Goal: Task Accomplishment & Management: Manage account settings

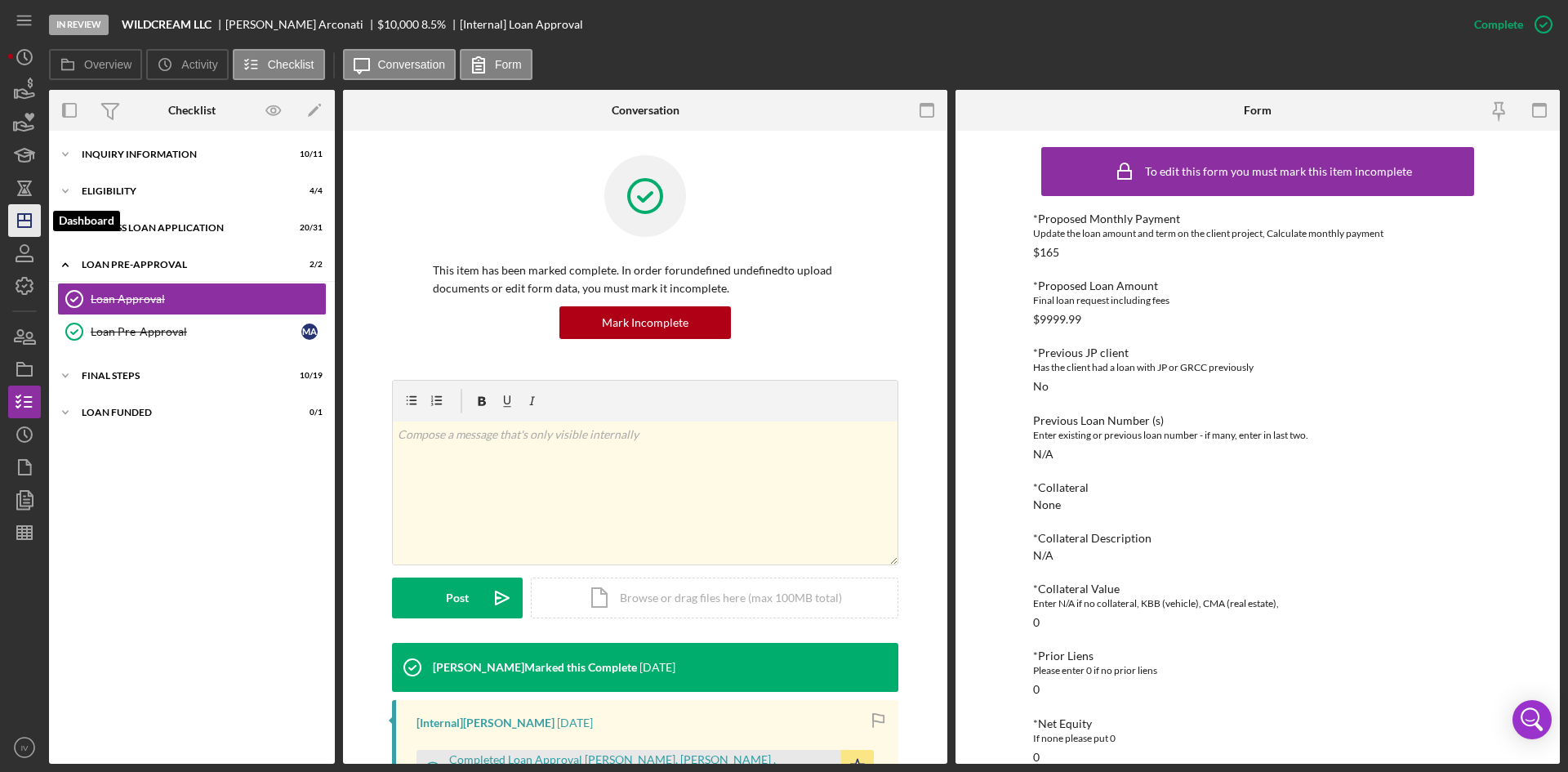
click at [10, 217] on icon "Icon/Dashboard" at bounding box center [25, 221] width 41 height 41
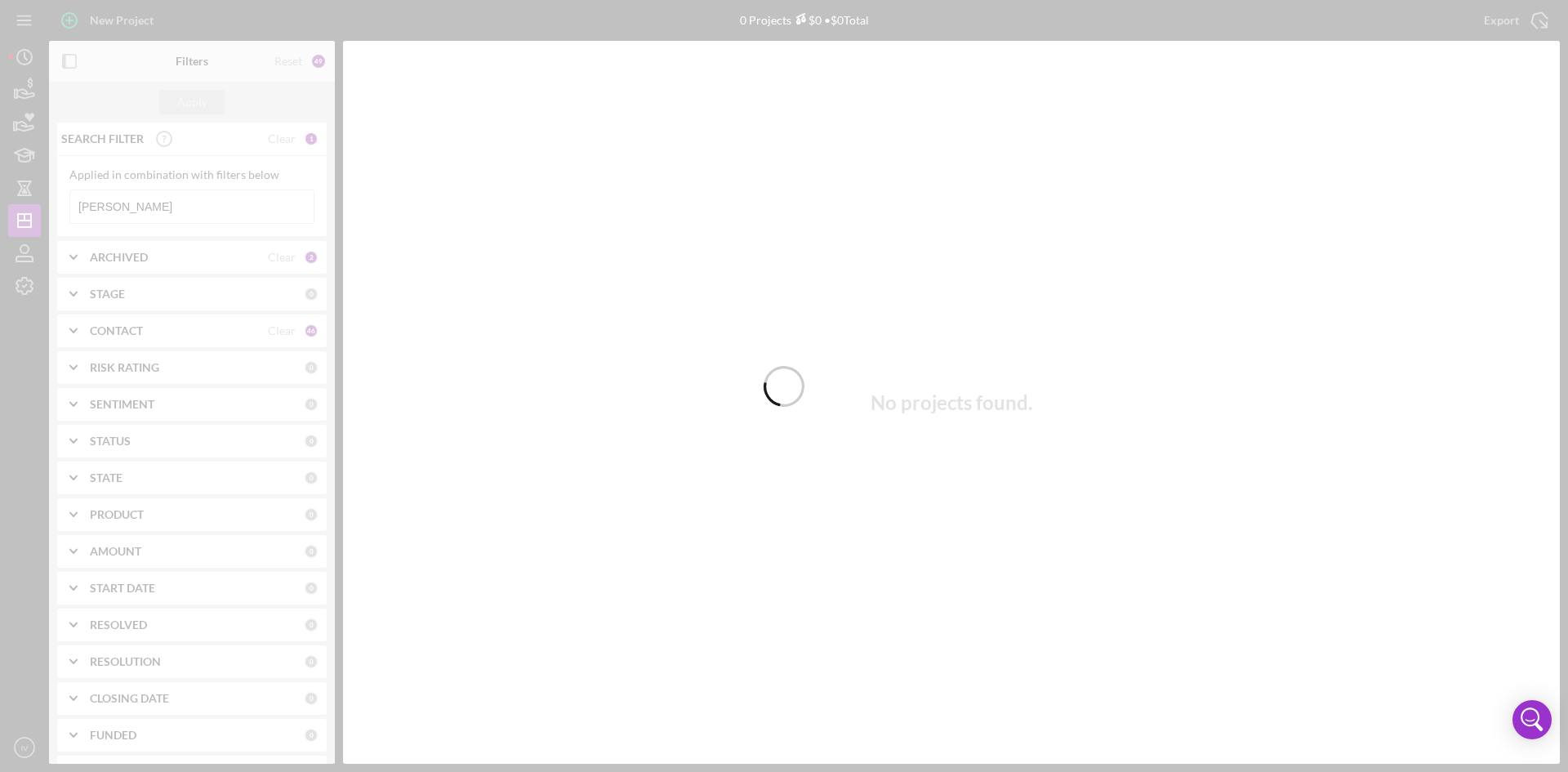
click at [143, 209] on div at bounding box center [784, 386] width 1568 height 772
click at [147, 210] on div at bounding box center [784, 386] width 1568 height 772
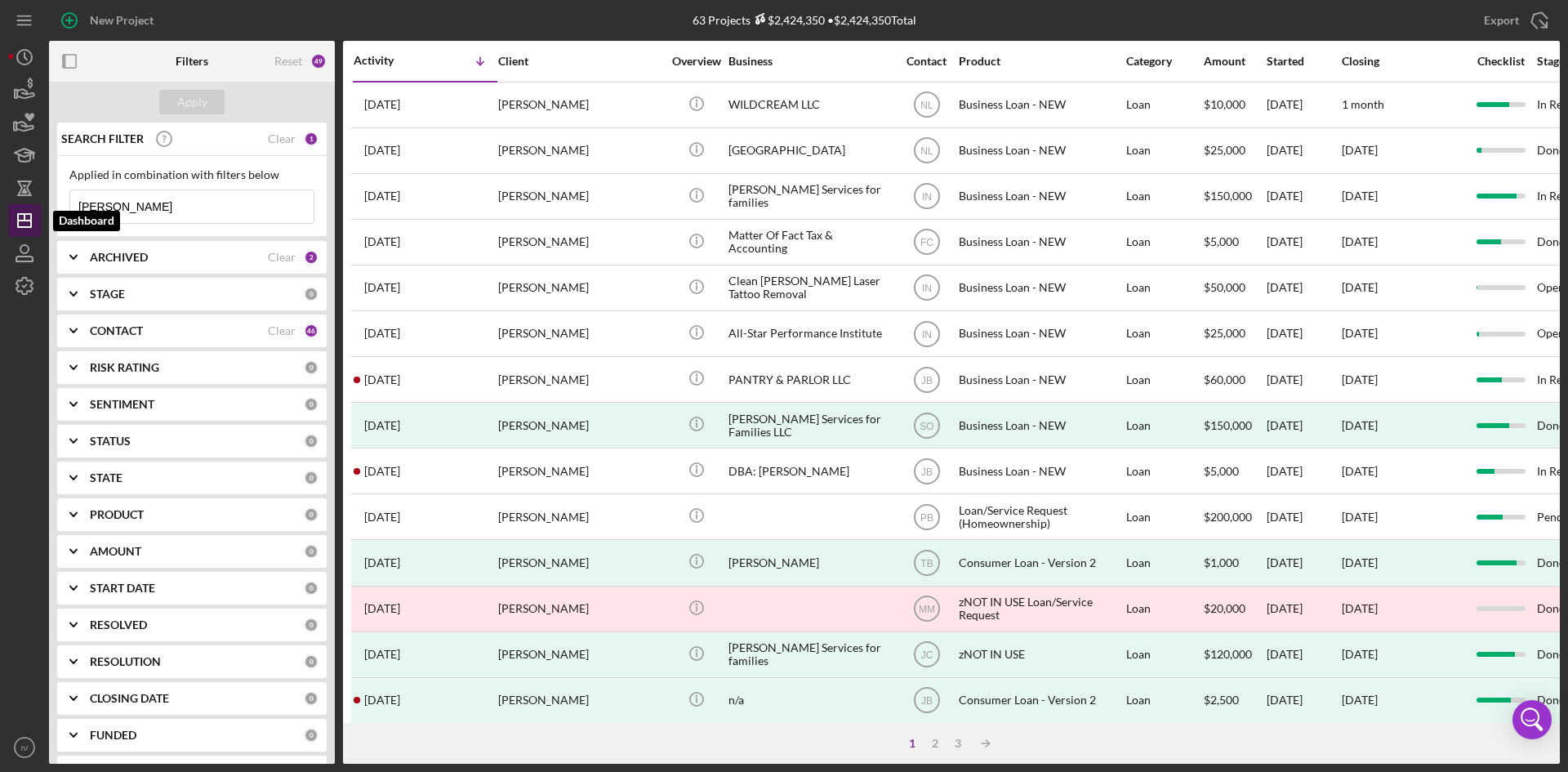
drag, startPoint x: 152, startPoint y: 215, endPoint x: 38, endPoint y: 210, distance: 114.1
click at [38, 210] on div "New Project 63 Projects $2,424,350 • $2,424,350 Total [PERSON_NAME] Export Icon…" at bounding box center [784, 382] width 1552 height 764
type input "woodford"
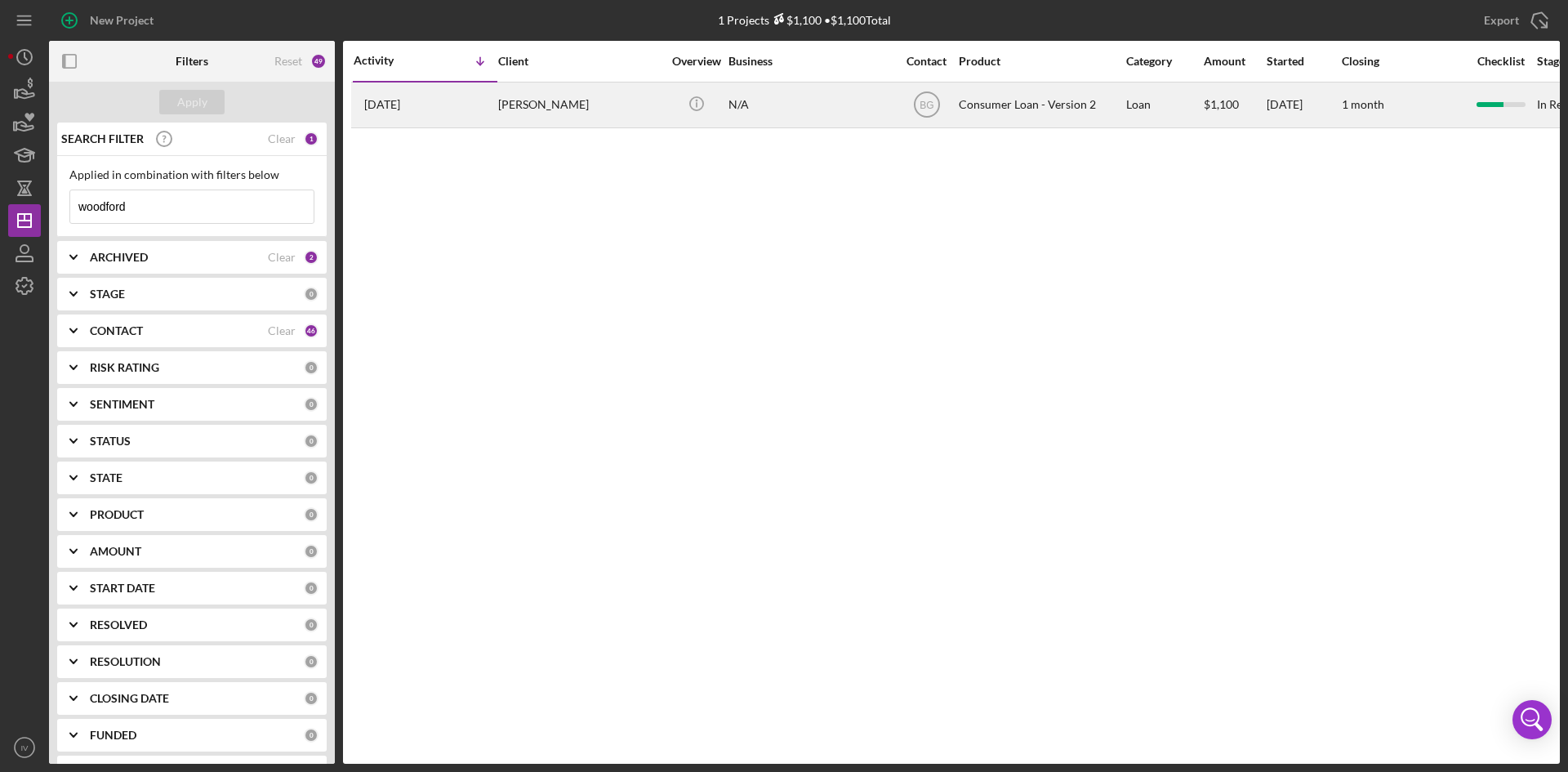
click at [459, 102] on div "[DATE] [PERSON_NAME]" at bounding box center [425, 104] width 143 height 43
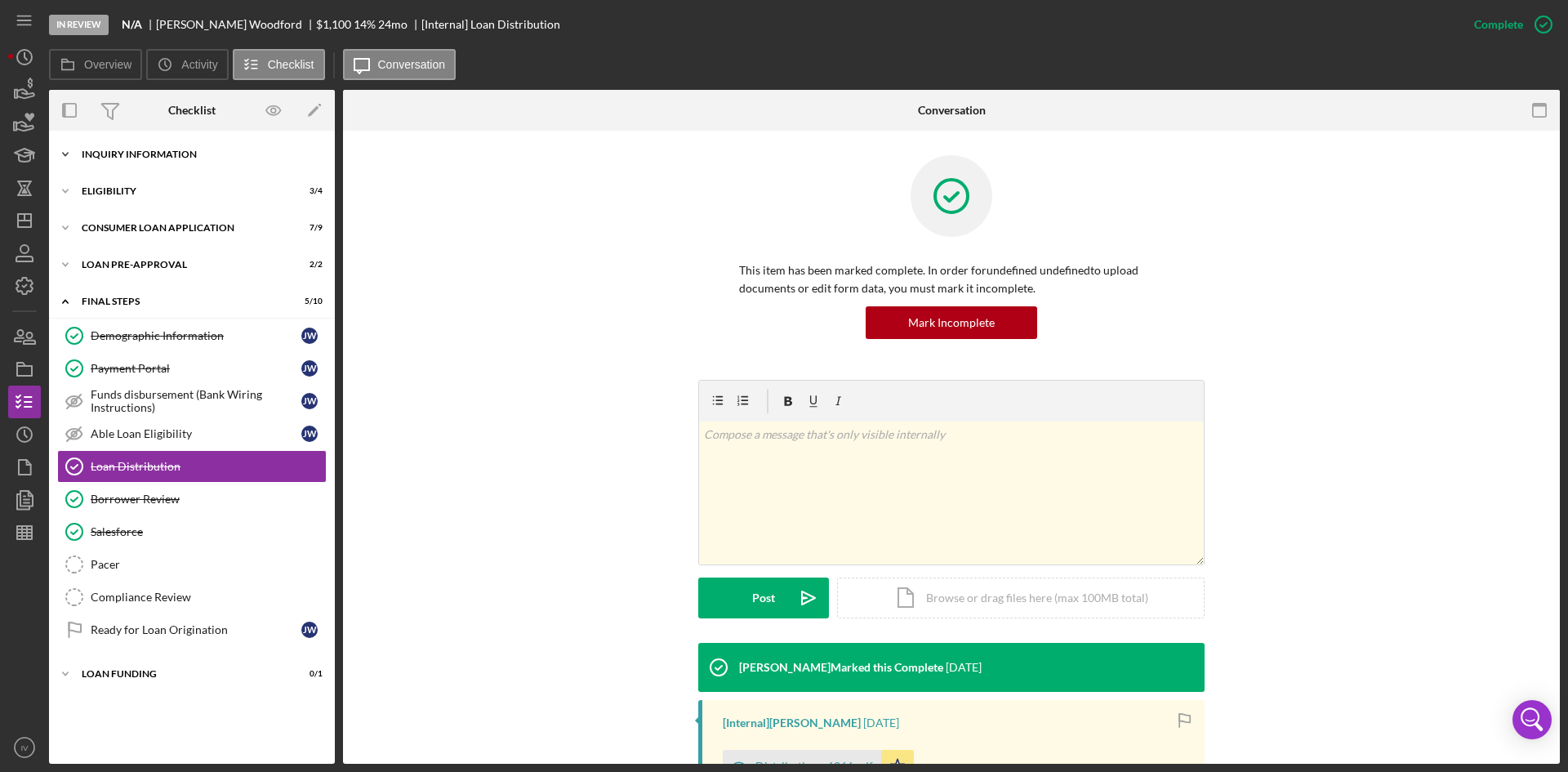
click at [165, 155] on div "Inquiry Information" at bounding box center [198, 154] width 233 height 10
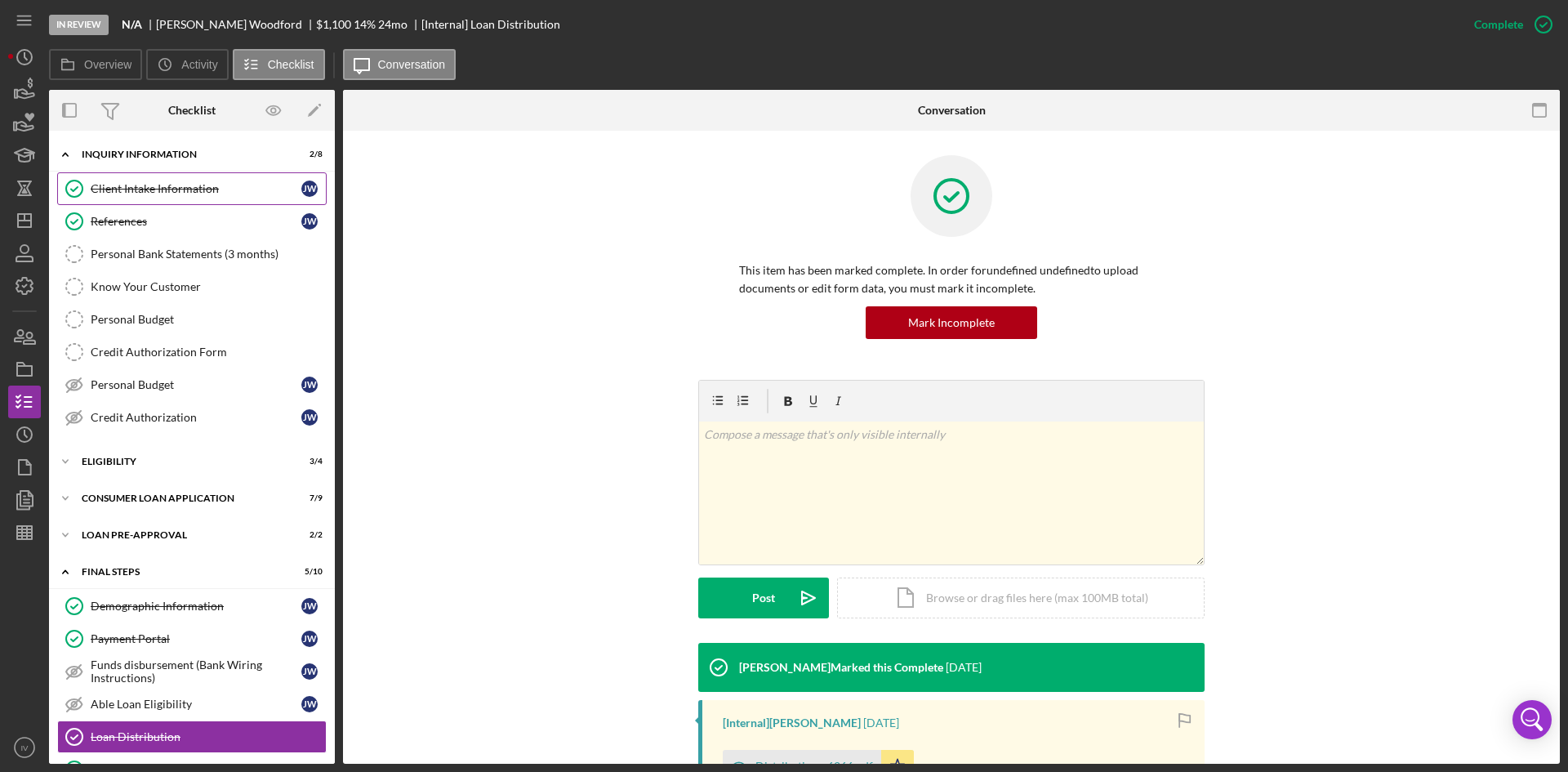
click at [157, 178] on link "Client Intake Information Client Intake Information [PERSON_NAME]" at bounding box center [192, 188] width 269 height 33
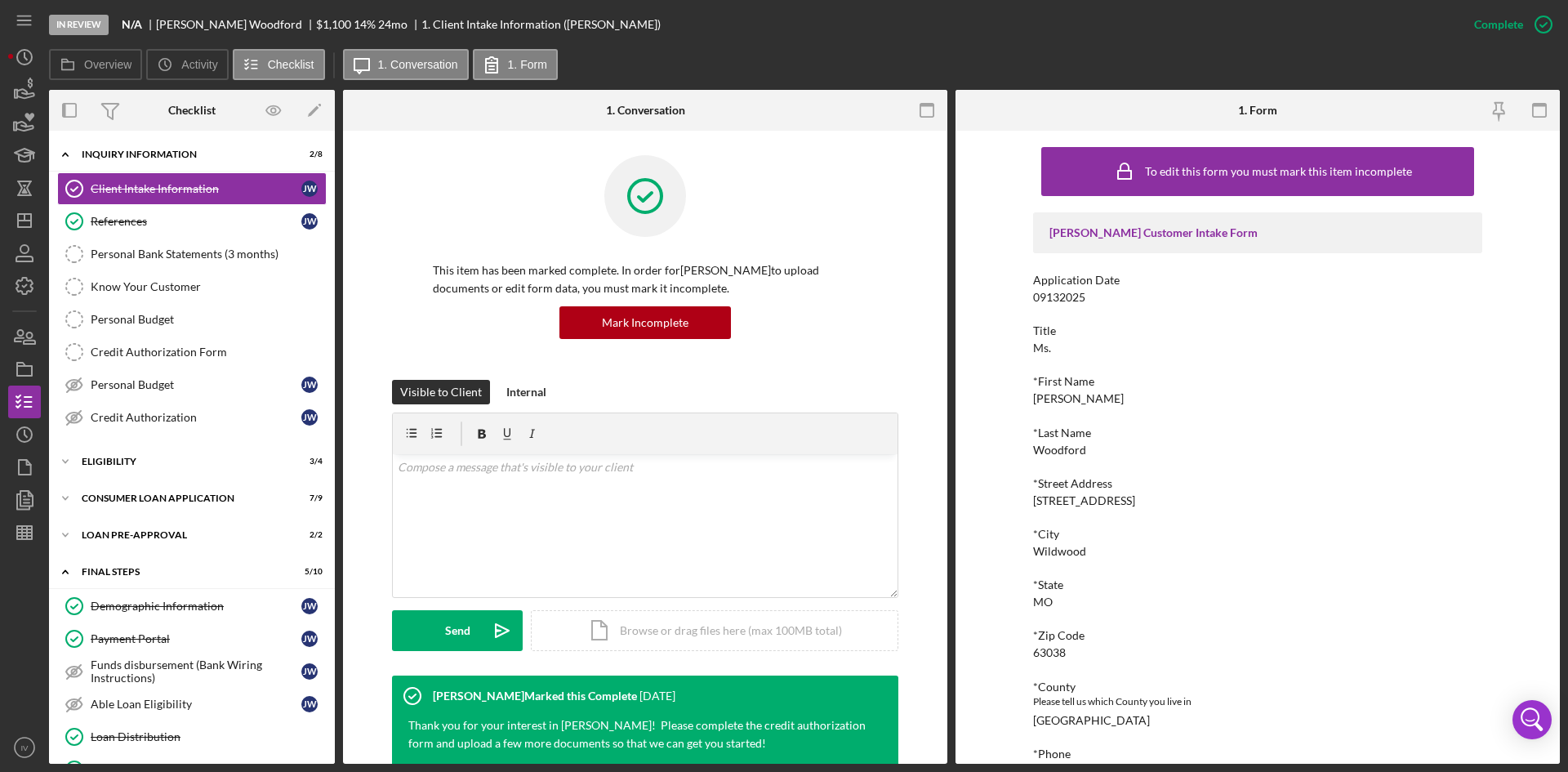
scroll to position [163, 0]
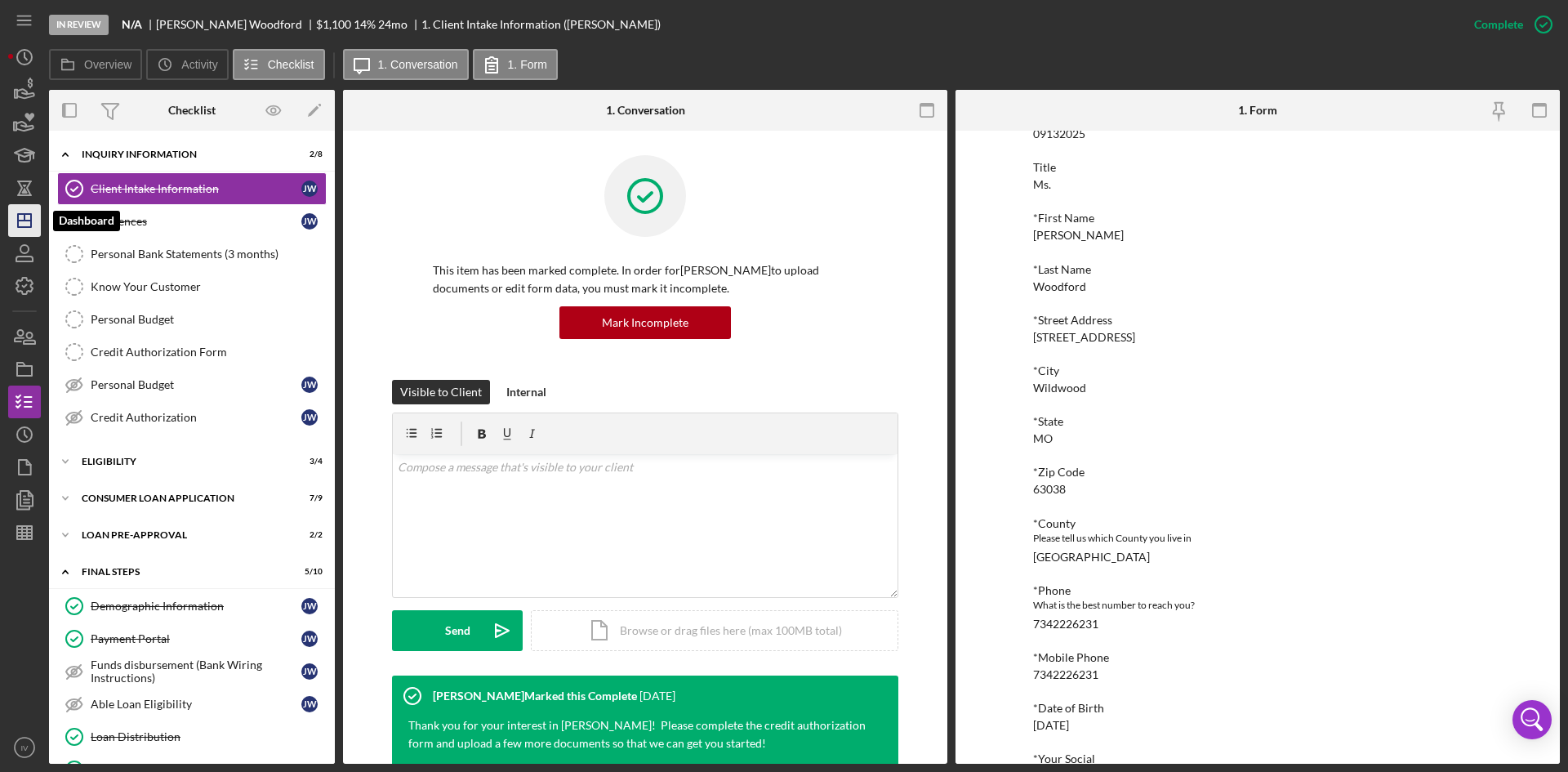
click at [20, 221] on line "button" at bounding box center [24, 221] width 13 height 0
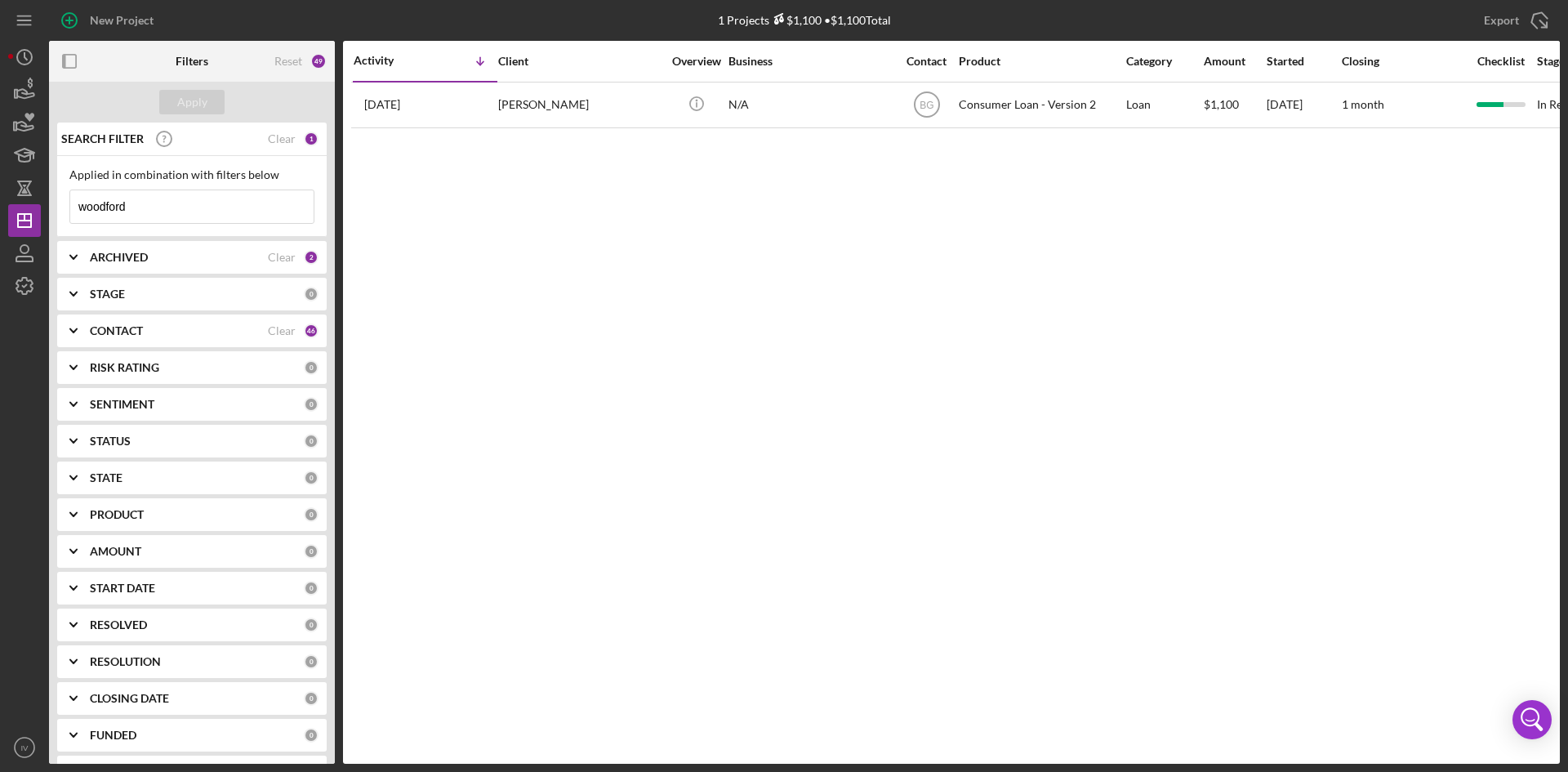
drag, startPoint x: 222, startPoint y: 209, endPoint x: 1, endPoint y: 186, distance: 222.2
click at [1, 186] on div "New Project 1 Projects $1,100 • $1,100 Total woodford Export Icon/Export Filter…" at bounding box center [784, 386] width 1568 height 772
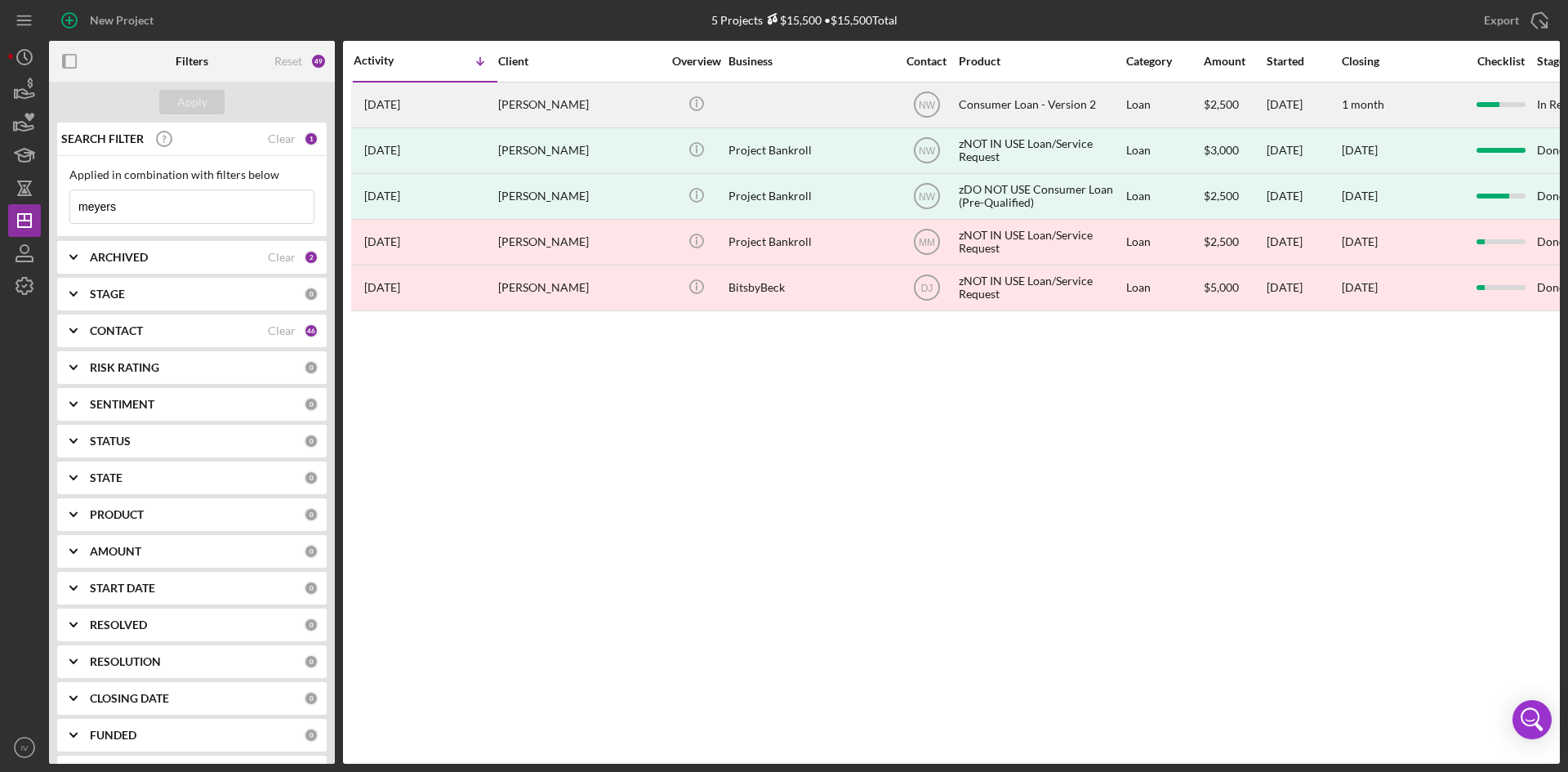
type input "meyers"
click at [536, 102] on div "[PERSON_NAME]" at bounding box center [579, 104] width 163 height 43
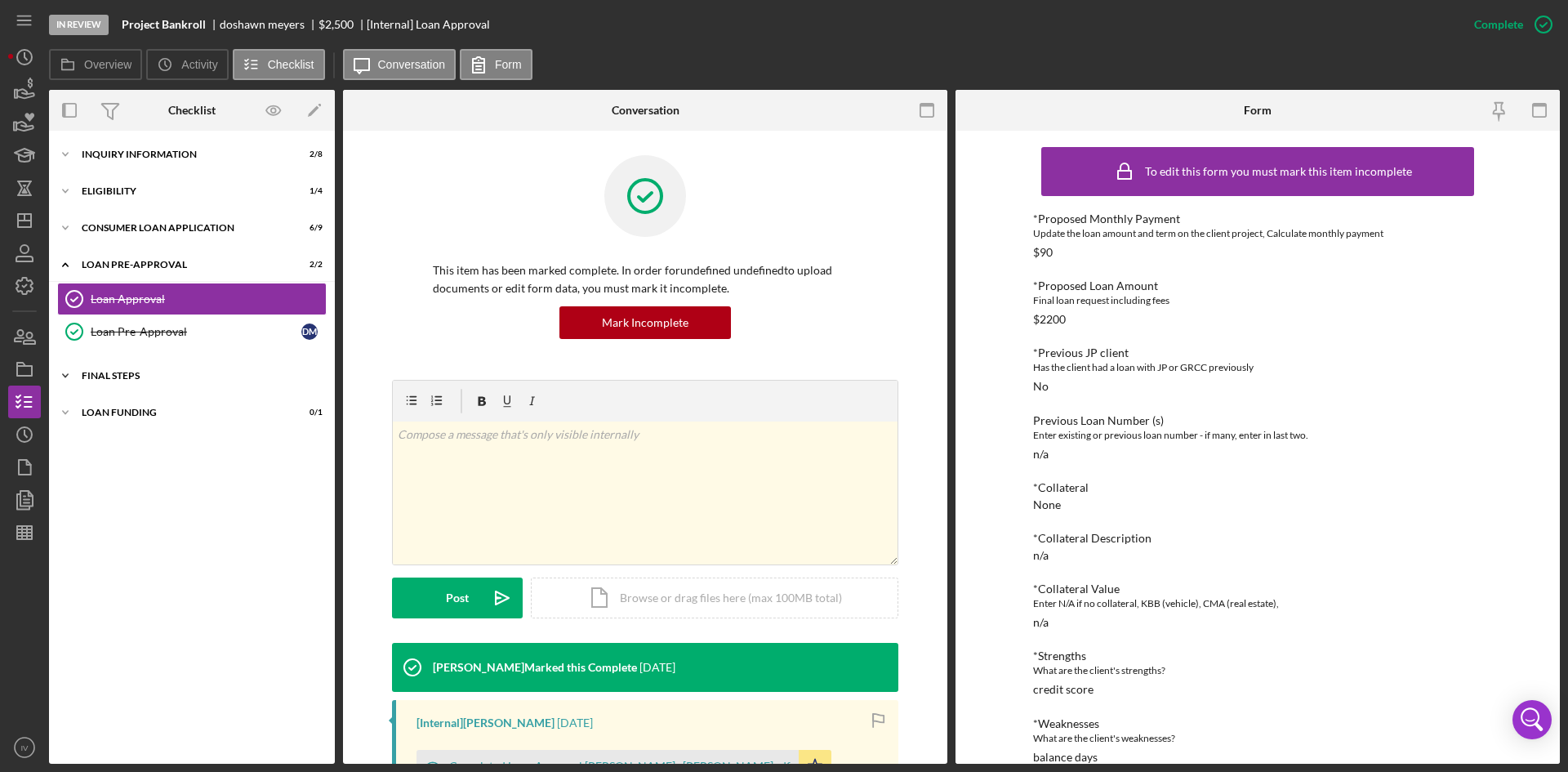
click at [118, 378] on div "FINAL STEPS" at bounding box center [198, 375] width 233 height 10
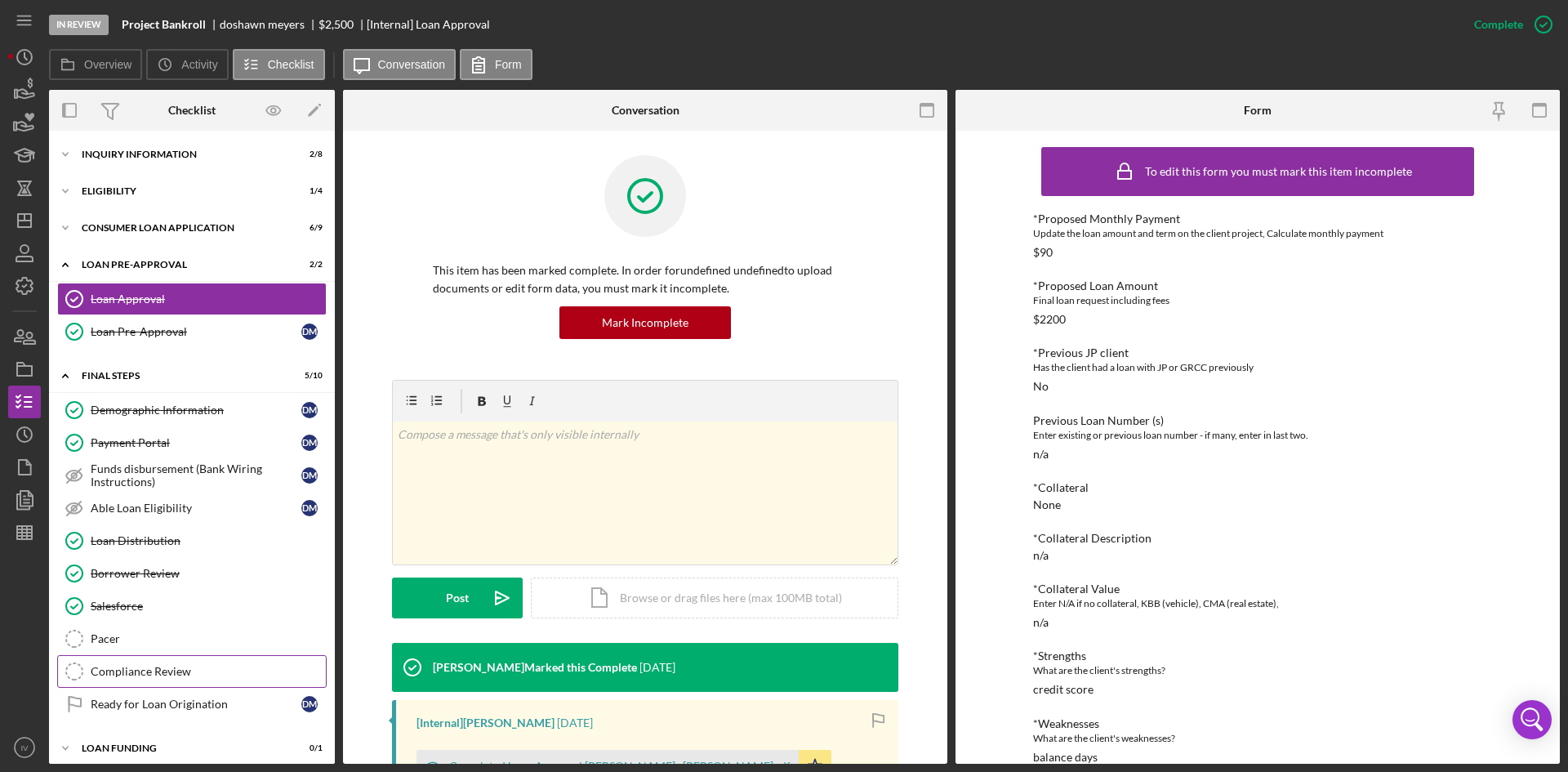
scroll to position [10, 0]
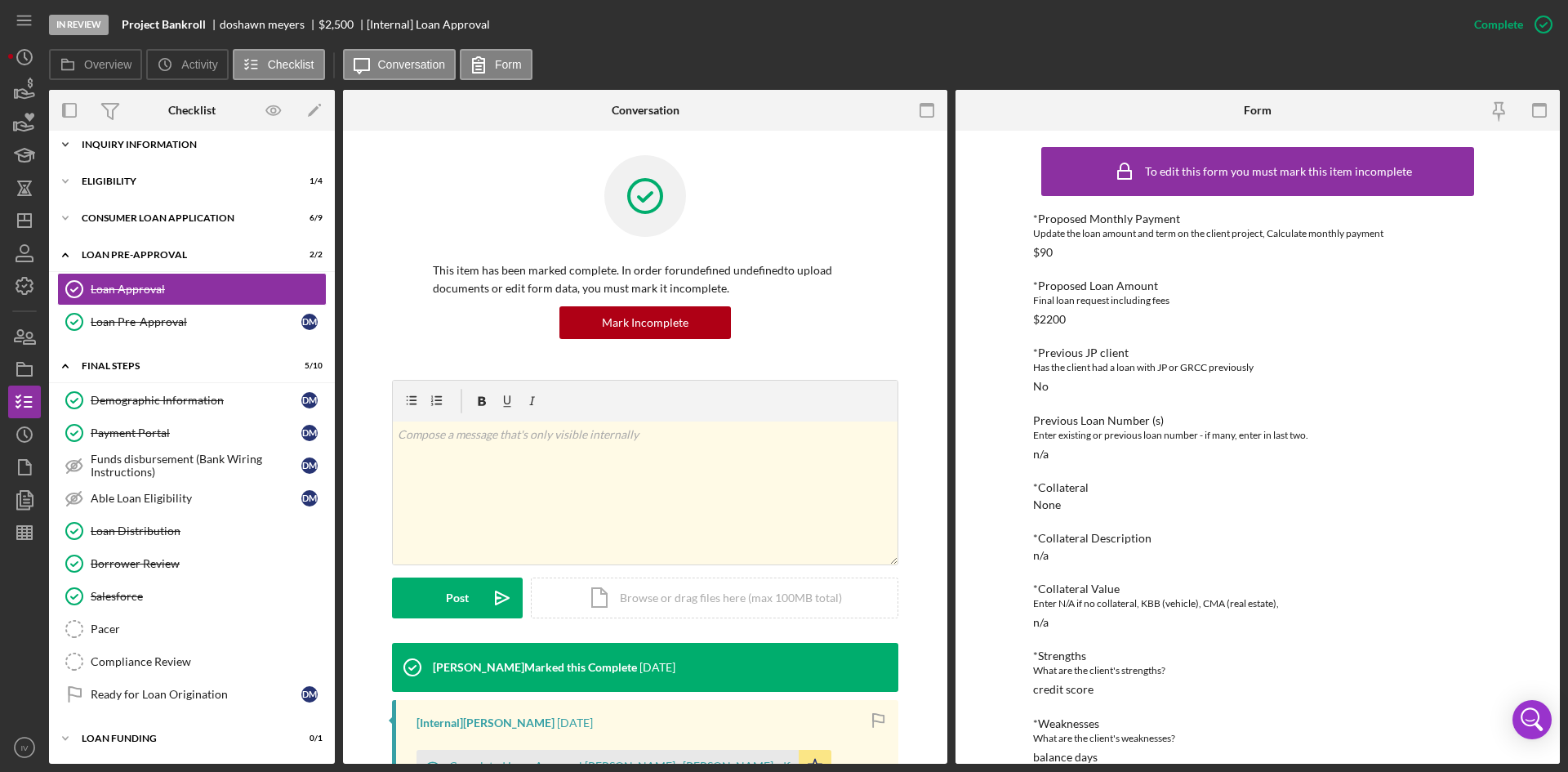
click at [150, 144] on div "Inquiry Information" at bounding box center [198, 144] width 233 height 10
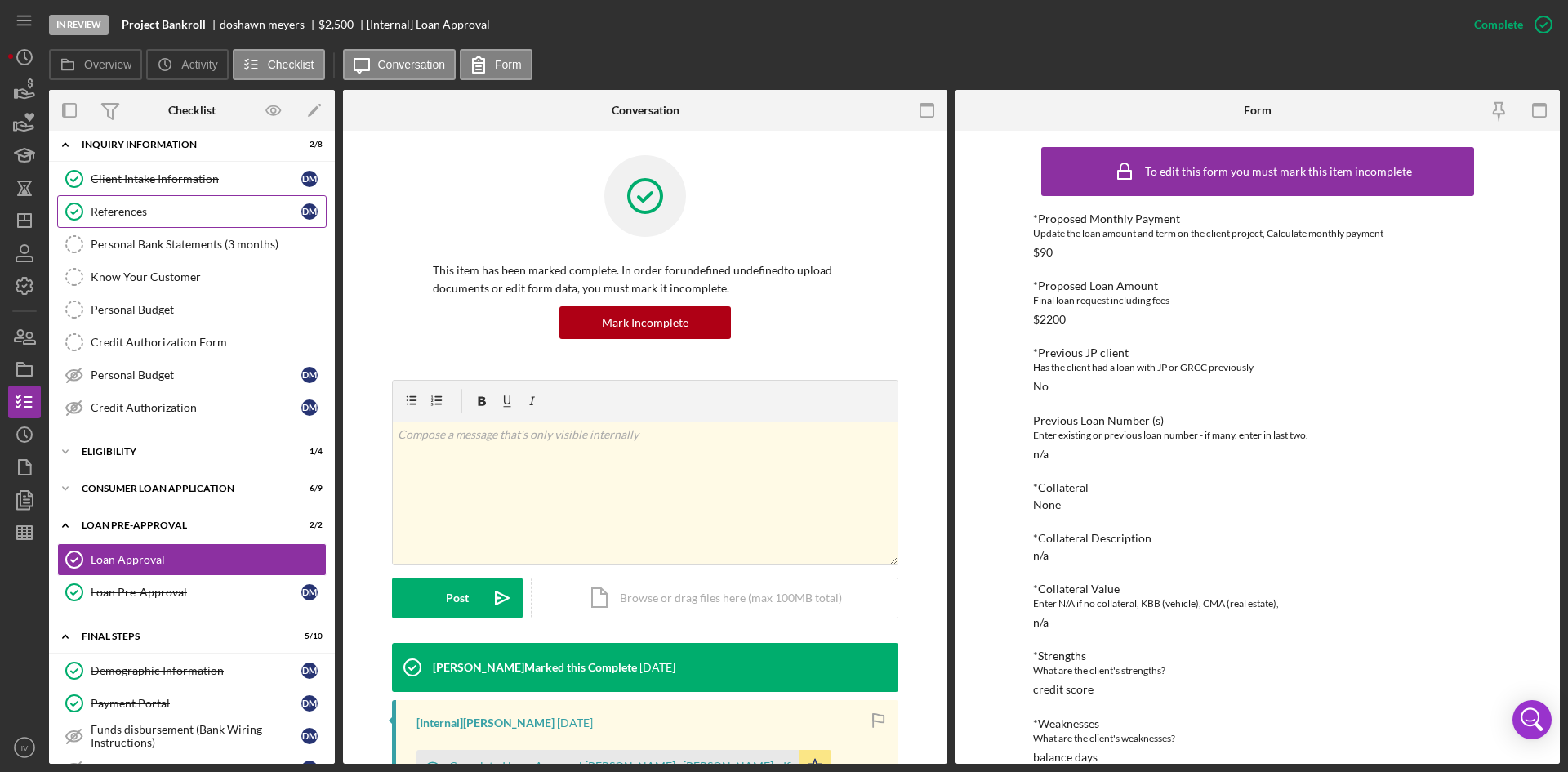
drag, startPoint x: 147, startPoint y: 170, endPoint x: 262, endPoint y: 216, distance: 123.9
click at [147, 170] on link "Client Intake Information Client Intake Information [PERSON_NAME]" at bounding box center [192, 178] width 269 height 33
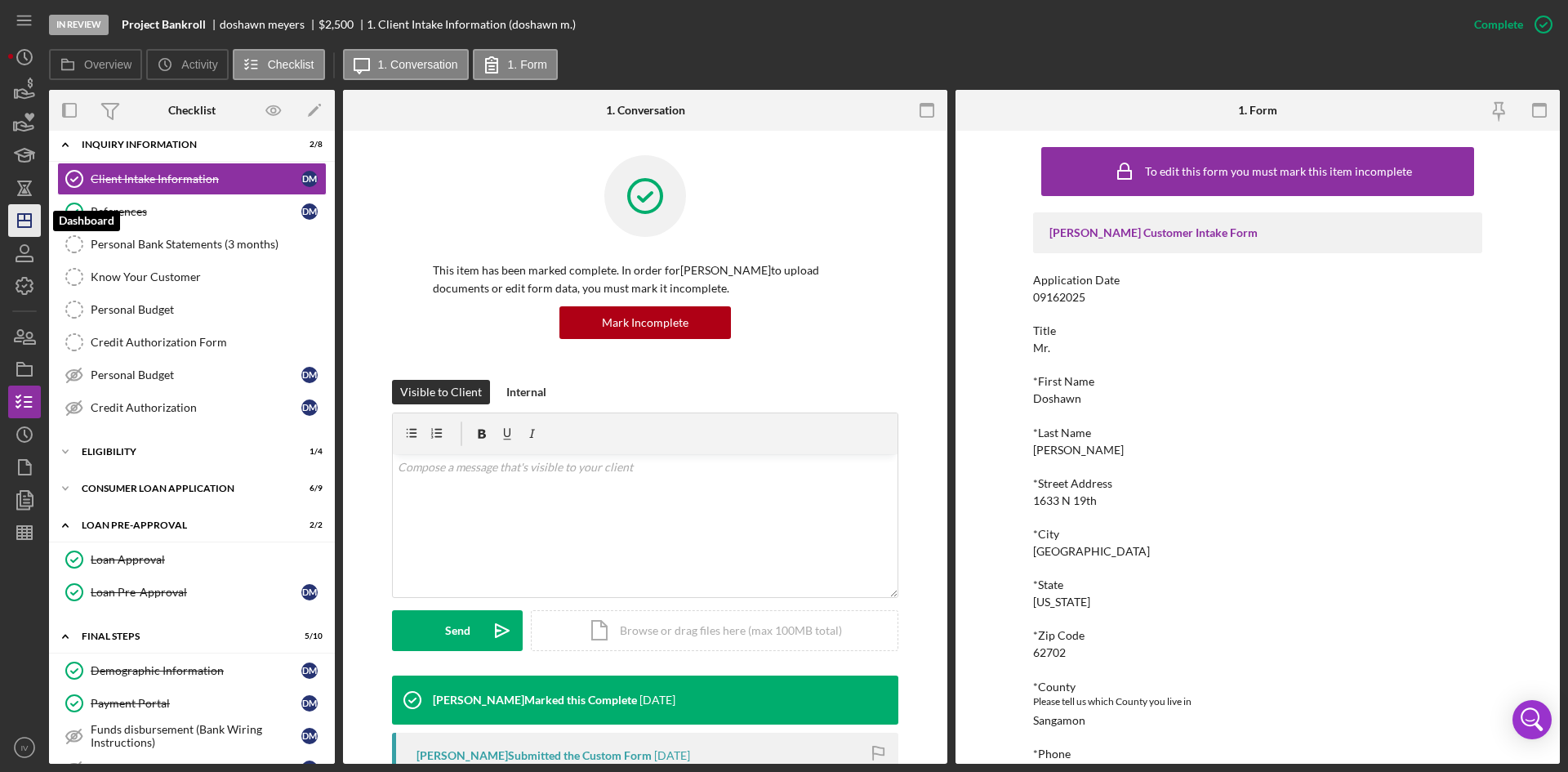
click at [10, 223] on icon "Icon/Dashboard" at bounding box center [25, 221] width 41 height 41
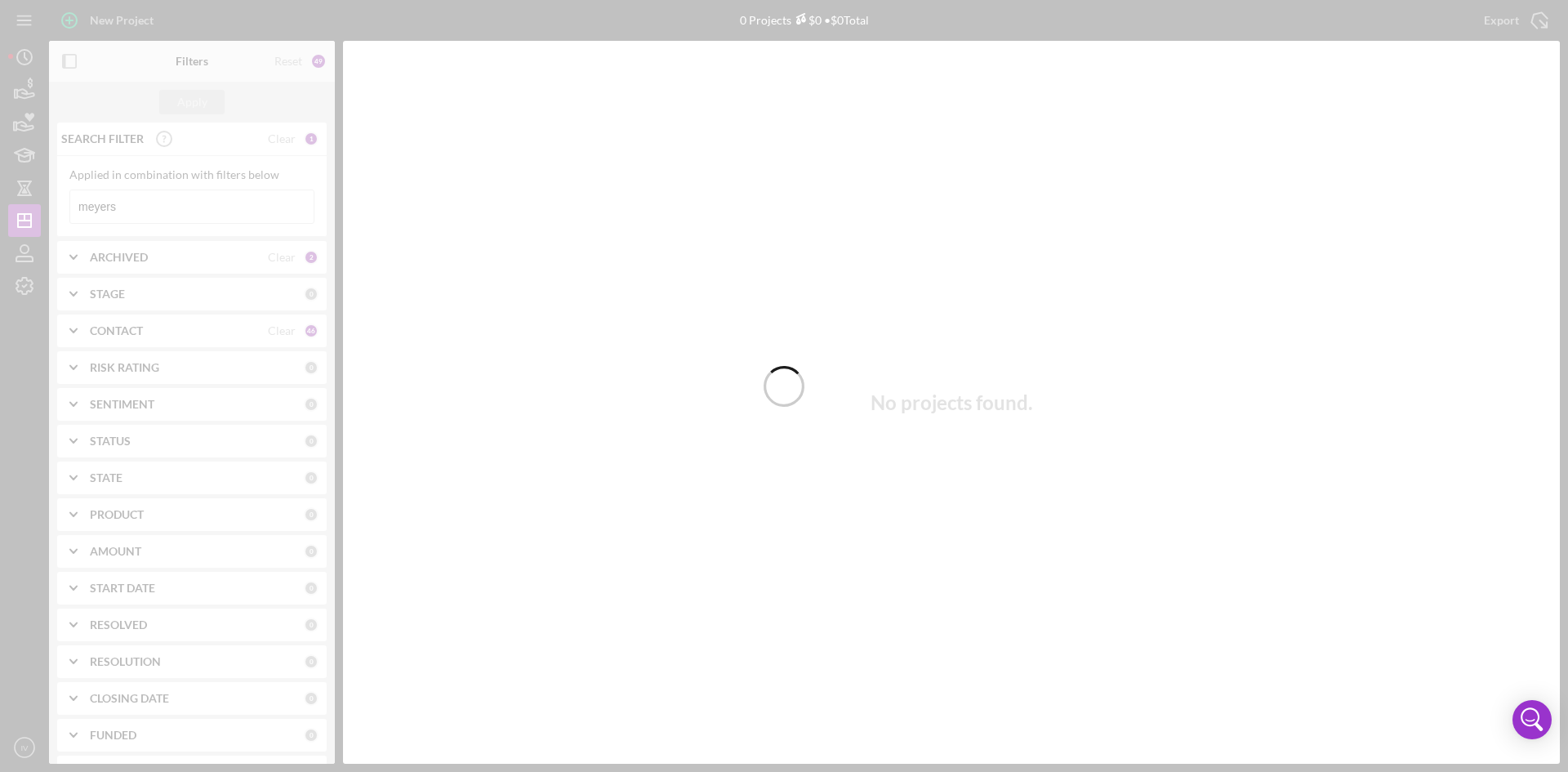
click at [154, 197] on div at bounding box center [784, 386] width 1568 height 772
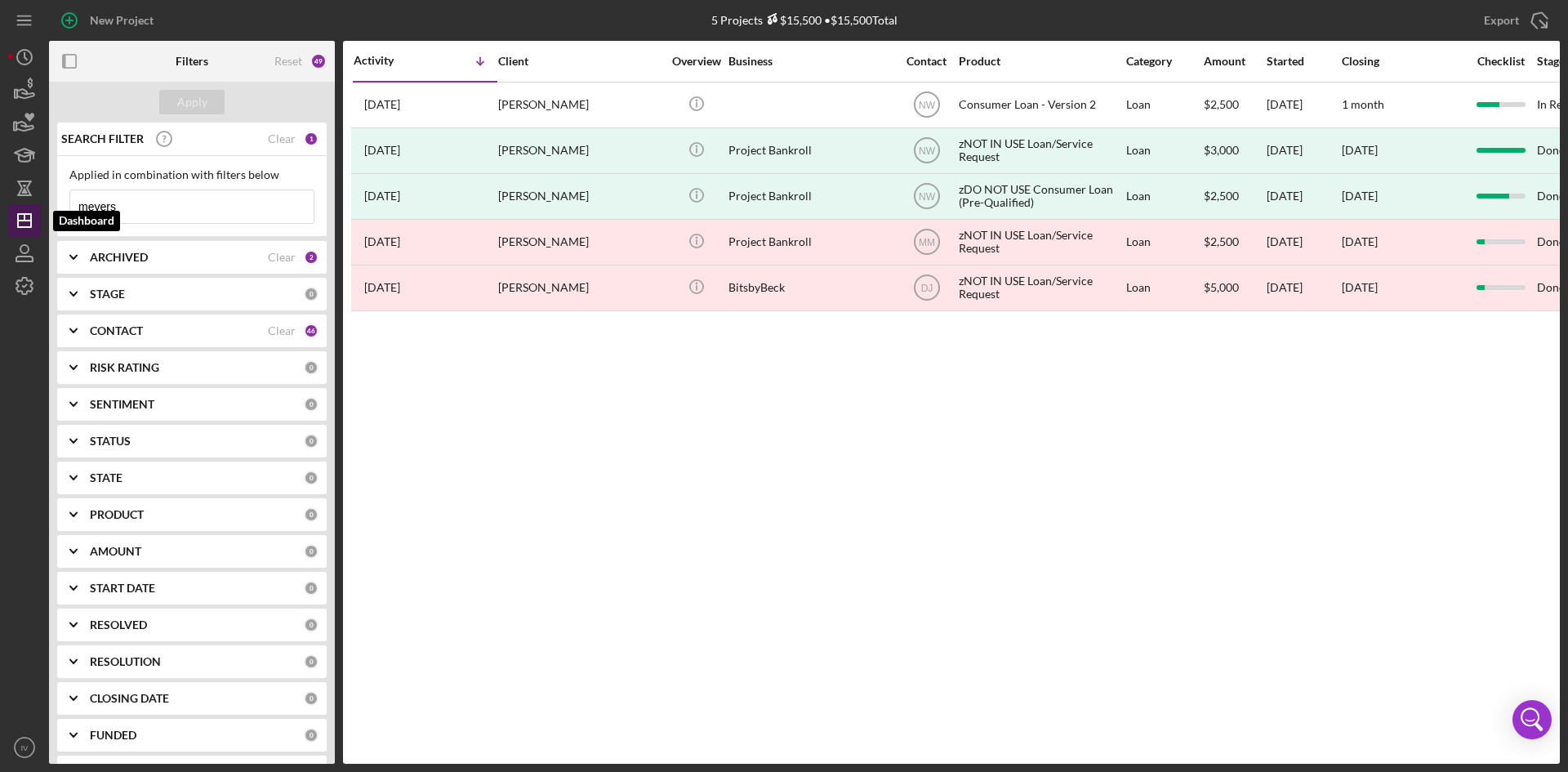
drag, startPoint x: 155, startPoint y: 204, endPoint x: 27, endPoint y: 227, distance: 130.0
click at [27, 227] on div "New Project 5 Projects $15,500 • $15,500 Total [PERSON_NAME] Export Icon/Export…" at bounding box center [784, 382] width 1552 height 764
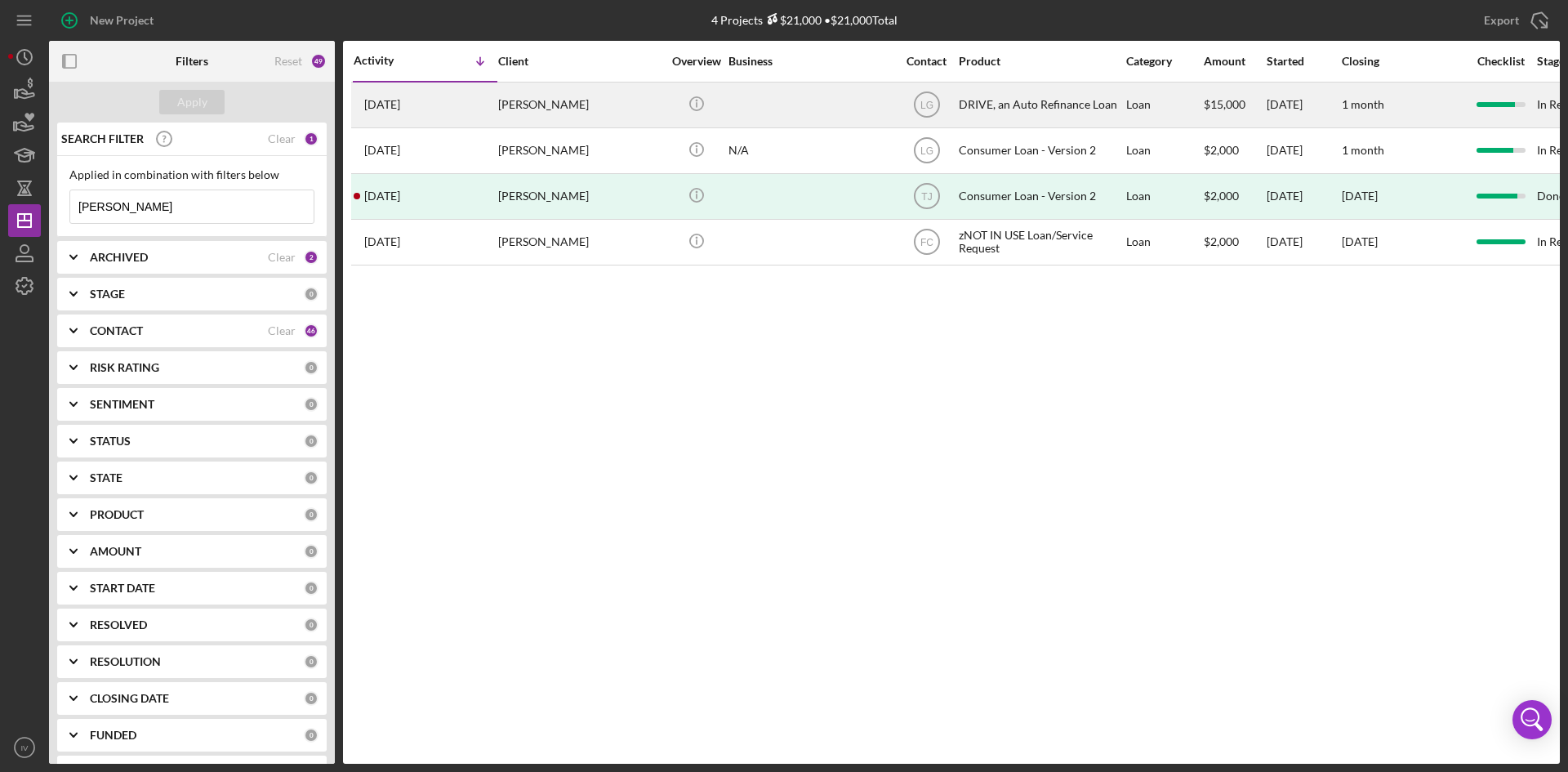
type input "[PERSON_NAME]"
click at [587, 99] on div "[PERSON_NAME]" at bounding box center [579, 104] width 163 height 43
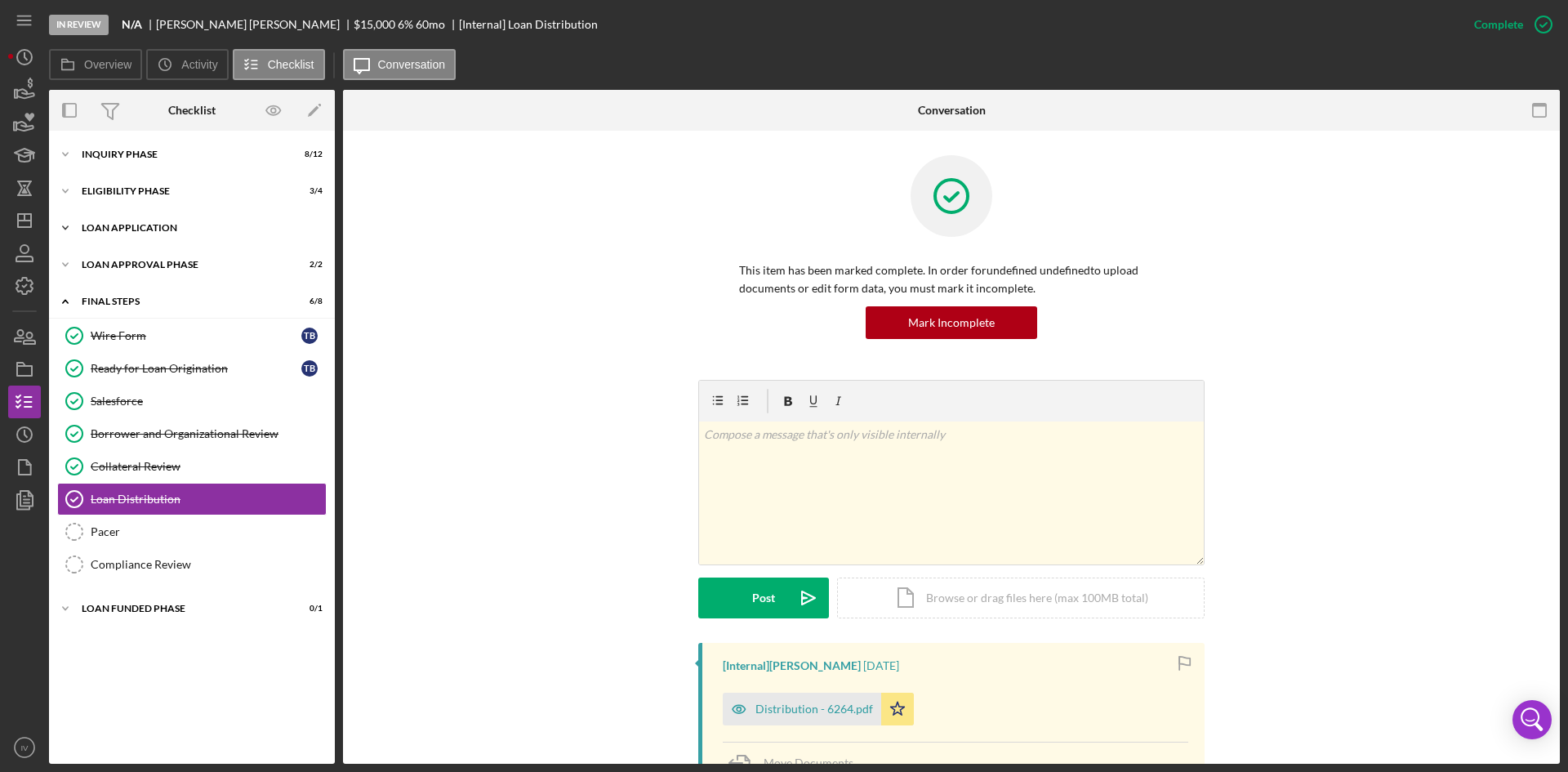
click at [88, 221] on div "Icon/Expander Loan Application 14 / 15" at bounding box center [192, 227] width 286 height 33
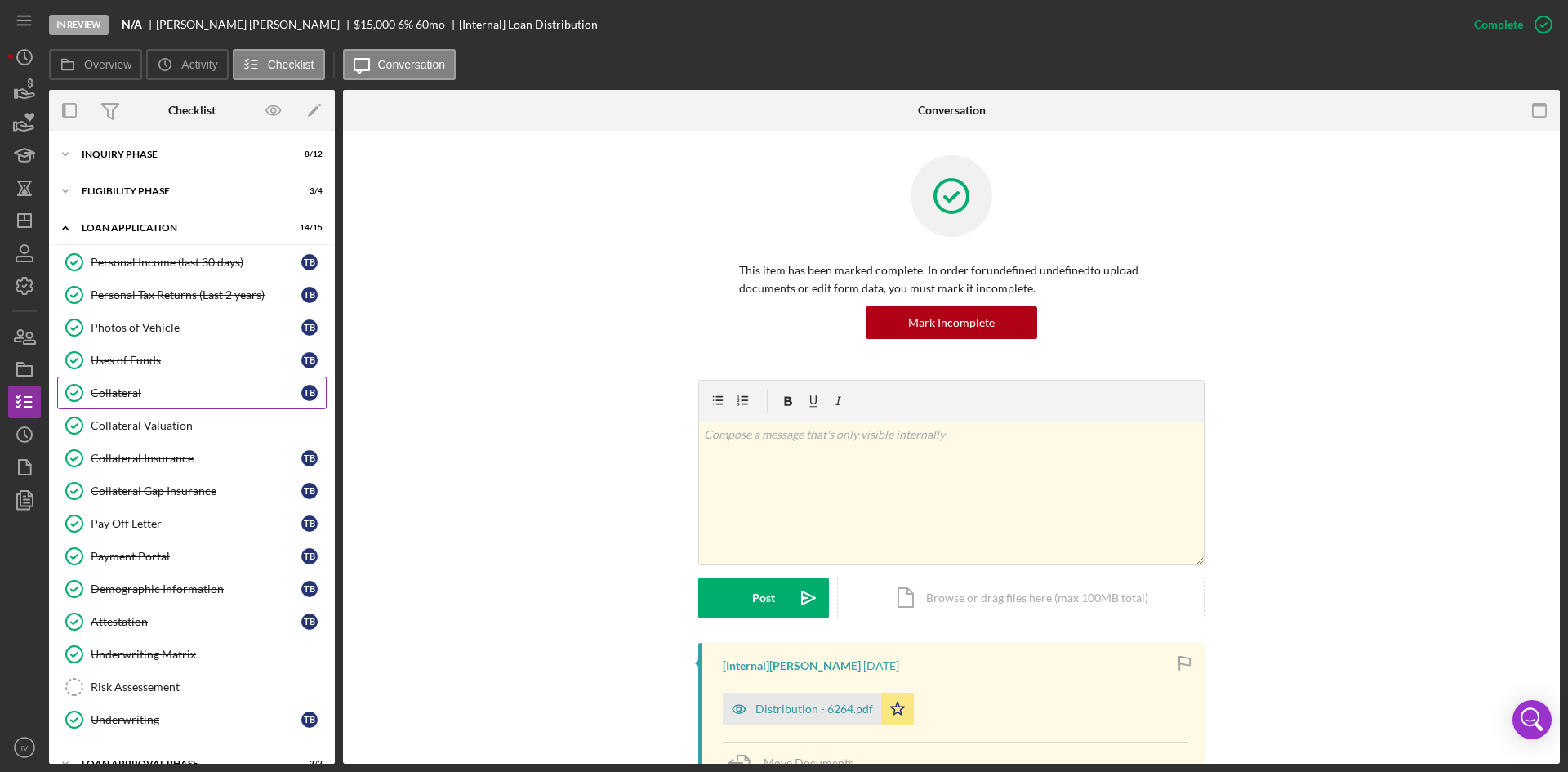
click at [150, 386] on div "Collateral" at bounding box center [196, 392] width 211 height 13
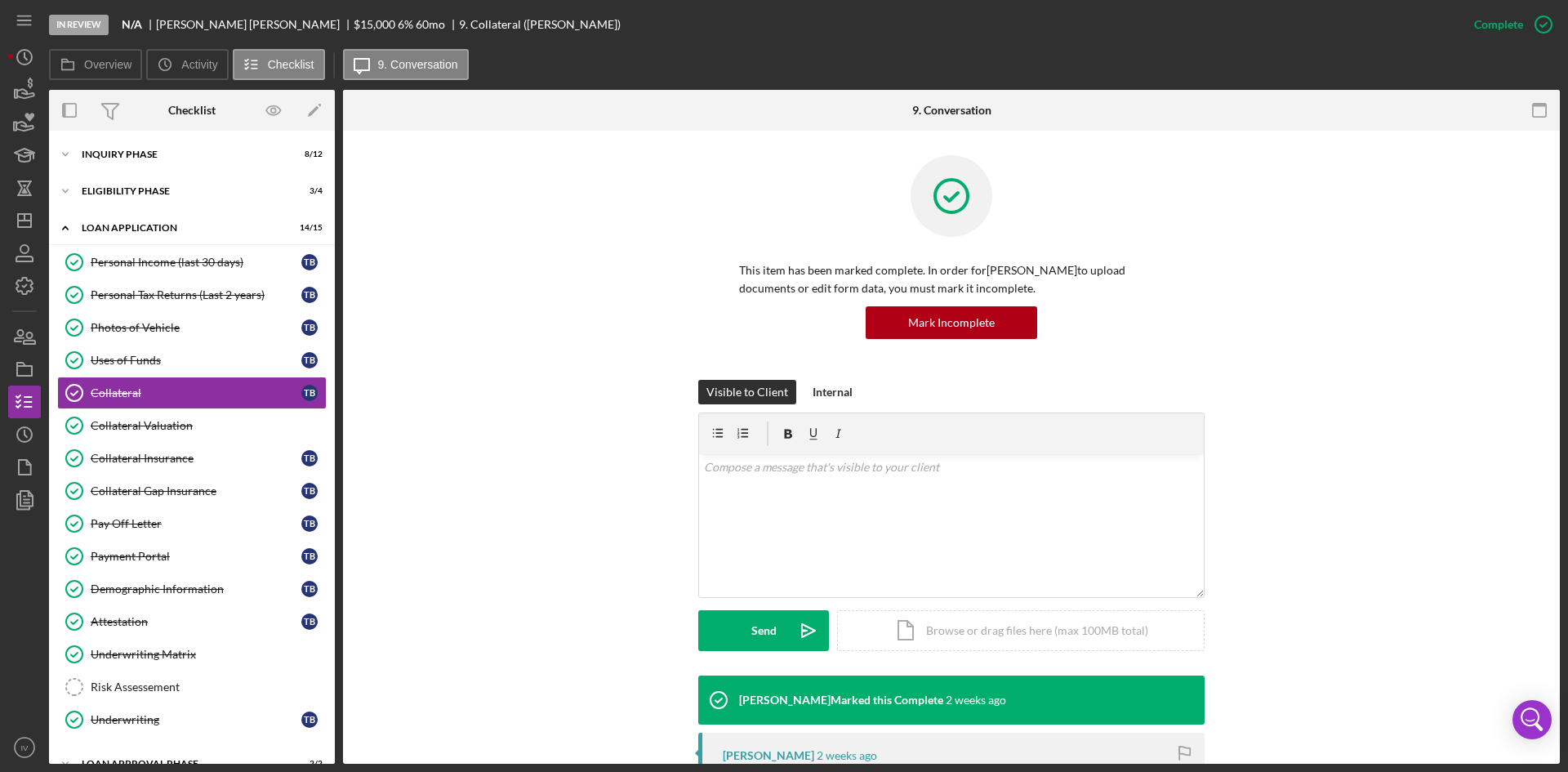
scroll to position [245, 0]
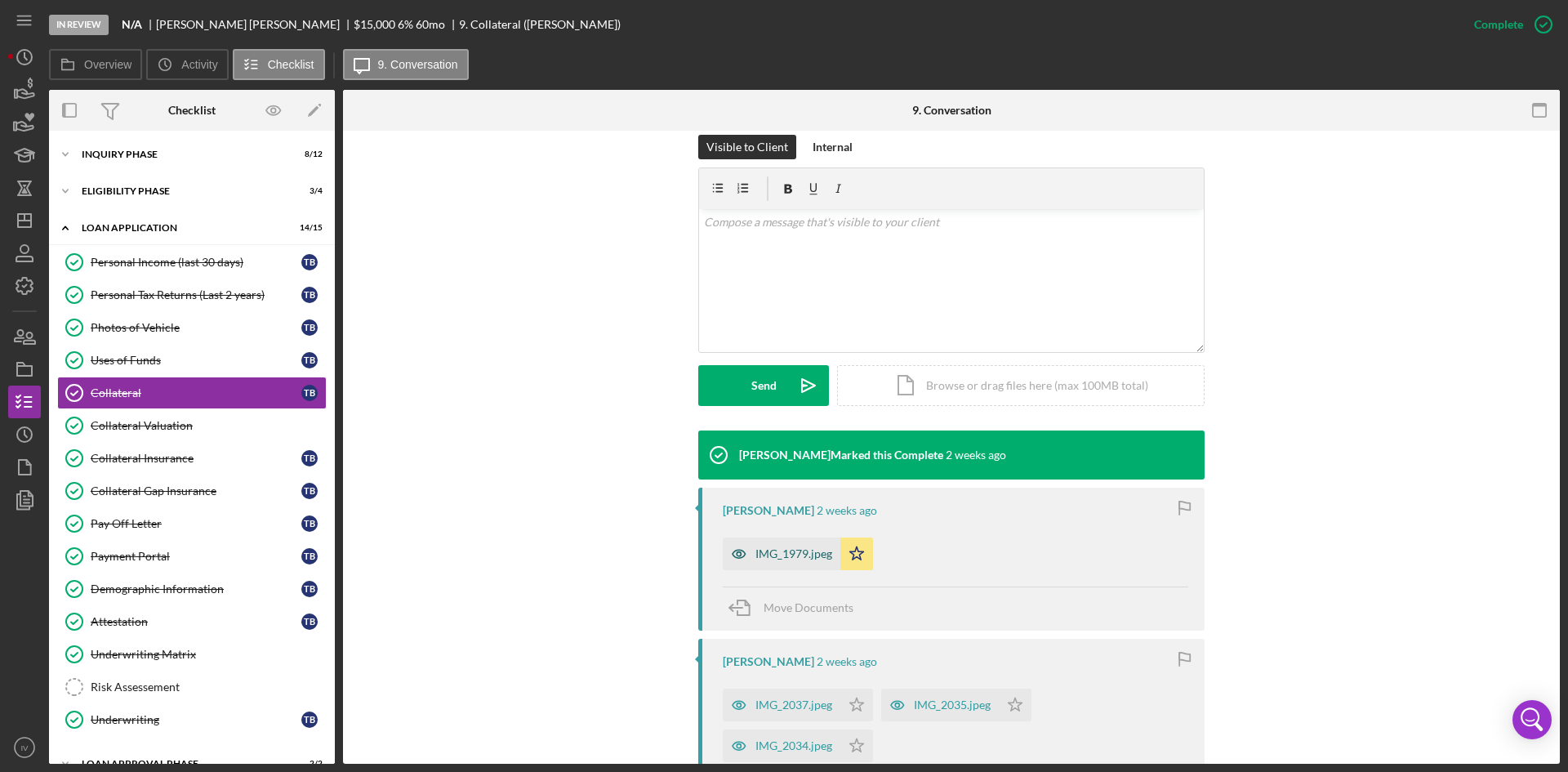
click at [769, 559] on div "IMG_1979.jpeg" at bounding box center [793, 554] width 77 height 13
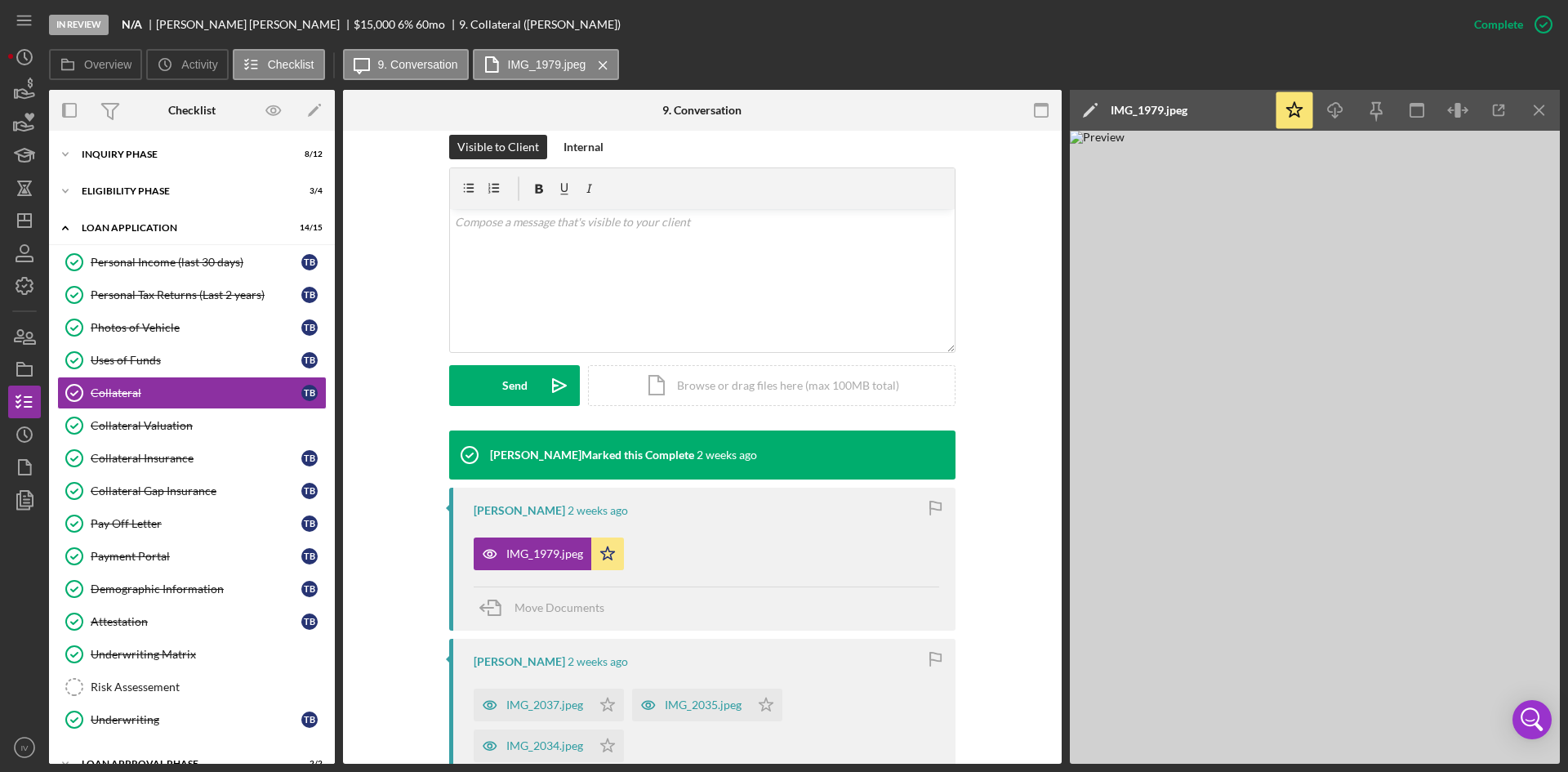
scroll to position [490, 0]
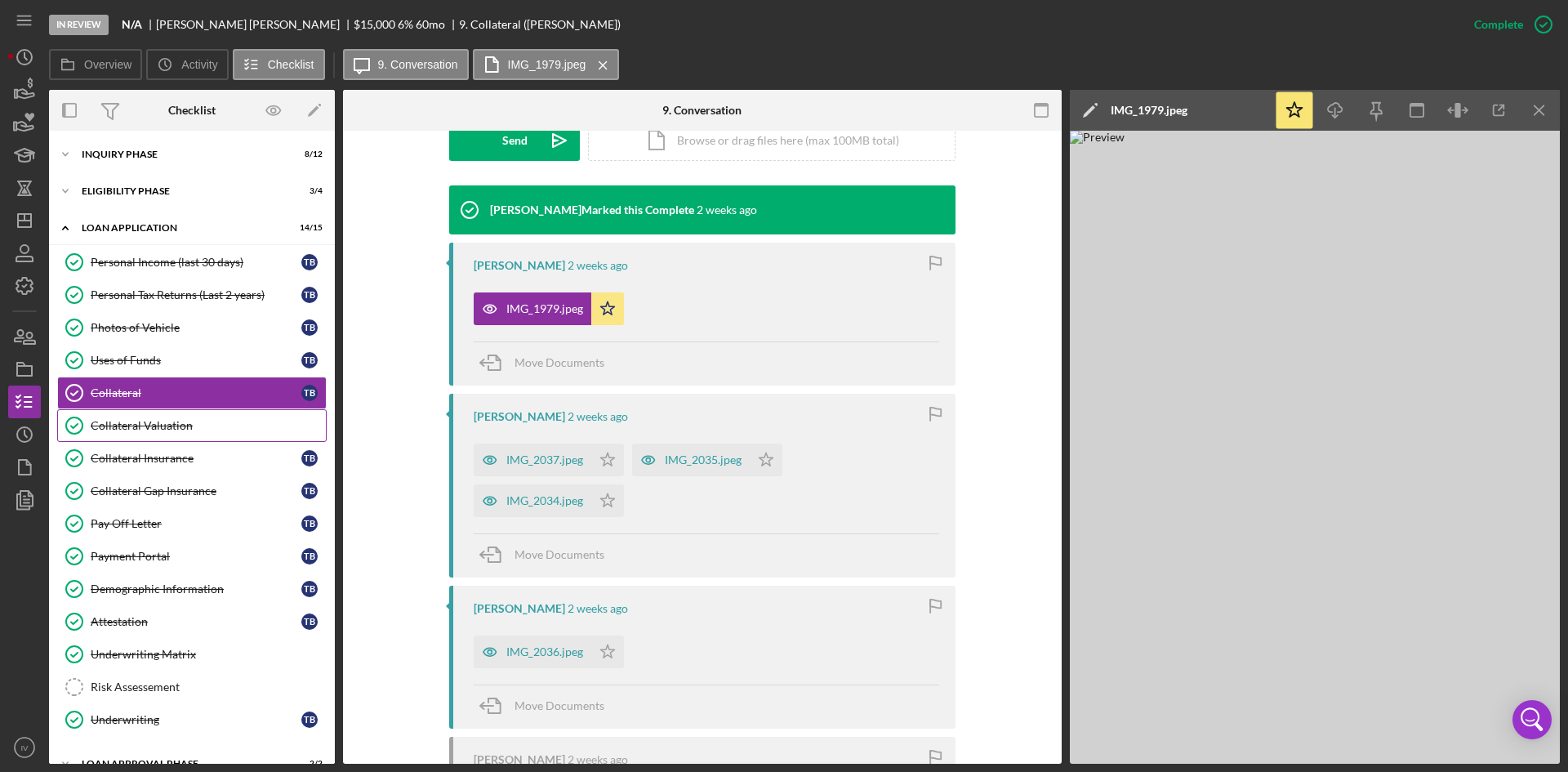
click at [145, 432] on div "Collateral Valuation" at bounding box center [208, 425] width 235 height 13
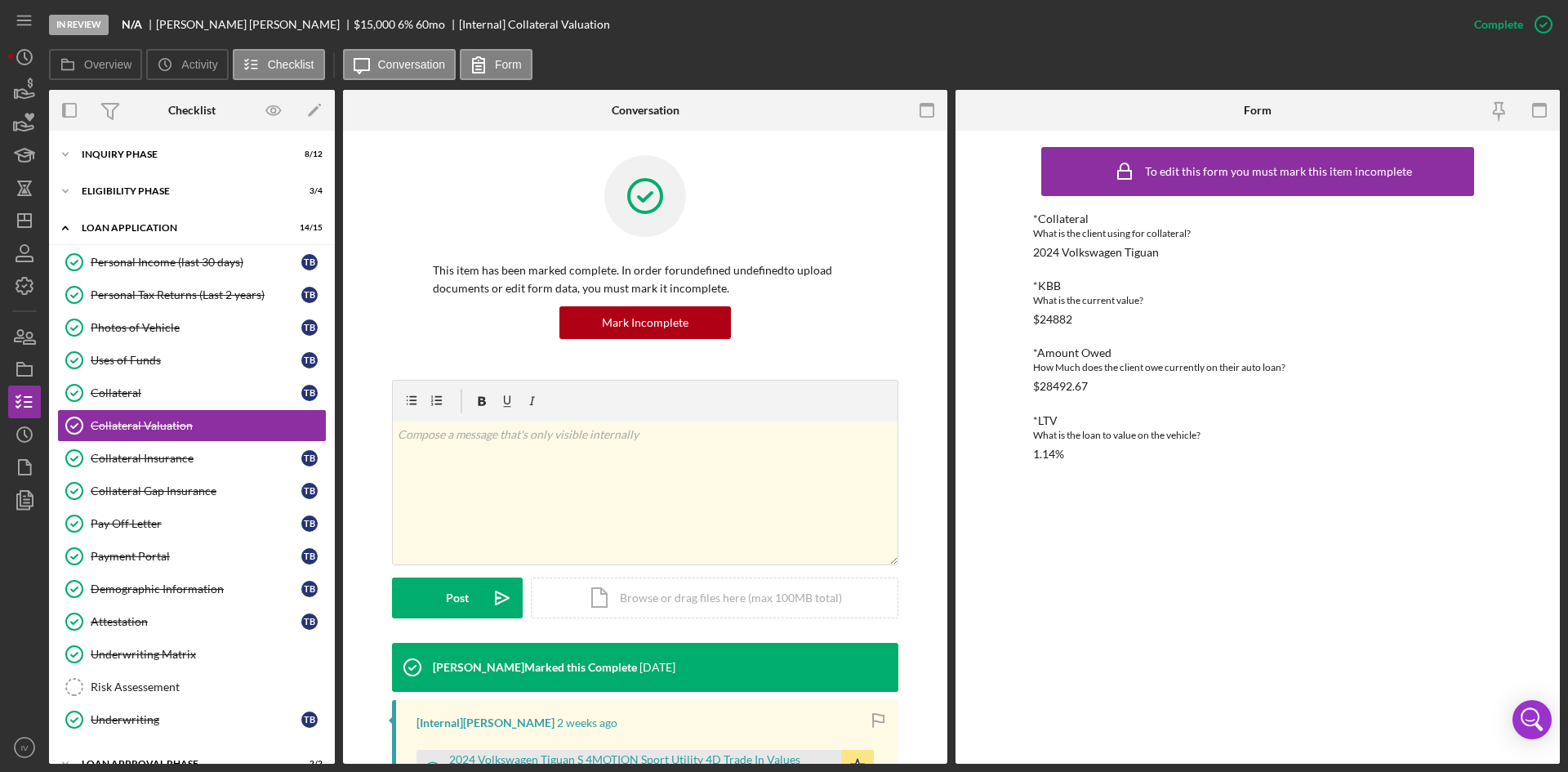
scroll to position [245, 0]
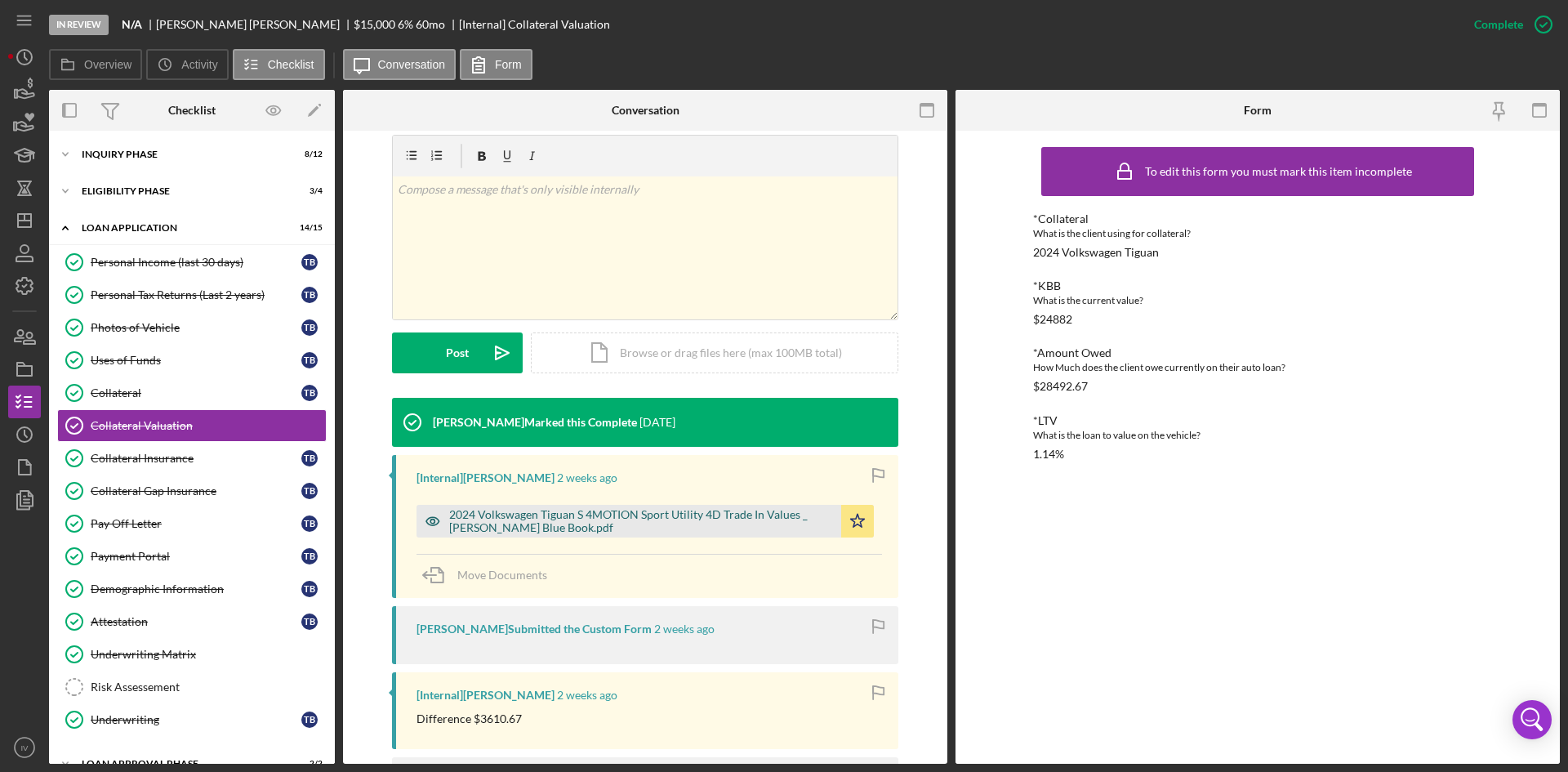
click at [544, 535] on div "2024 Volkswagen Tiguan S 4MOTION Sport Utility 4D Trade In Values _ [PERSON_NAM…" at bounding box center [629, 520] width 425 height 33
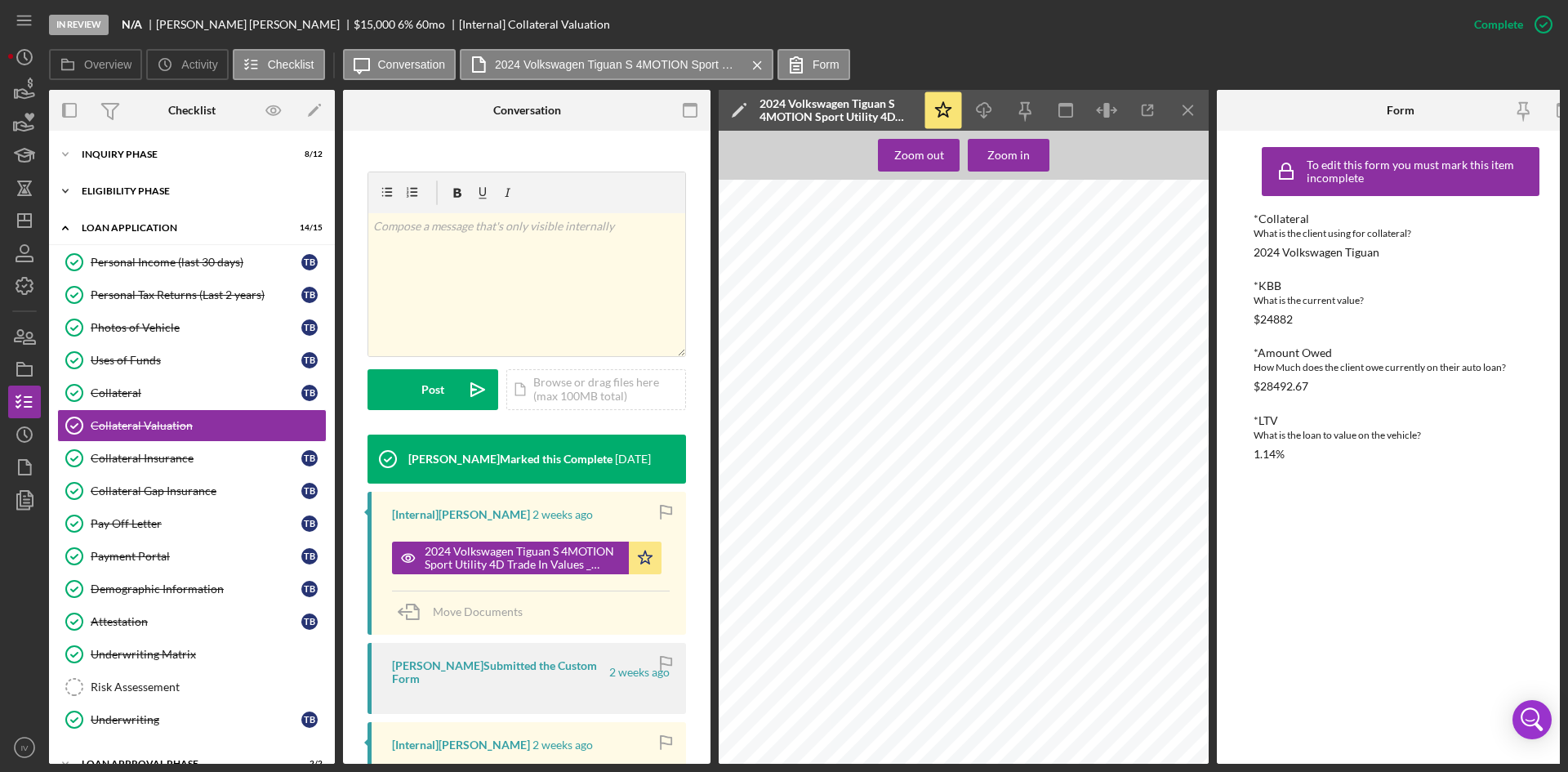
click at [109, 191] on div "Eligibility Phase" at bounding box center [198, 191] width 233 height 10
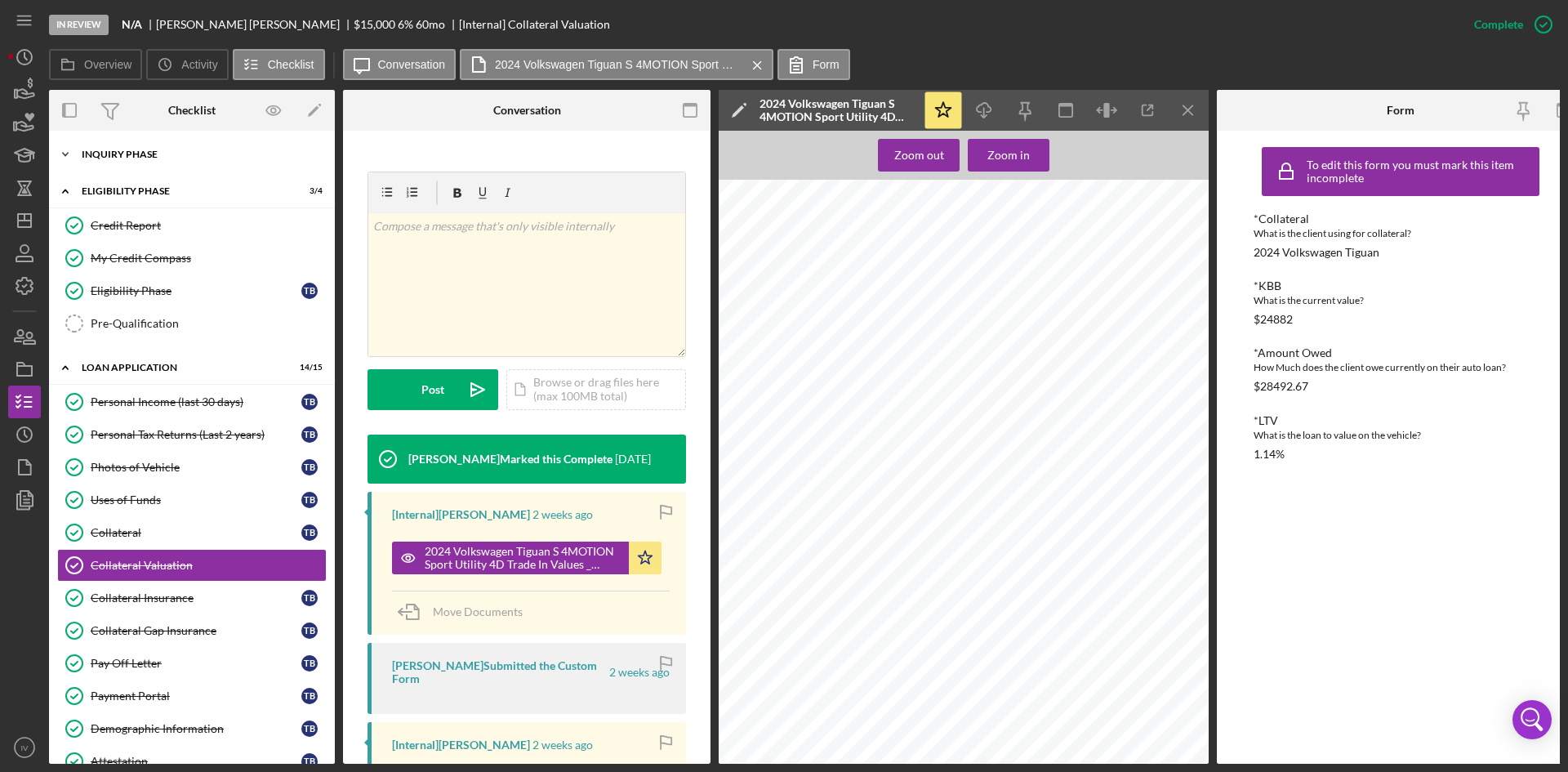
click at [117, 158] on div "Inquiry Phase" at bounding box center [198, 154] width 233 height 10
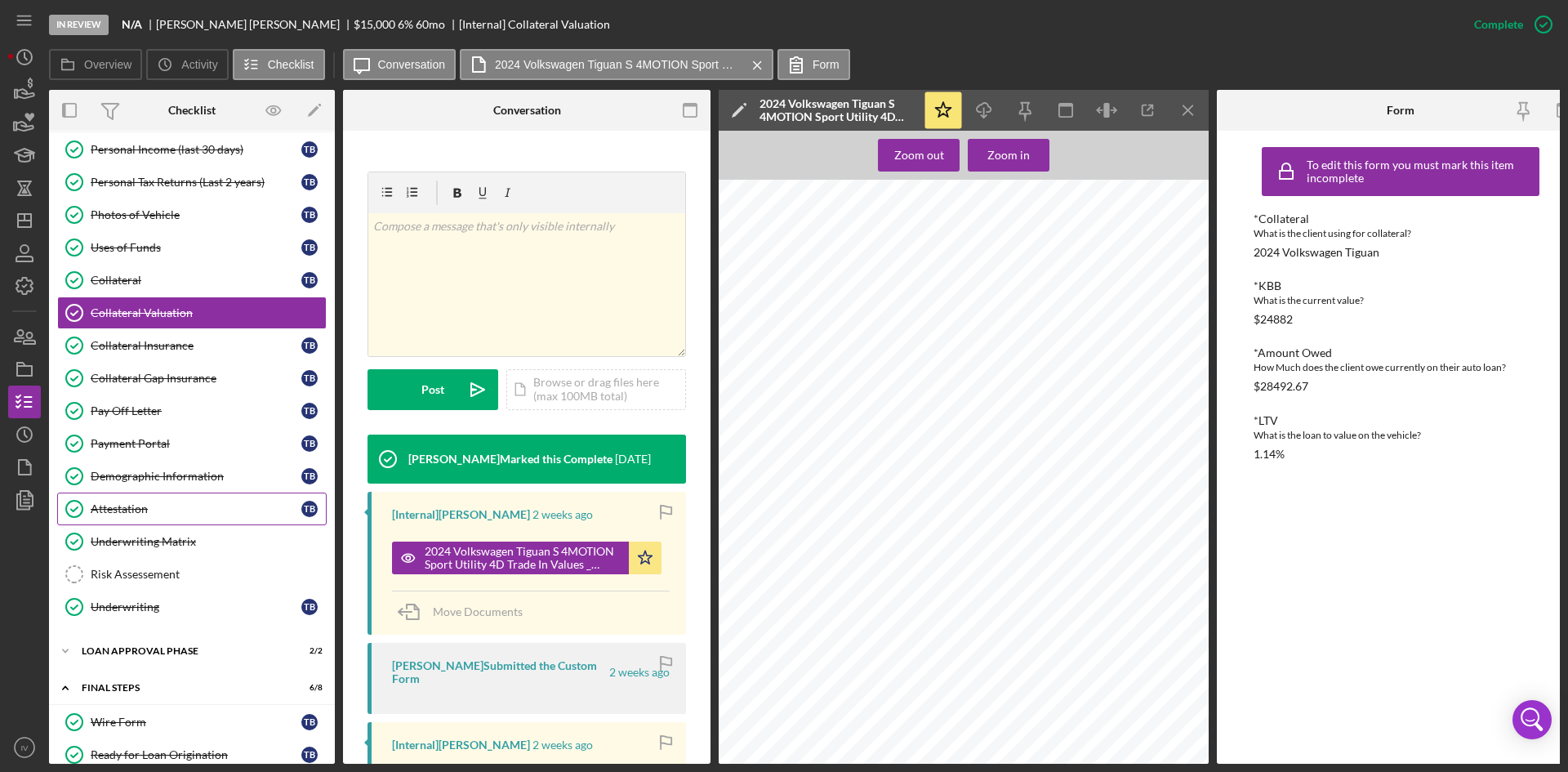
scroll to position [735, 0]
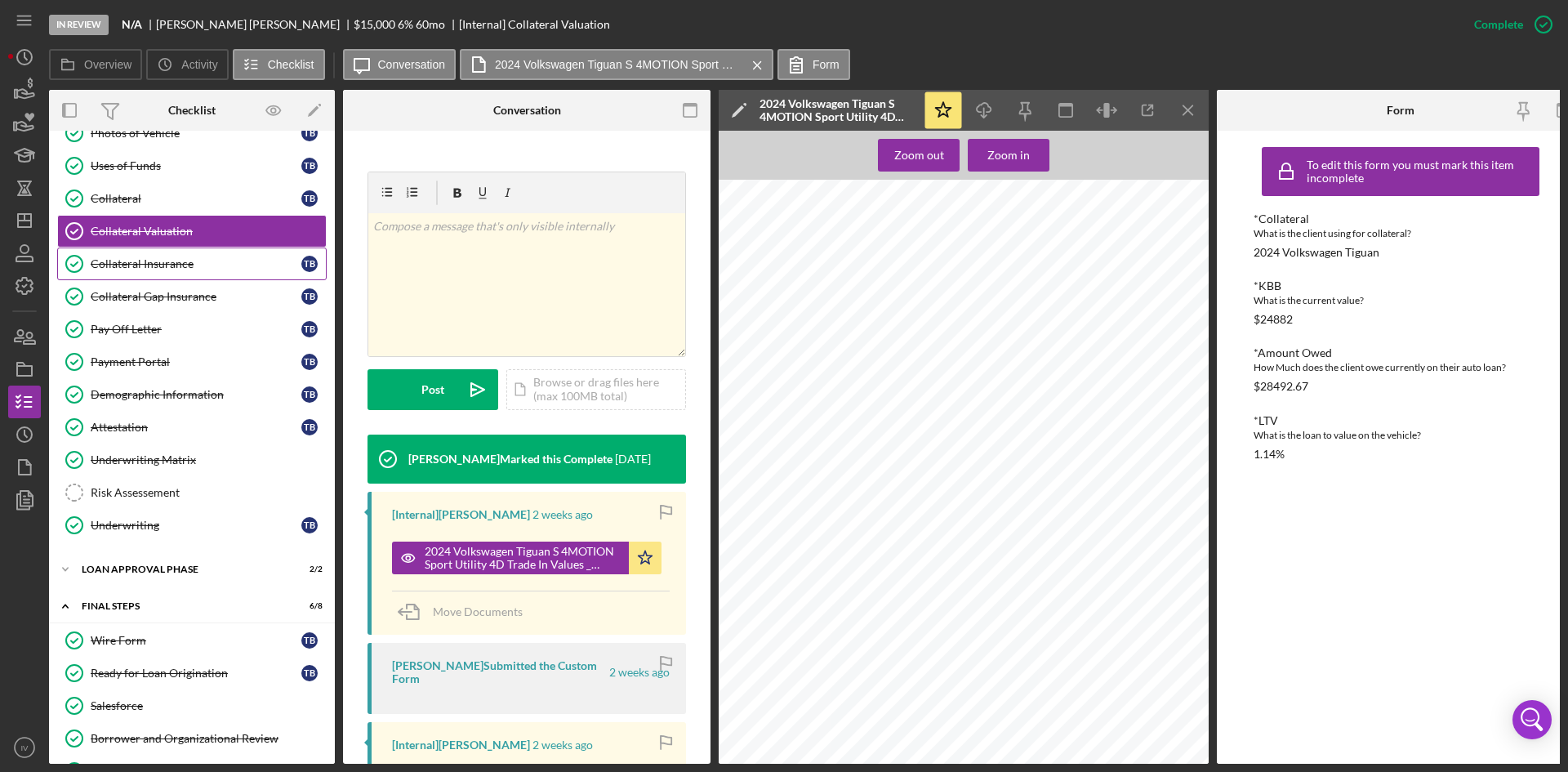
click at [181, 263] on div "Collateral Insurance" at bounding box center [196, 263] width 211 height 13
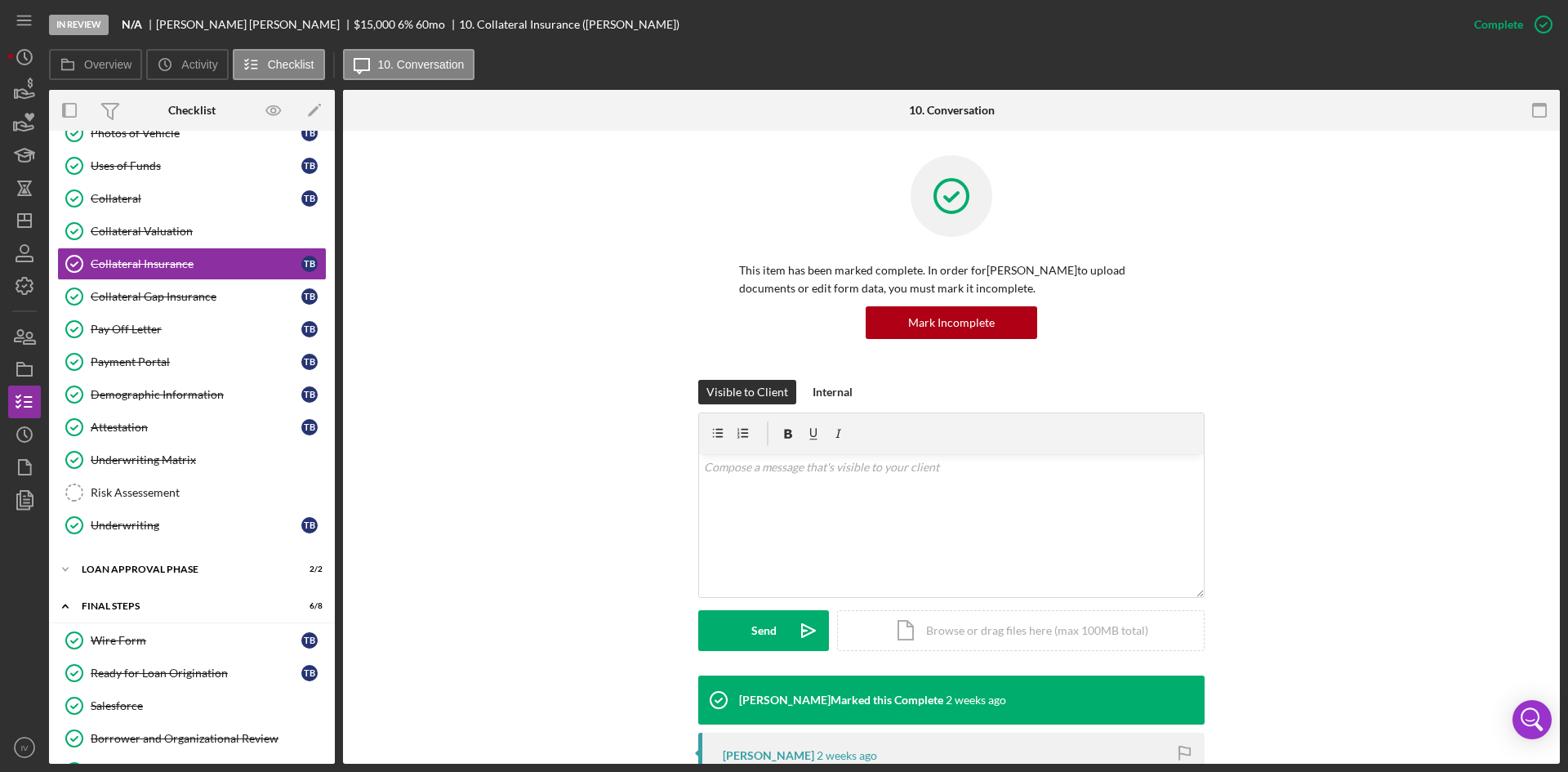
scroll to position [408, 0]
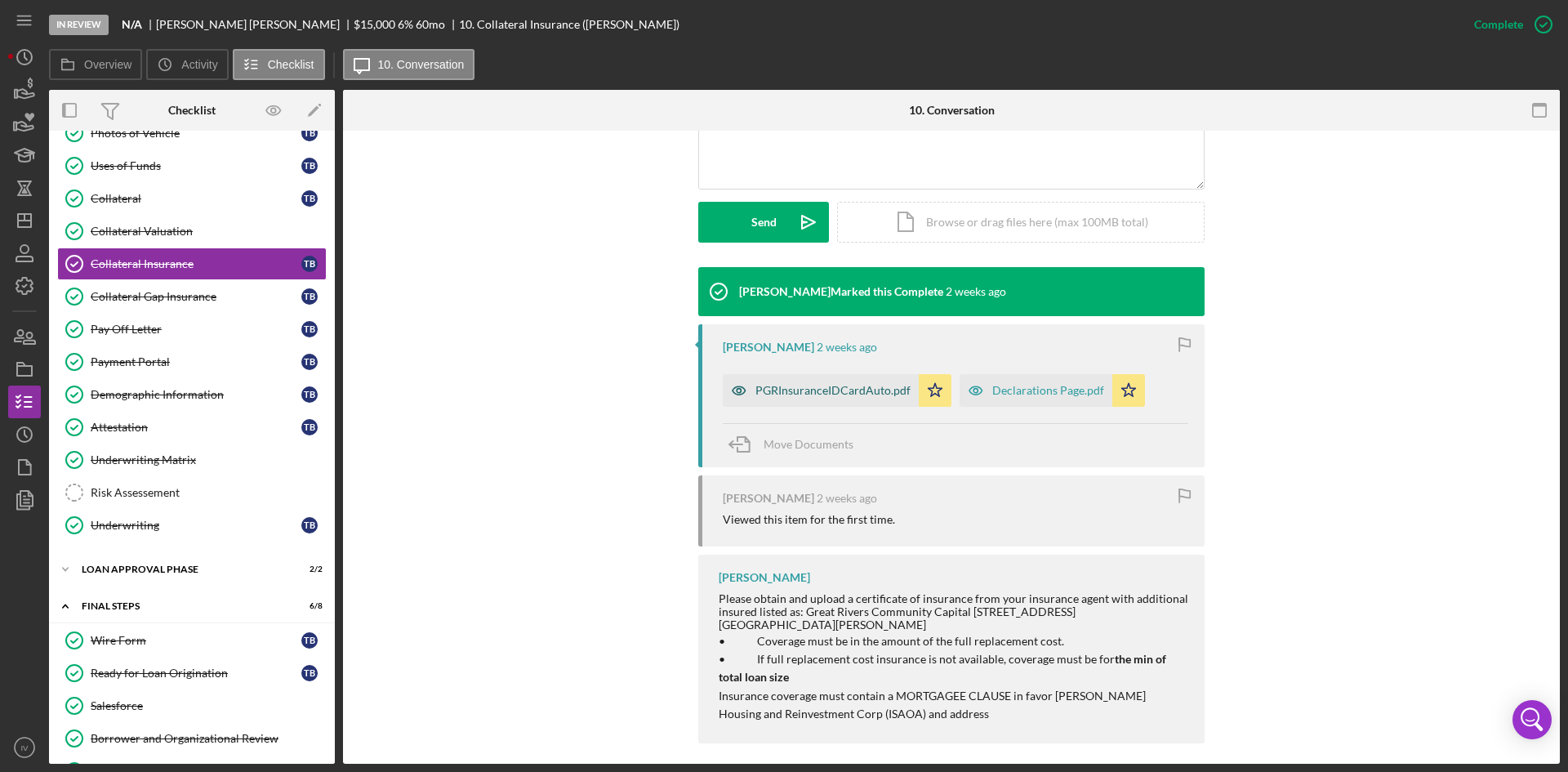
click at [828, 400] on div "PGRInsuranceIDCardAuto.pdf" at bounding box center [821, 390] width 196 height 33
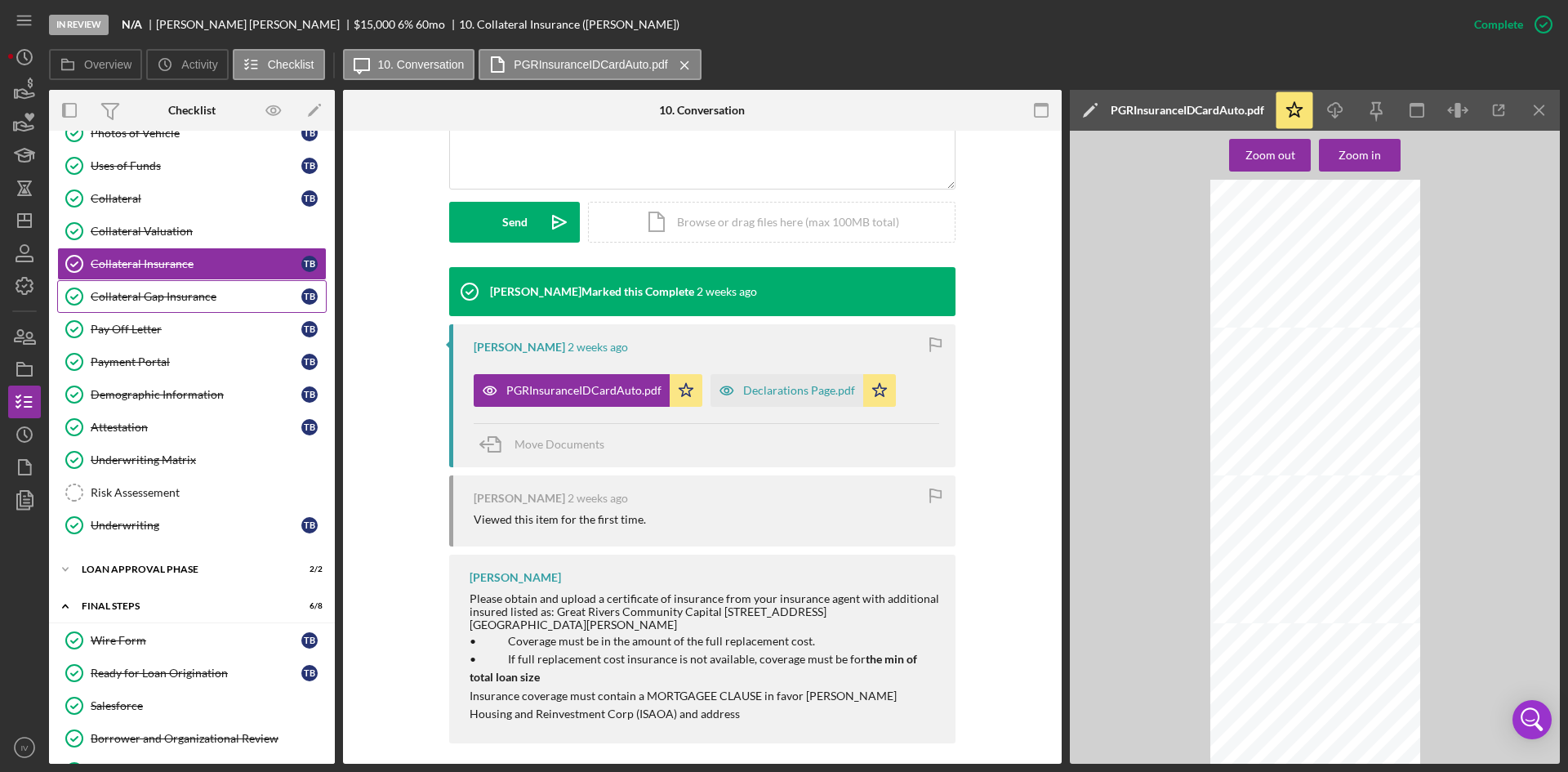
click at [182, 307] on link "Collateral Gap Insurance Collateral Gap Insurance T B" at bounding box center [192, 296] width 269 height 33
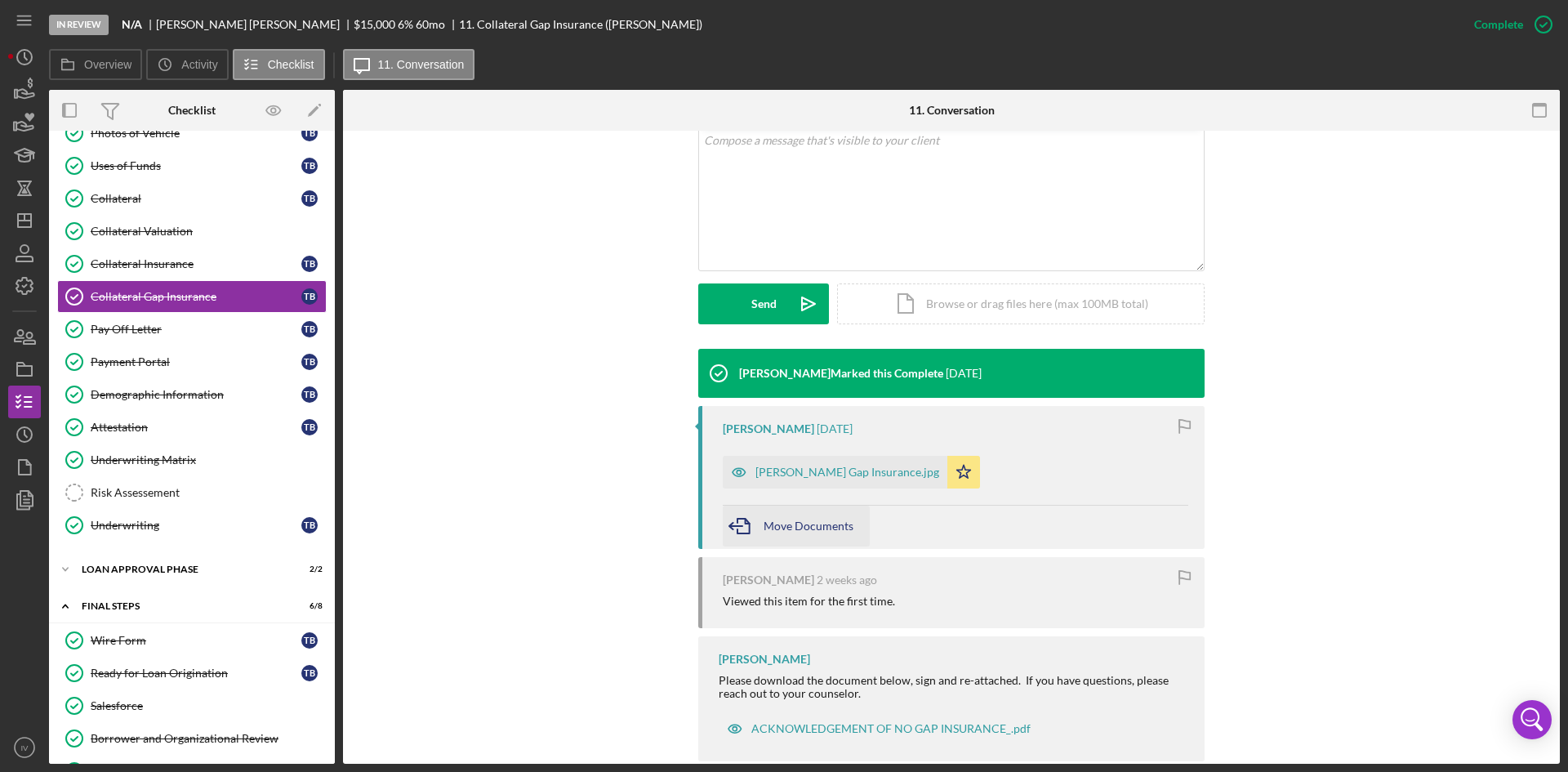
scroll to position [357, 0]
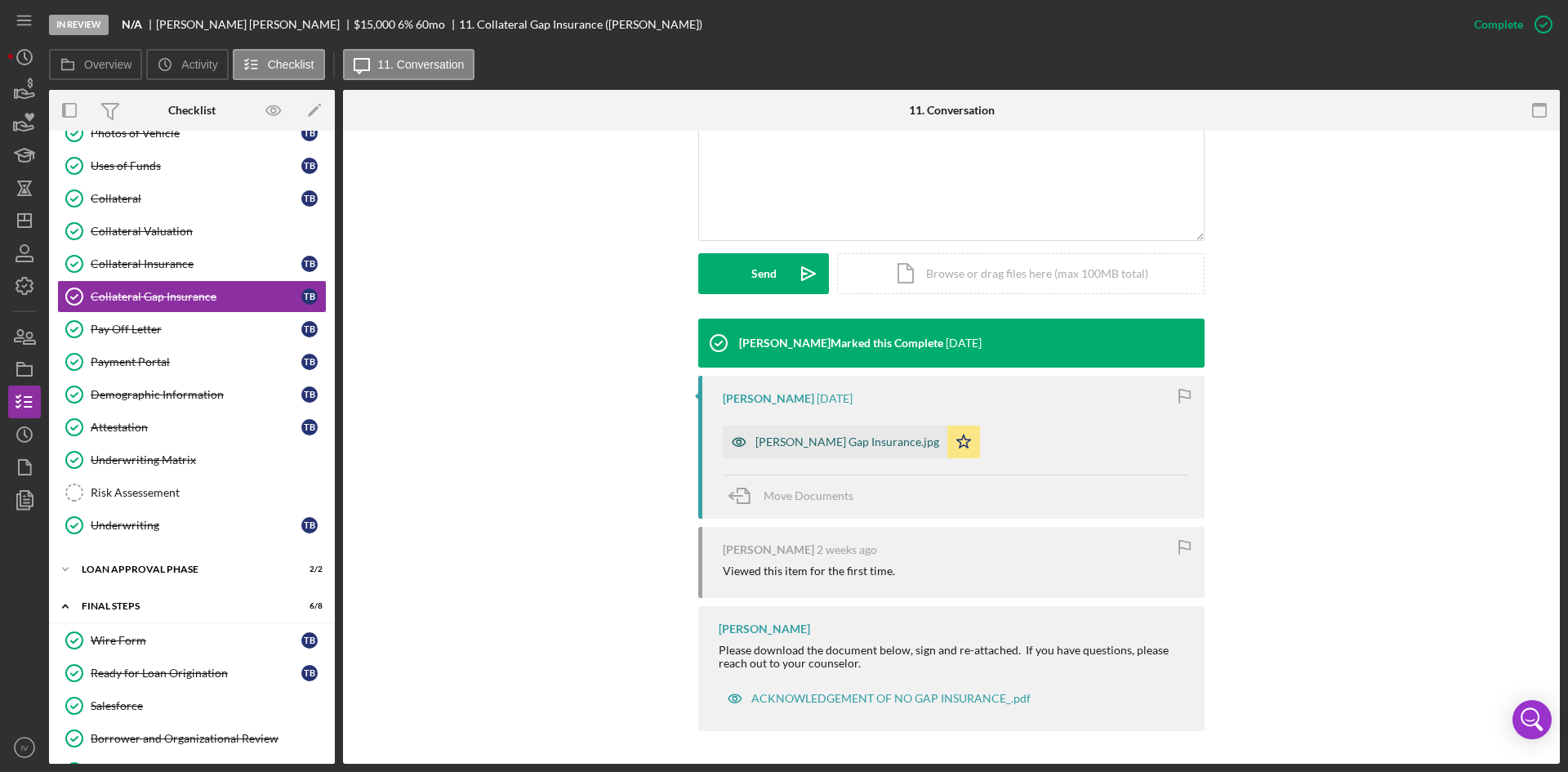
click at [805, 445] on div "[PERSON_NAME] Gap Insurance.jpg" at bounding box center [847, 442] width 184 height 13
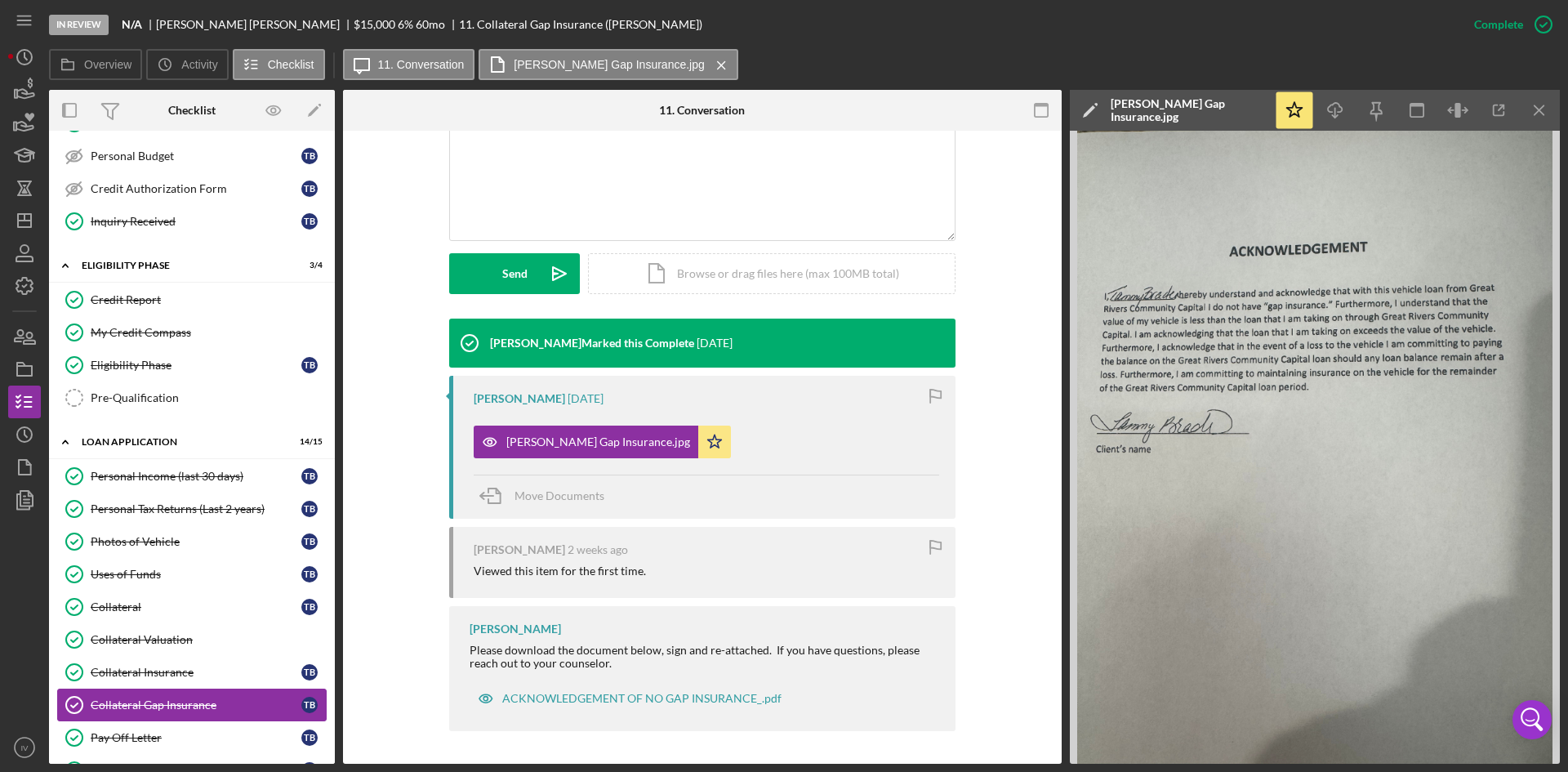
scroll to position [408, 0]
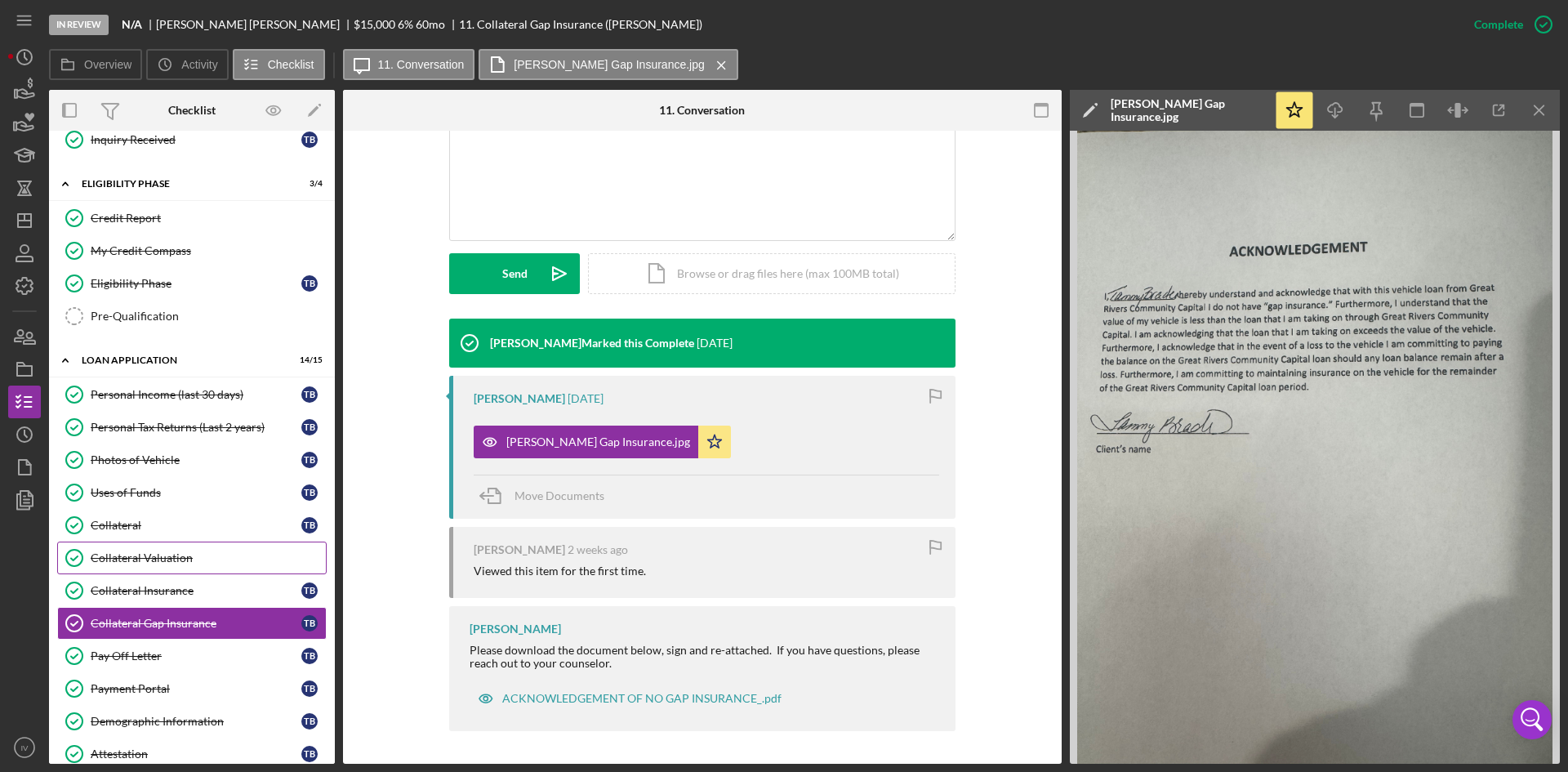
click at [149, 544] on link "Collateral Valuation Collateral Valuation" at bounding box center [192, 557] width 269 height 33
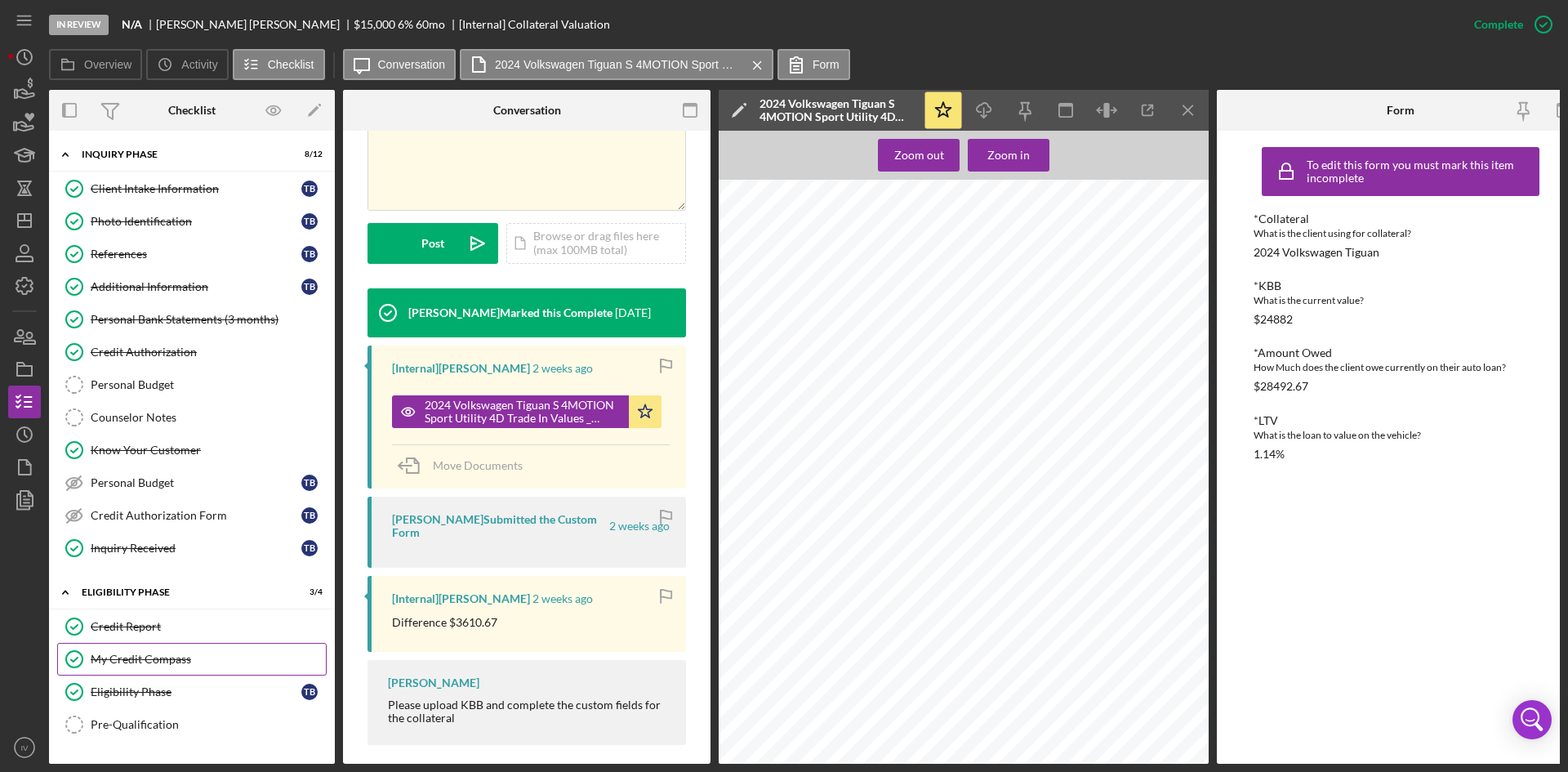
scroll to position [408, 0]
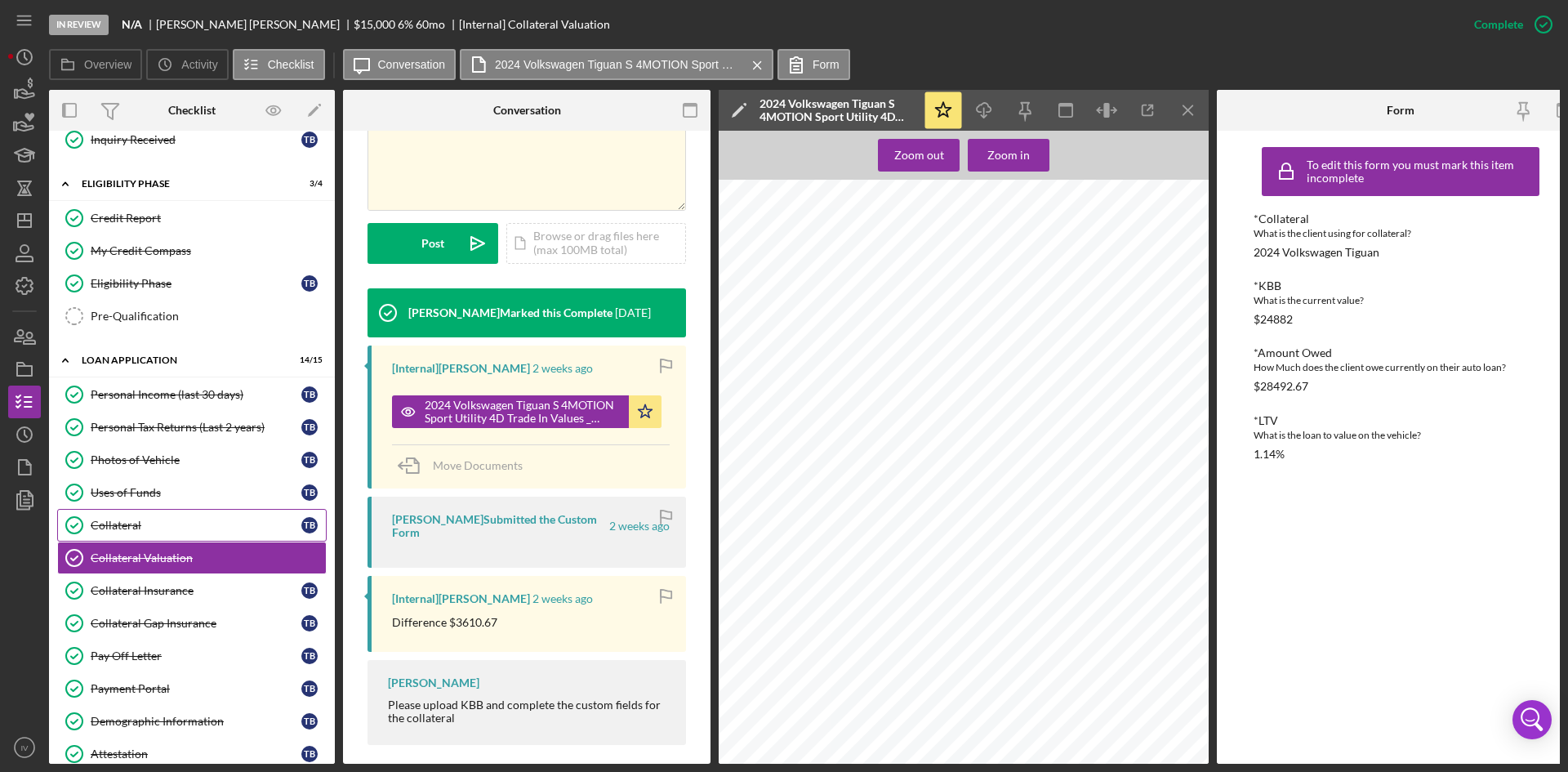
click at [159, 540] on link "Collateral Collateral T B" at bounding box center [192, 525] width 269 height 33
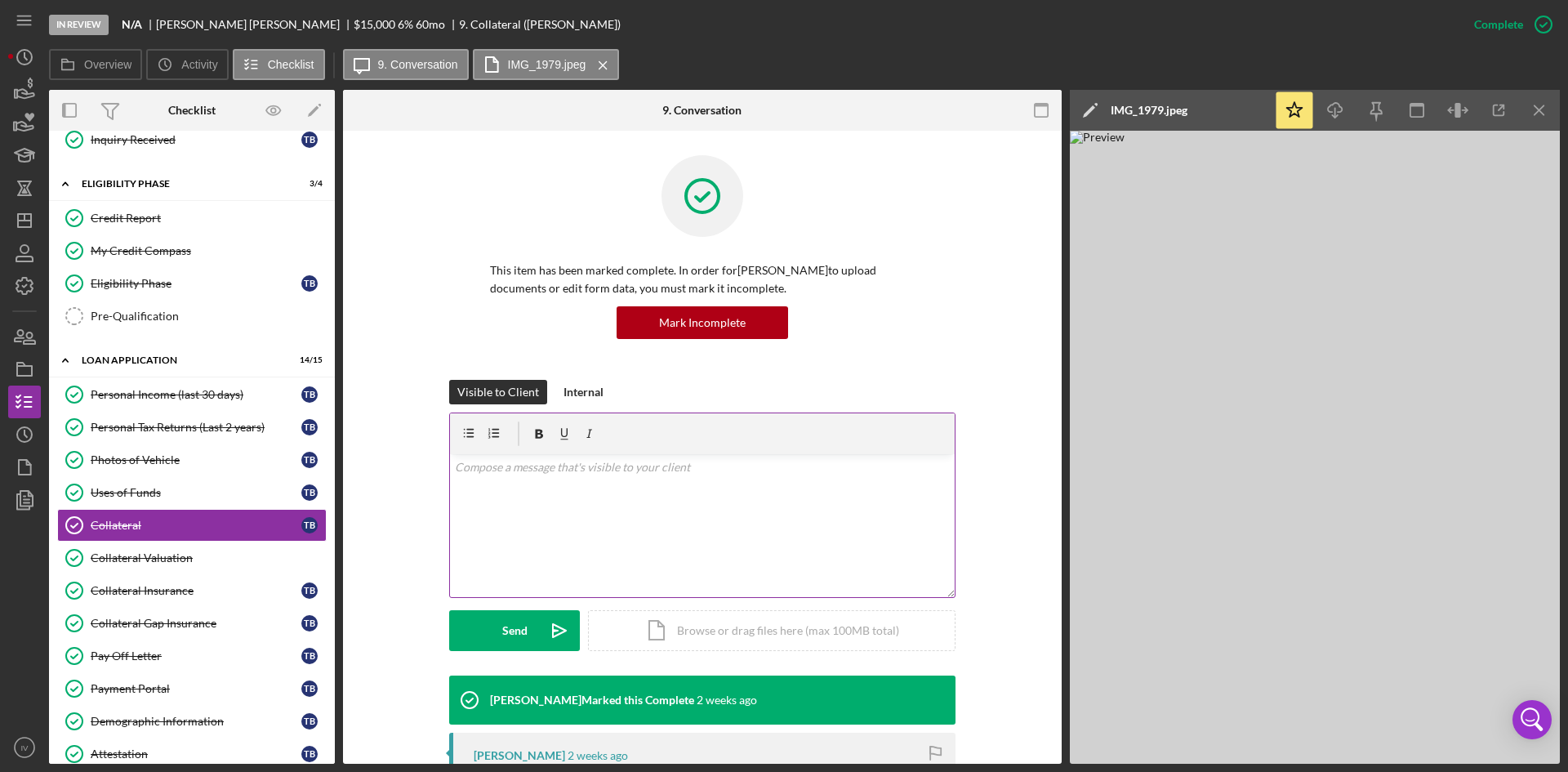
scroll to position [408, 0]
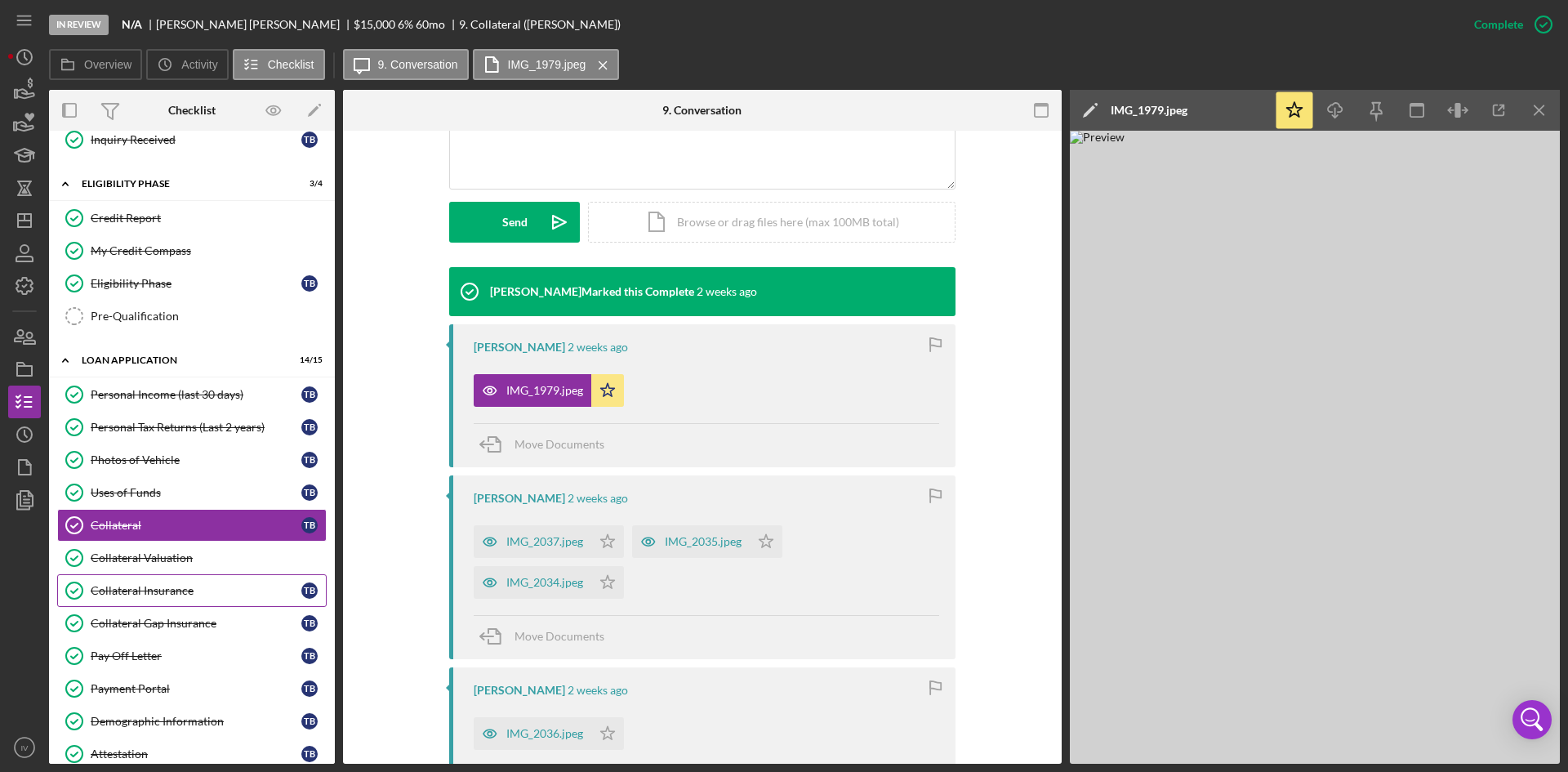
click at [176, 596] on div "Collateral Insurance" at bounding box center [196, 590] width 211 height 13
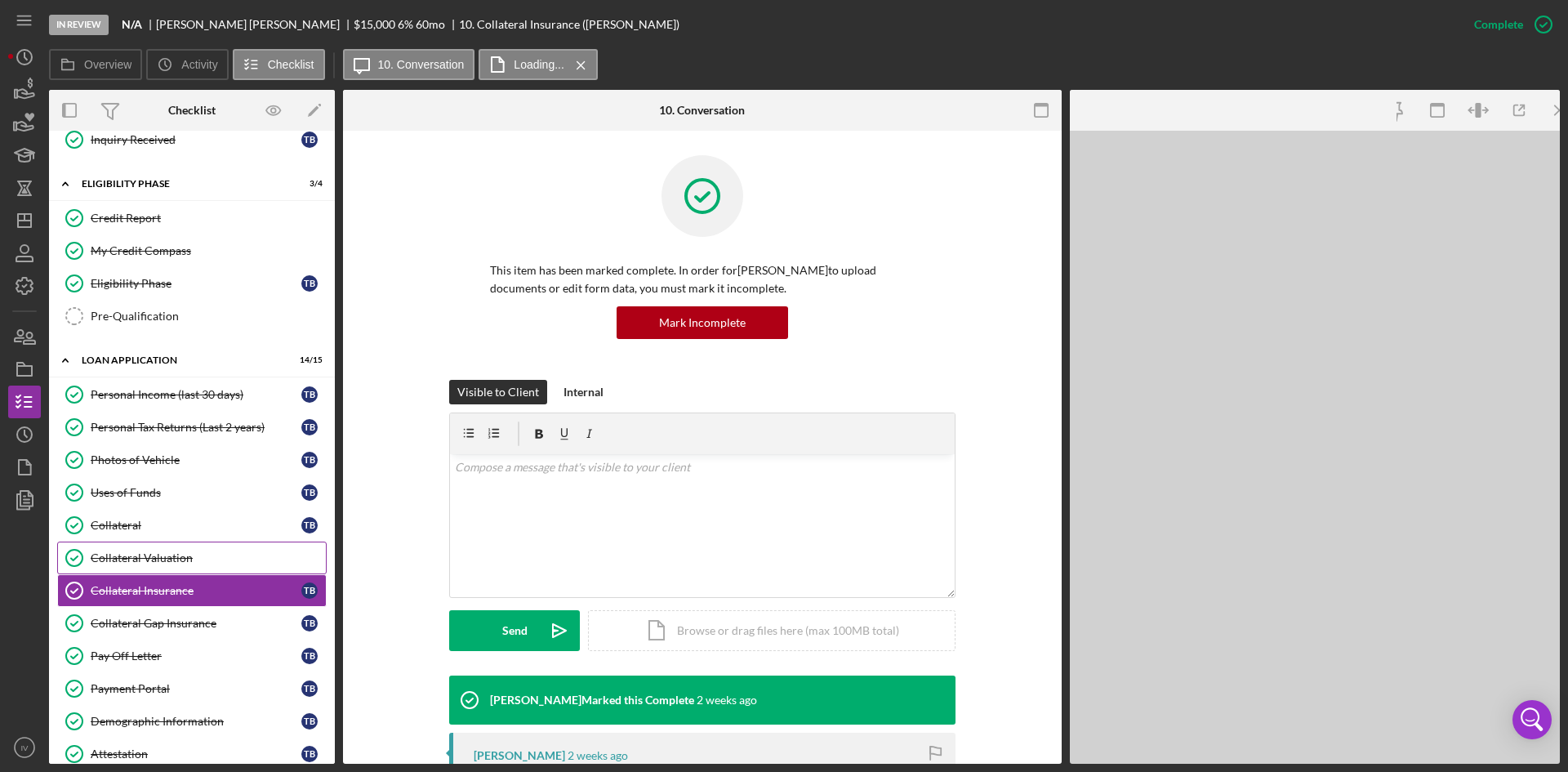
click at [179, 562] on div "Collateral Valuation" at bounding box center [208, 557] width 235 height 13
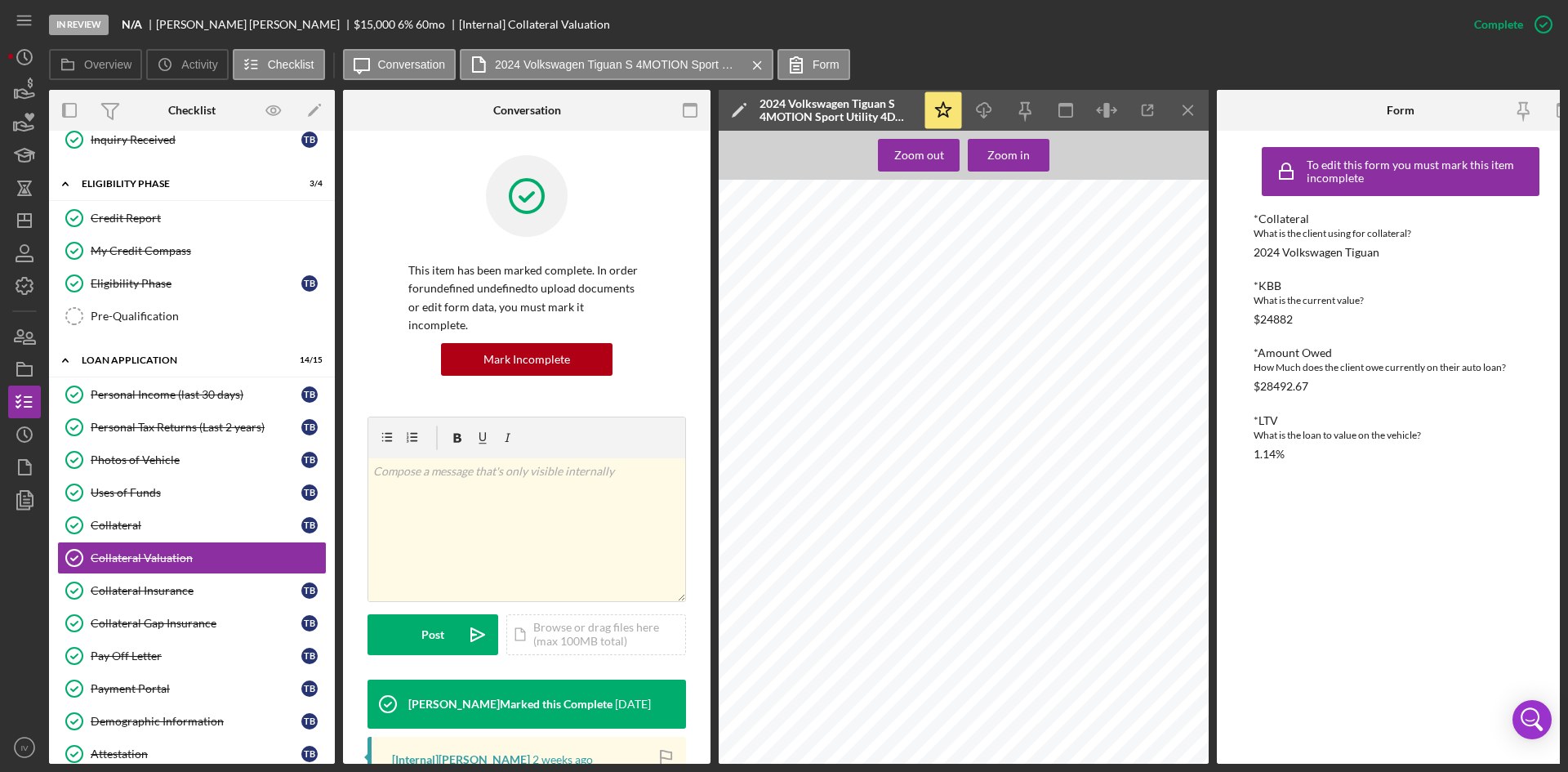
drag, startPoint x: 148, startPoint y: 524, endPoint x: 421, endPoint y: 514, distance: 273.2
click at [148, 524] on div "Collateral" at bounding box center [196, 525] width 211 height 13
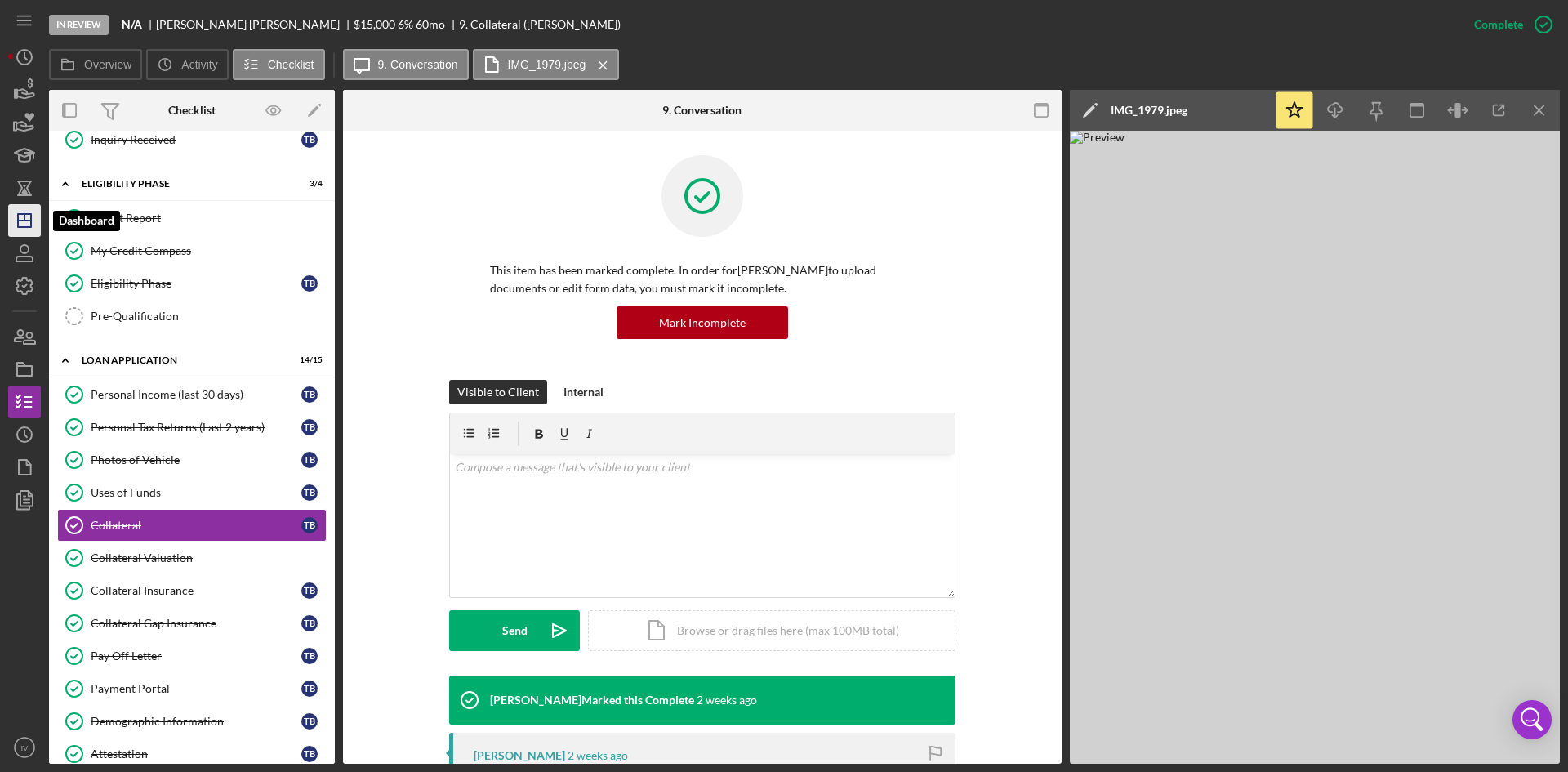
click at [26, 210] on icon "Icon/Dashboard" at bounding box center [25, 221] width 41 height 41
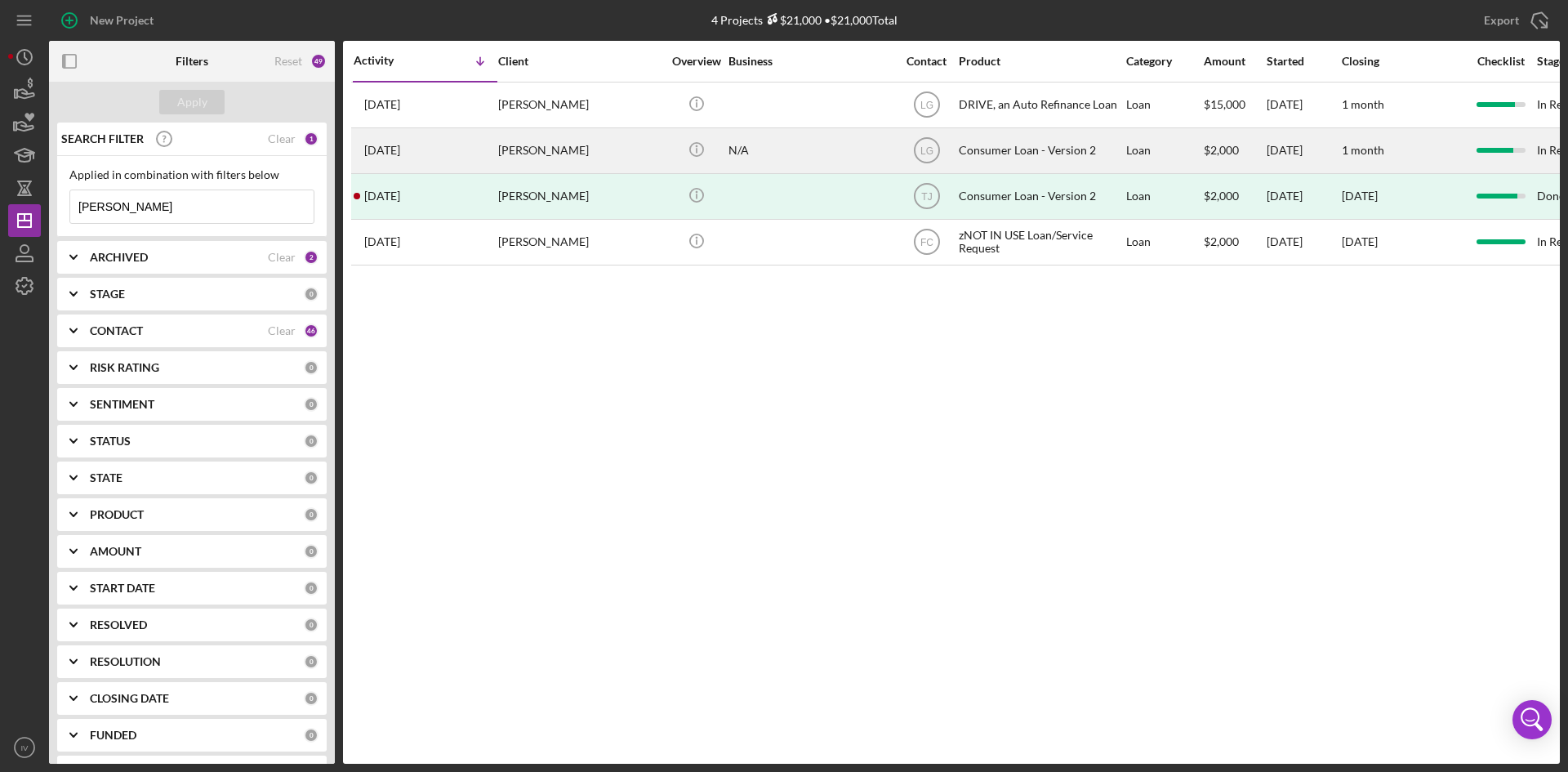
click at [537, 139] on div "[PERSON_NAME]" at bounding box center [579, 150] width 163 height 43
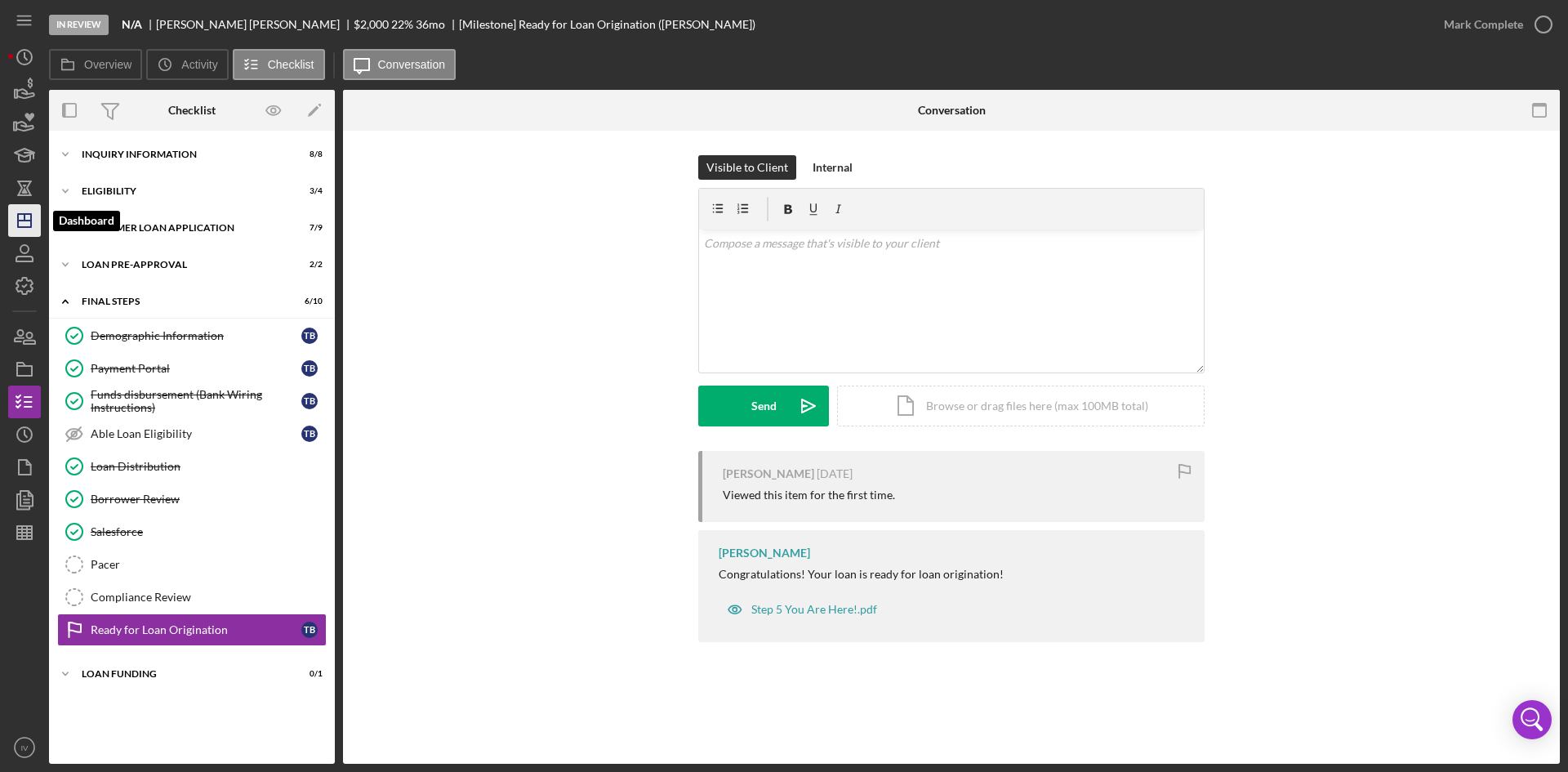
click at [14, 216] on icon "Icon/Dashboard" at bounding box center [25, 221] width 41 height 41
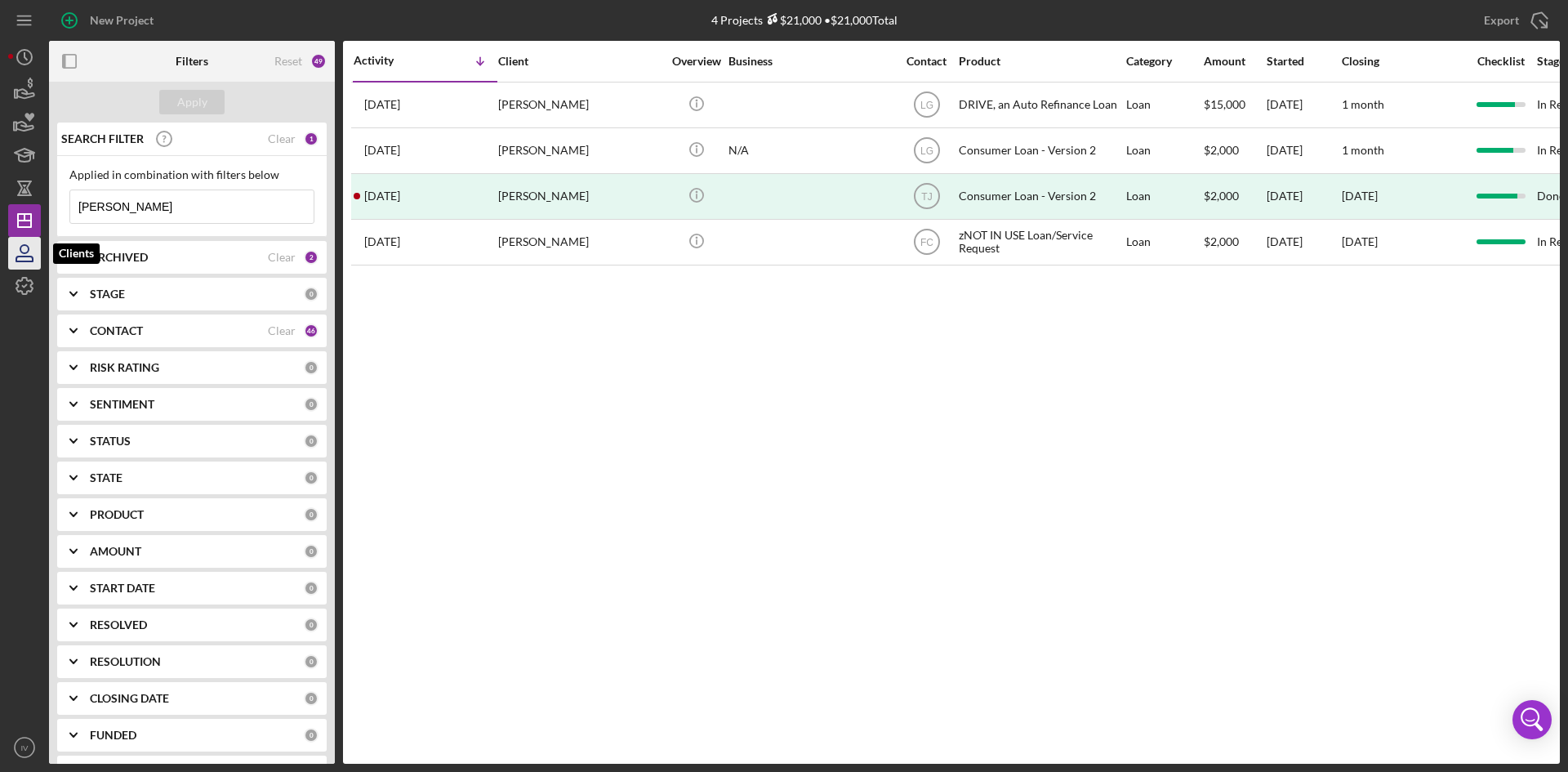
drag, startPoint x: 150, startPoint y: 212, endPoint x: 21, endPoint y: 238, distance: 131.6
click at [21, 238] on div "New Project 4 Projects $21,000 • $21,000 Total [PERSON_NAME] Export Icon/Export…" at bounding box center [784, 382] width 1552 height 764
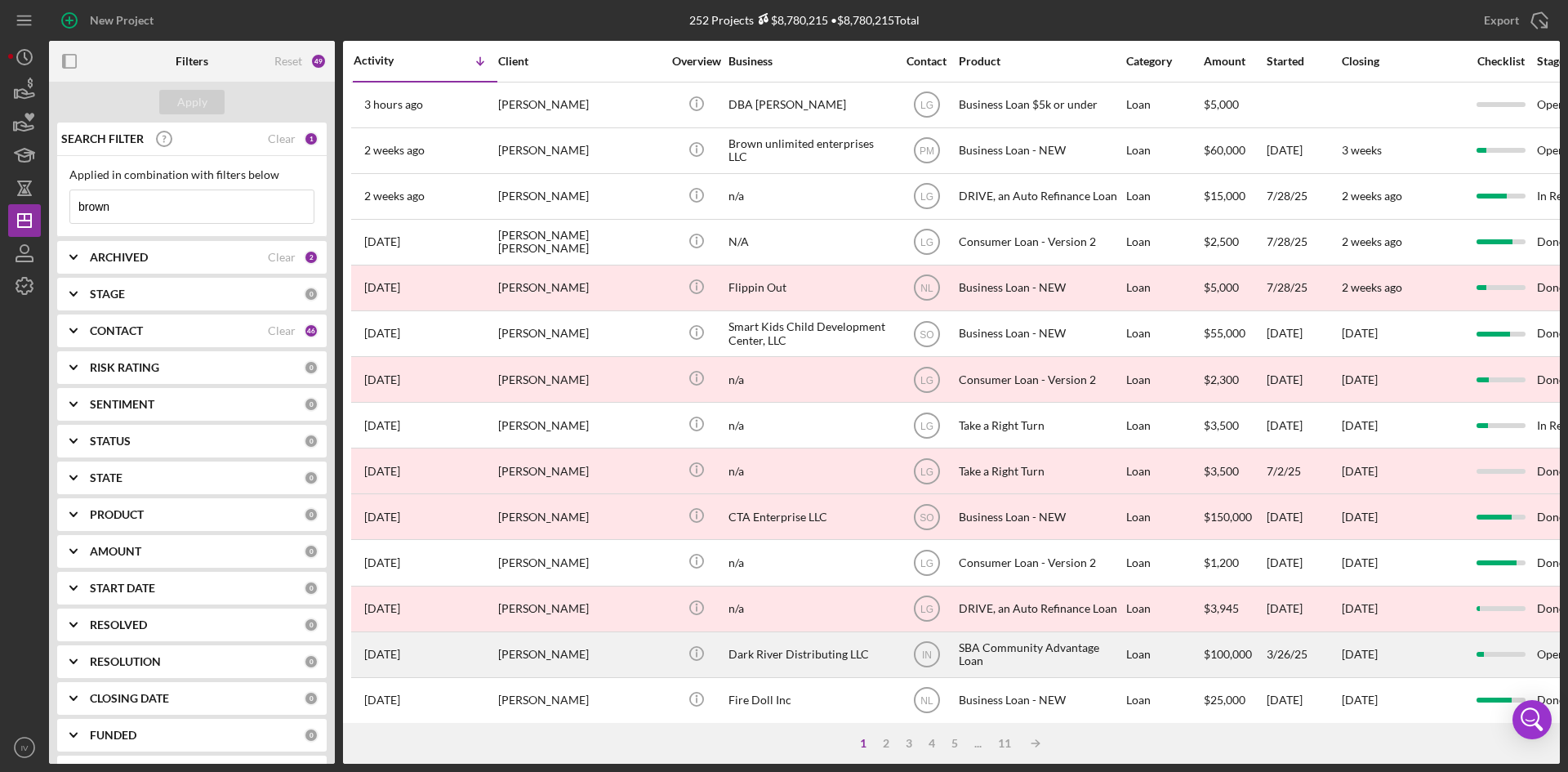
type input "brown"
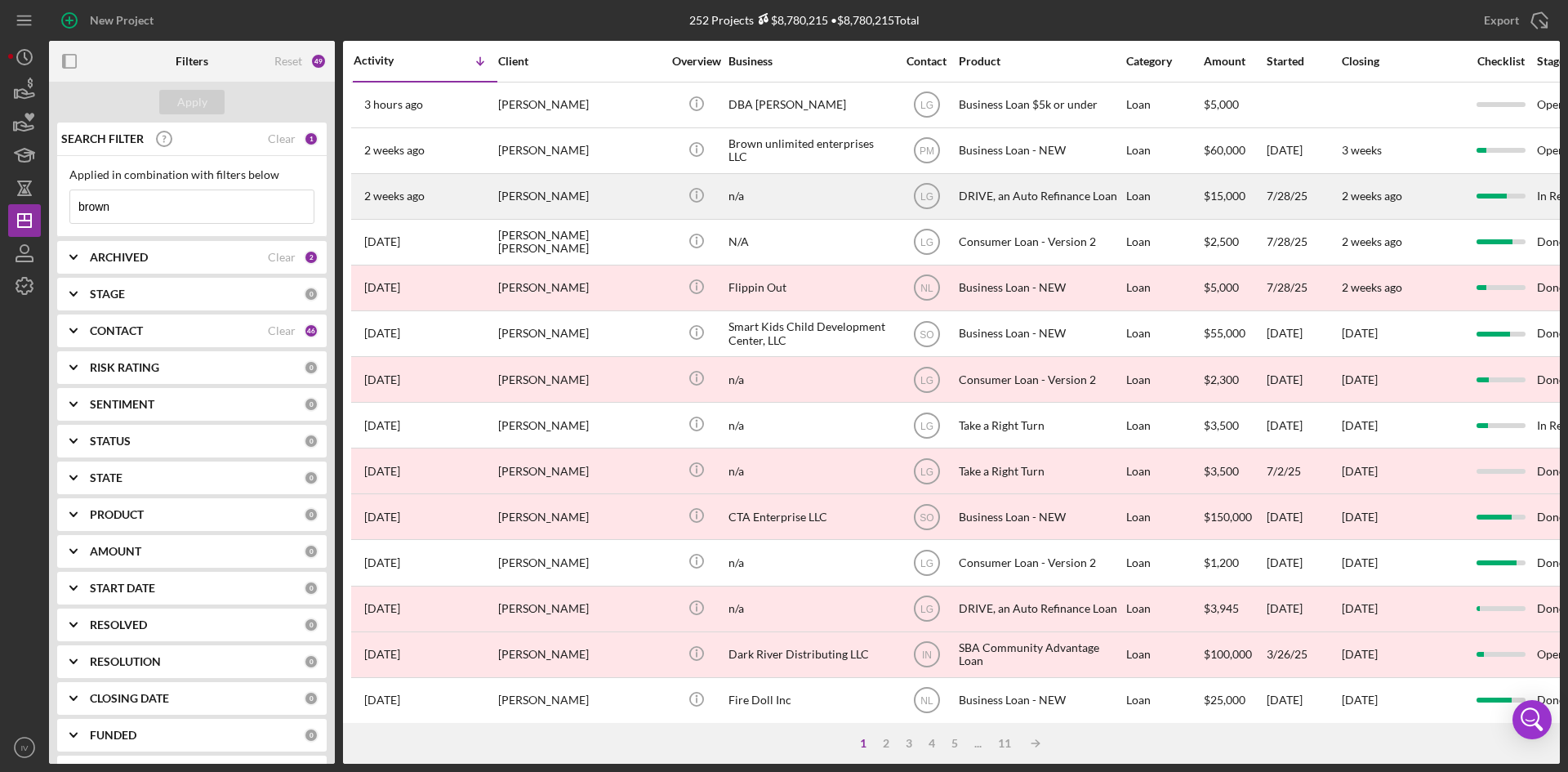
click at [534, 190] on div "[PERSON_NAME]" at bounding box center [579, 196] width 163 height 43
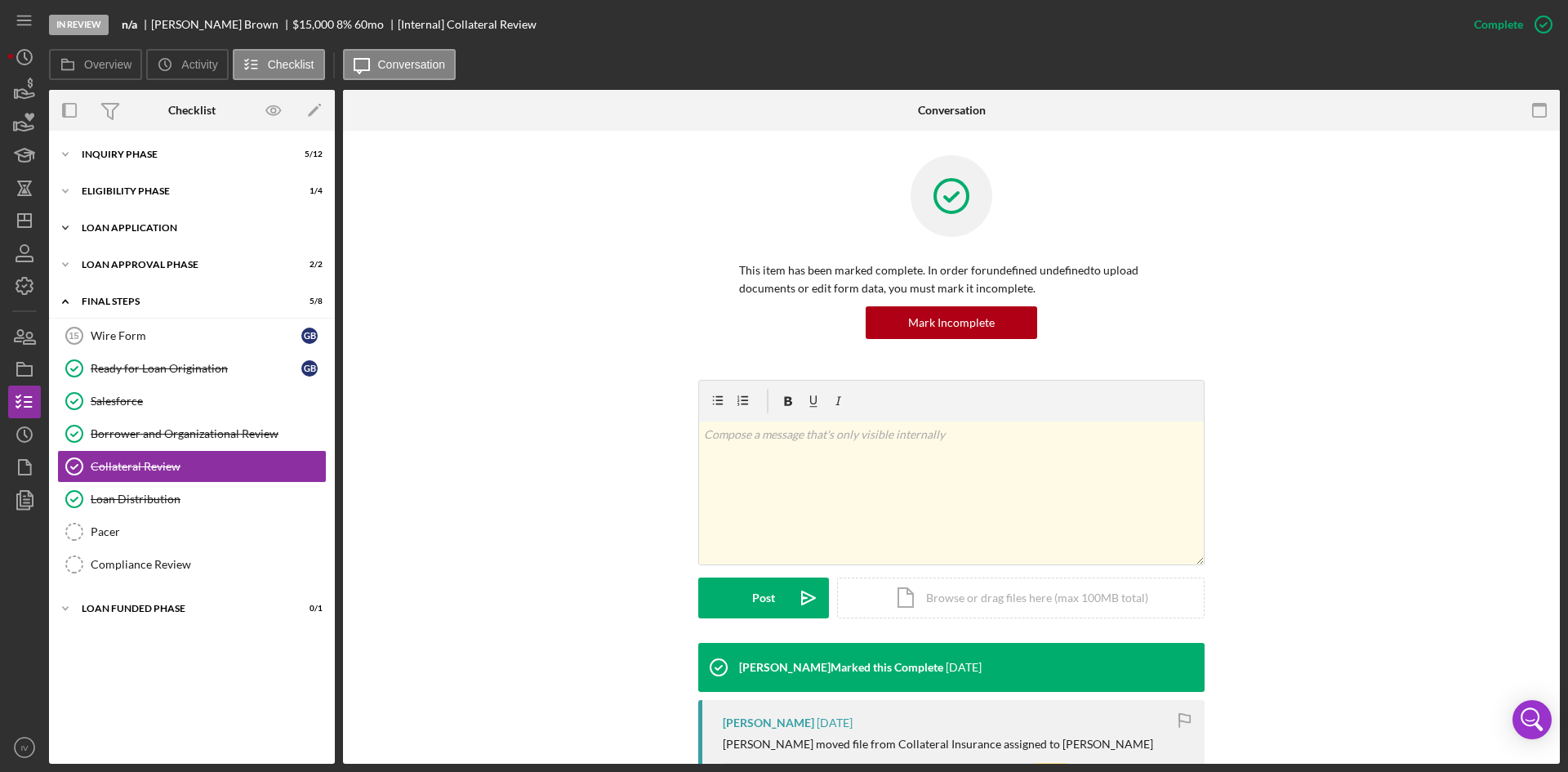
click at [107, 229] on div "Loan Application" at bounding box center [198, 227] width 233 height 10
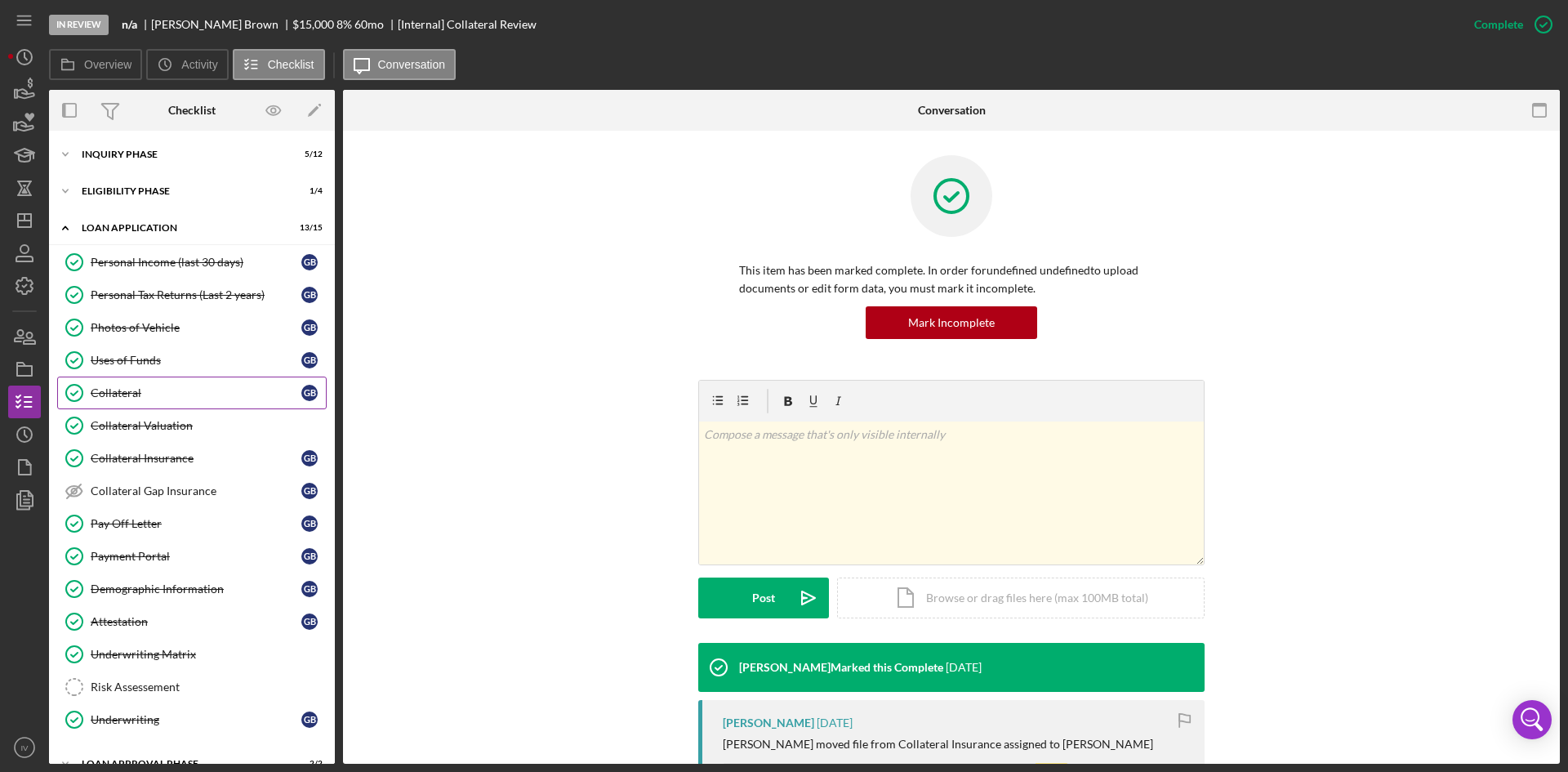
click at [187, 397] on div "Collateral" at bounding box center [196, 392] width 211 height 13
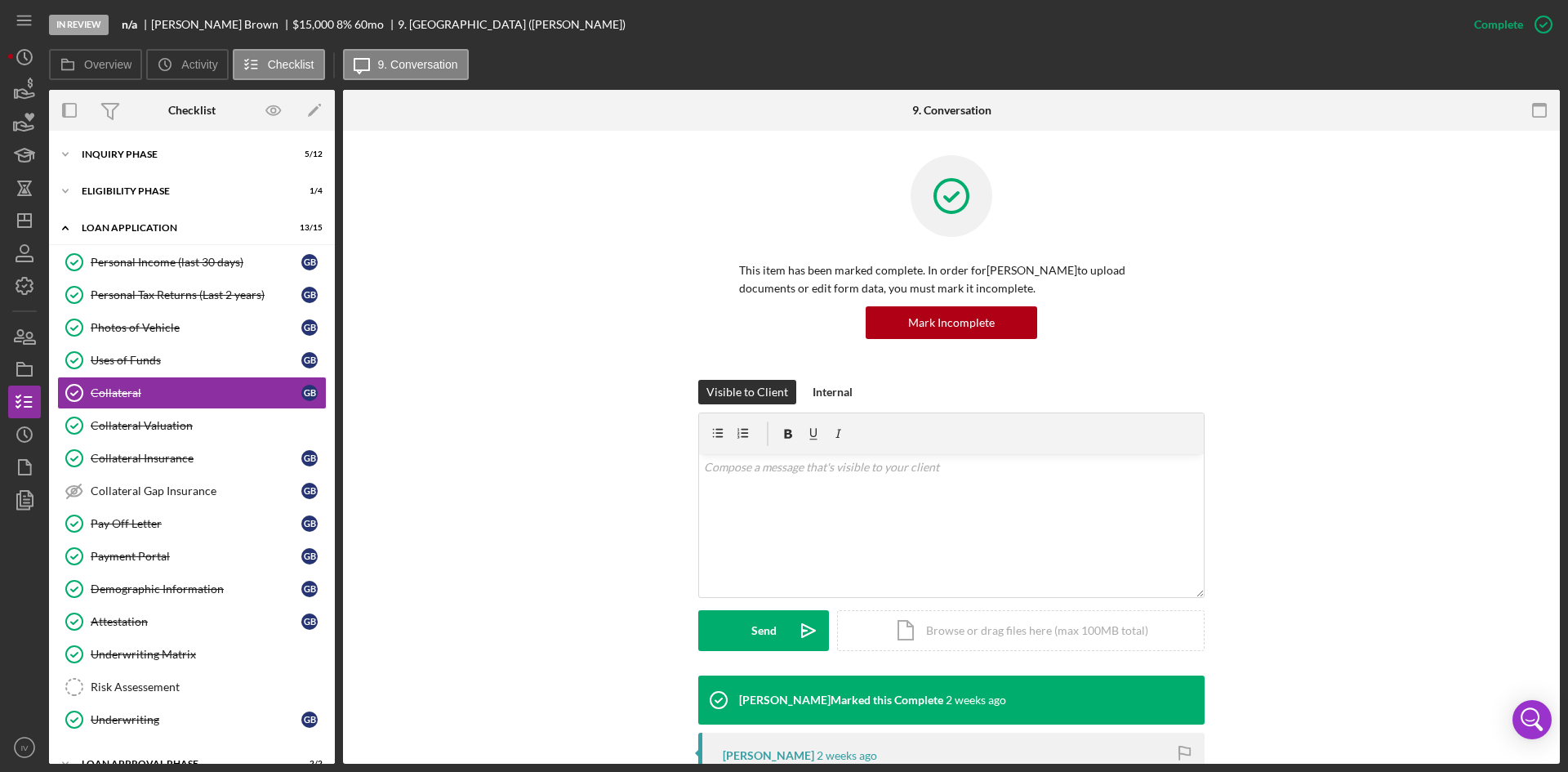
scroll to position [245, 0]
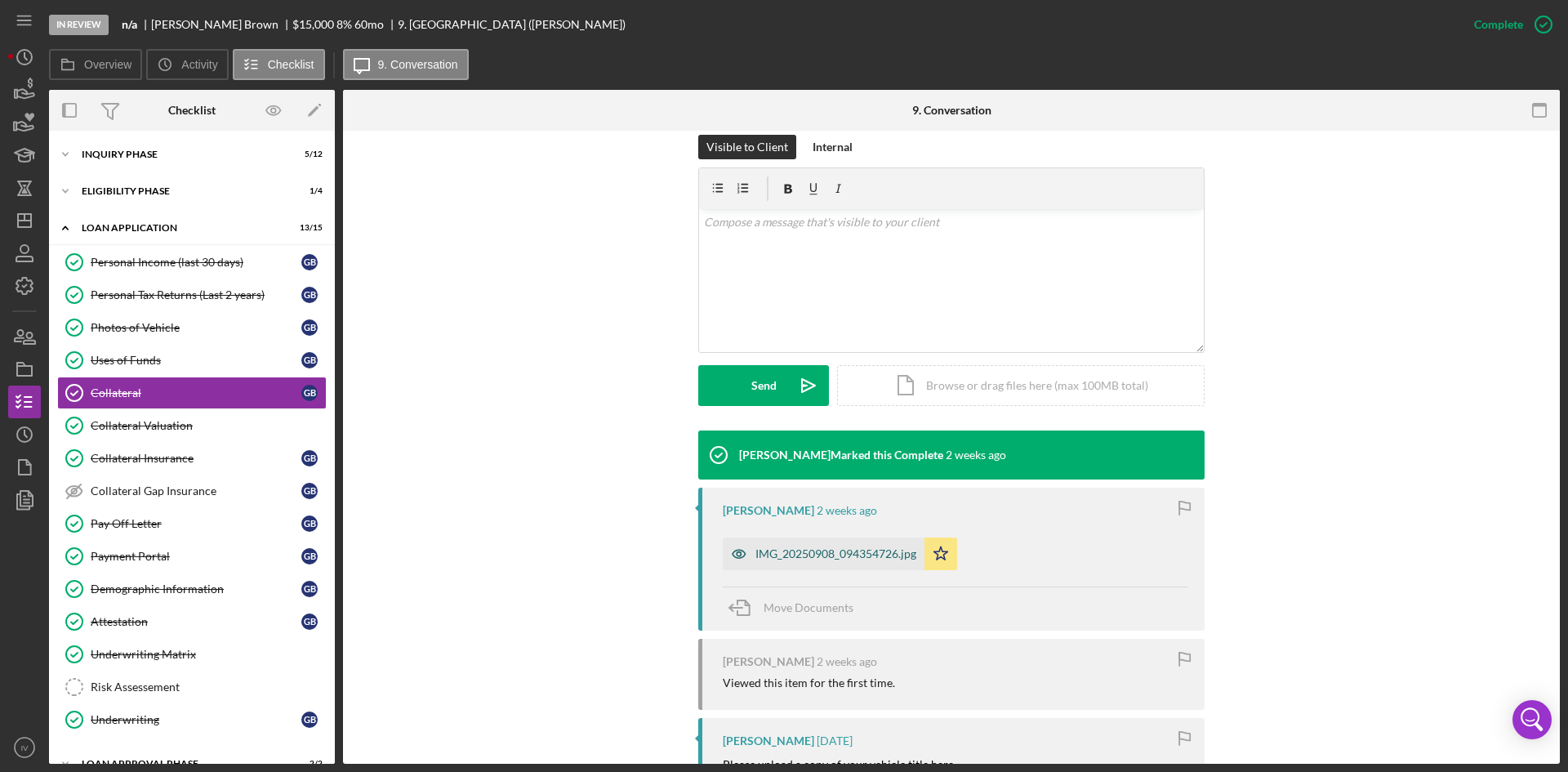
click at [784, 567] on div "IMG_20250908_094354726.jpg" at bounding box center [823, 553] width 201 height 33
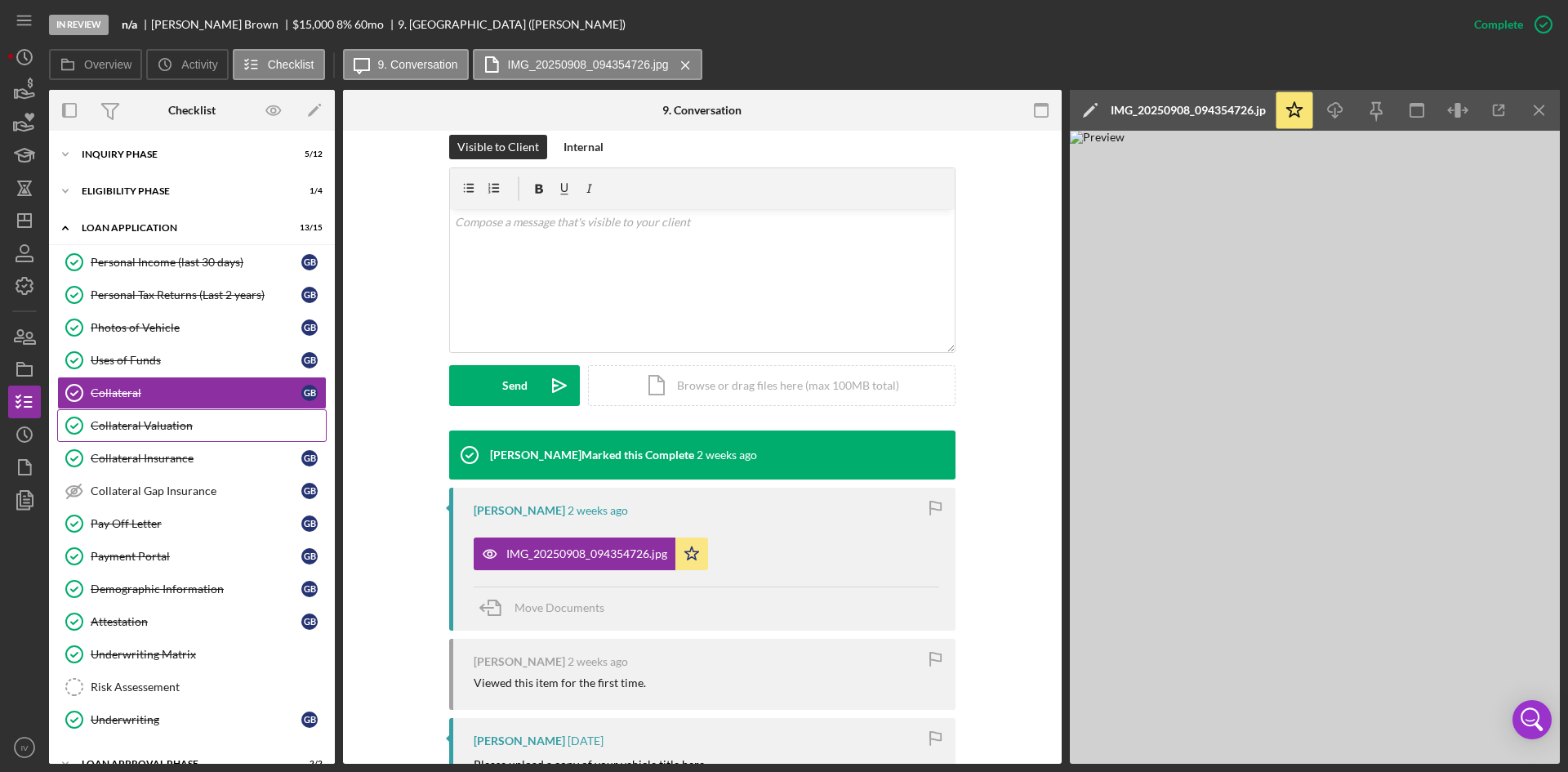
click at [190, 439] on link "Collateral Valuation Collateral Valuation" at bounding box center [192, 425] width 269 height 33
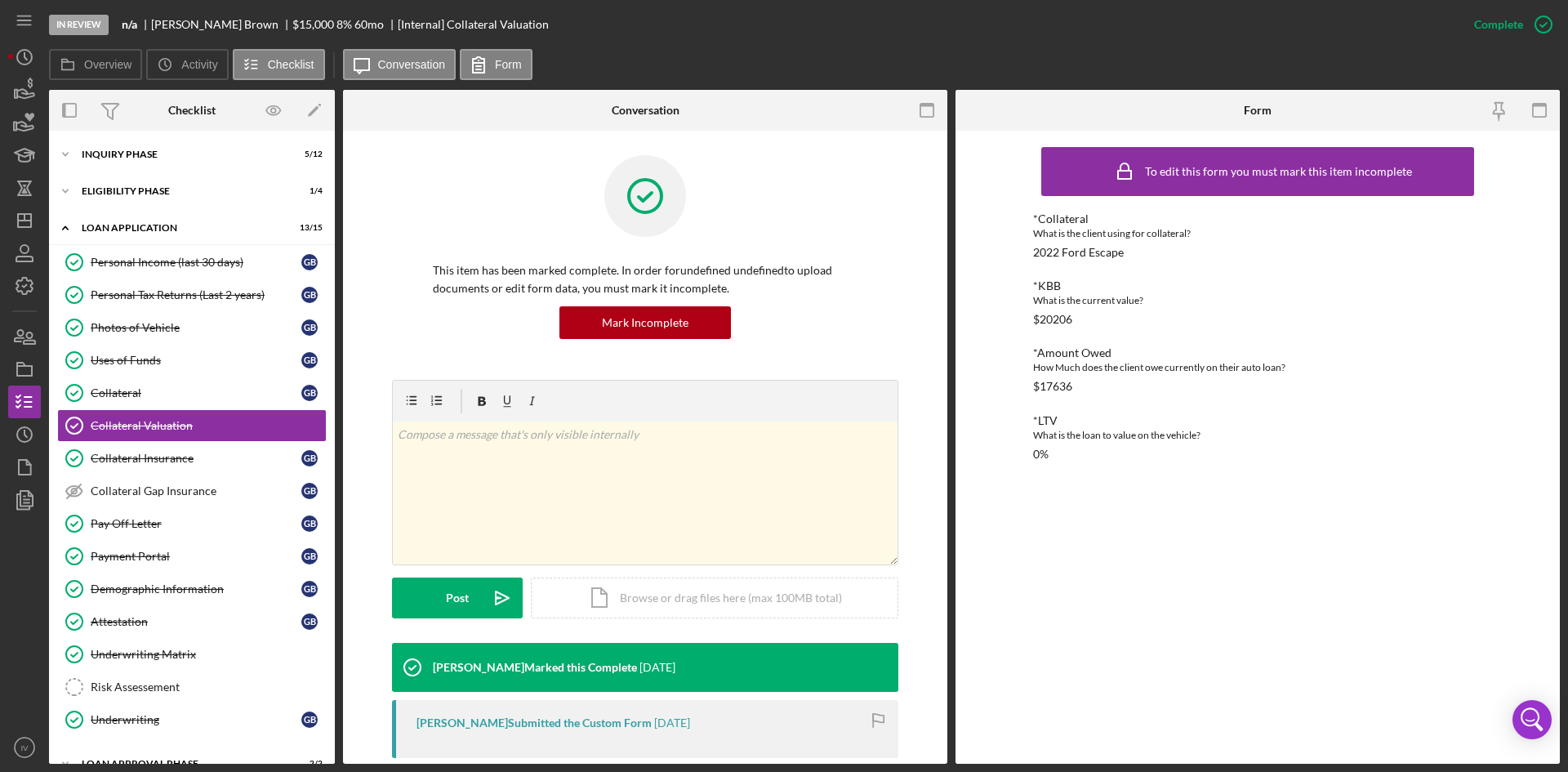
scroll to position [245, 0]
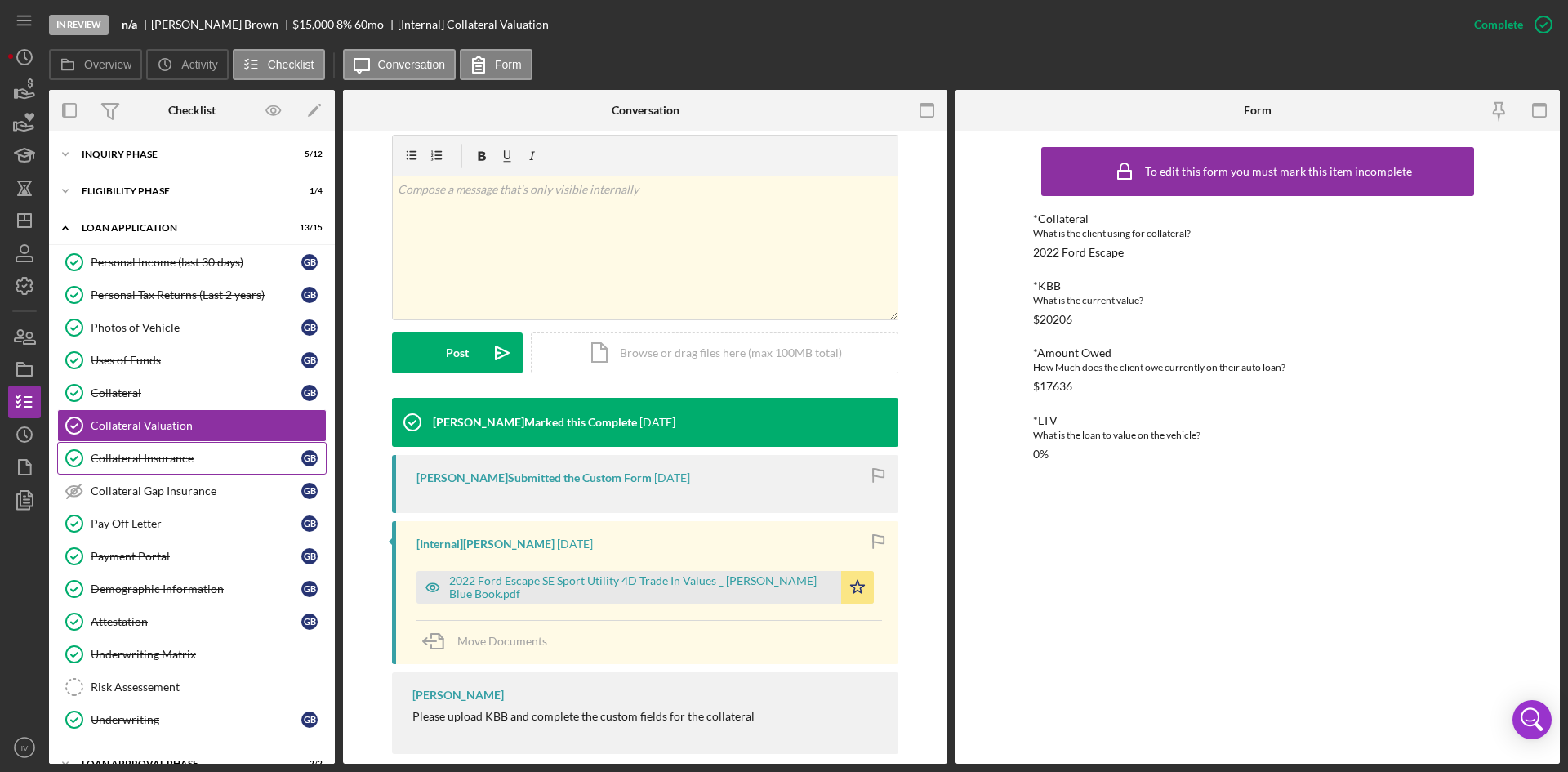
click at [155, 460] on div "Collateral Insurance" at bounding box center [196, 458] width 211 height 13
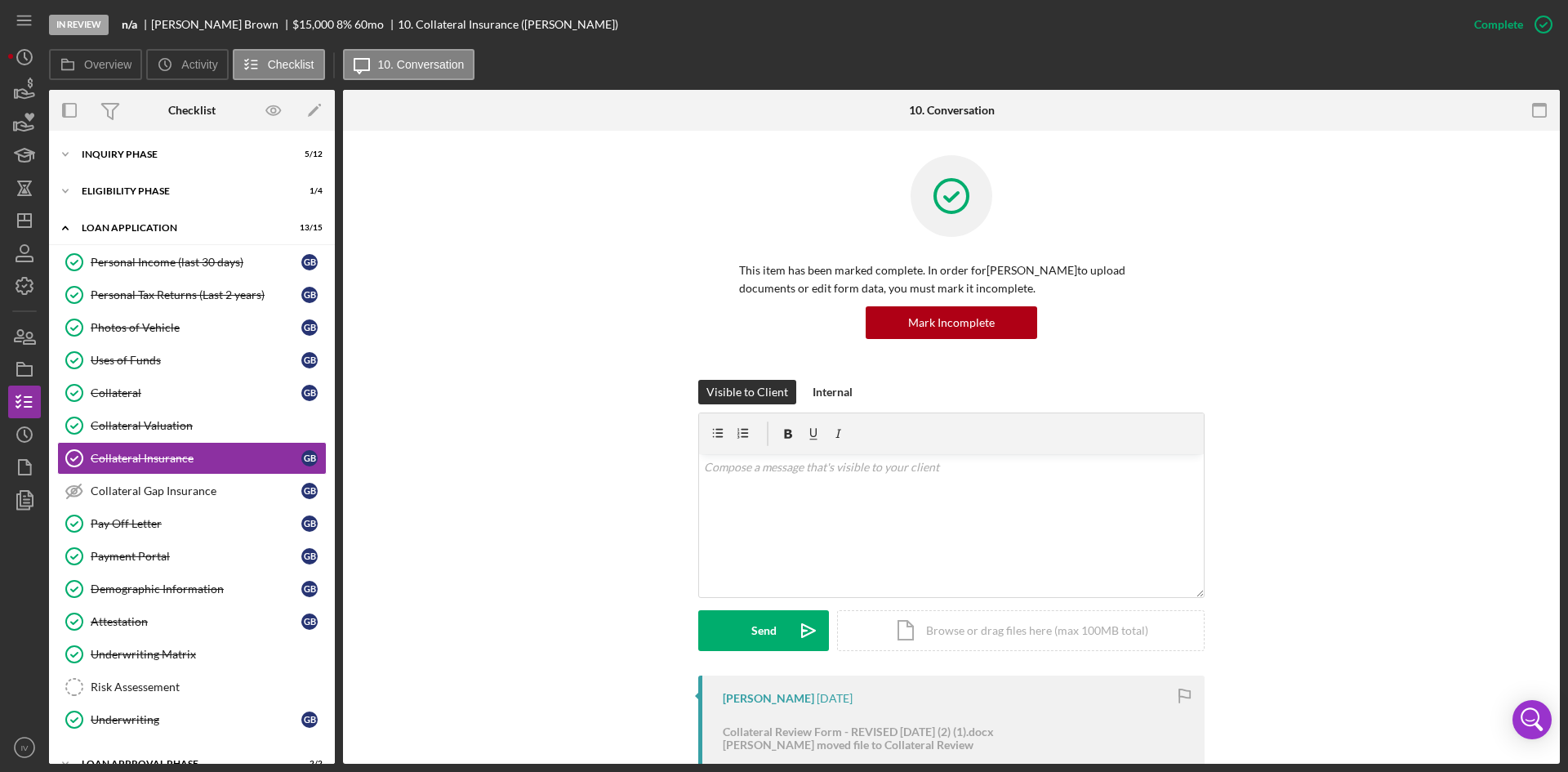
scroll to position [163, 0]
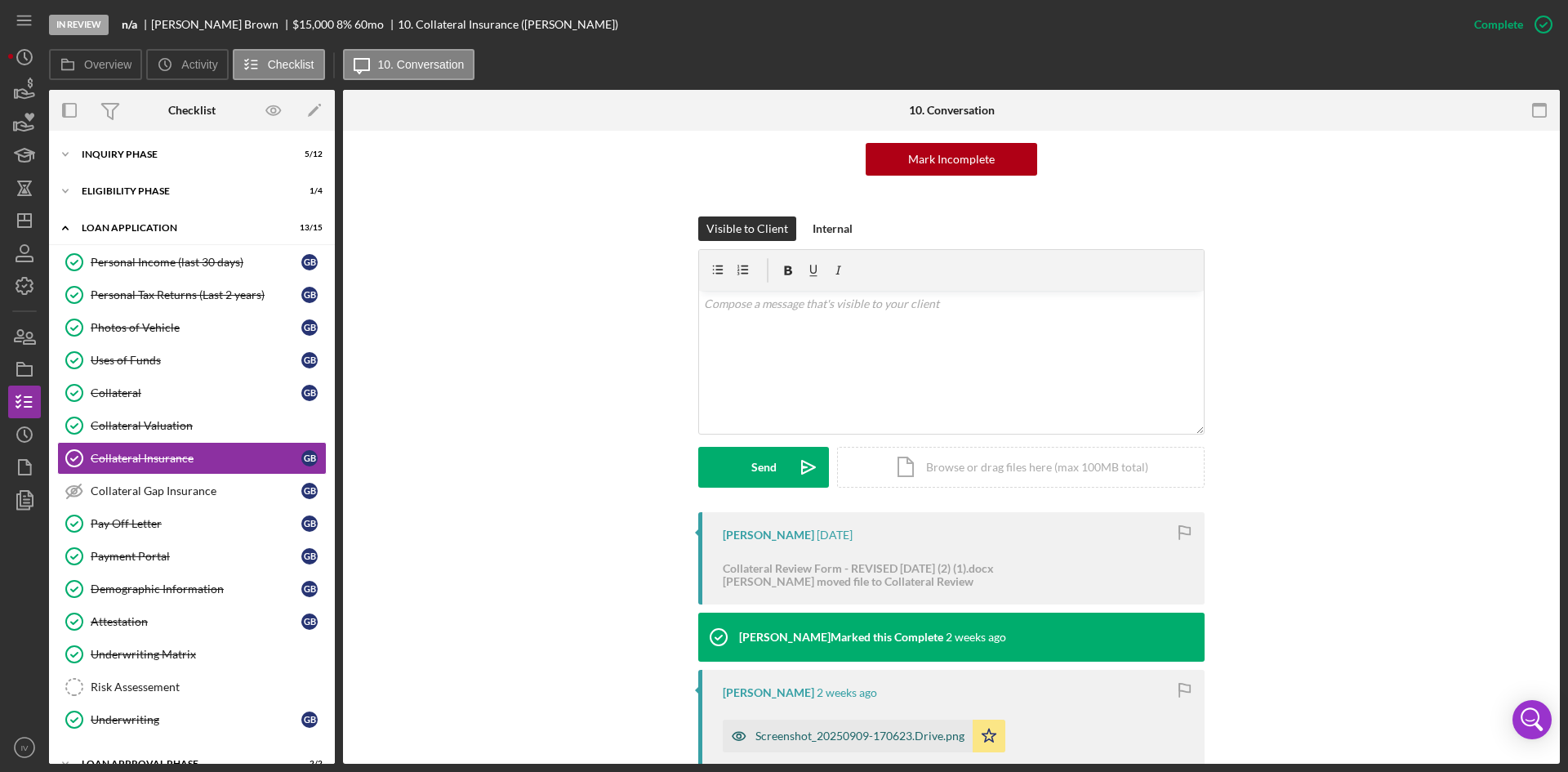
click at [800, 722] on div "Screenshot_20250909-170623.Drive.png" at bounding box center [847, 736] width 250 height 33
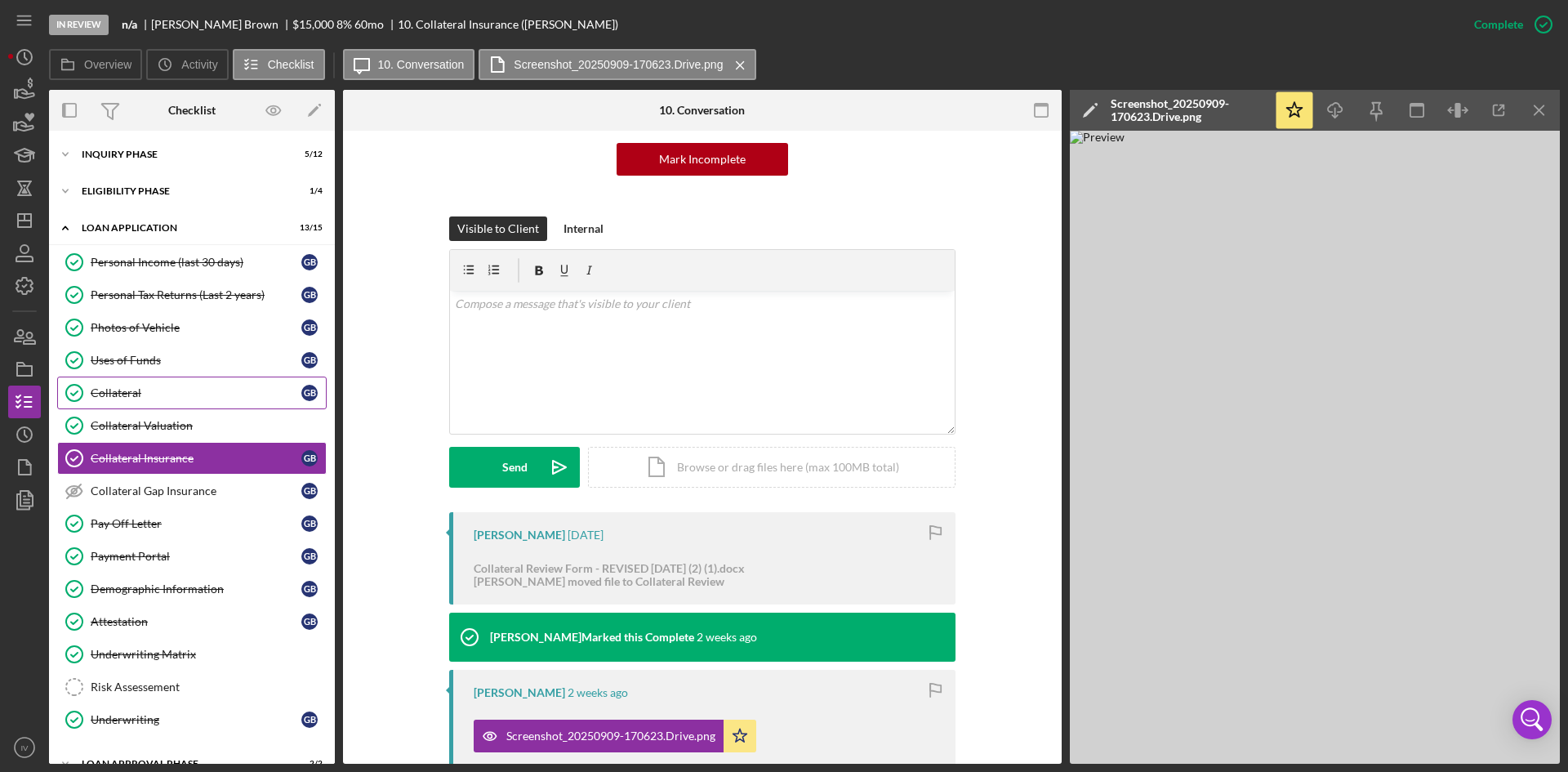
click at [135, 396] on div "Collateral" at bounding box center [196, 392] width 211 height 13
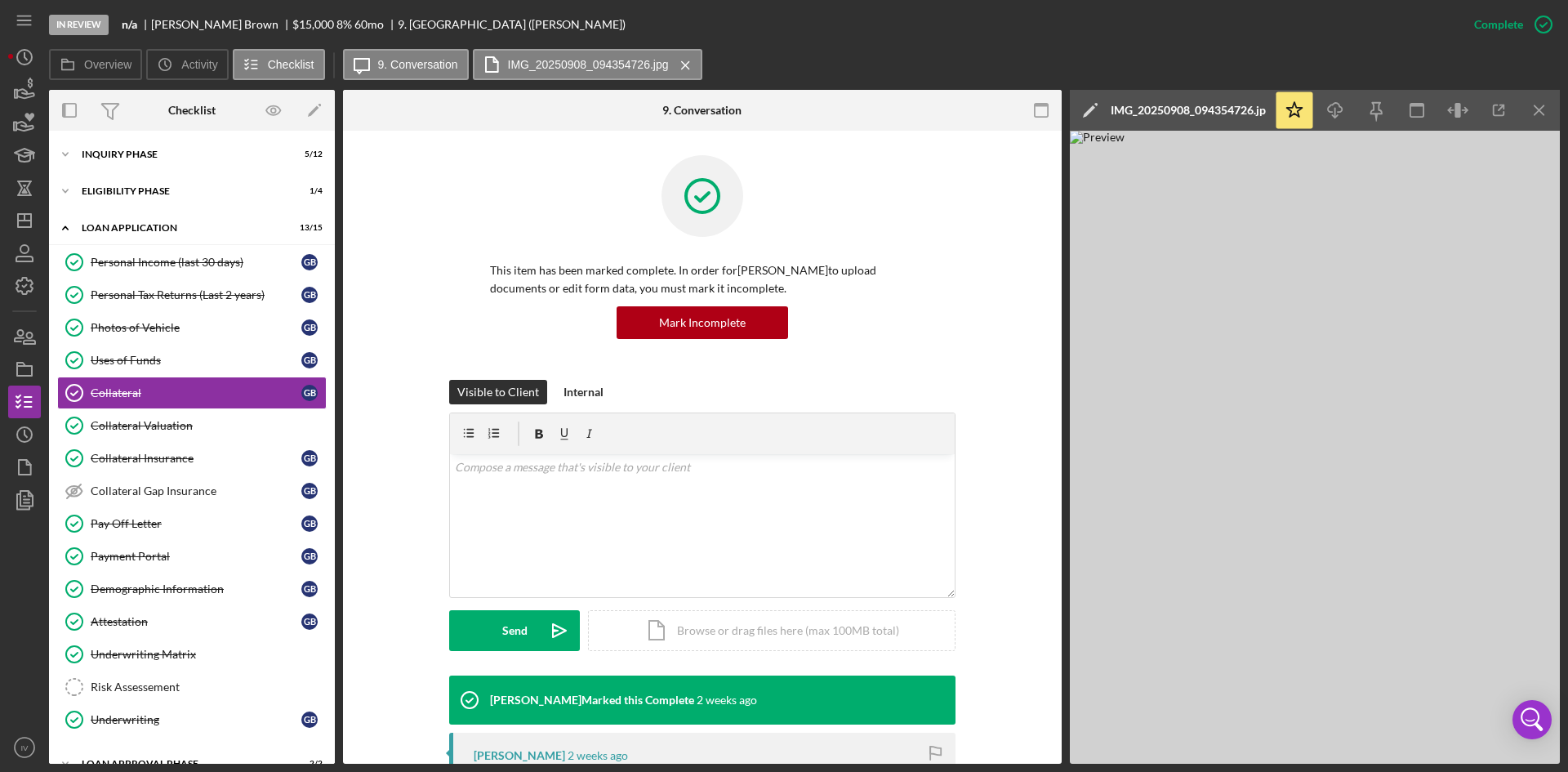
scroll to position [408, 0]
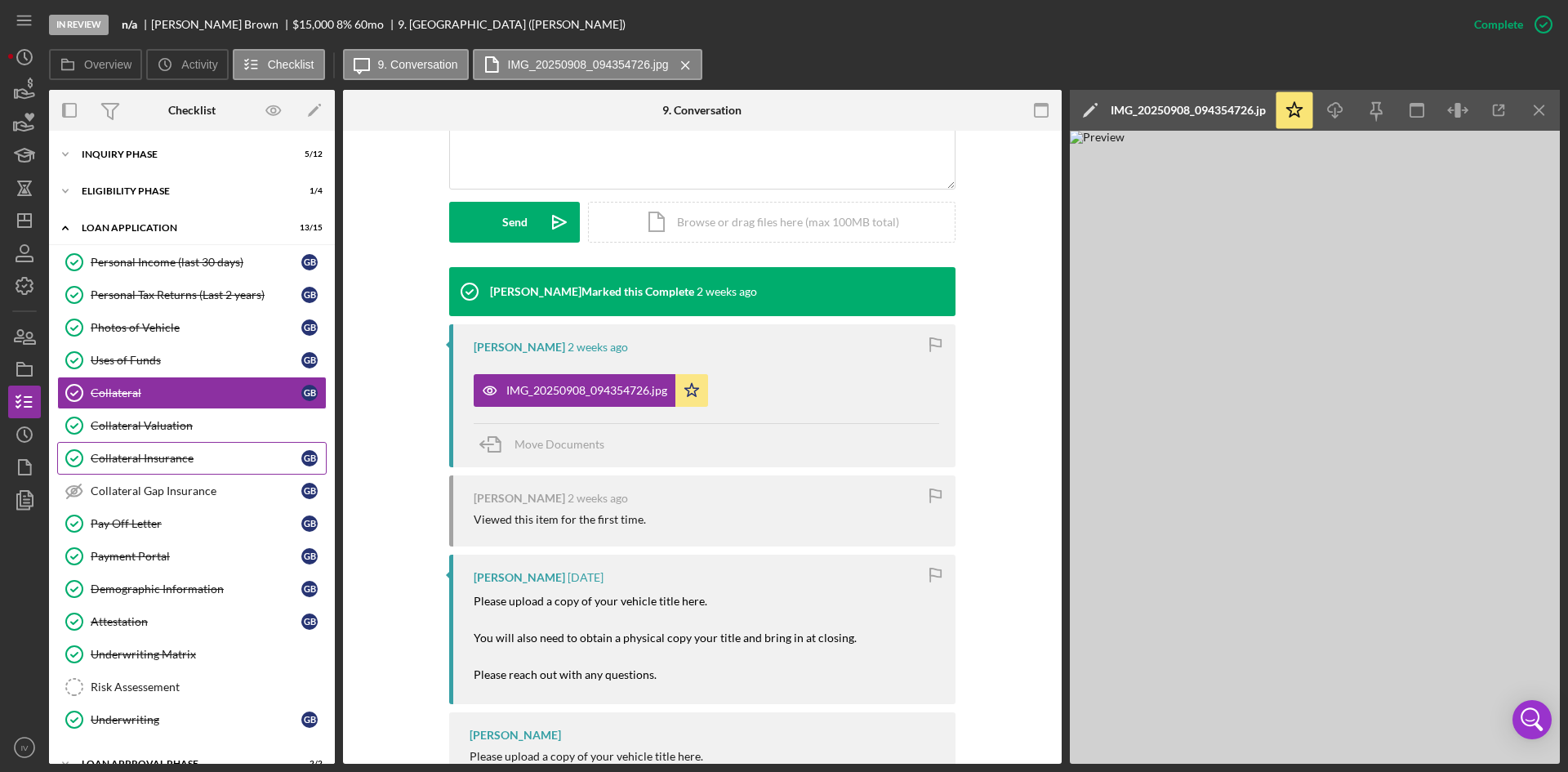
click at [183, 450] on link "Collateral Insurance Collateral Insurance G B" at bounding box center [192, 458] width 269 height 33
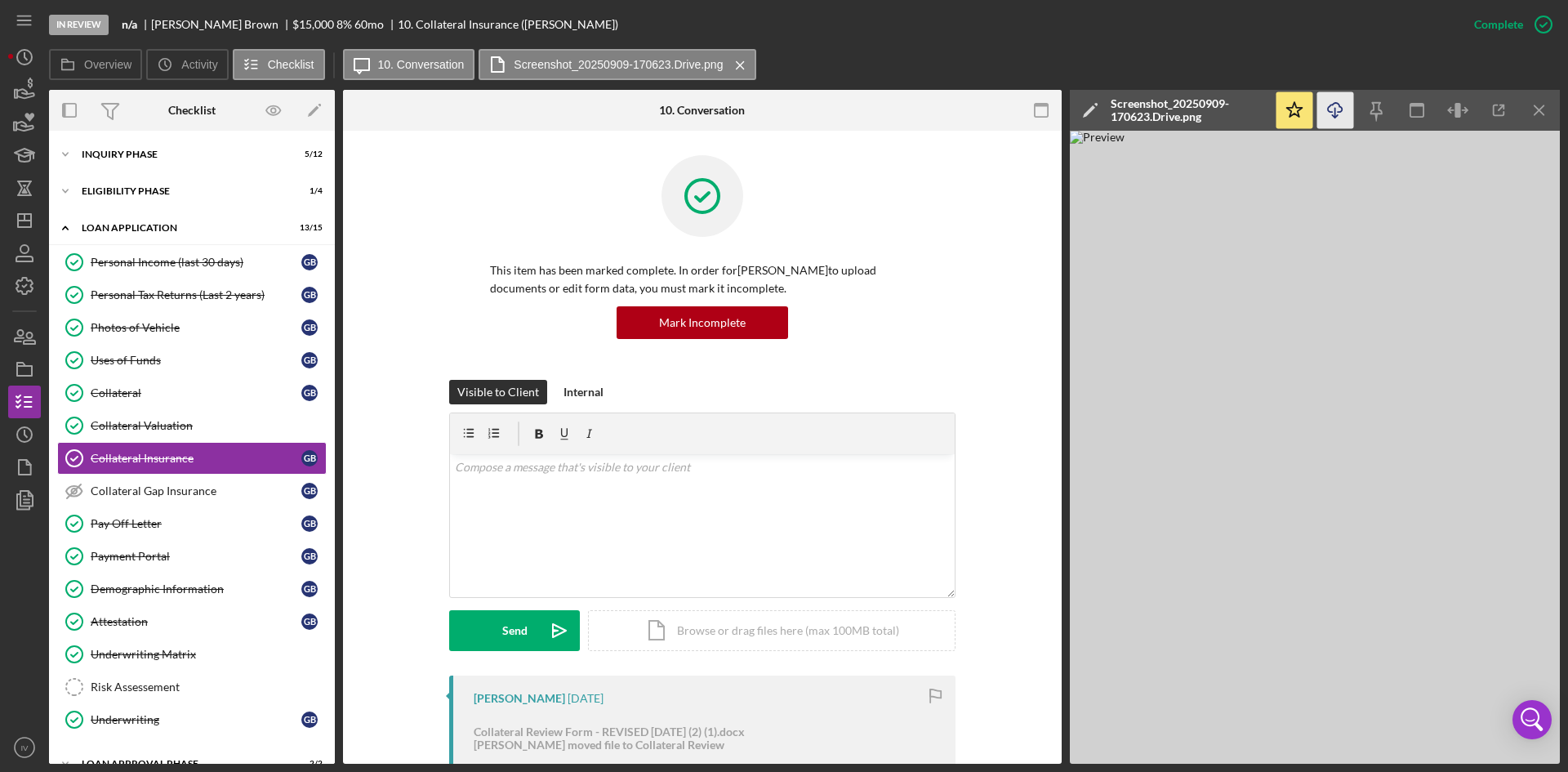
click at [1338, 111] on icon "Icon/Download" at bounding box center [1336, 110] width 37 height 37
click at [127, 183] on div "Icon/Expander Eligibility Phase 1 / 4" at bounding box center [192, 191] width 286 height 33
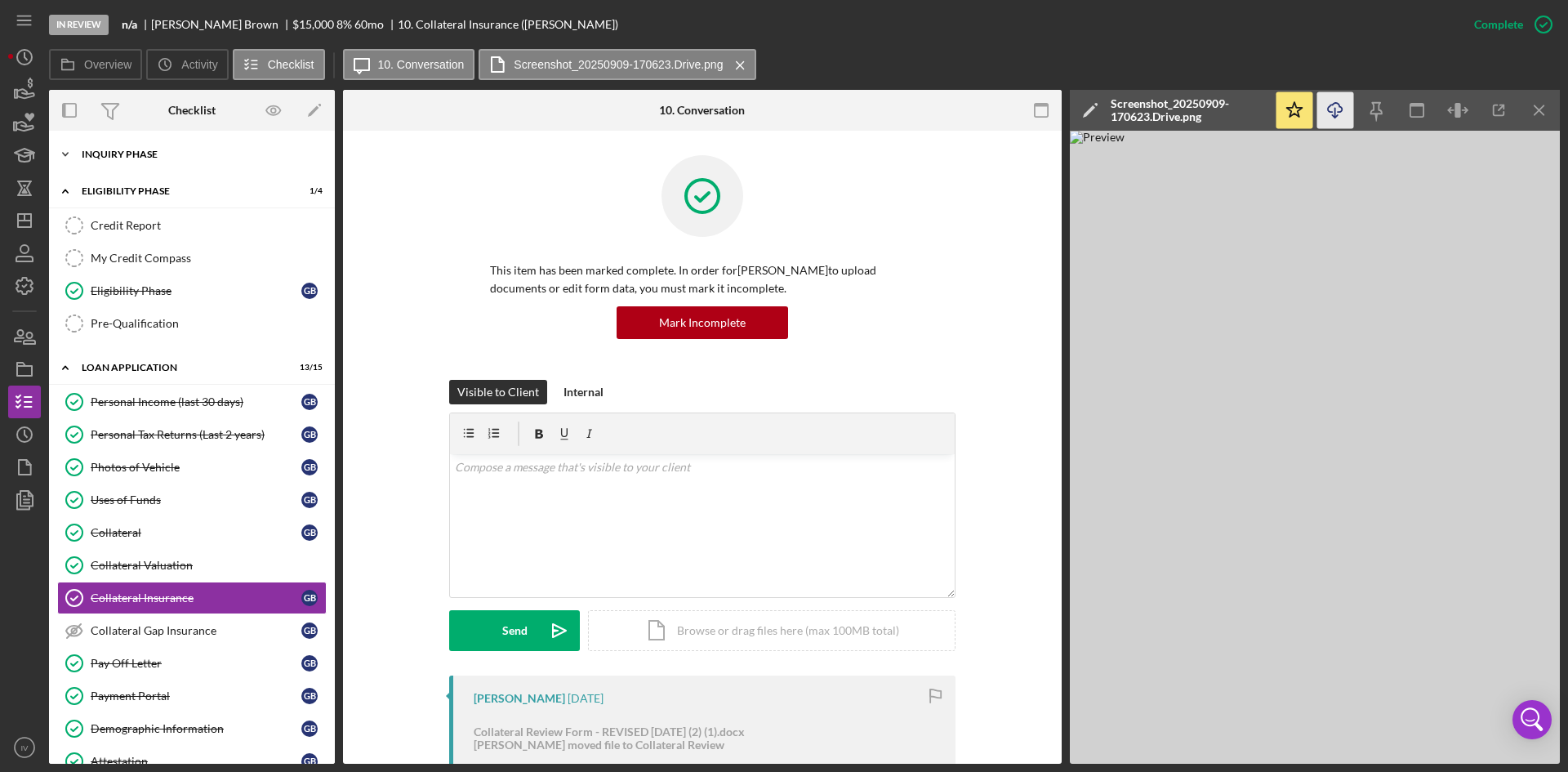
click at [128, 152] on div "Inquiry Phase" at bounding box center [198, 154] width 233 height 10
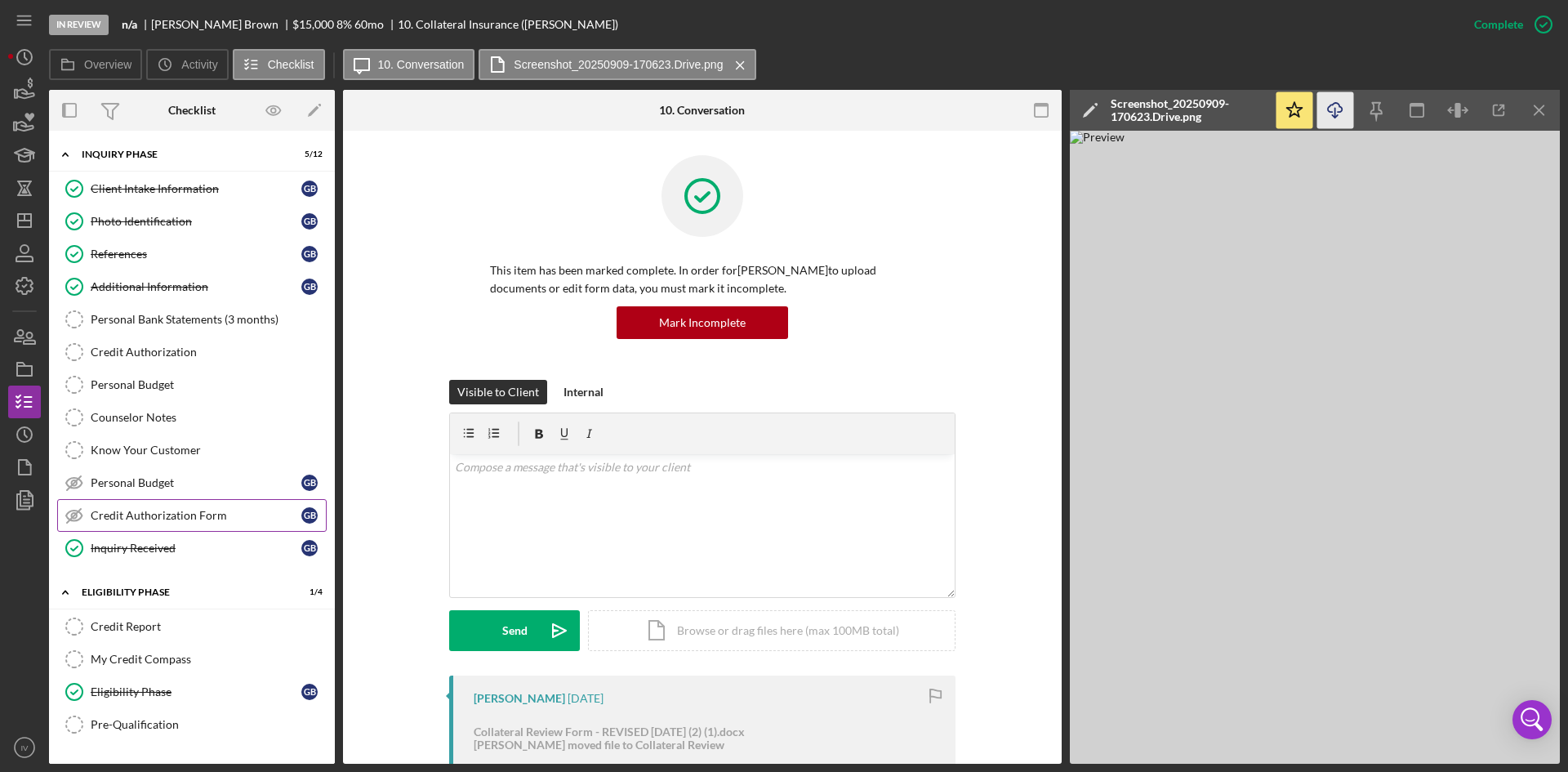
click at [177, 527] on link "Credit Authorization Form Credit Authorization Form G B" at bounding box center [192, 515] width 269 height 33
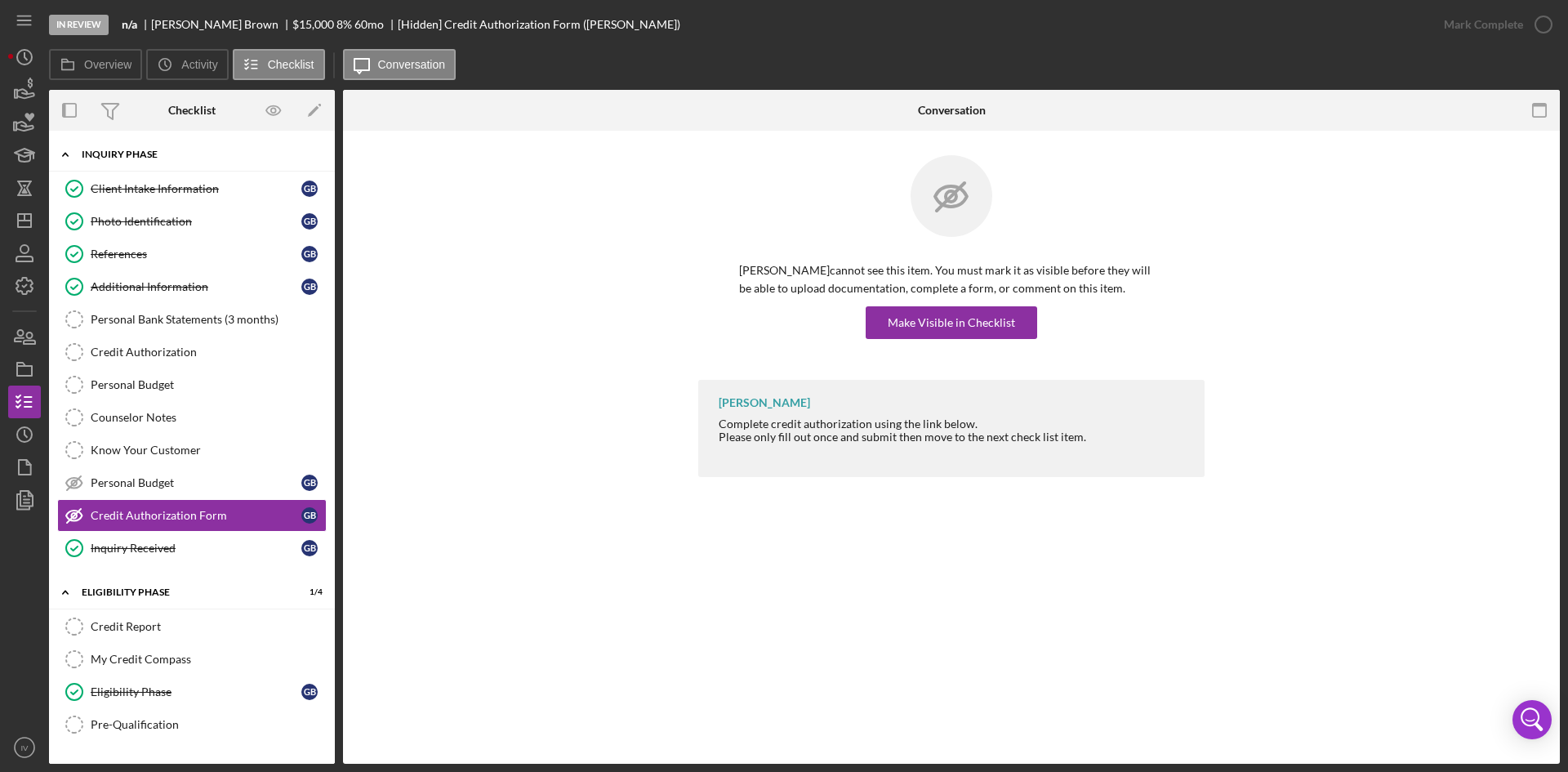
click at [74, 149] on icon "Icon/Expander" at bounding box center [64, 154] width 33 height 33
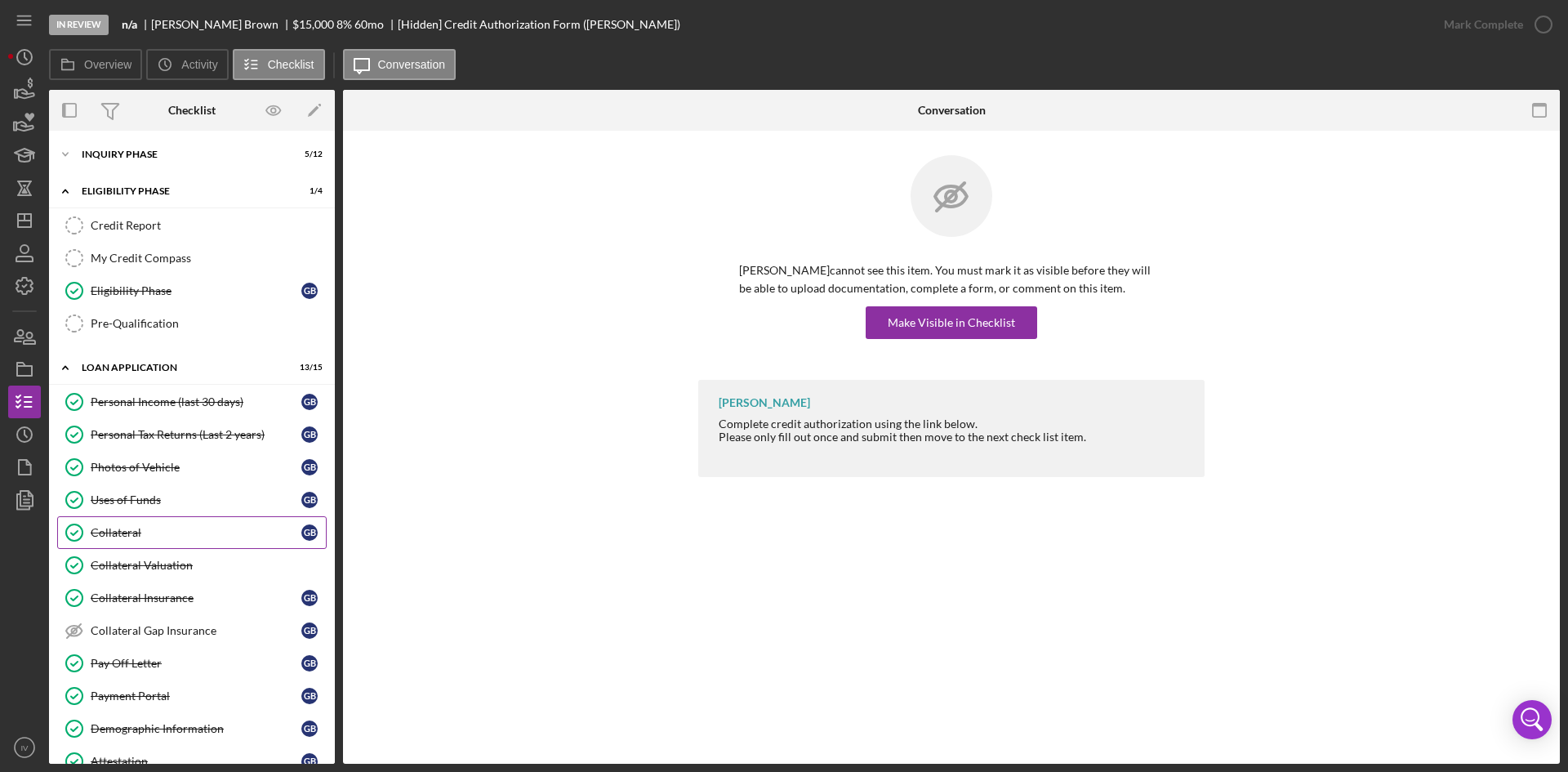
click at [144, 534] on div "Collateral" at bounding box center [196, 532] width 211 height 13
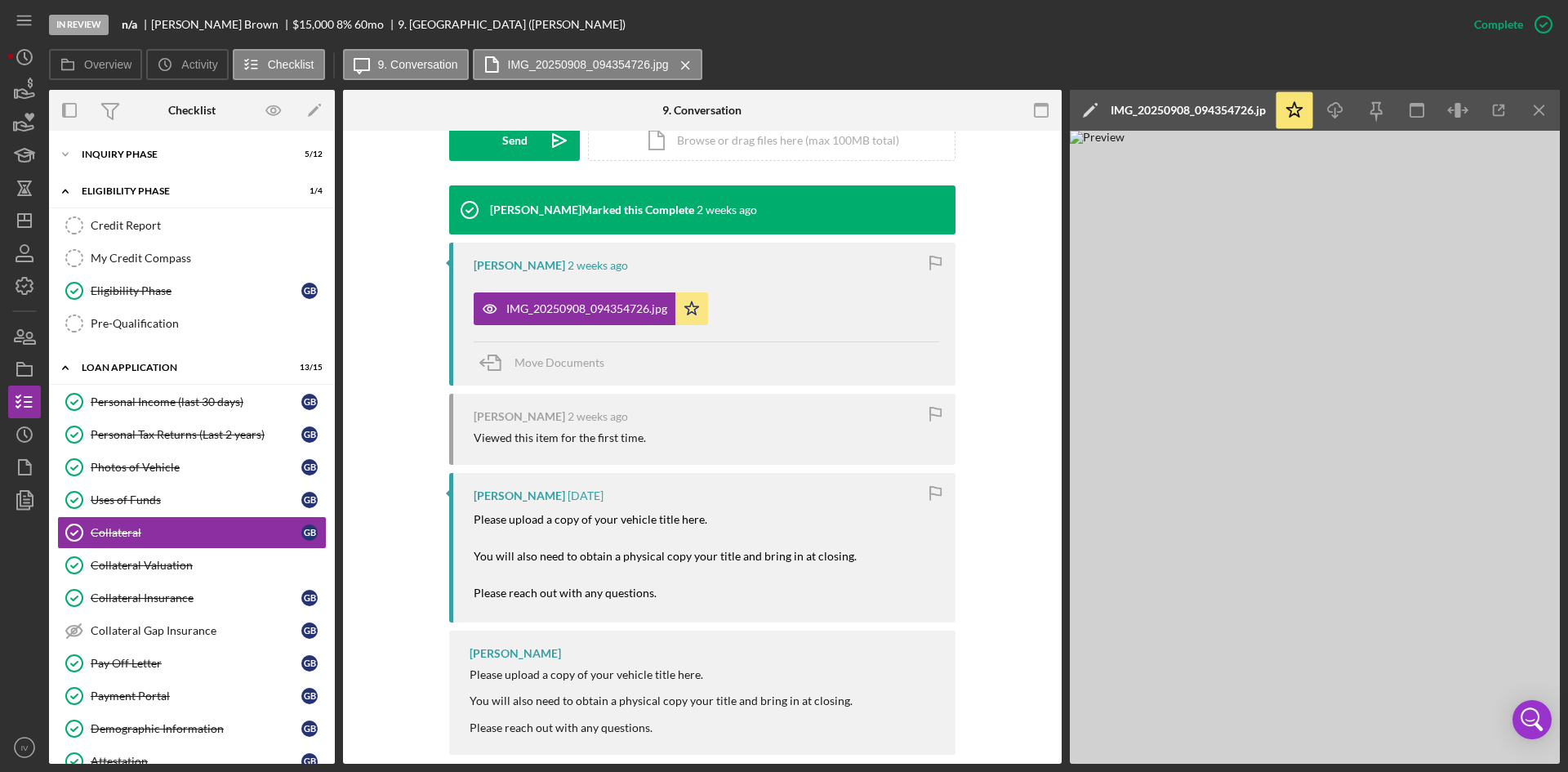
scroll to position [514, 0]
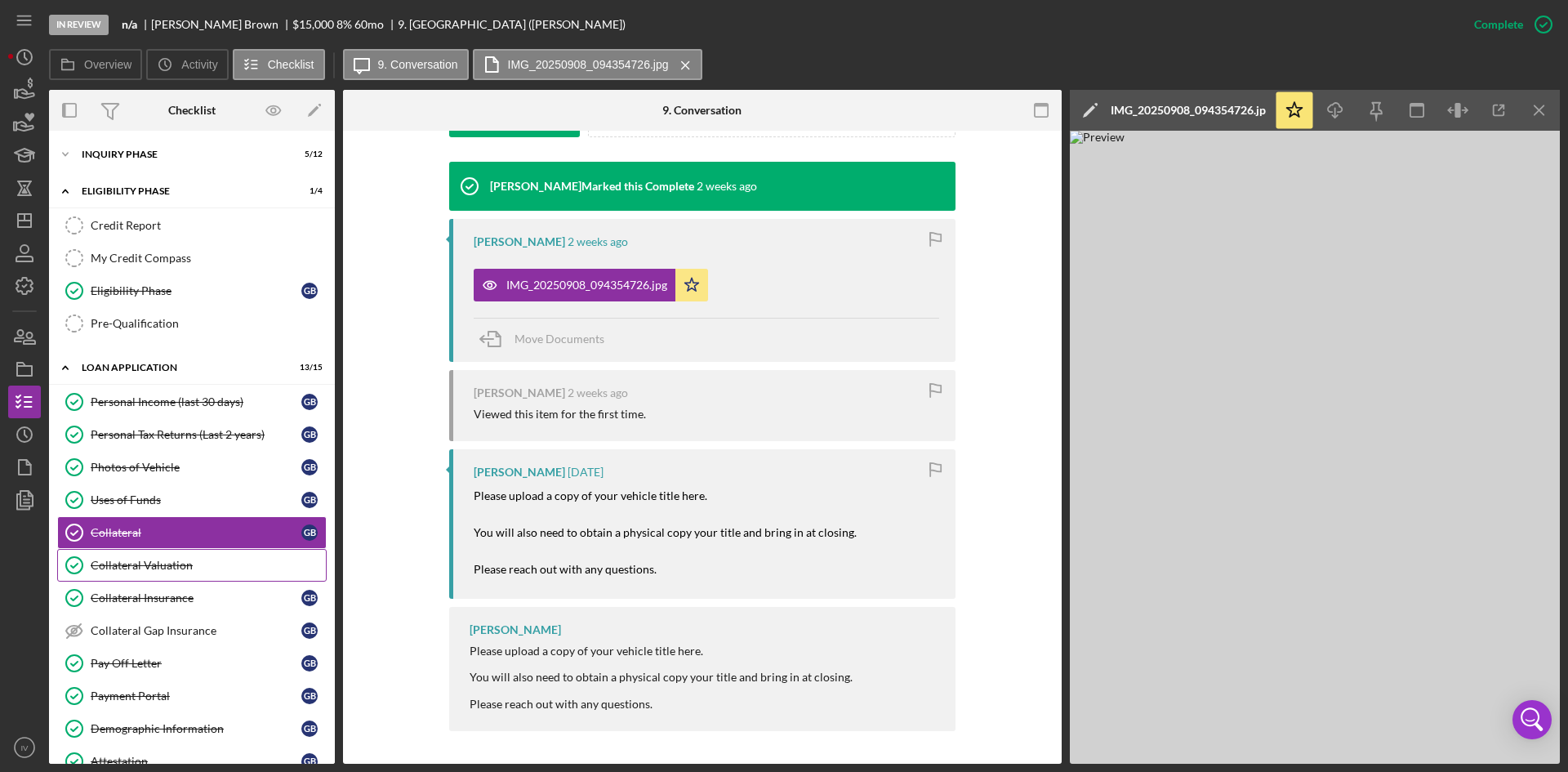
click at [187, 563] on div "Collateral Valuation" at bounding box center [208, 564] width 235 height 13
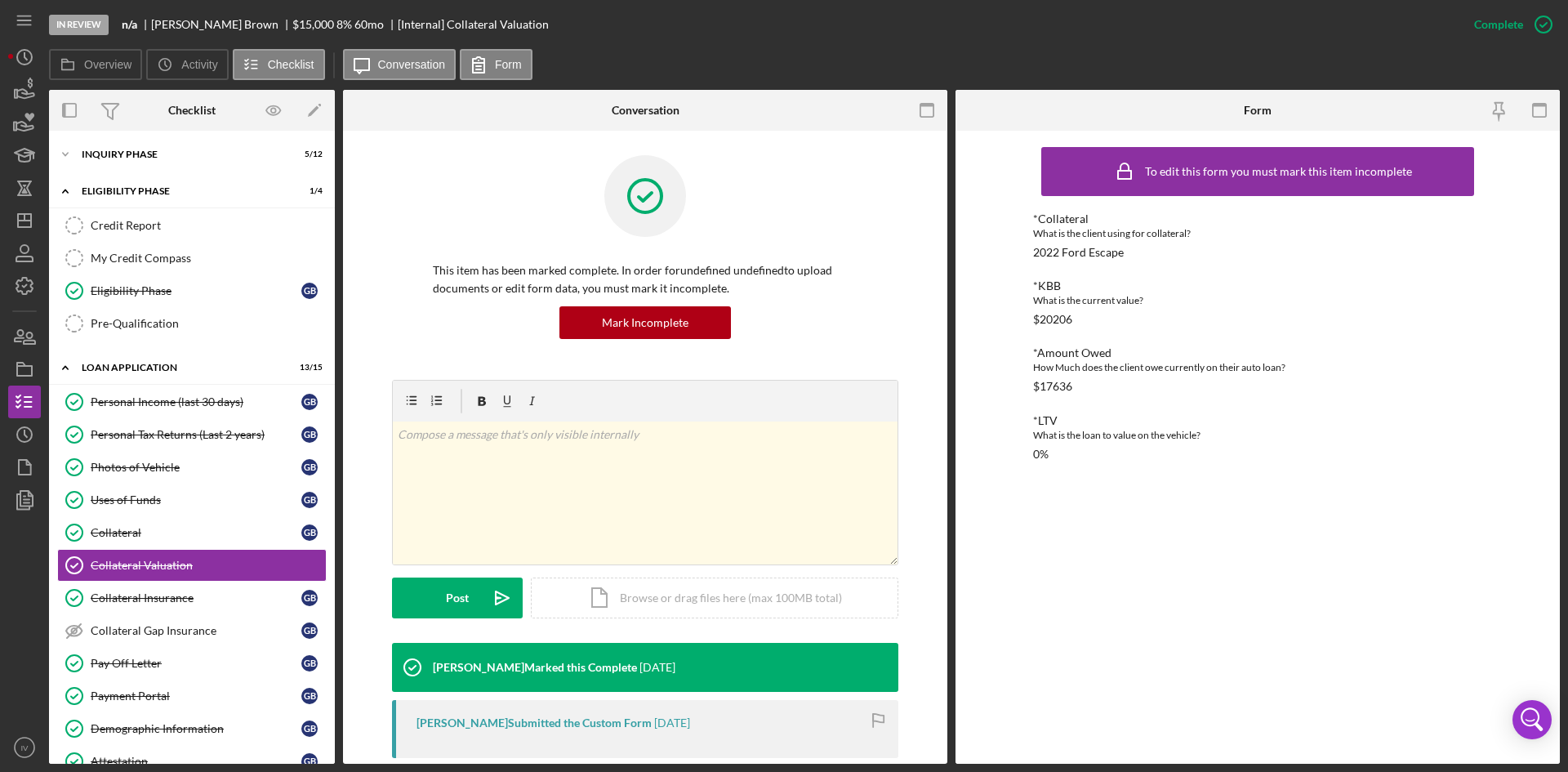
scroll to position [268, 0]
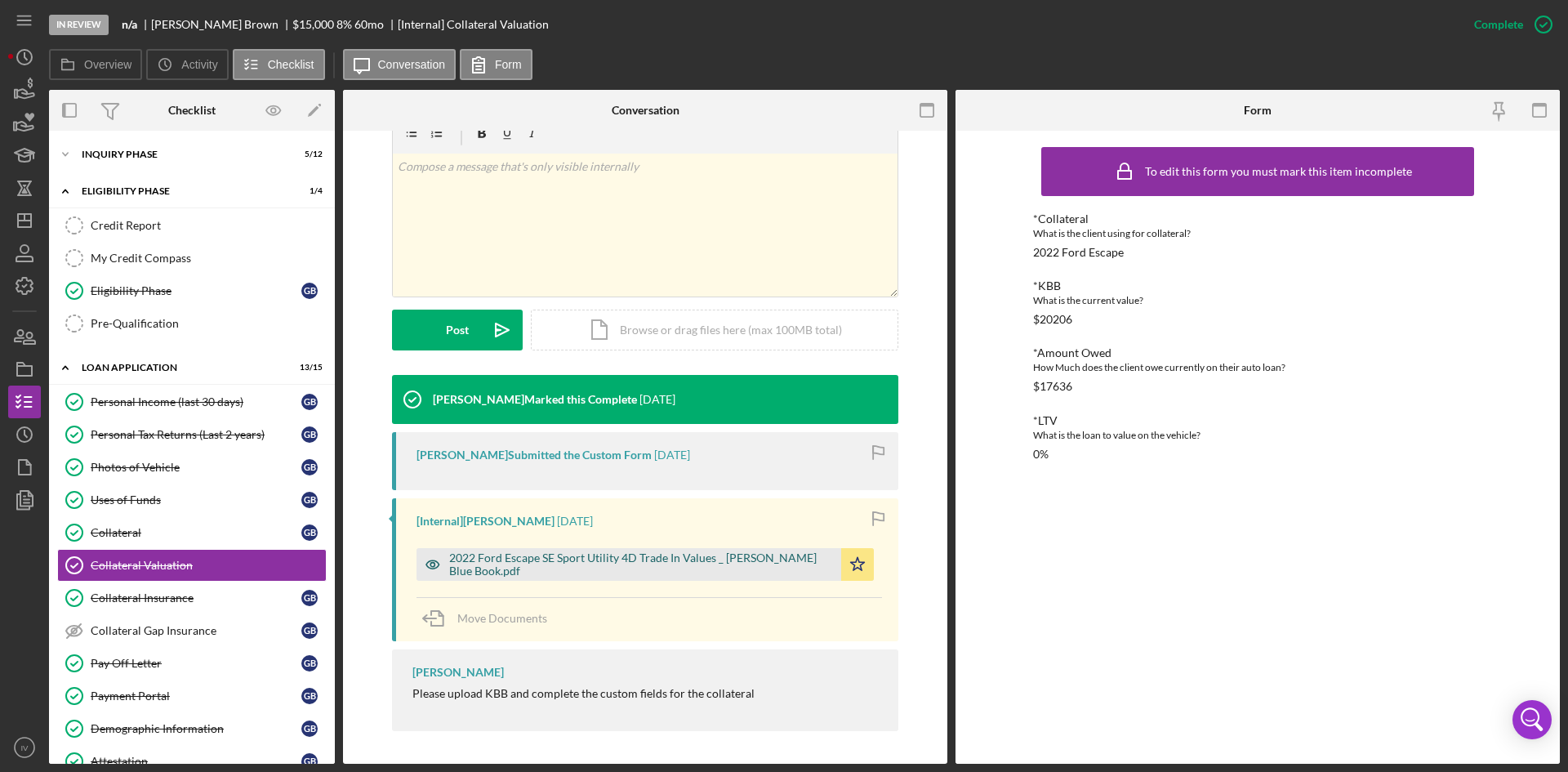
click at [624, 558] on div "2022 Ford Escape SE Sport Utility 4D Trade In Values _ [PERSON_NAME] Blue Book.…" at bounding box center [641, 564] width 384 height 26
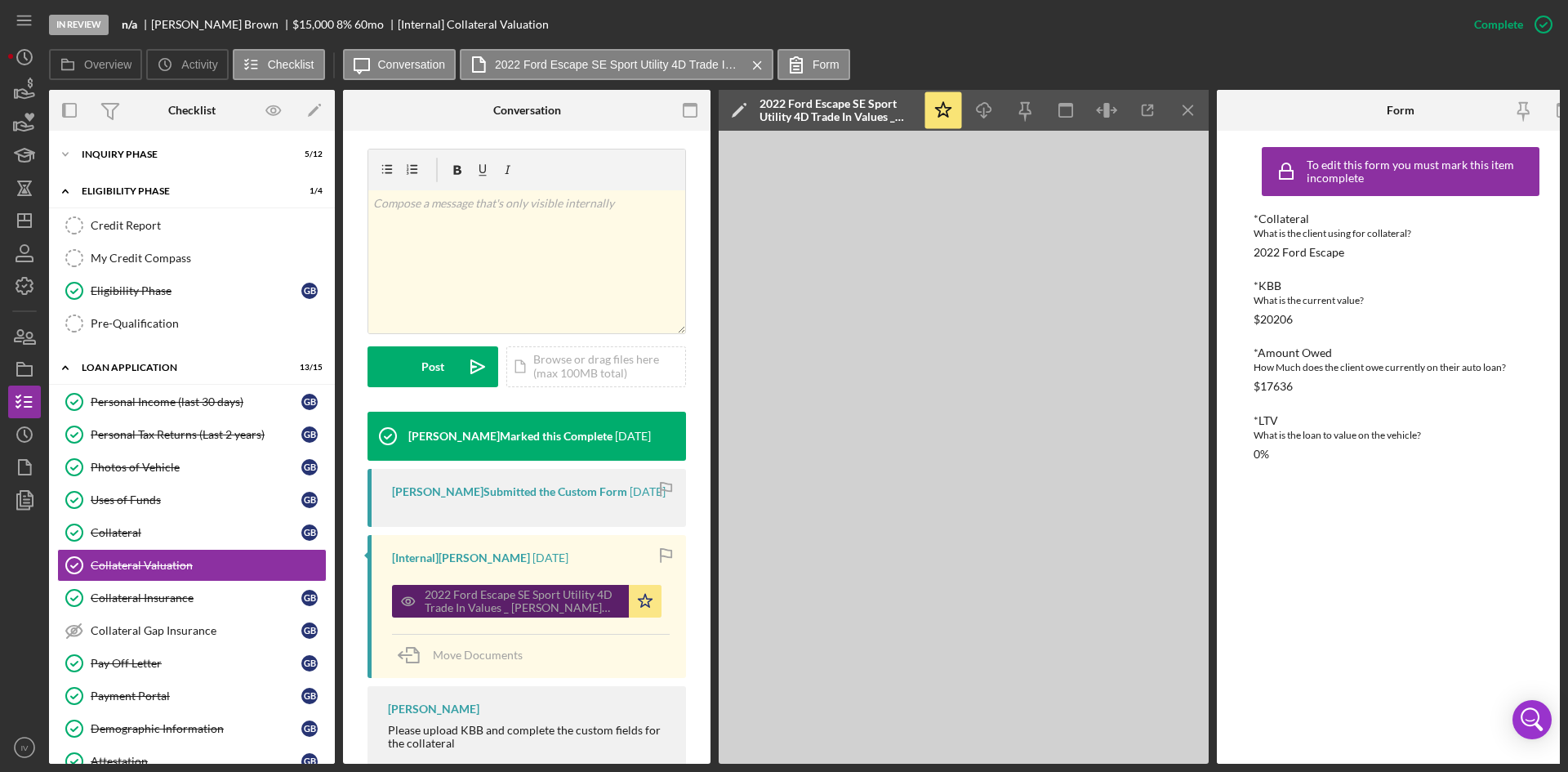
scroll to position [287, 0]
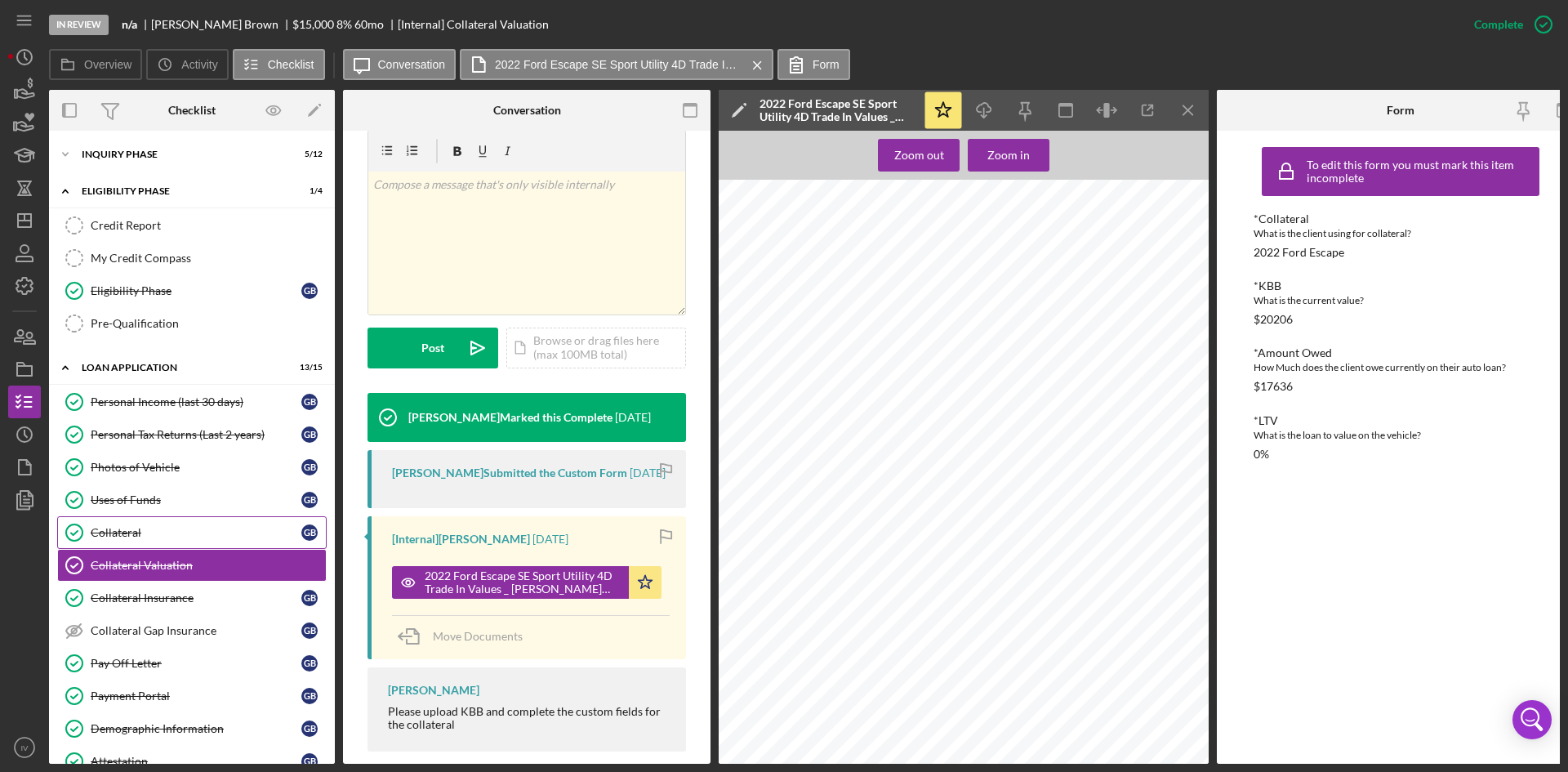
click at [176, 535] on div "Collateral" at bounding box center [196, 532] width 211 height 13
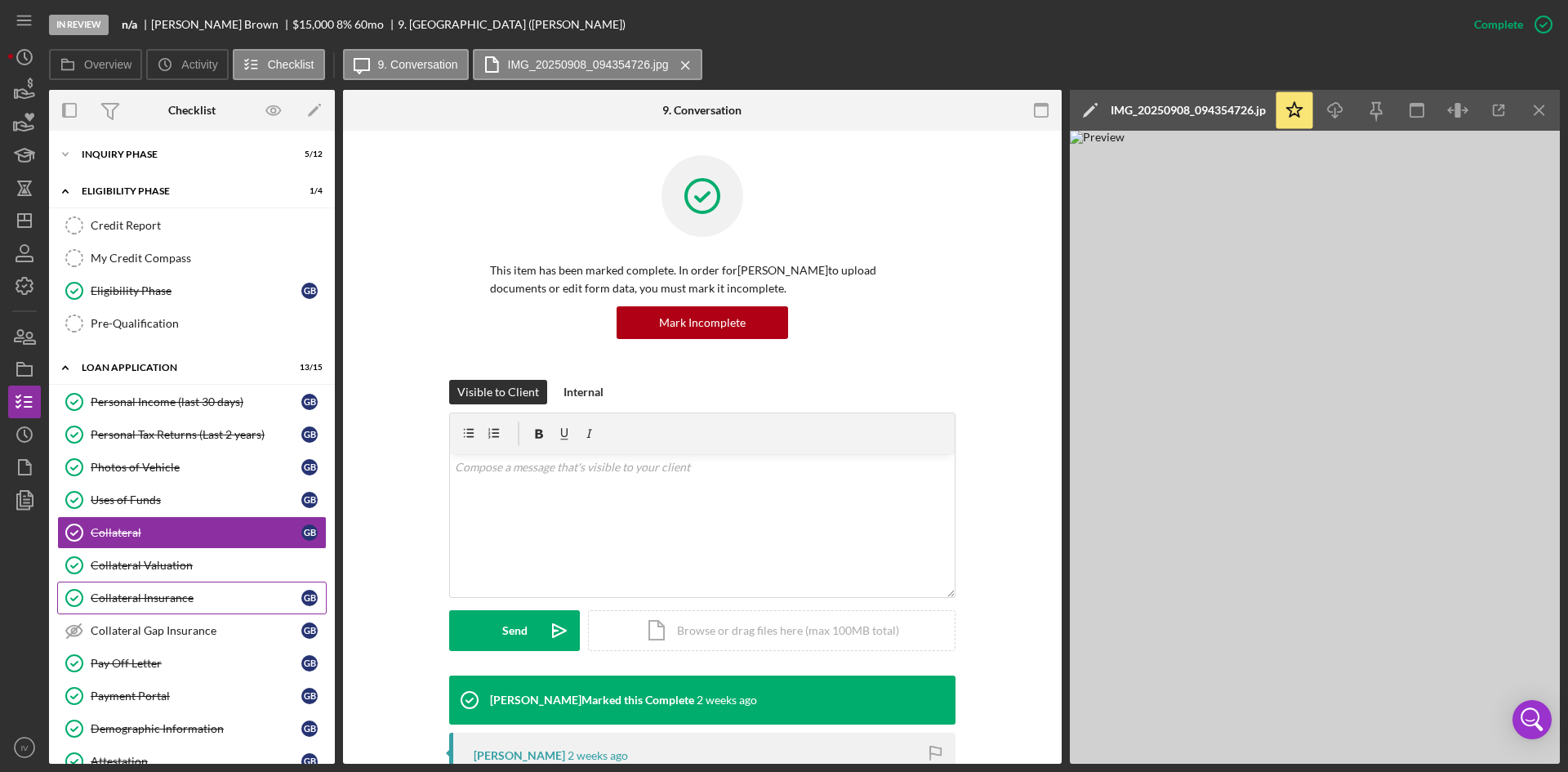
click at [185, 598] on div "Collateral Insurance" at bounding box center [196, 597] width 211 height 13
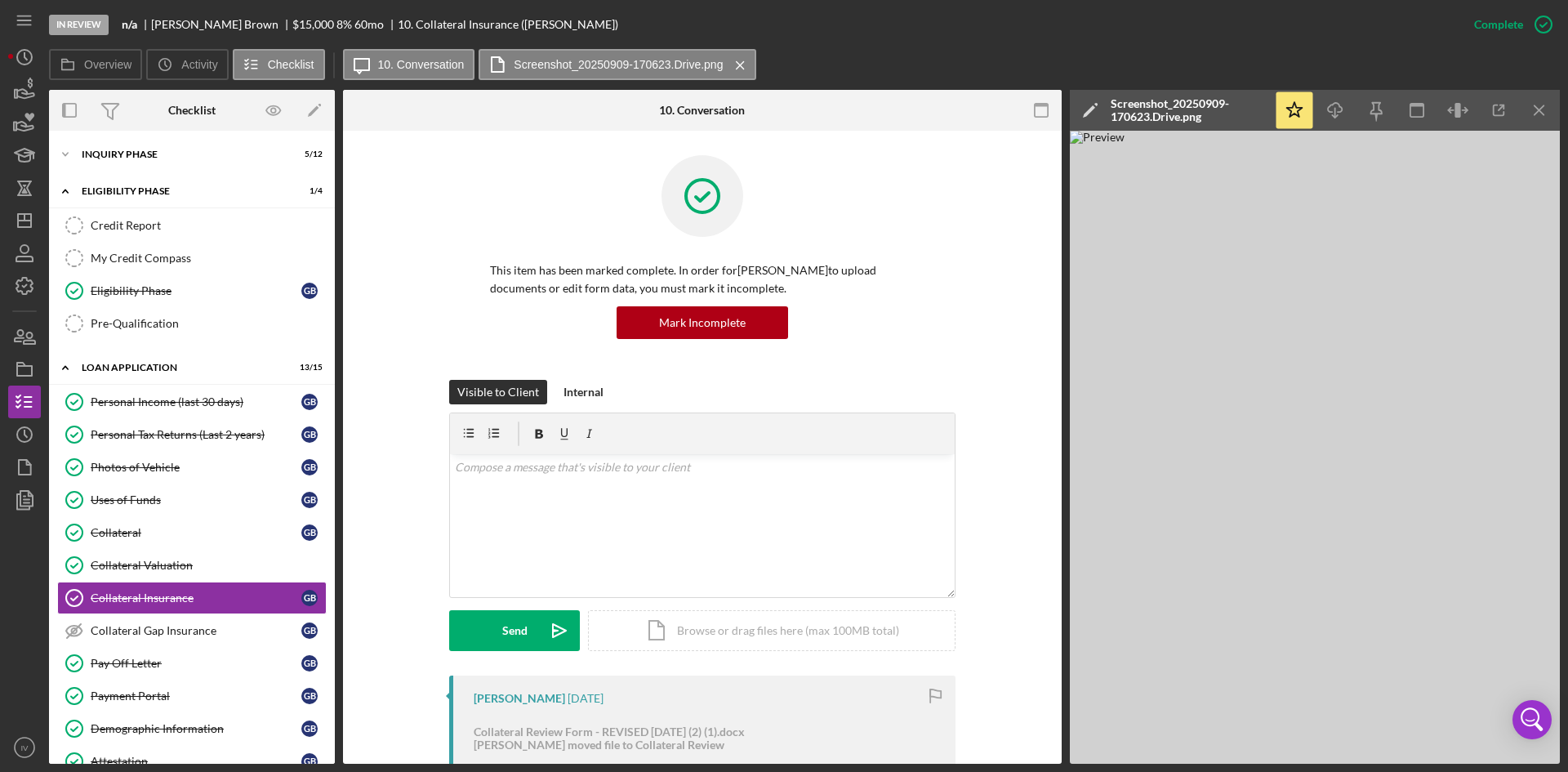
scroll to position [245, 0]
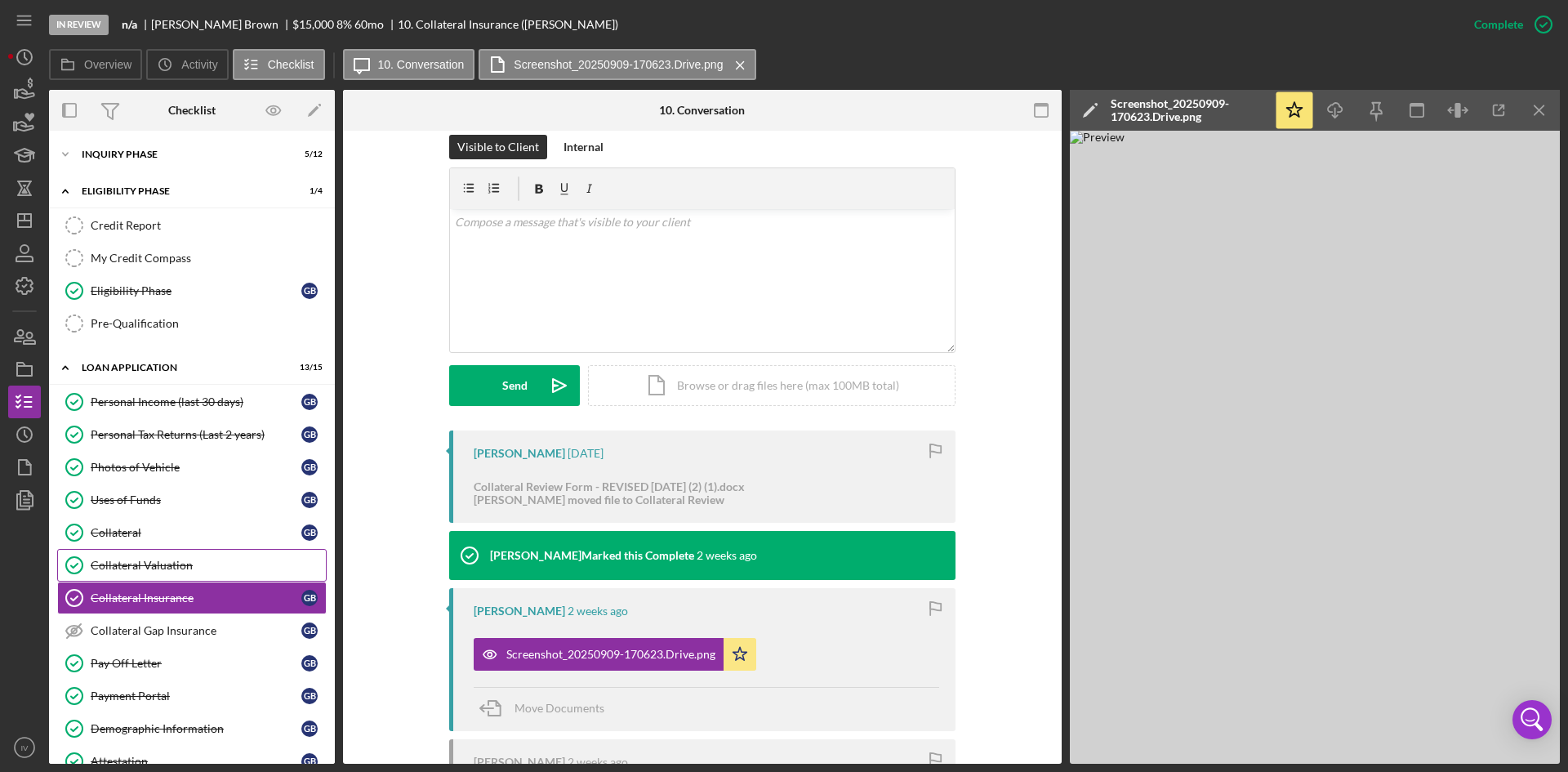
click at [156, 569] on div "Collateral Valuation" at bounding box center [208, 564] width 235 height 13
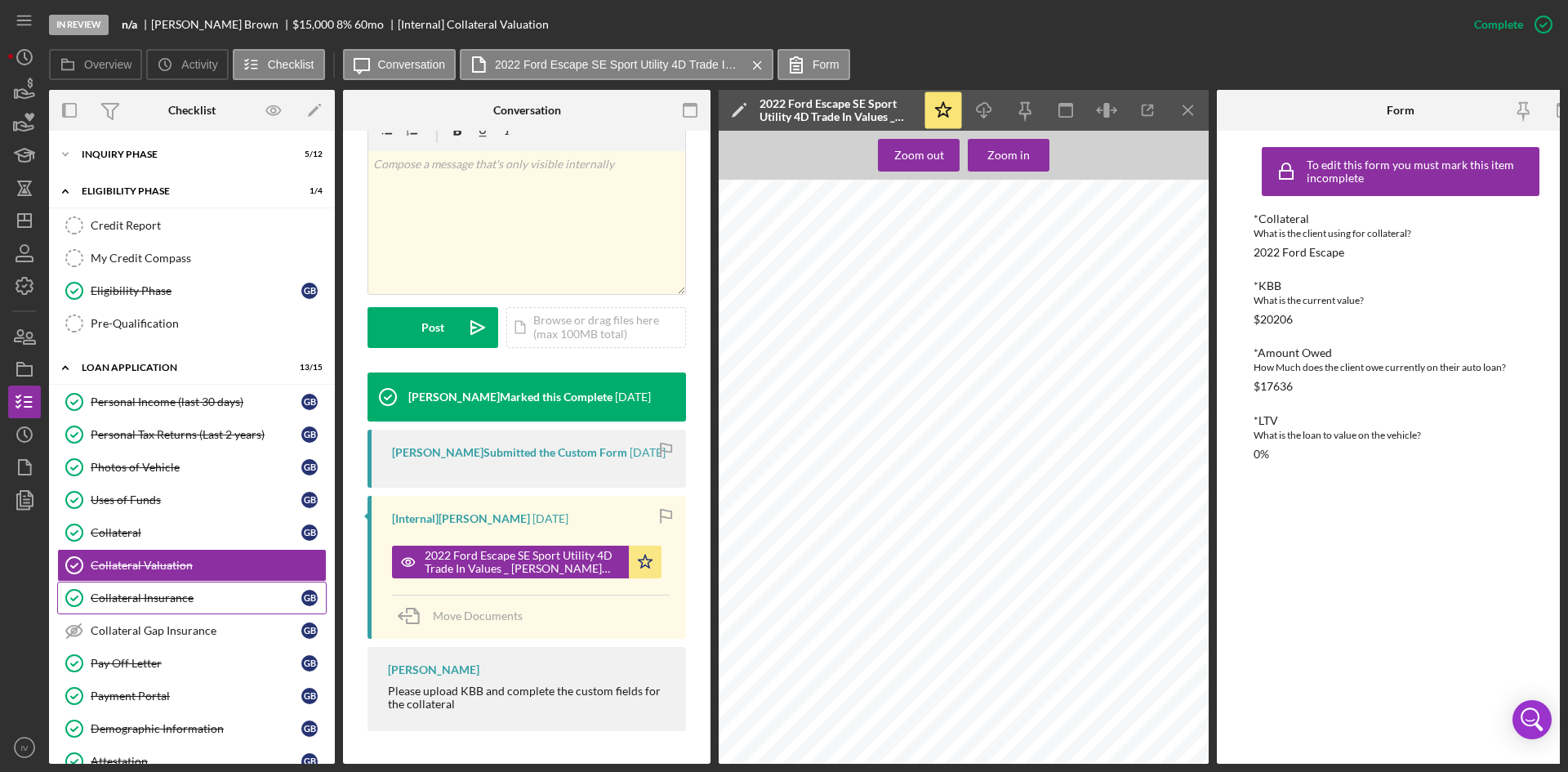
click at [163, 602] on div "Collateral Insurance" at bounding box center [196, 597] width 211 height 13
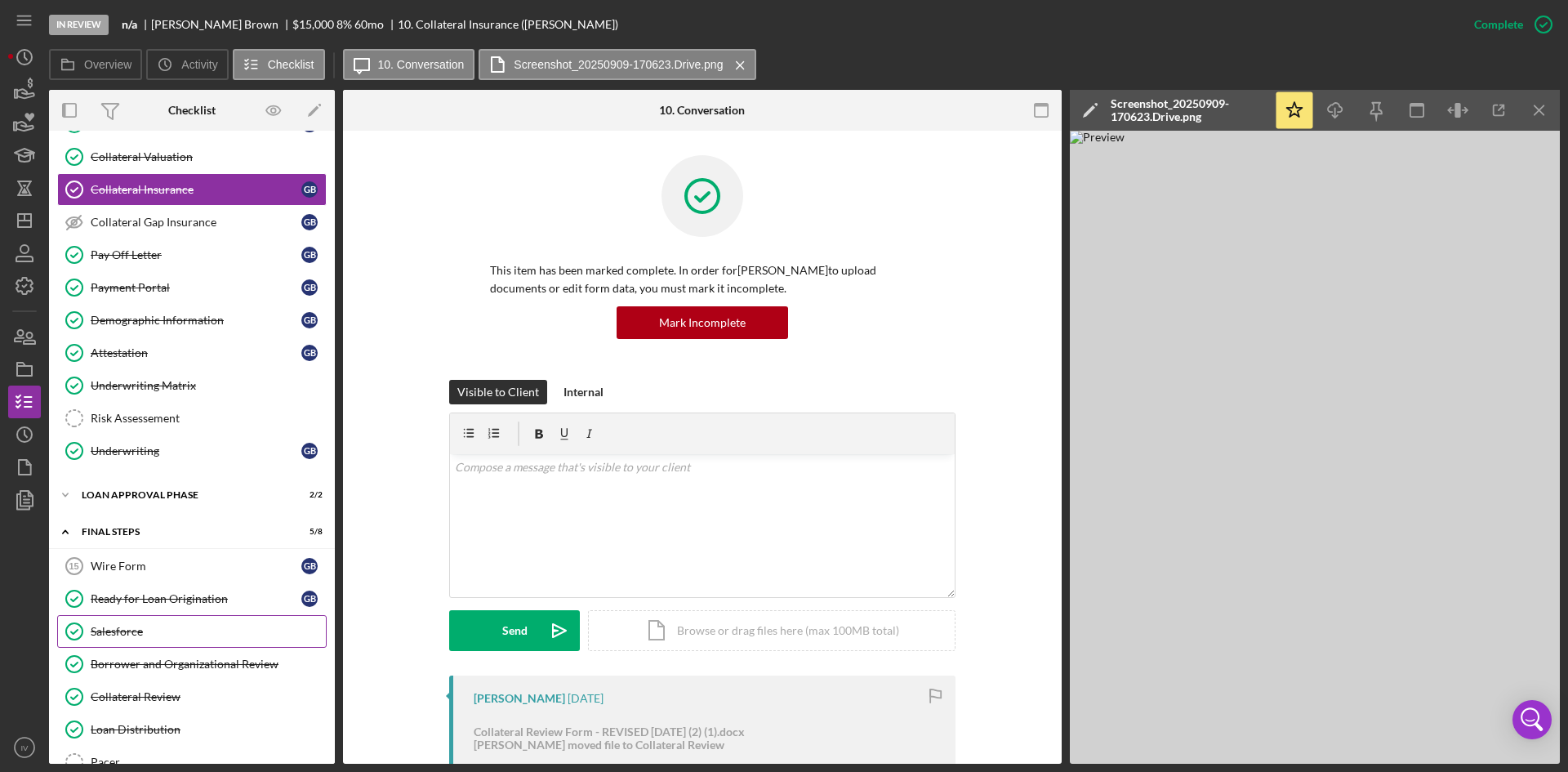
scroll to position [509, 0]
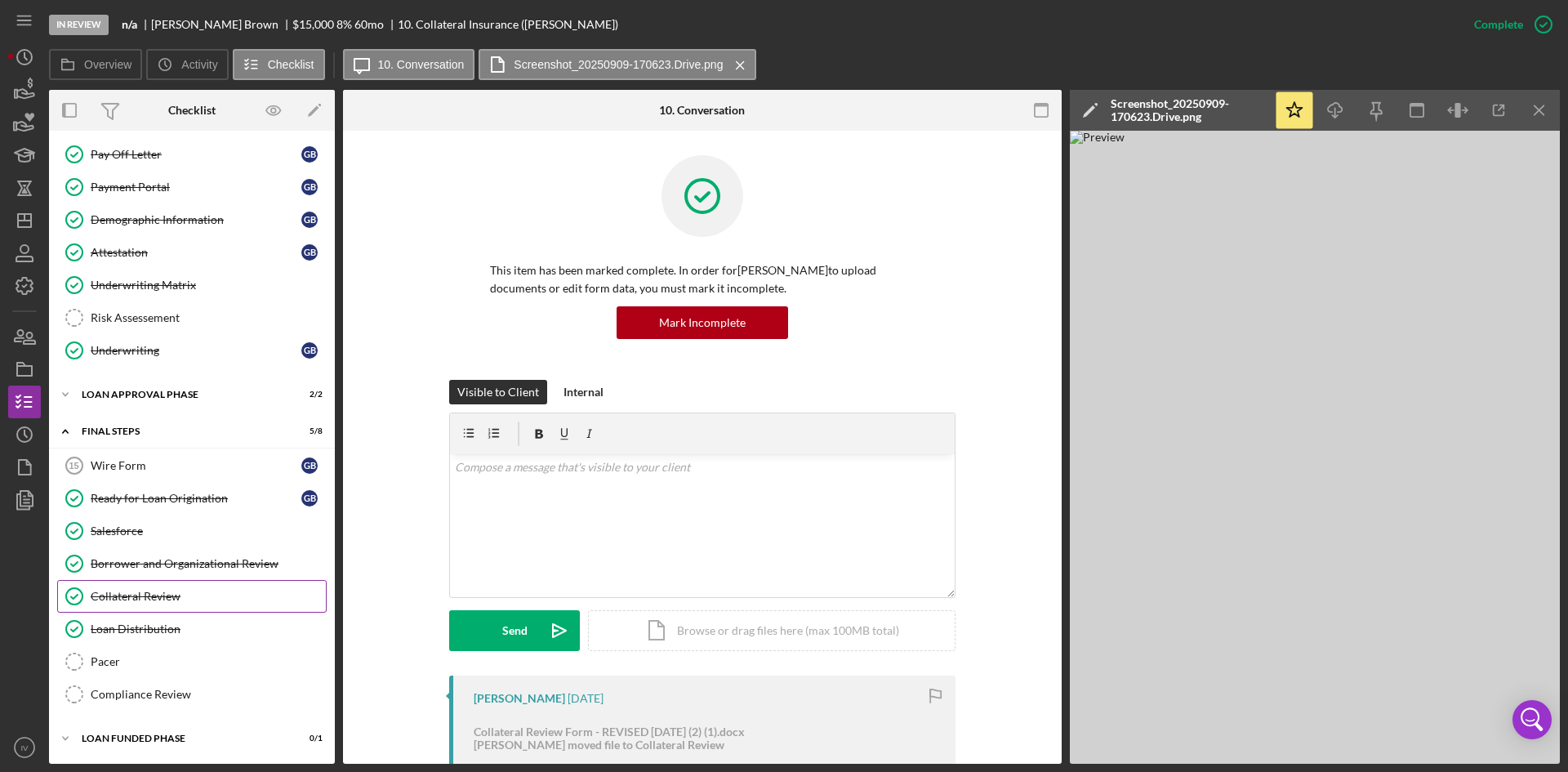
click at [164, 597] on div "Collateral Review" at bounding box center [208, 596] width 235 height 13
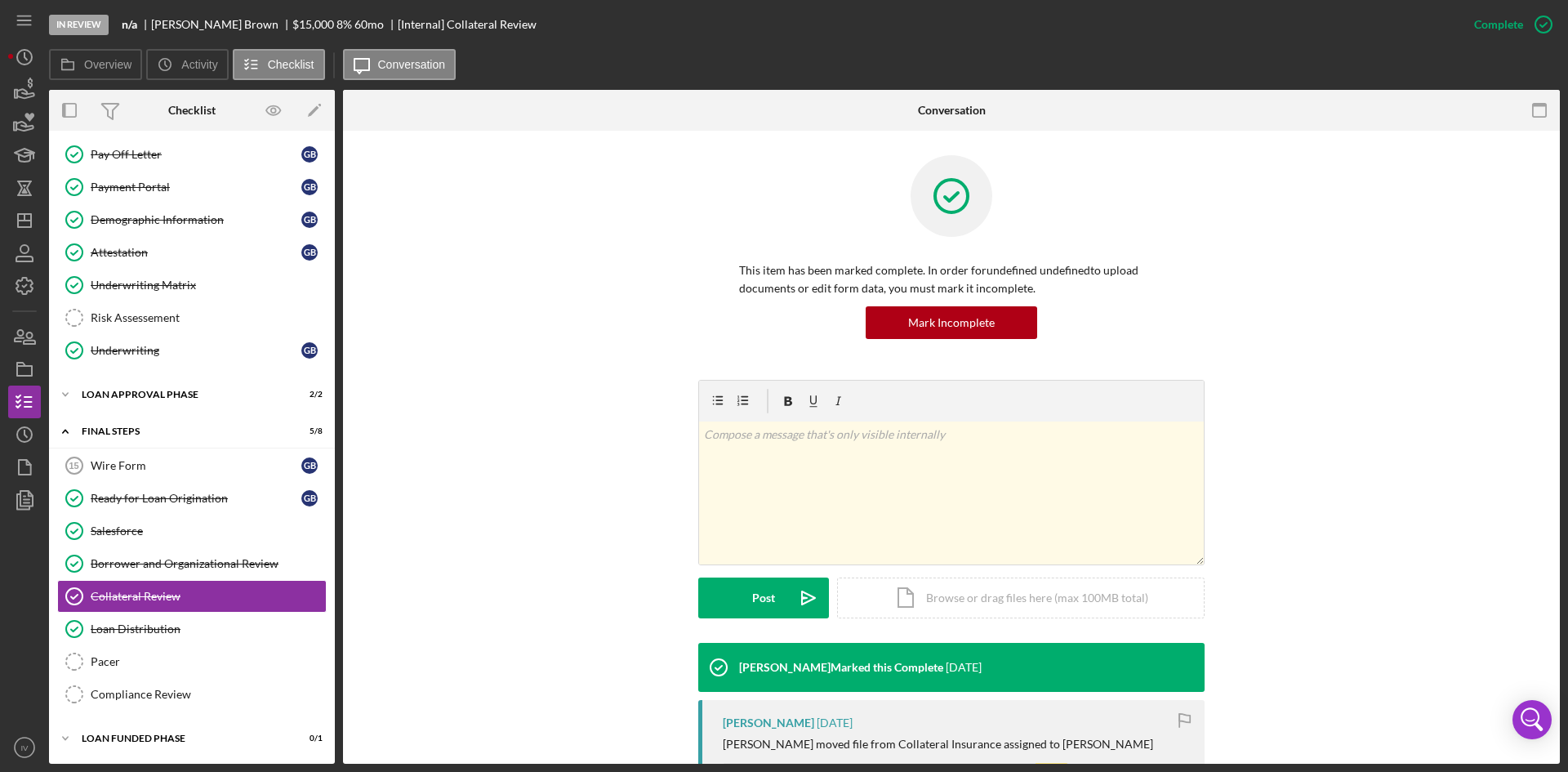
scroll to position [245, 0]
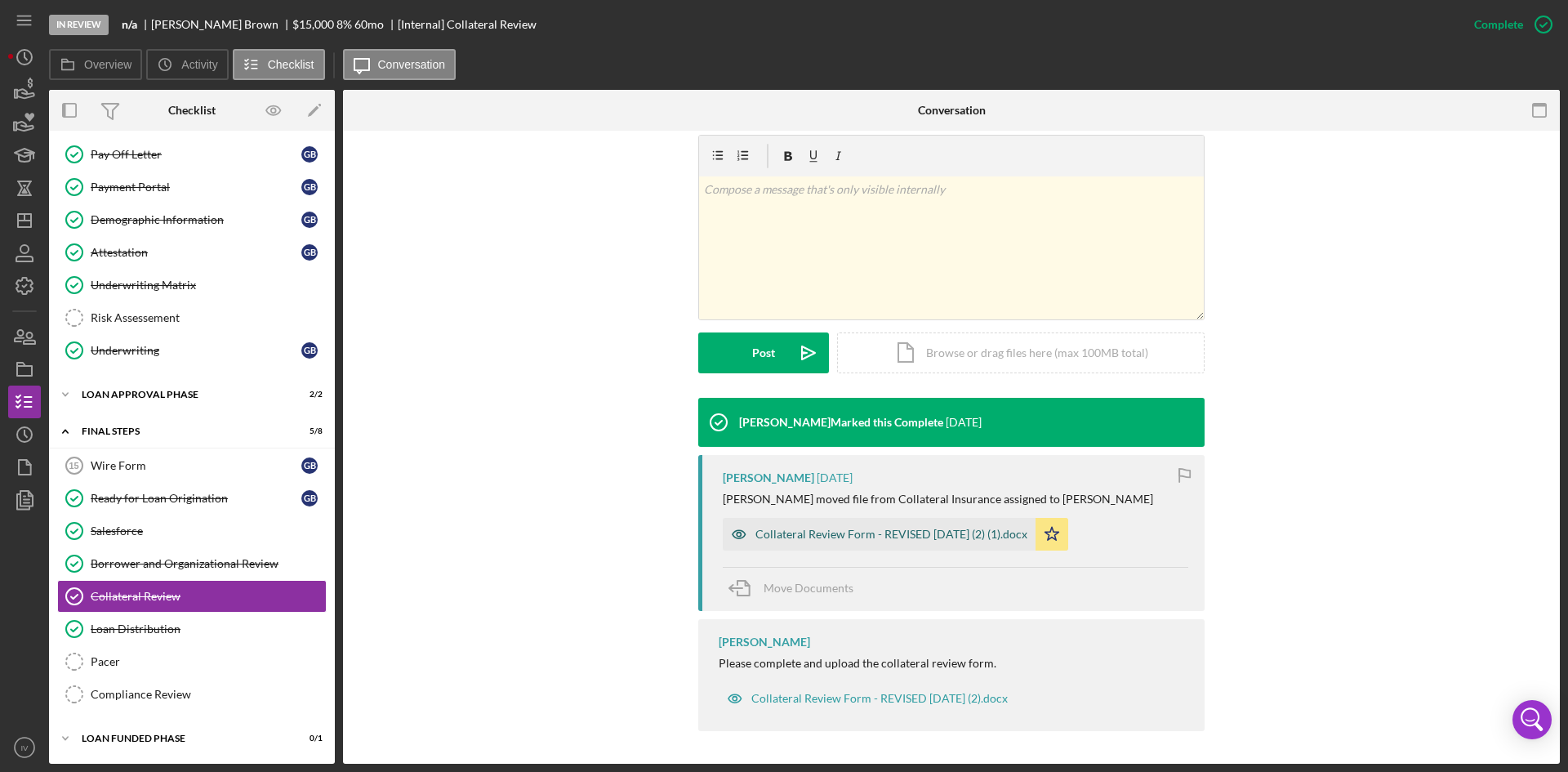
click at [903, 541] on div "Collateral Review Form - REVISED [DATE] (2) (1).docx" at bounding box center [891, 534] width 272 height 13
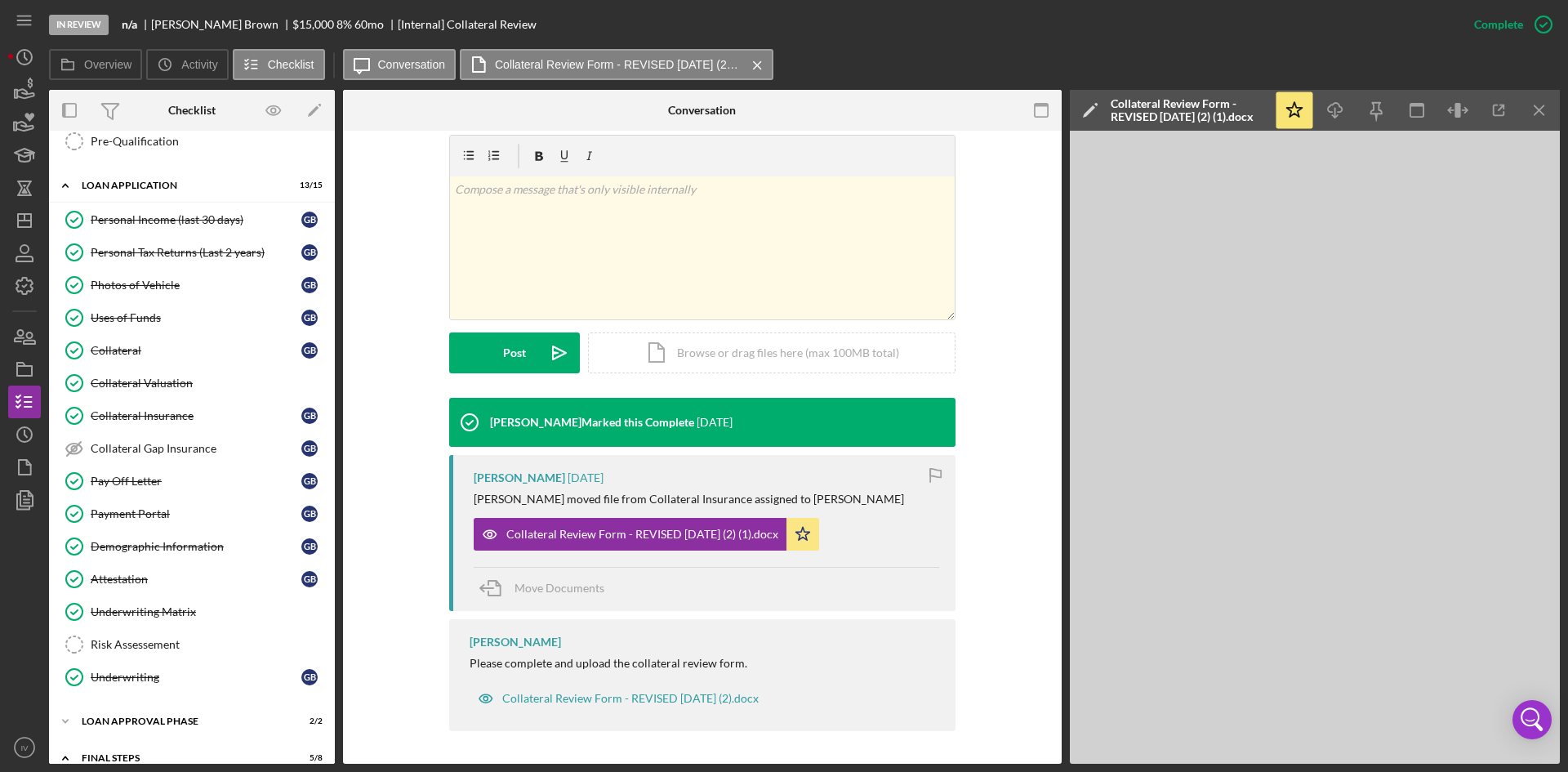
scroll to position [101, 0]
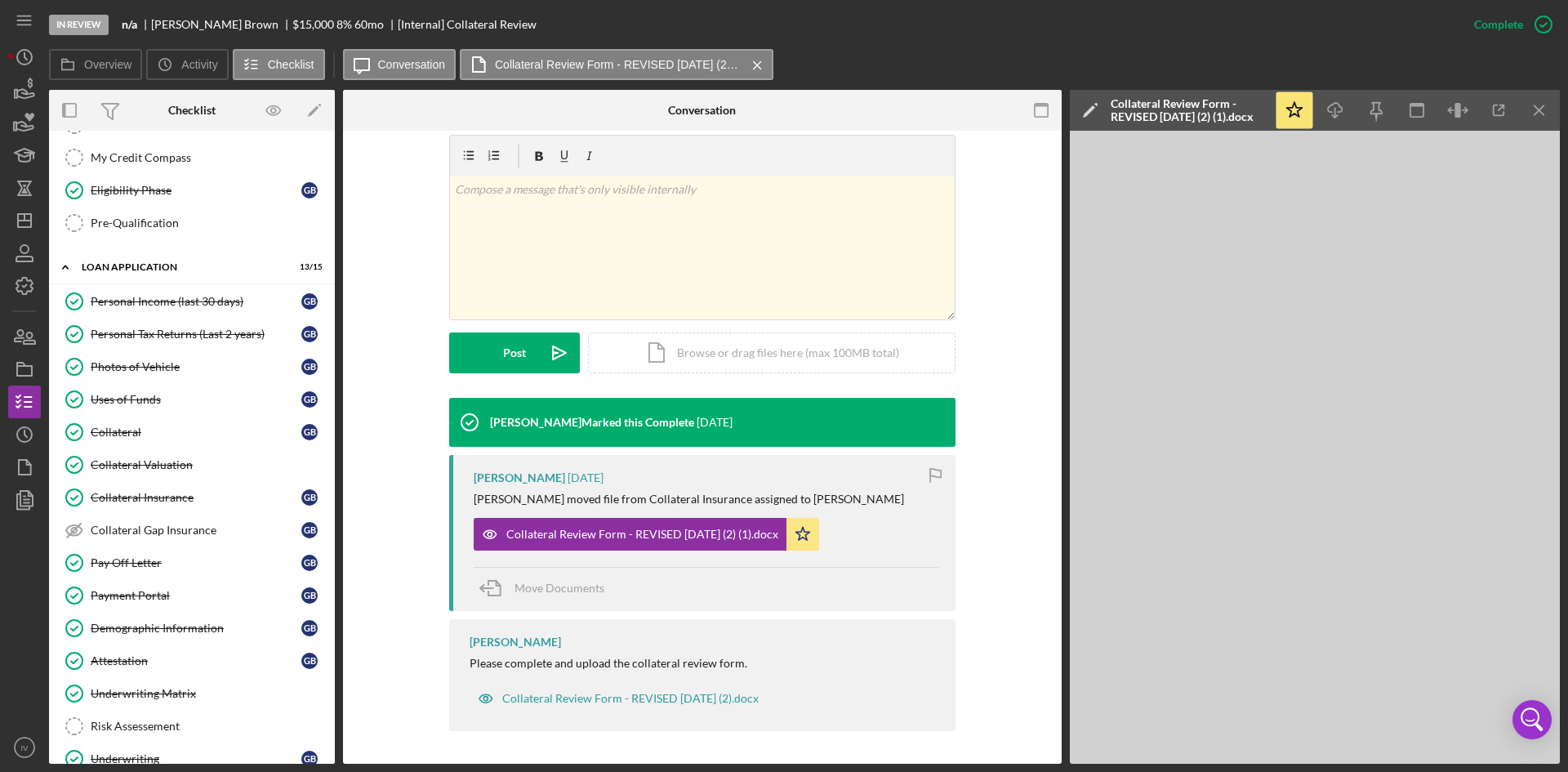
click at [996, 215] on div "v Color teal Color pink Remove color Add row above Add row below Add column bef…" at bounding box center [702, 267] width 670 height 263
click at [157, 433] on div "Collateral" at bounding box center [196, 432] width 211 height 13
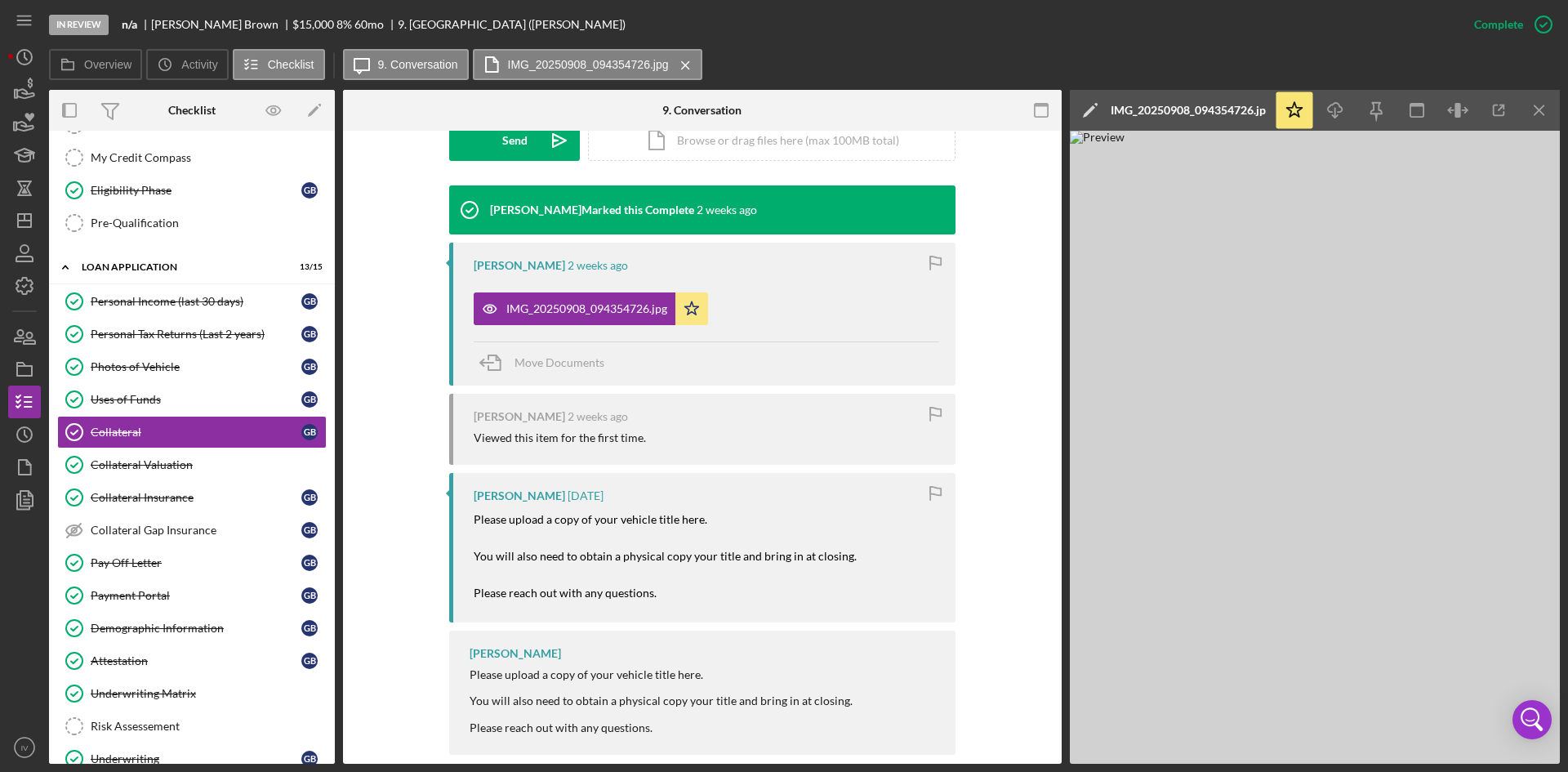
scroll to position [514, 0]
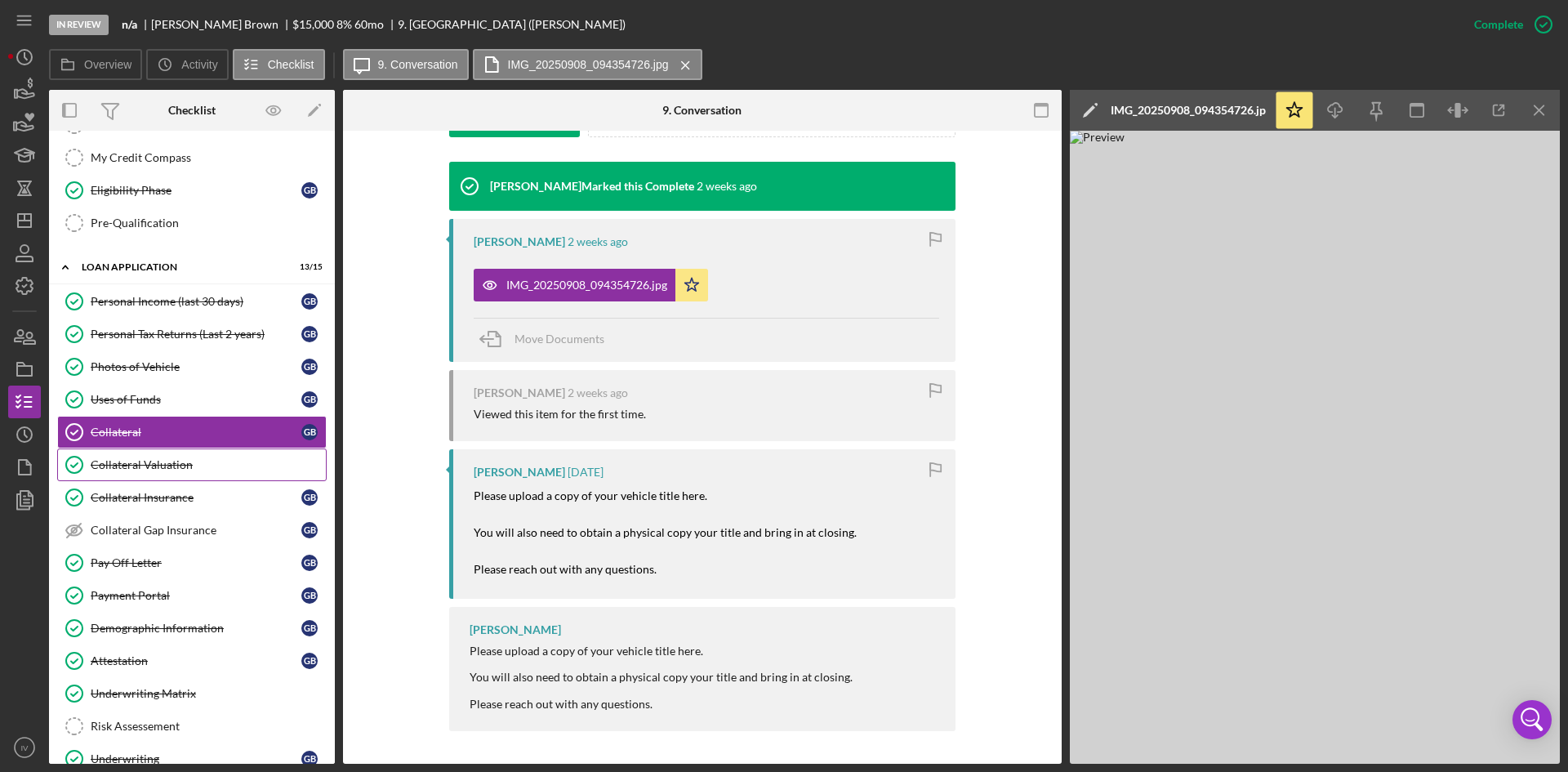
click at [193, 460] on div "Collateral Valuation" at bounding box center [208, 465] width 235 height 13
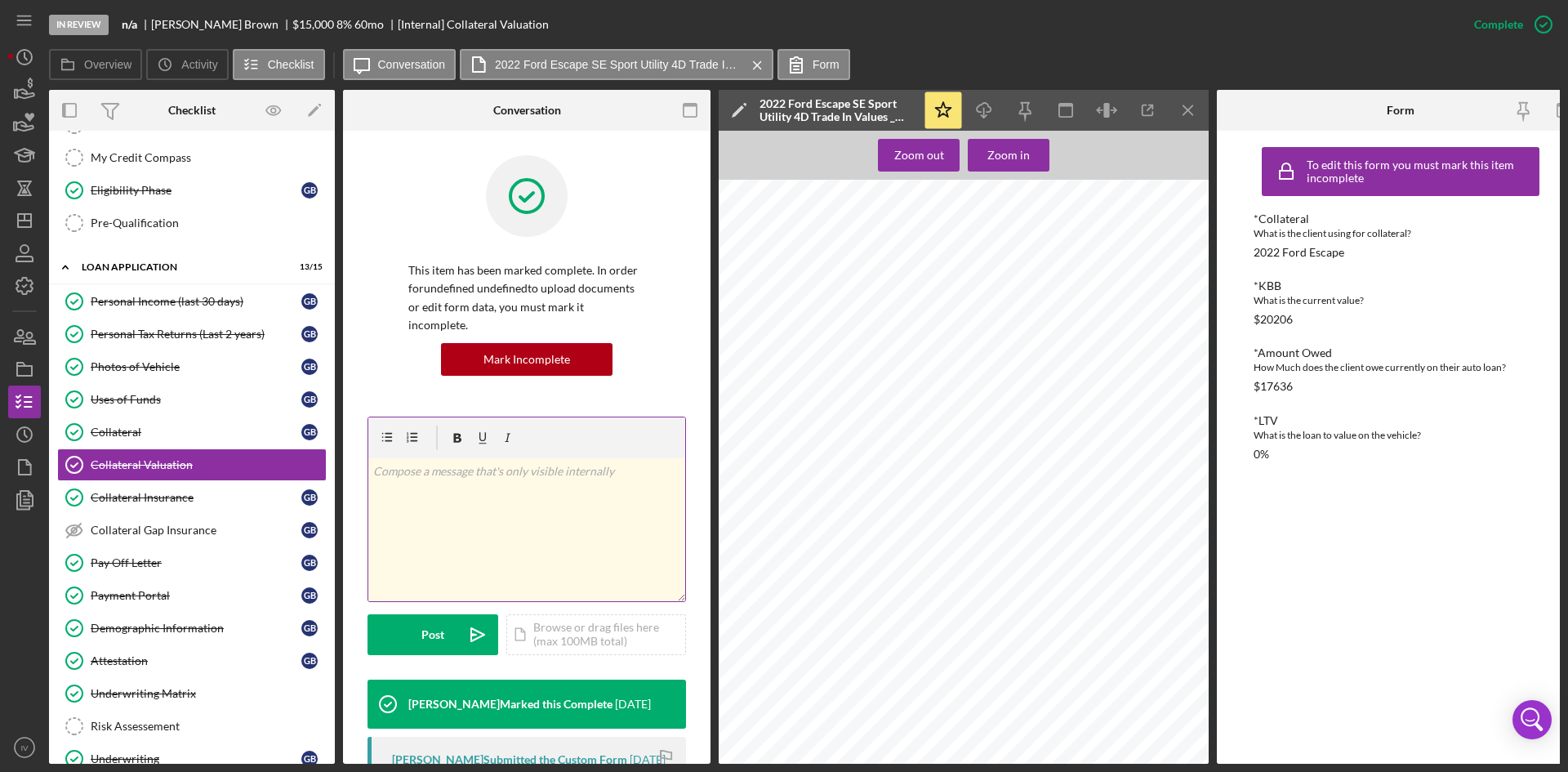
scroll to position [307, 0]
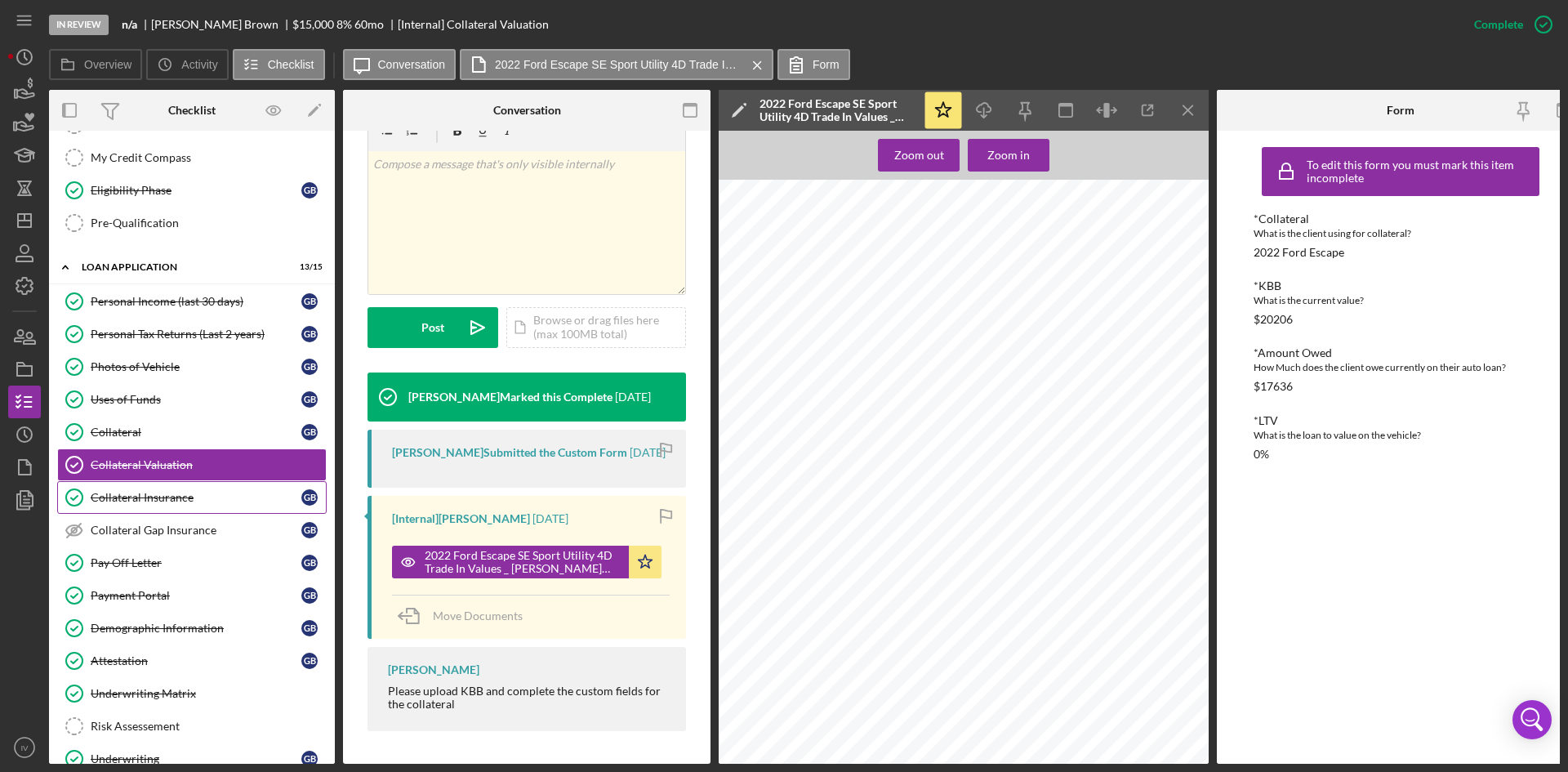
click at [178, 507] on link "Collateral Insurance Collateral Insurance G B" at bounding box center [192, 497] width 269 height 33
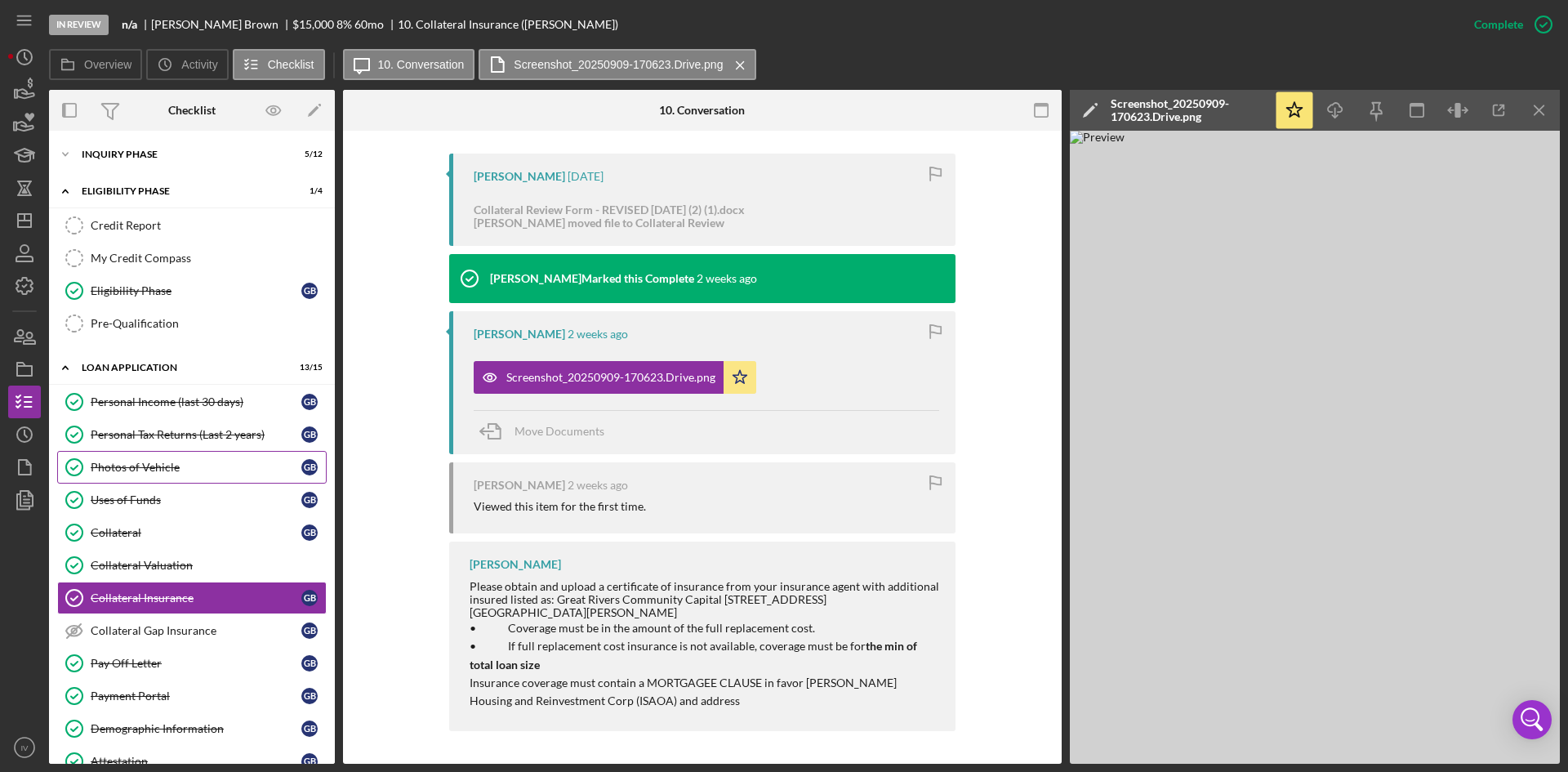
click at [171, 470] on div "Photos of Vehicle" at bounding box center [196, 467] width 211 height 13
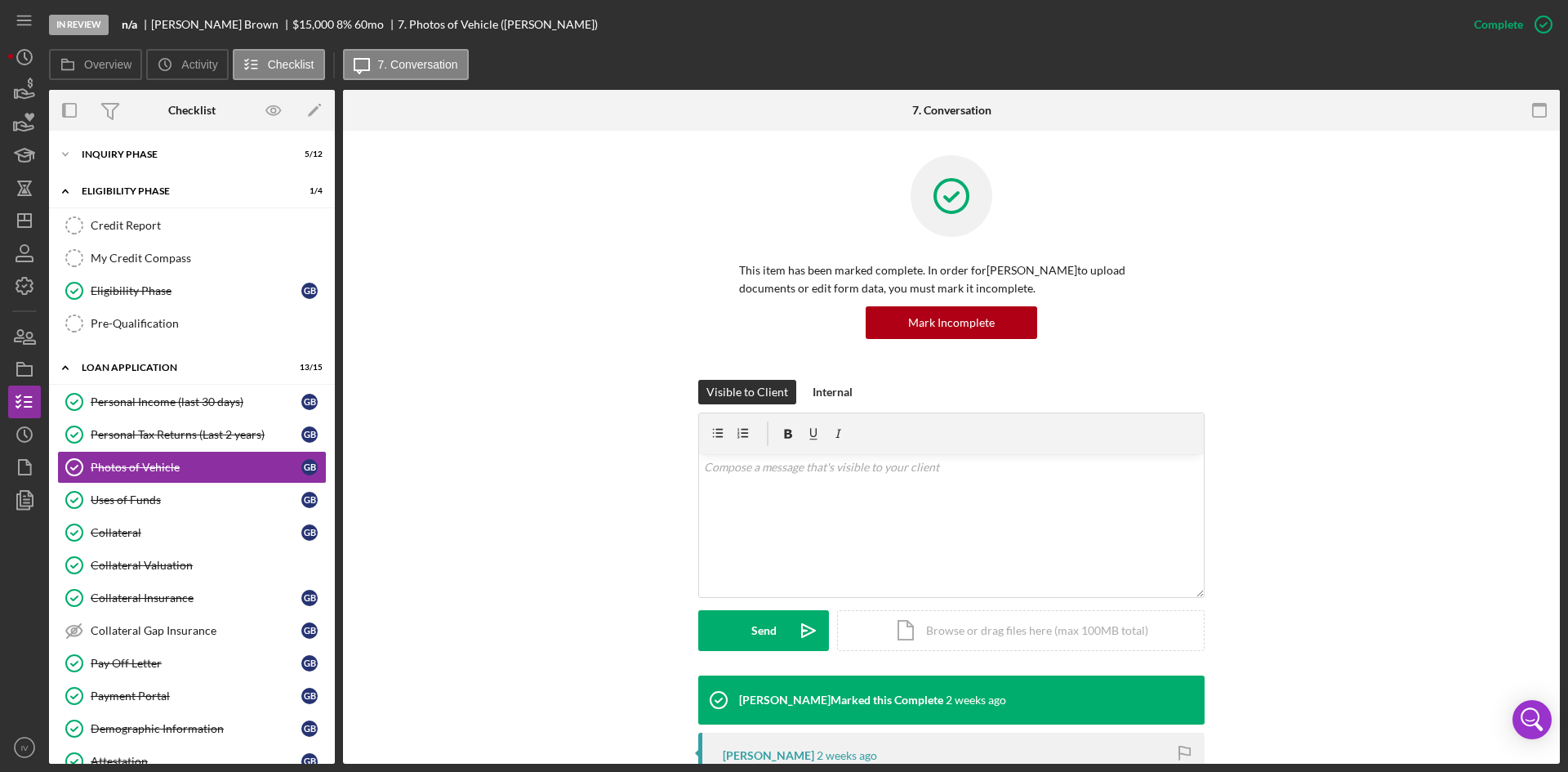
scroll to position [408, 0]
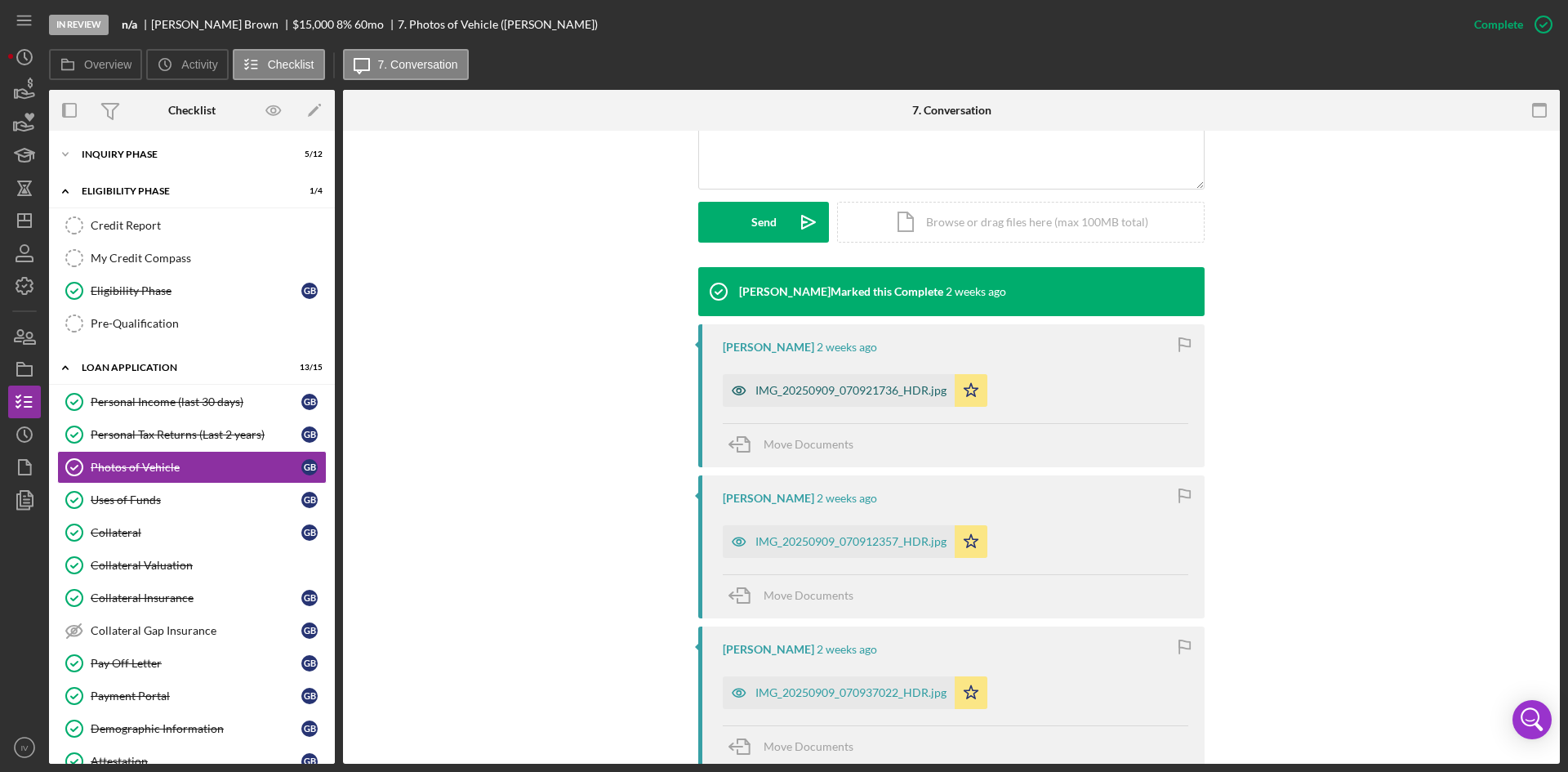
click at [795, 396] on div "IMG_20250909_070921736_HDR.jpg" at bounding box center [851, 390] width 191 height 13
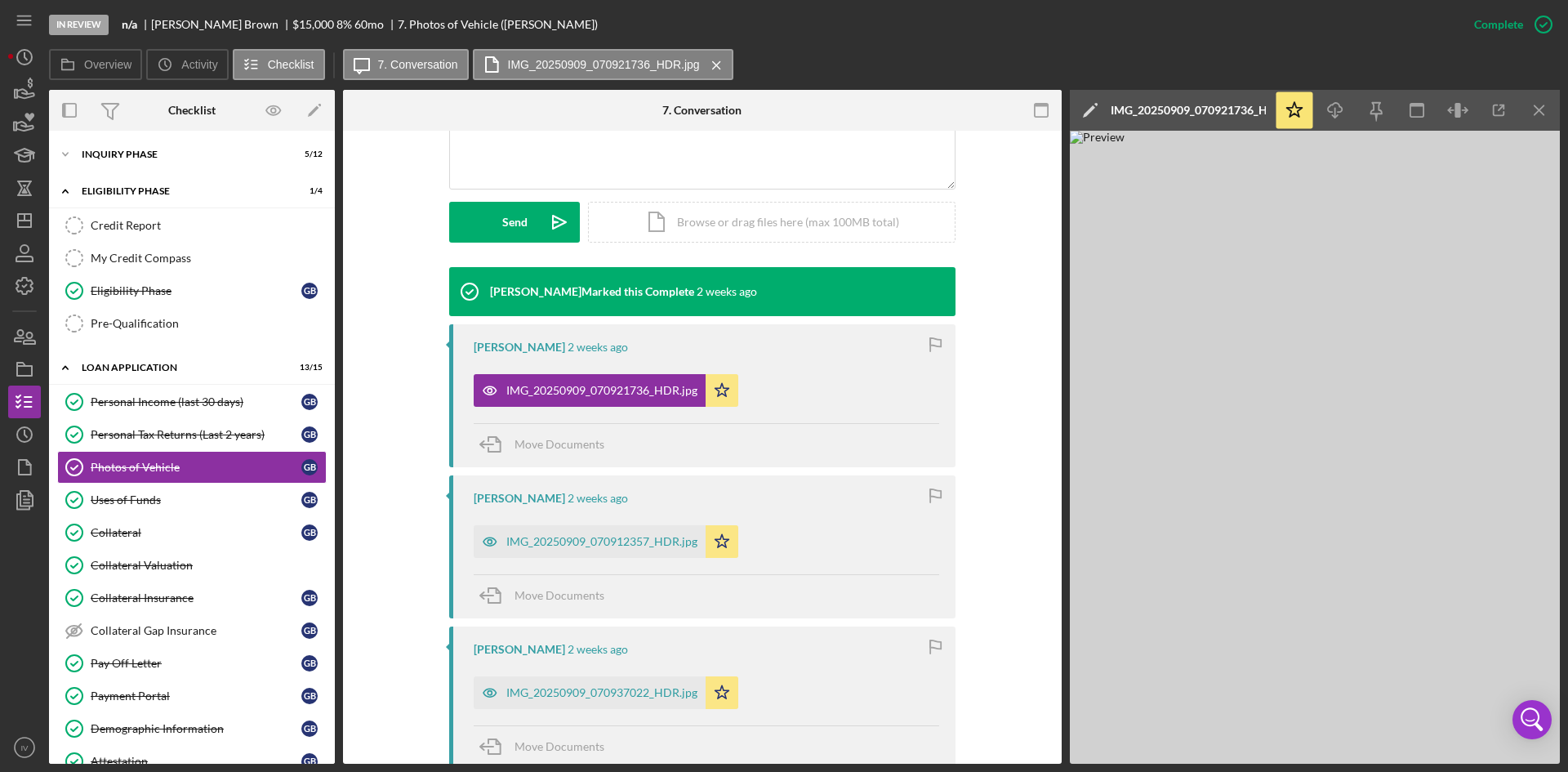
drag, startPoint x: 595, startPoint y: 537, endPoint x: 645, endPoint y: 565, distance: 57.3
click at [593, 538] on div "IMG_20250909_070912357_HDR.jpg" at bounding box center [602, 541] width 191 height 13
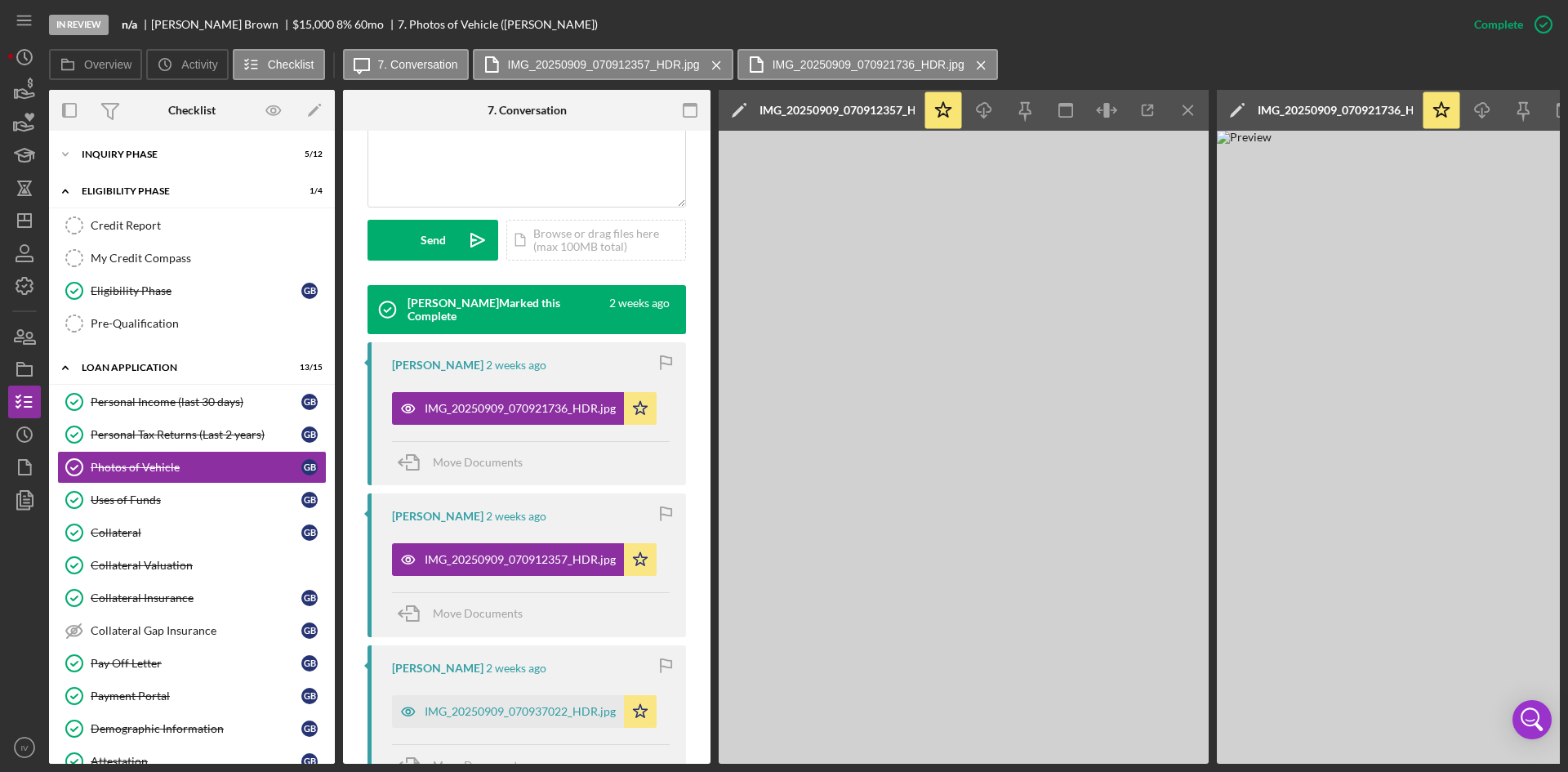
scroll to position [427, 0]
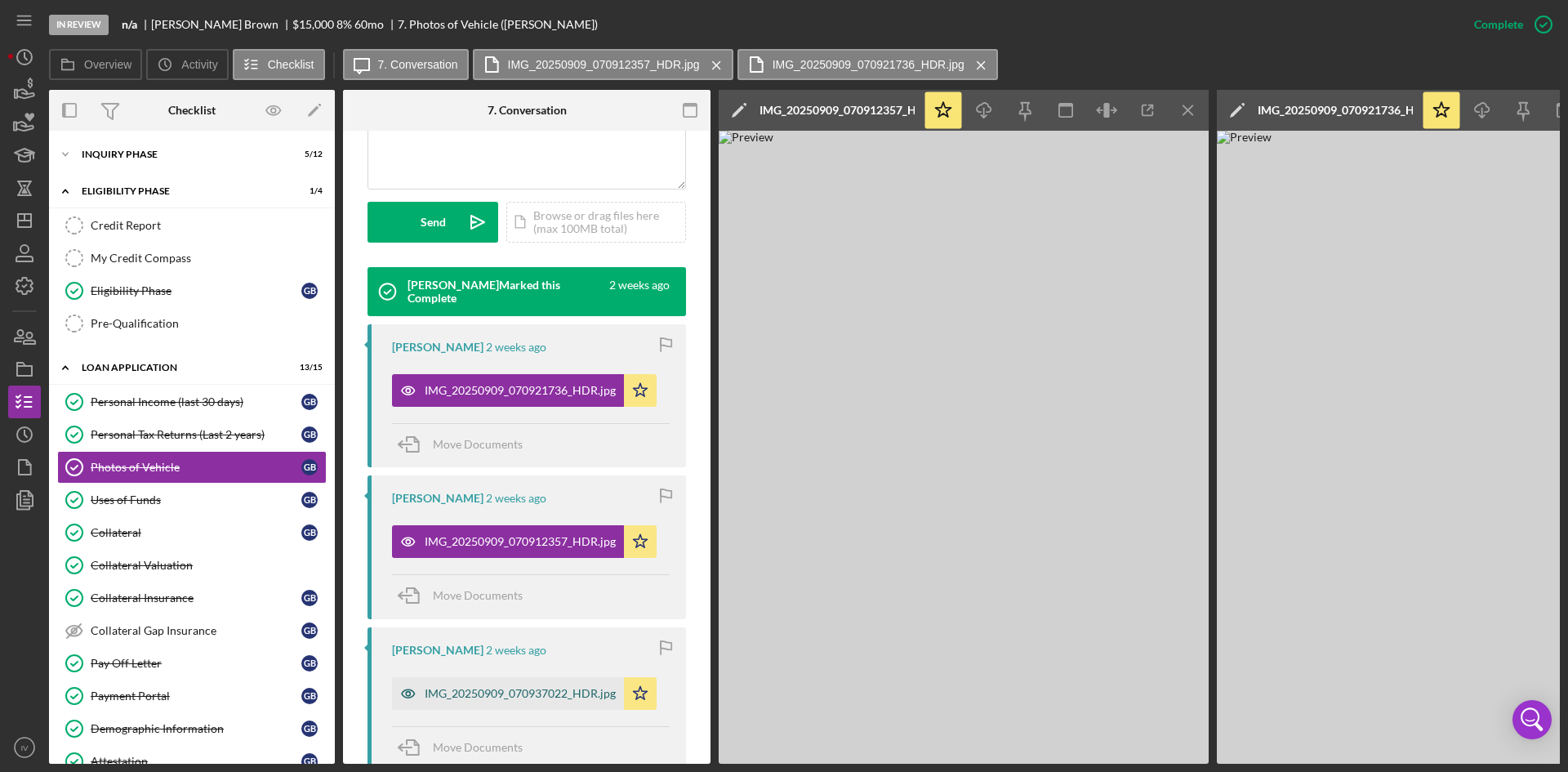
click at [494, 695] on div "IMG_20250909_070937022_HDR.jpg" at bounding box center [520, 693] width 191 height 13
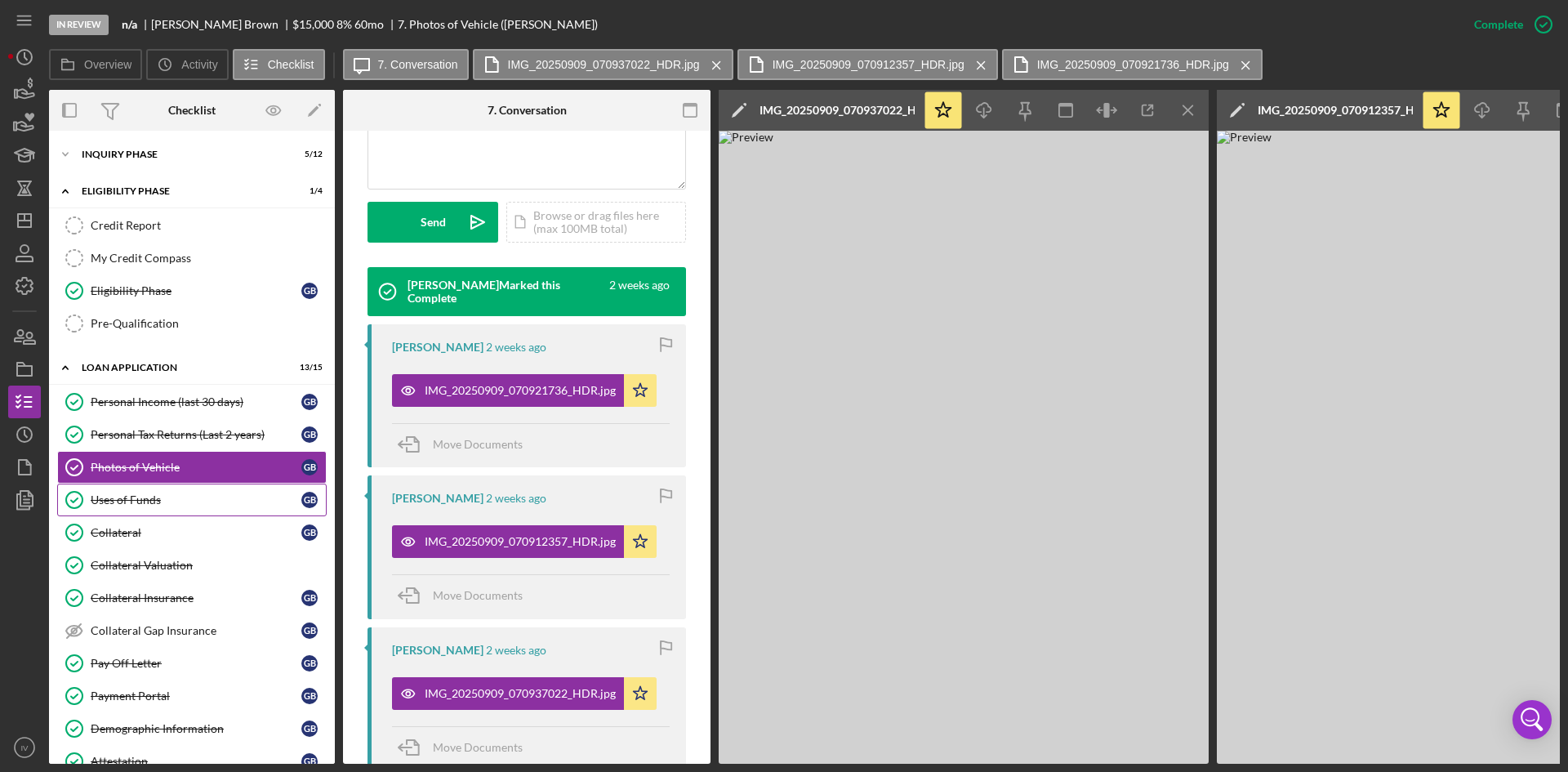
click at [121, 515] on link "Uses of Funds Uses of Funds G B" at bounding box center [192, 499] width 269 height 33
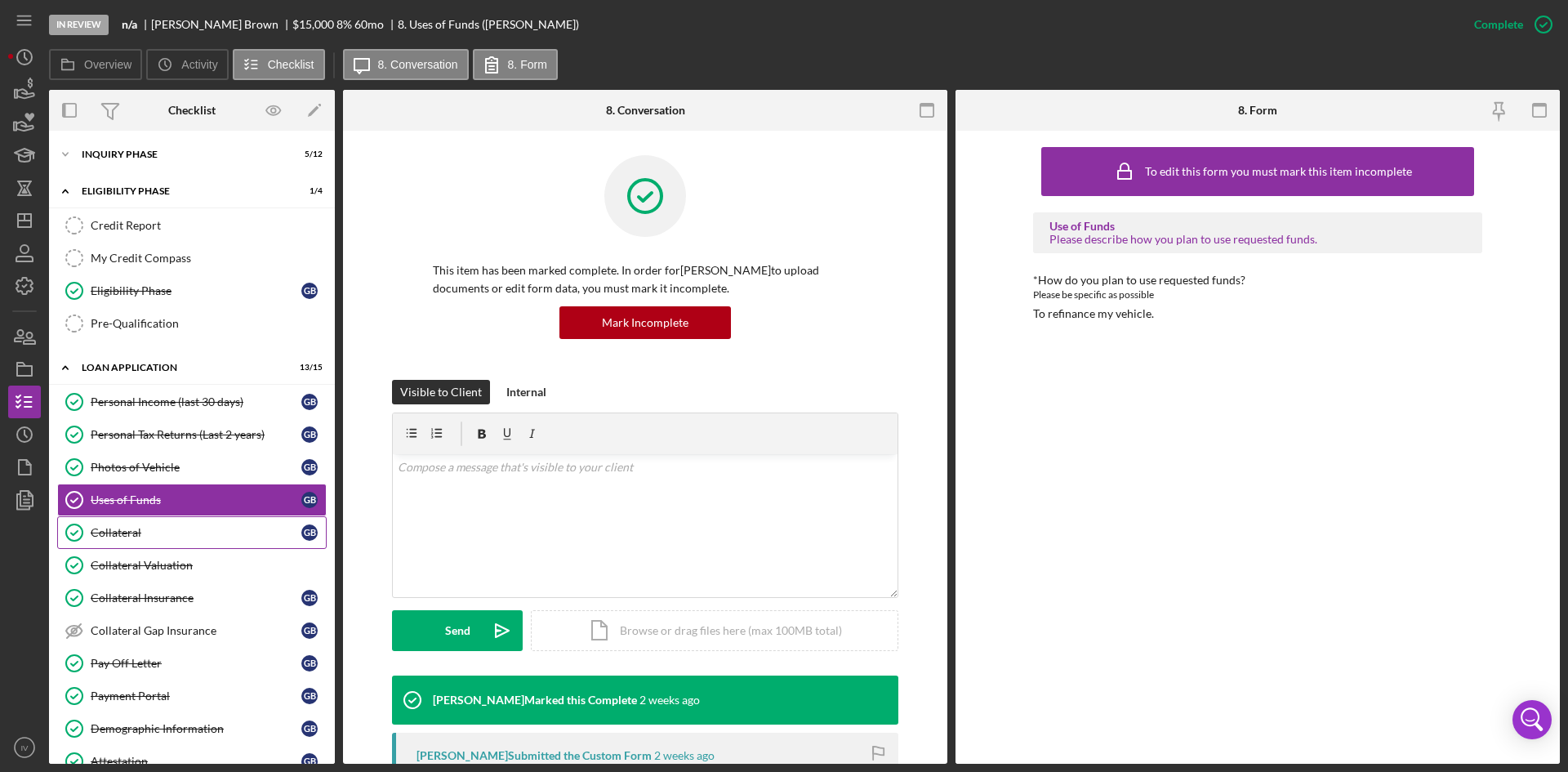
click at [140, 534] on div "Collateral" at bounding box center [196, 532] width 211 height 13
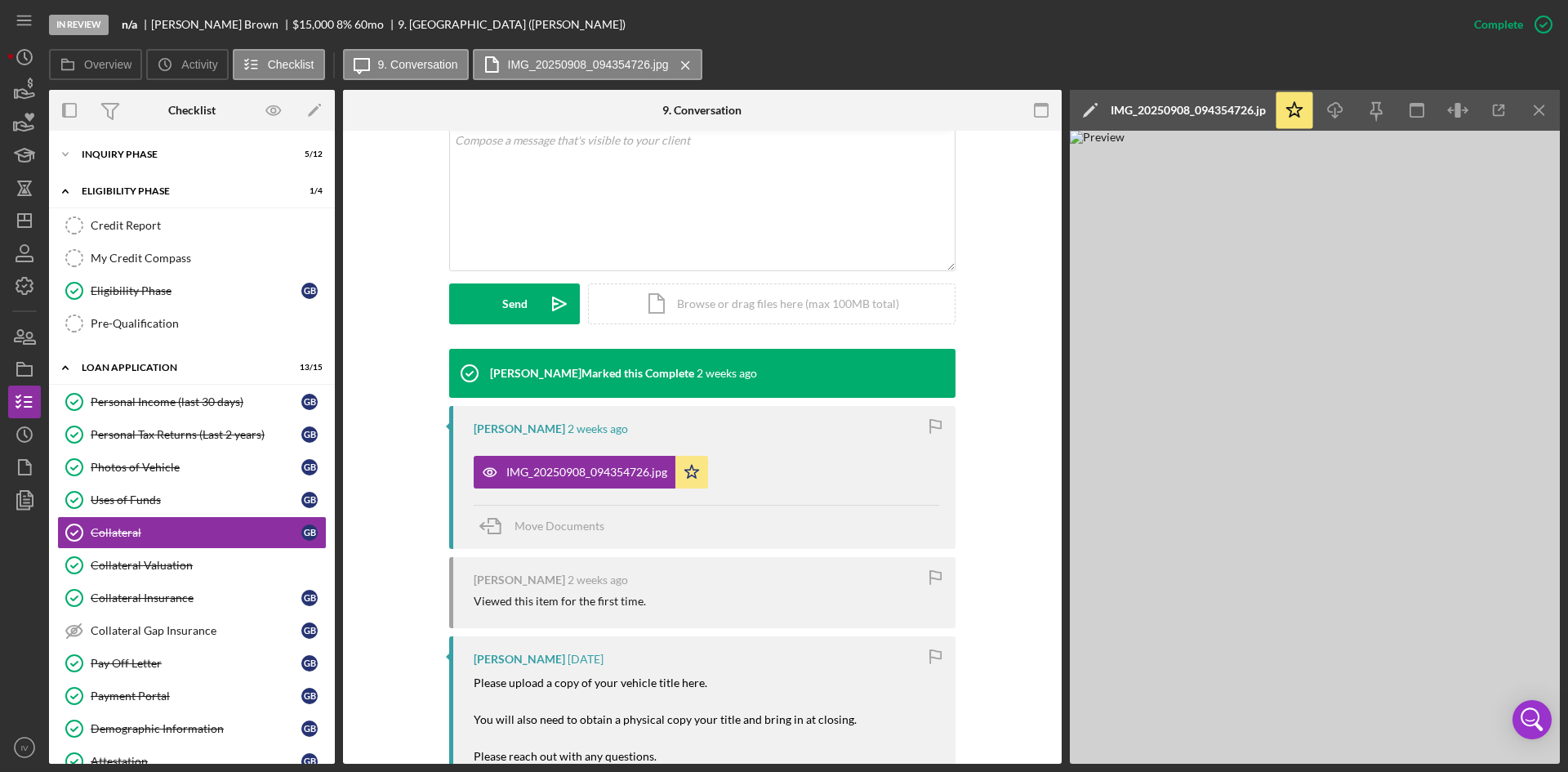
scroll to position [408, 0]
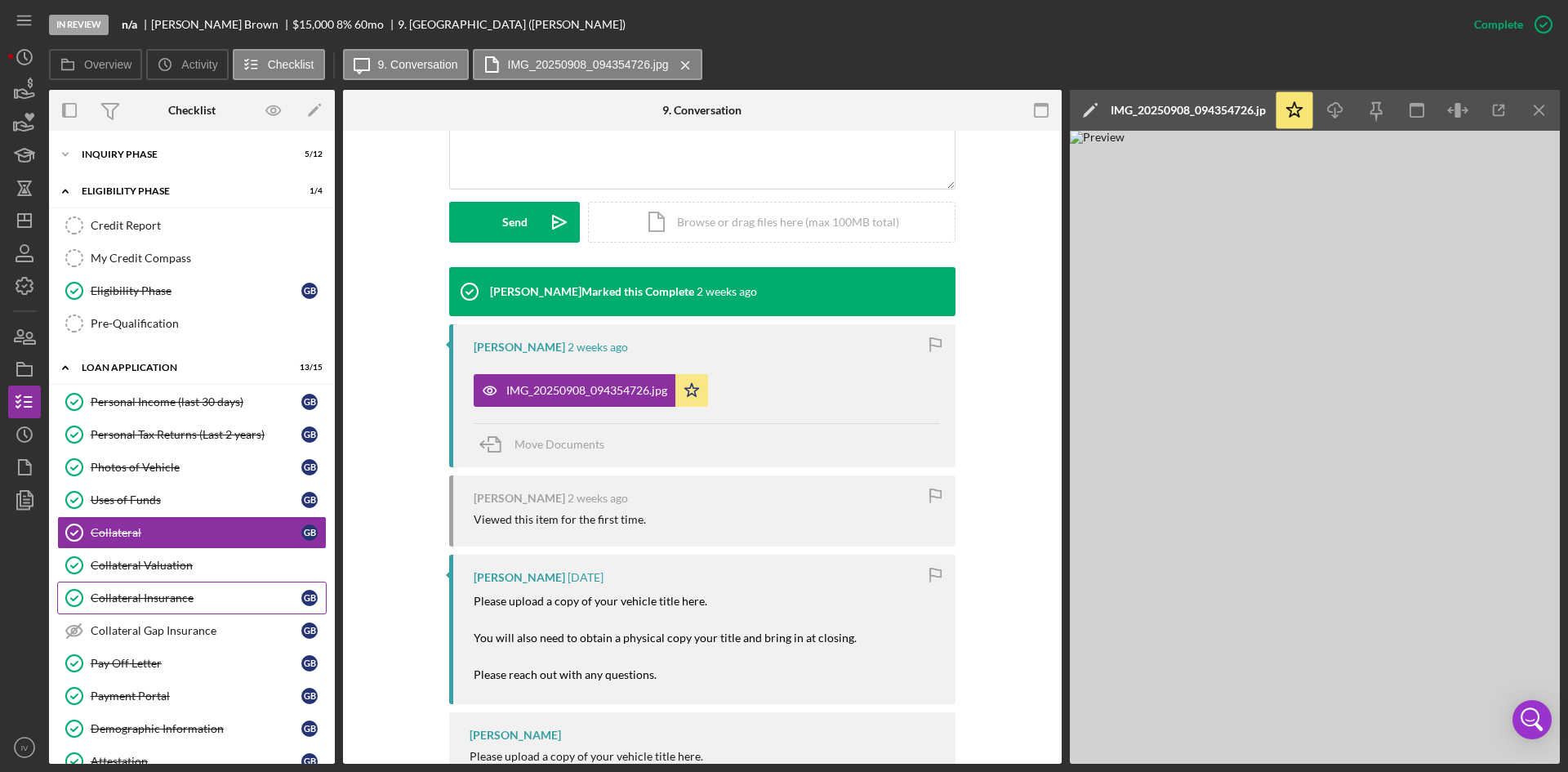
click at [157, 593] on div "Collateral Insurance" at bounding box center [196, 597] width 211 height 13
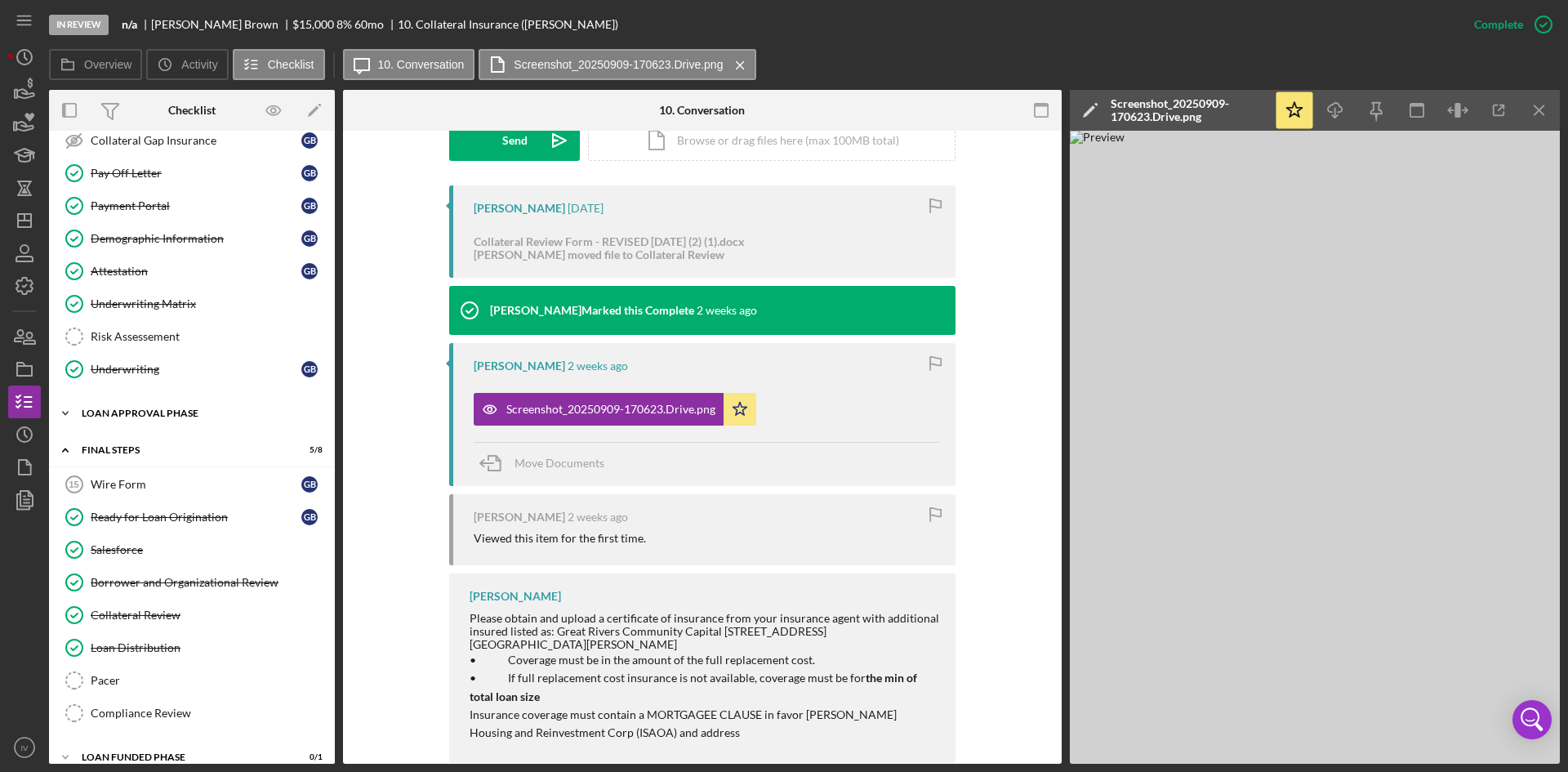
scroll to position [509, 0]
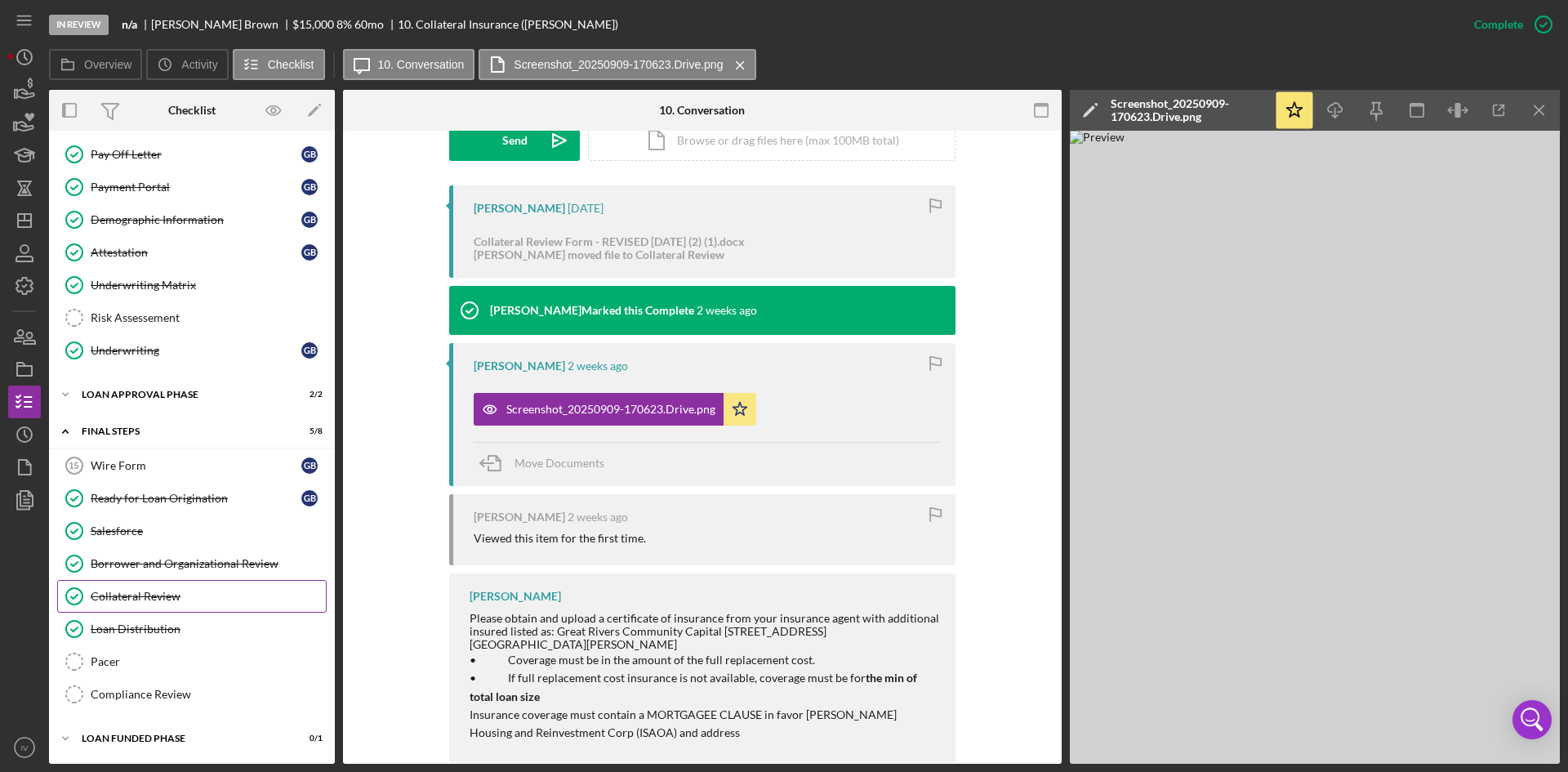
click at [193, 603] on link "Collateral Review Collateral Review" at bounding box center [192, 596] width 269 height 33
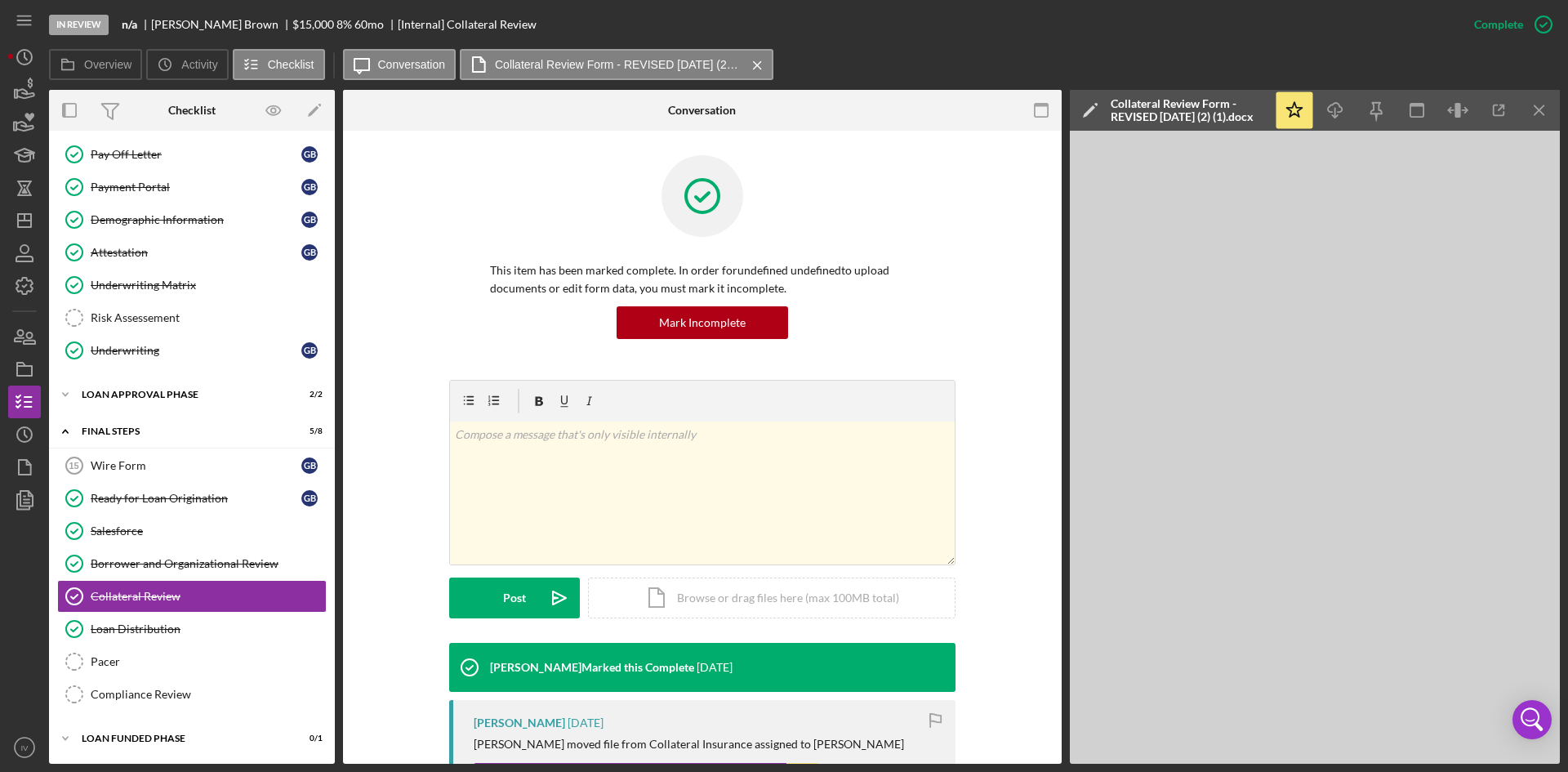
scroll to position [245, 0]
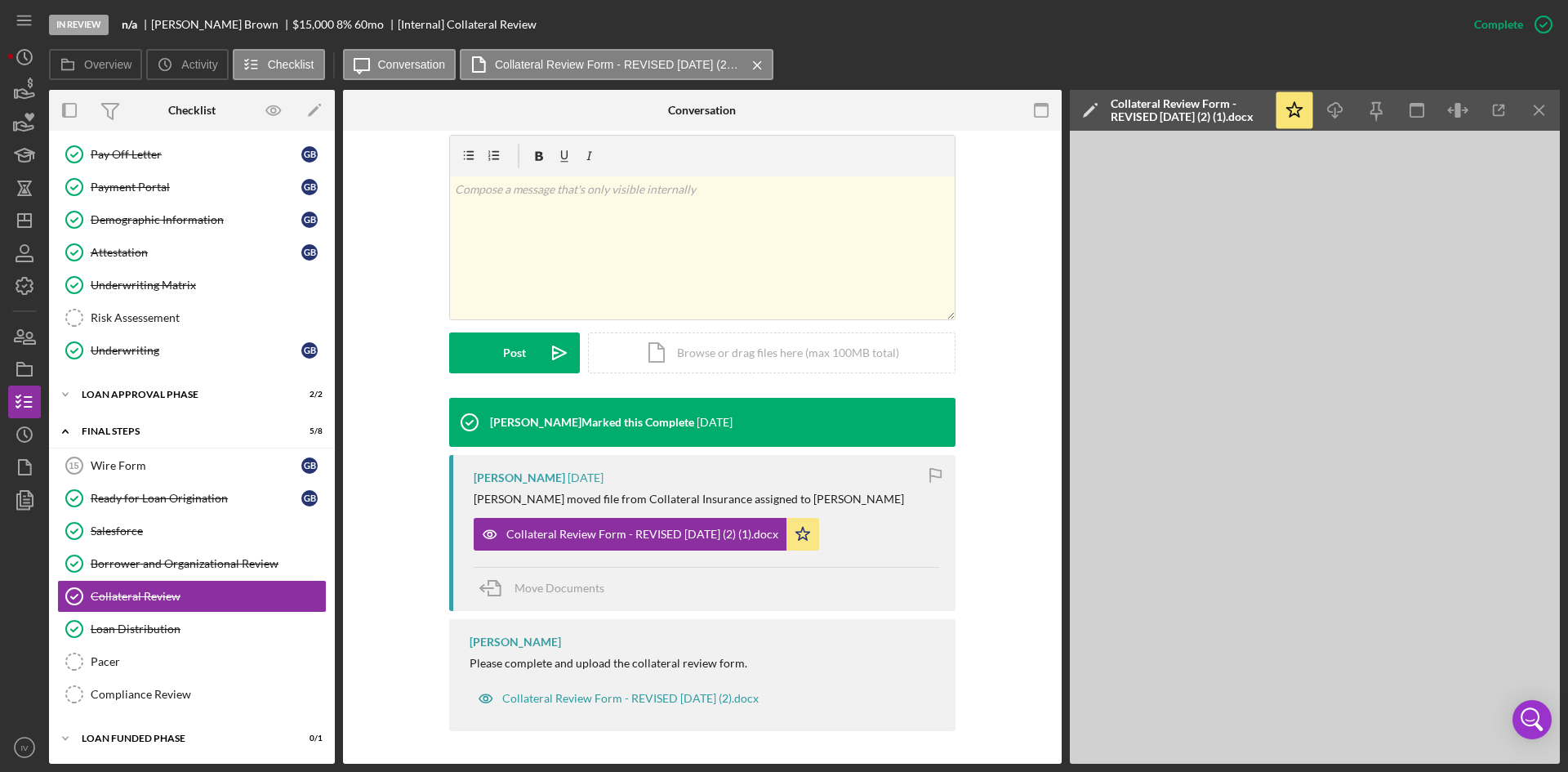
click at [615, 493] on div "[PERSON_NAME] moved file from Collateral Insurance assigned to [PERSON_NAME]" at bounding box center [688, 499] width 430 height 13
click at [592, 616] on div "[PERSON_NAME] Marked this Complete [DATE] [PERSON_NAME] [DATE] [PERSON_NAME] mo…" at bounding box center [702, 568] width 506 height 342
click at [572, 548] on div "Collateral Review Form - REVISED [DATE] (2) (1).docx" at bounding box center [630, 534] width 313 height 33
click at [1546, 114] on icon "Icon/Menu Close" at bounding box center [1541, 110] width 37 height 37
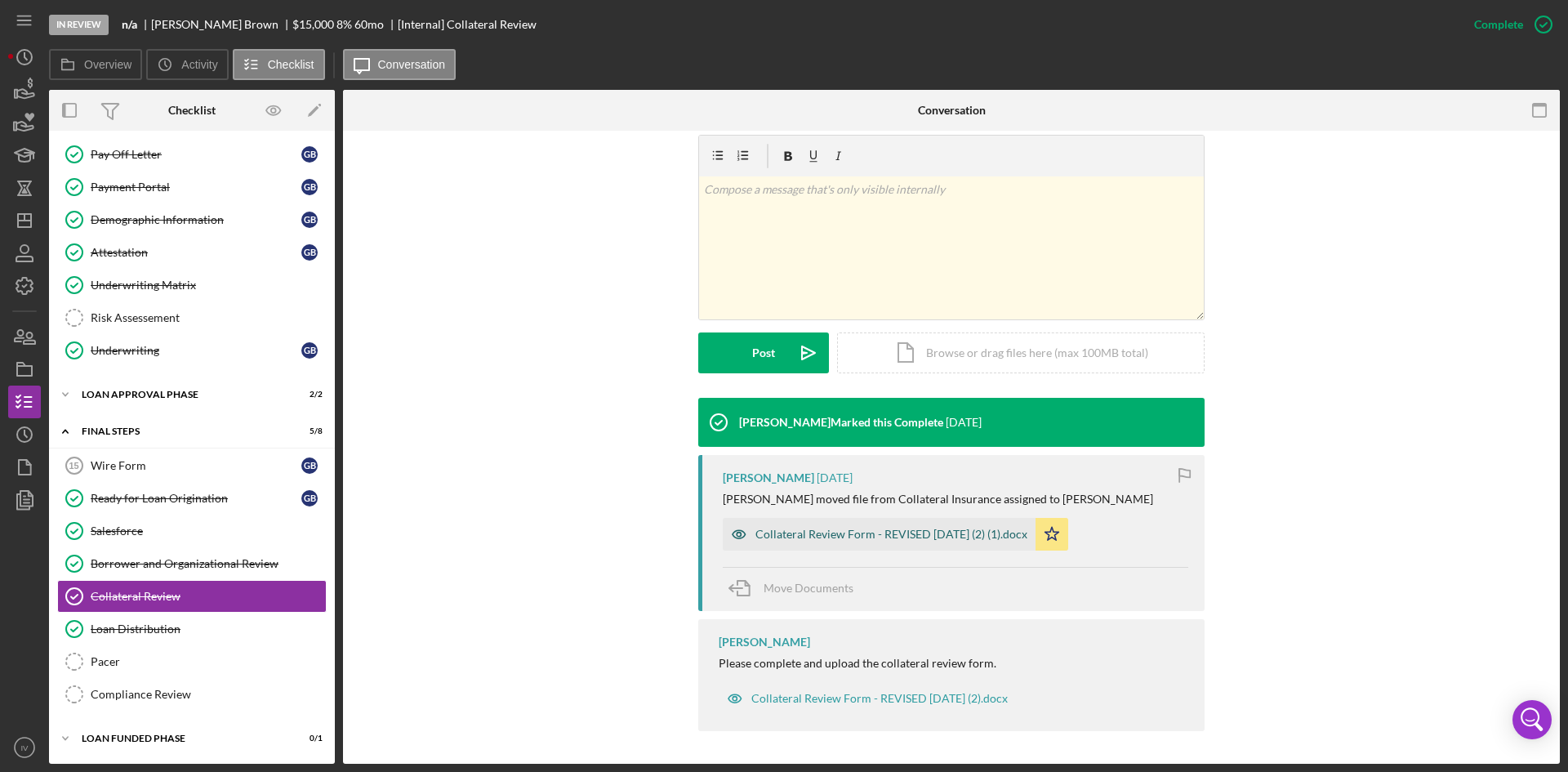
click at [858, 538] on div "Collateral Review Form - REVISED [DATE] (2) (1).docx" at bounding box center [891, 534] width 272 height 13
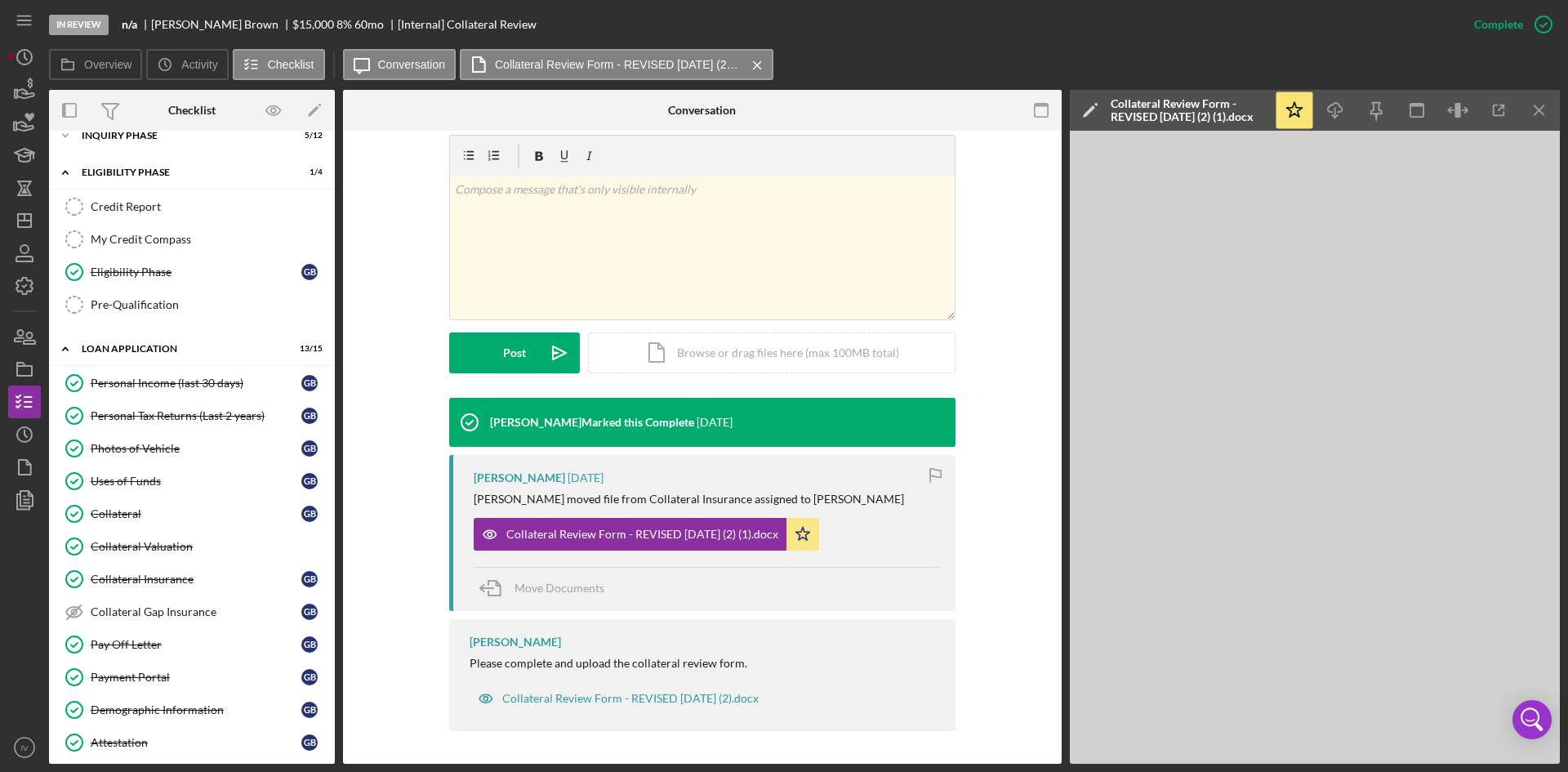
scroll to position [0, 0]
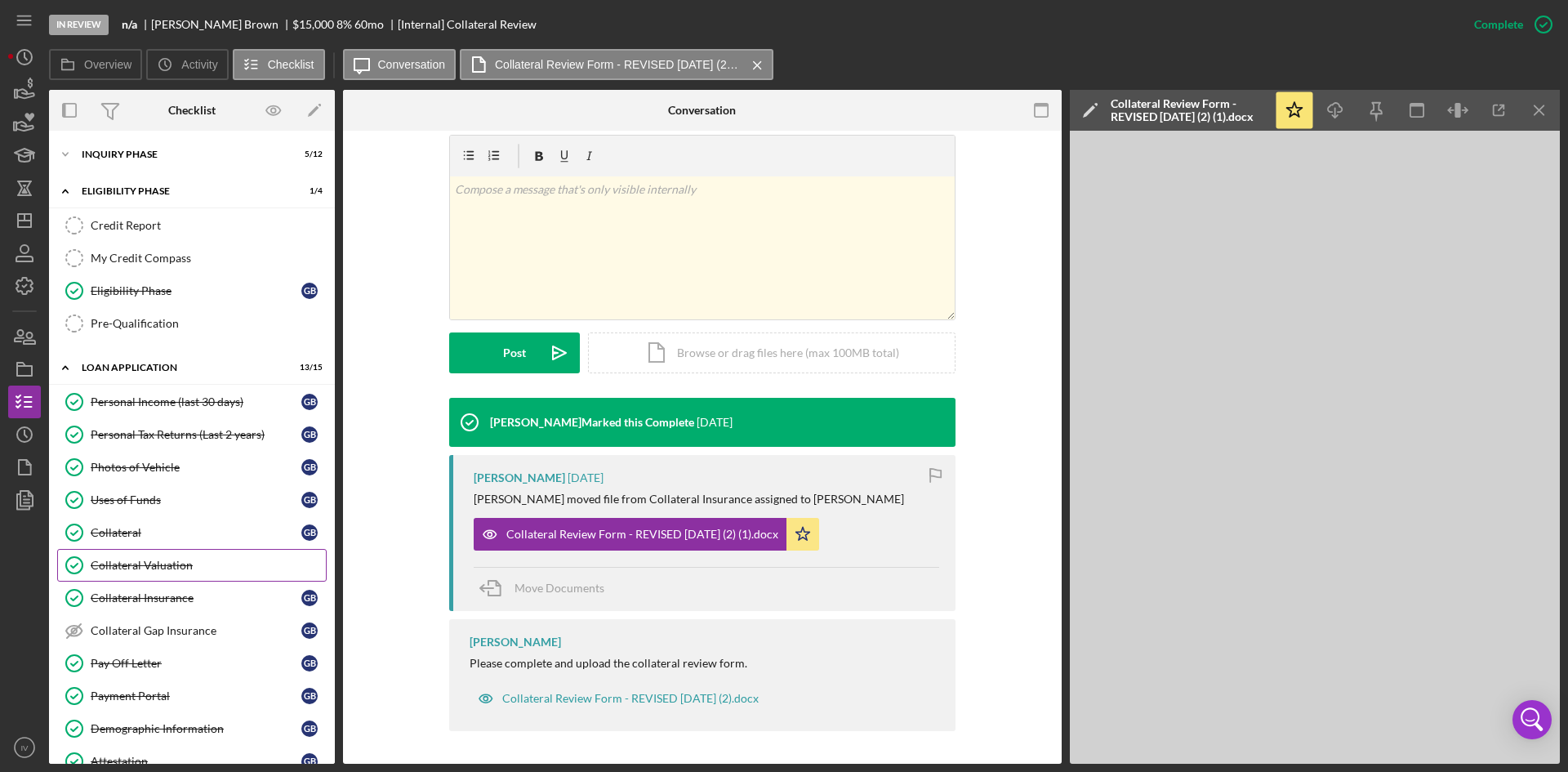
click at [150, 555] on link "Collateral Valuation Collateral Valuation" at bounding box center [192, 564] width 269 height 33
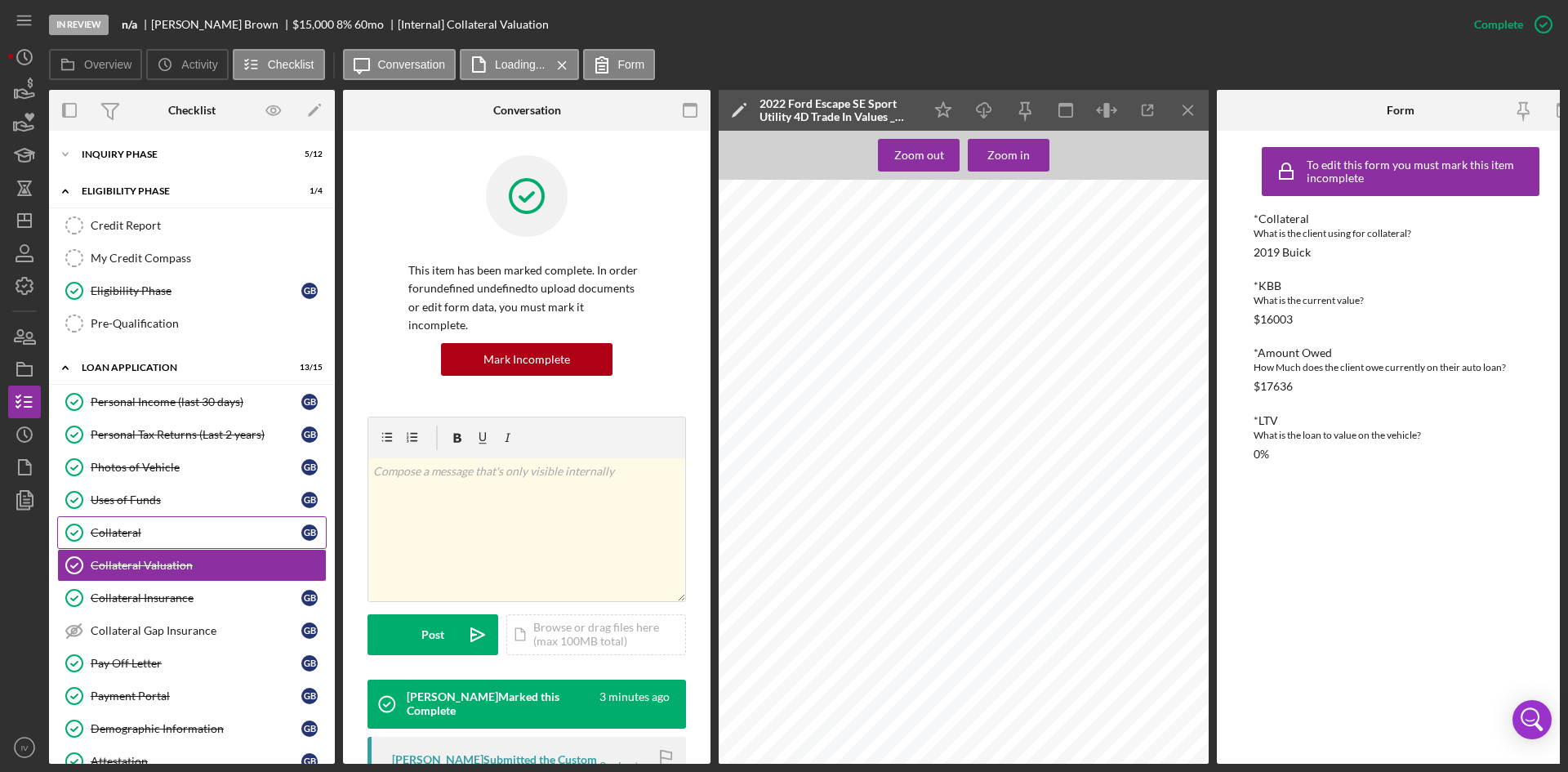
click at [148, 536] on div "Collateral" at bounding box center [196, 532] width 211 height 13
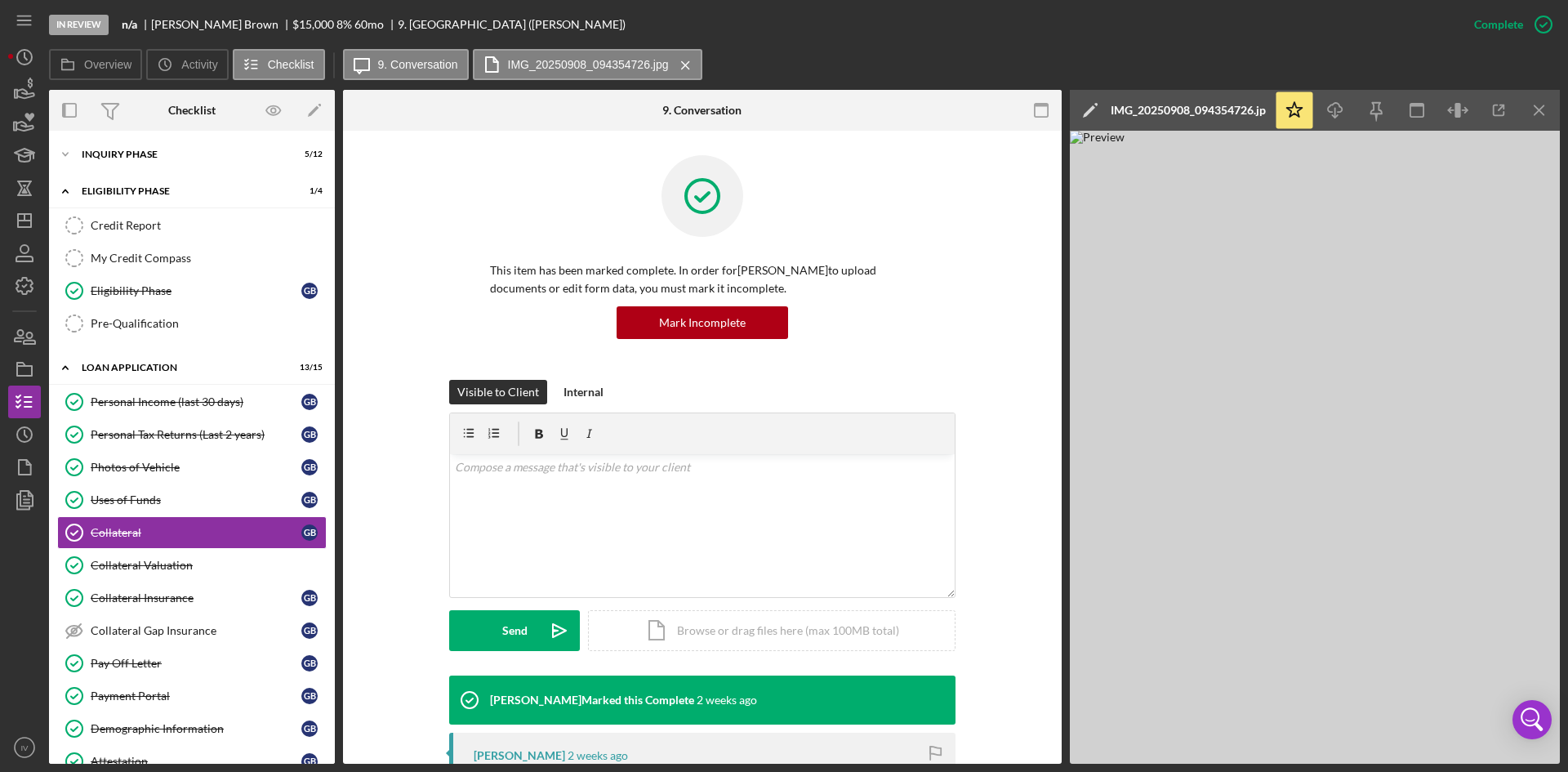
scroll to position [245, 0]
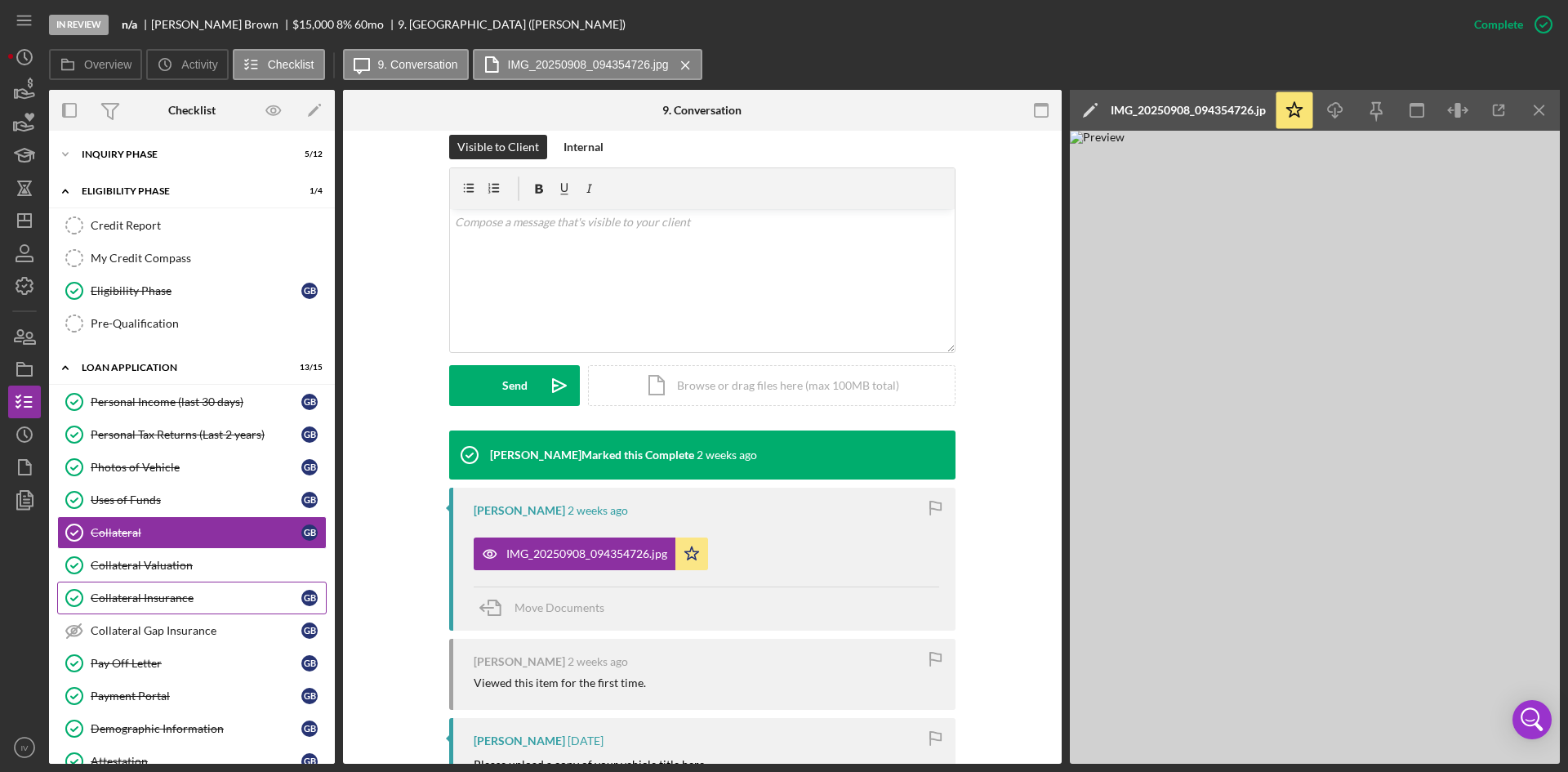
click at [185, 601] on div "Collateral Insurance" at bounding box center [196, 597] width 211 height 13
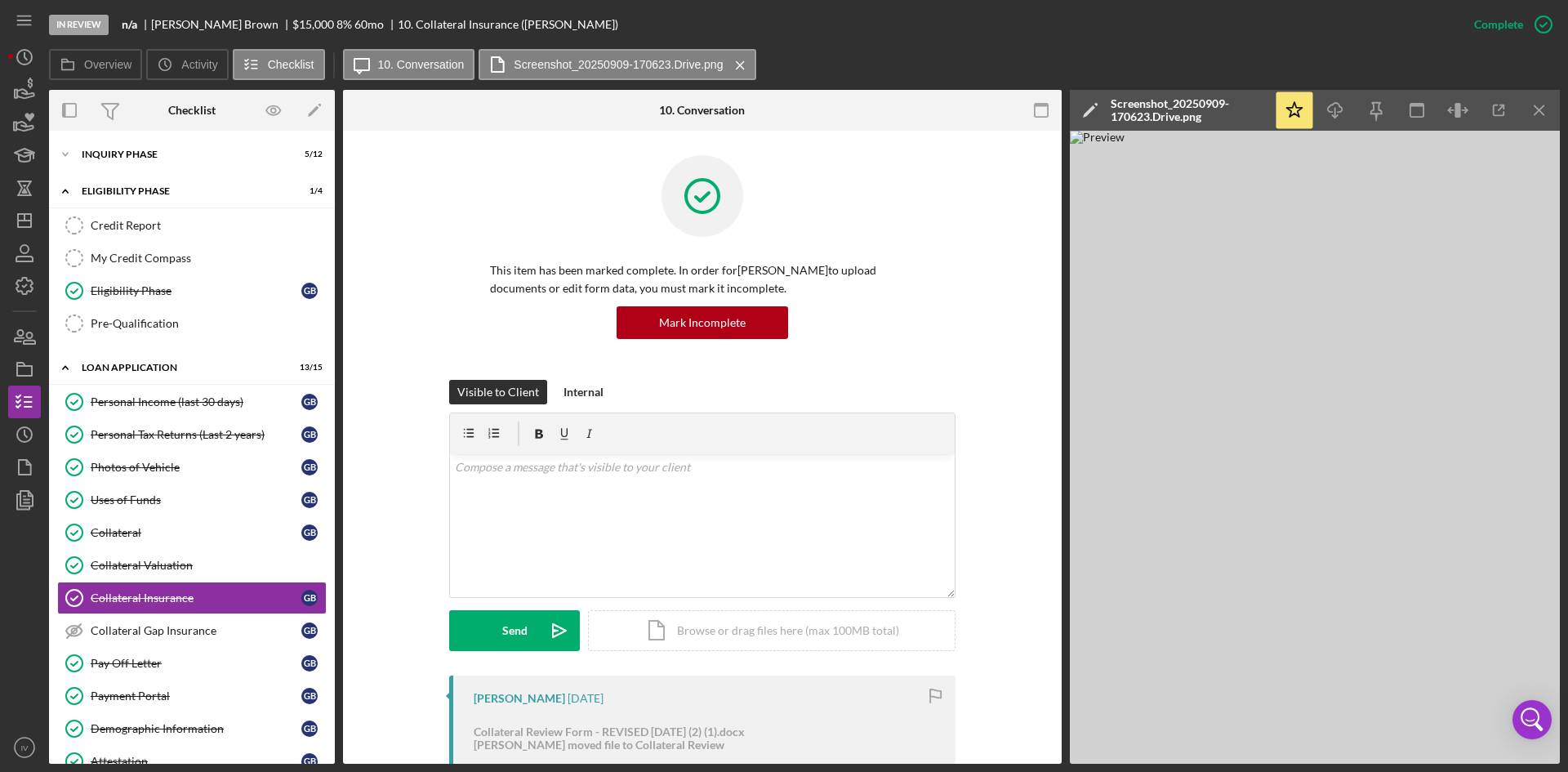
scroll to position [490, 0]
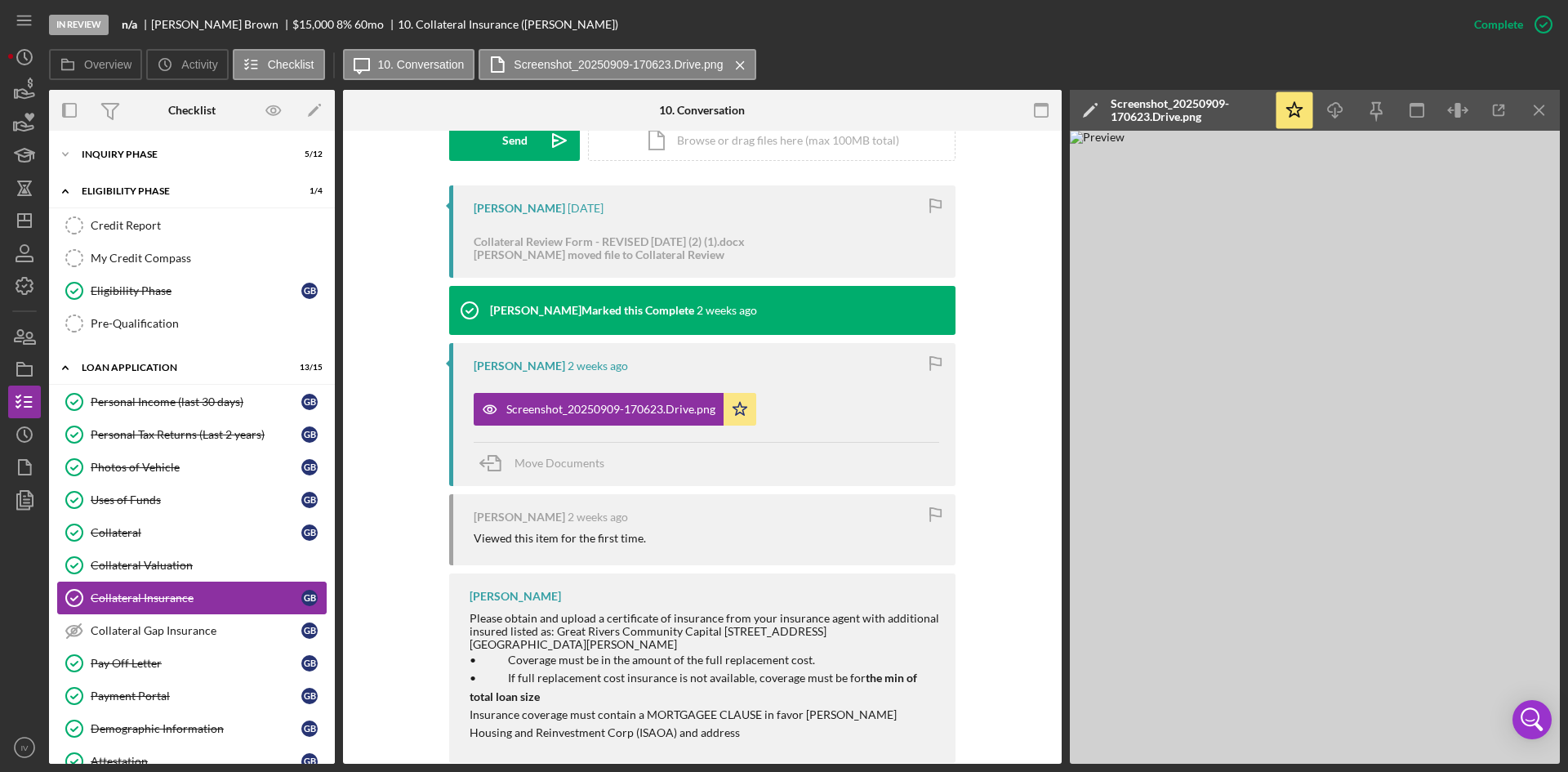
drag, startPoint x: 171, startPoint y: 574, endPoint x: 195, endPoint y: 604, distance: 38.4
click at [171, 574] on link "Collateral Valuation Collateral Valuation" at bounding box center [192, 564] width 269 height 33
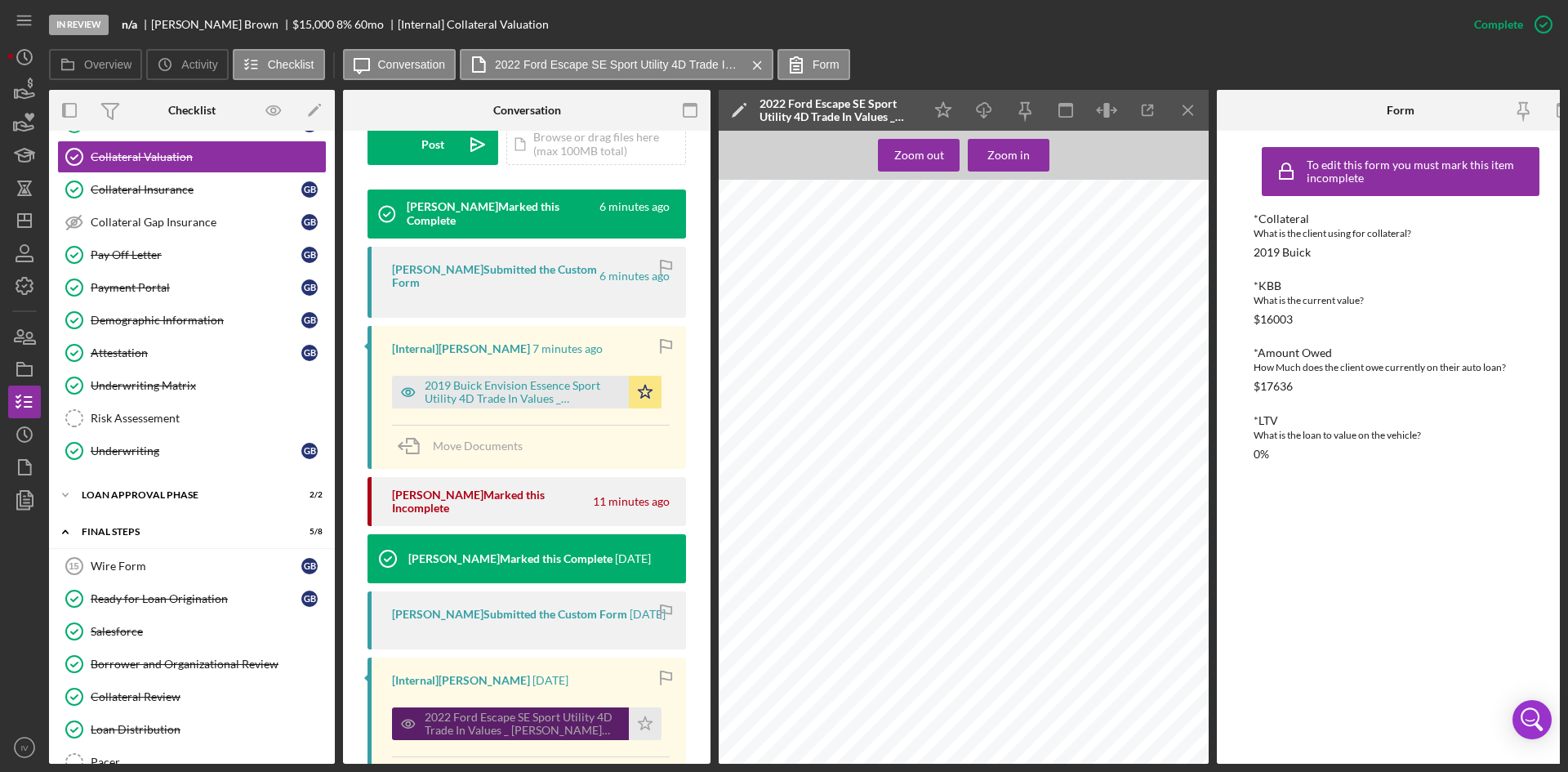
scroll to position [652, 0]
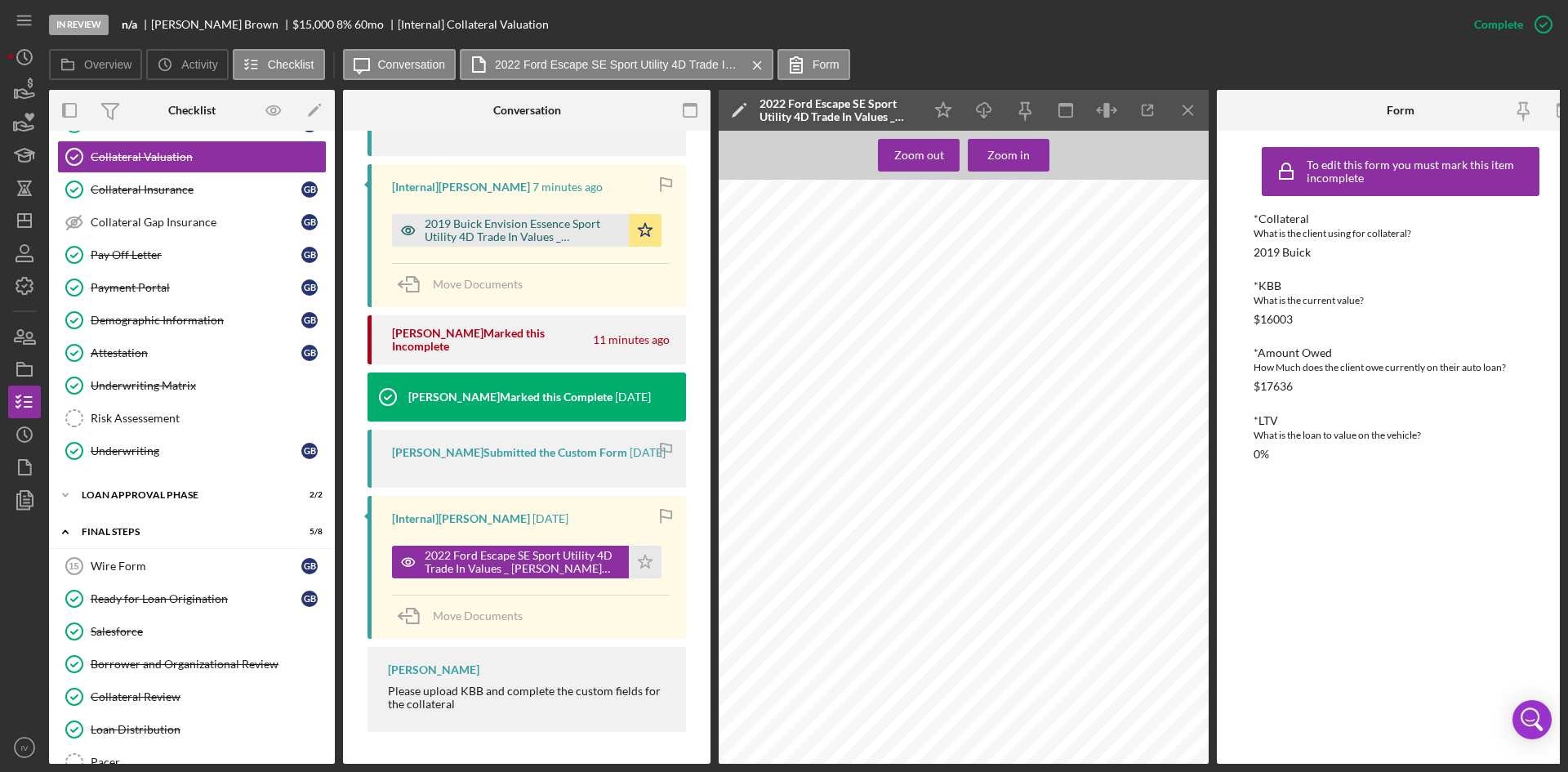
click at [488, 217] on div "2019 Buick Envision Essence Sport Utility 4D Trade In Values _ [PERSON_NAME] Bl…" at bounding box center [523, 231] width 196 height 26
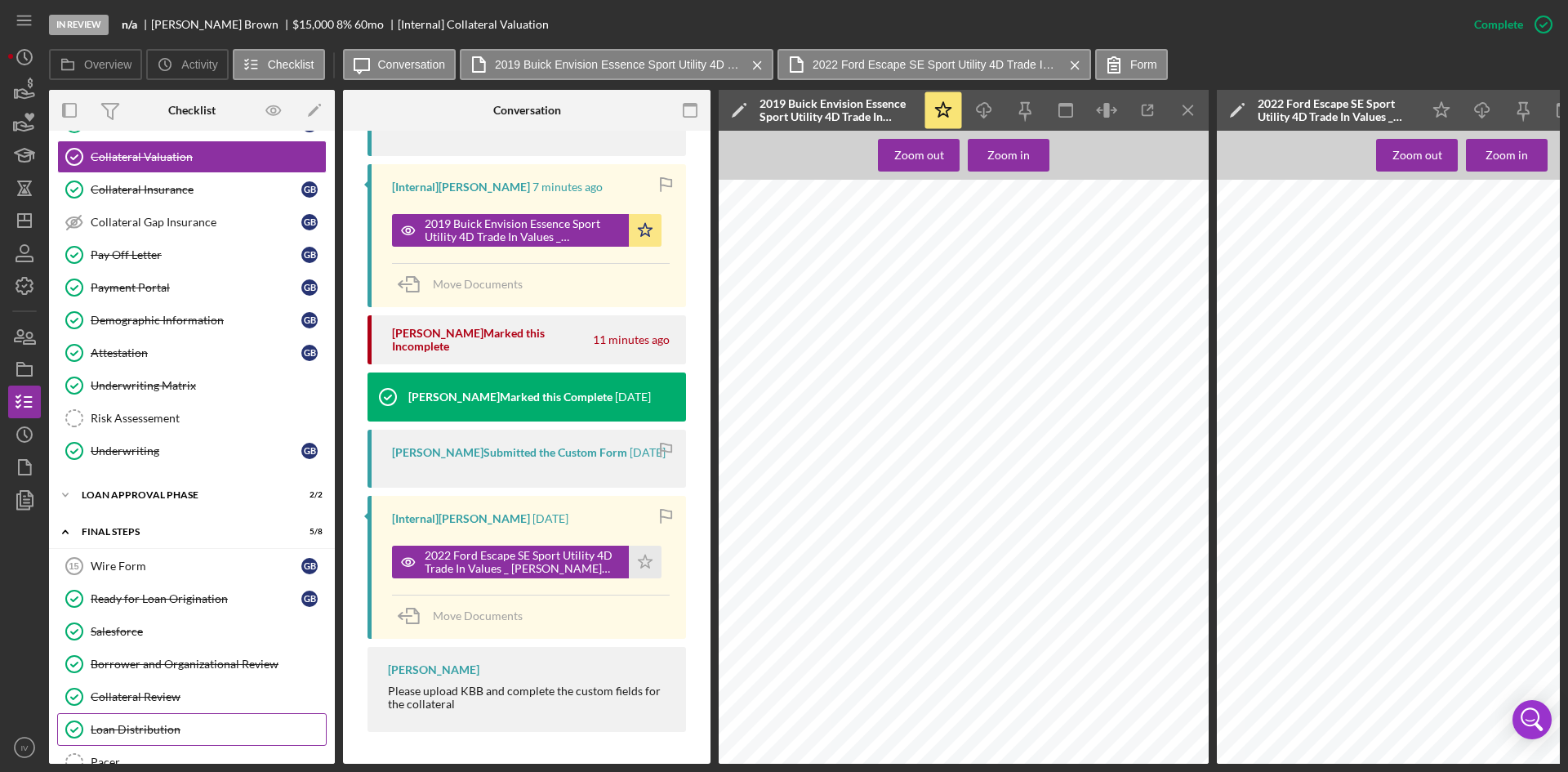
scroll to position [514, 0]
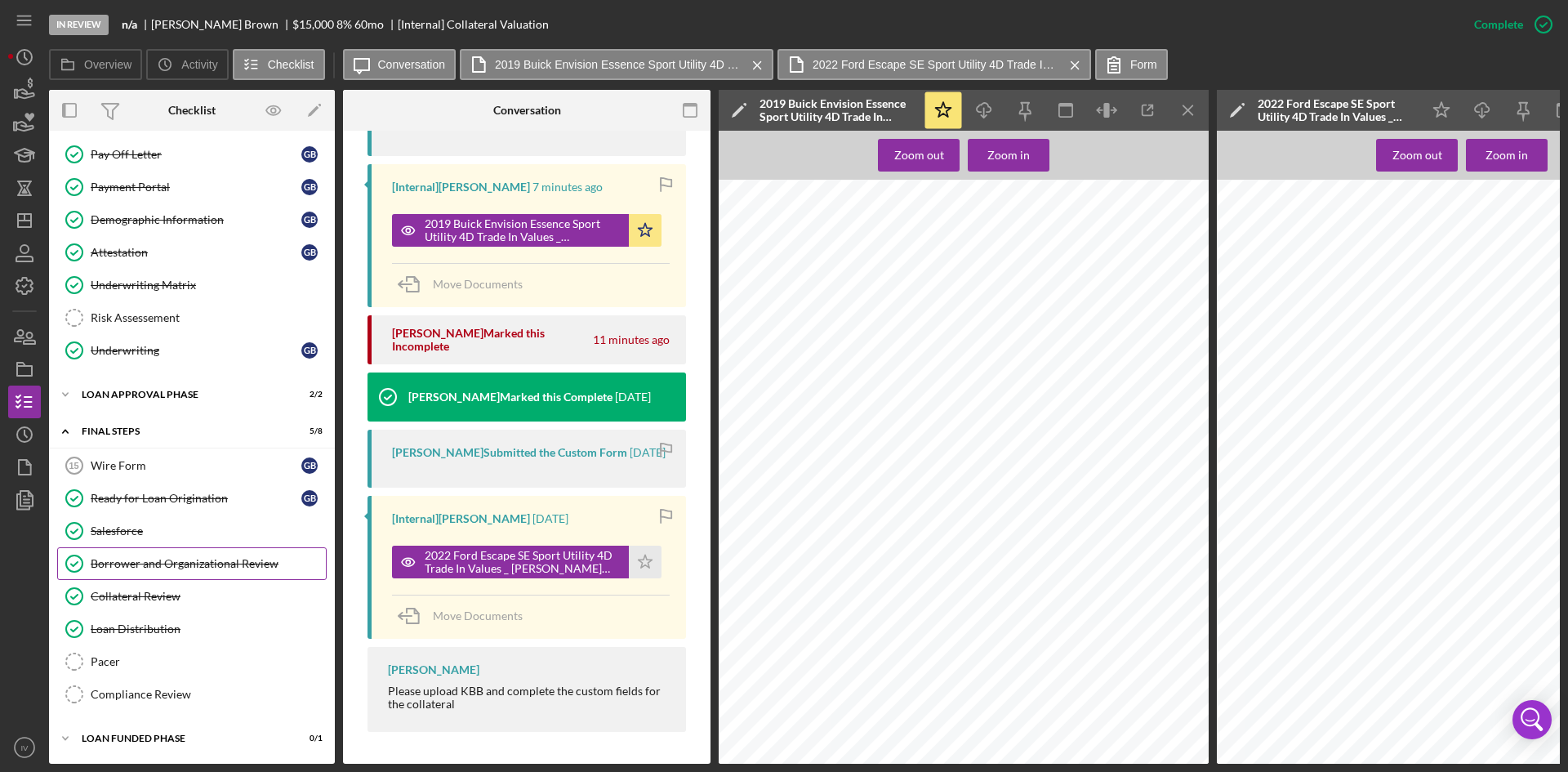
drag, startPoint x: 145, startPoint y: 579, endPoint x: 192, endPoint y: 579, distance: 47.0
click at [145, 580] on link "Collateral Review Collateral Review" at bounding box center [192, 596] width 269 height 33
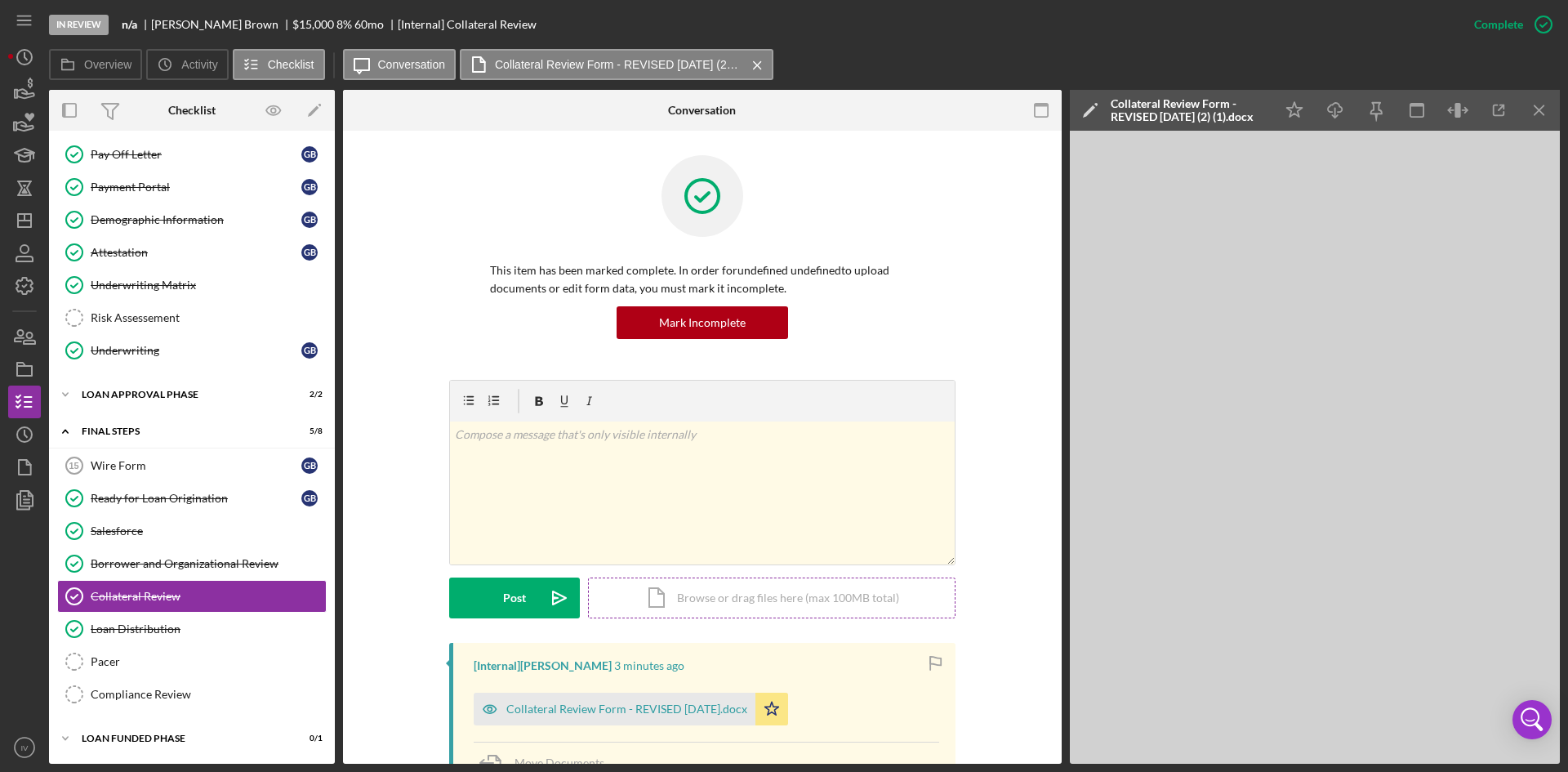
scroll to position [396, 0]
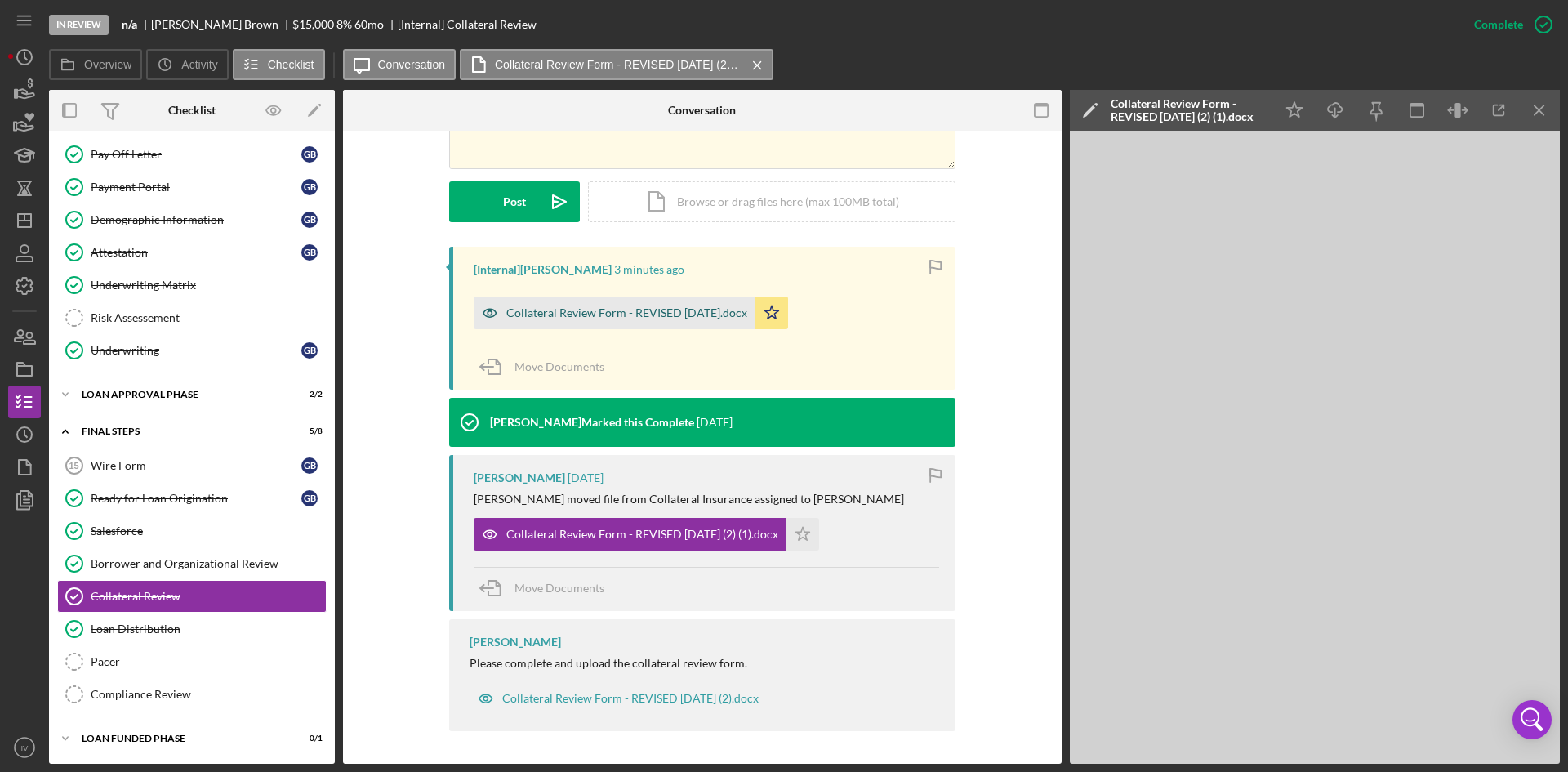
click at [633, 324] on div "Collateral Review Form - REVISED [DATE].docx" at bounding box center [614, 313] width 282 height 33
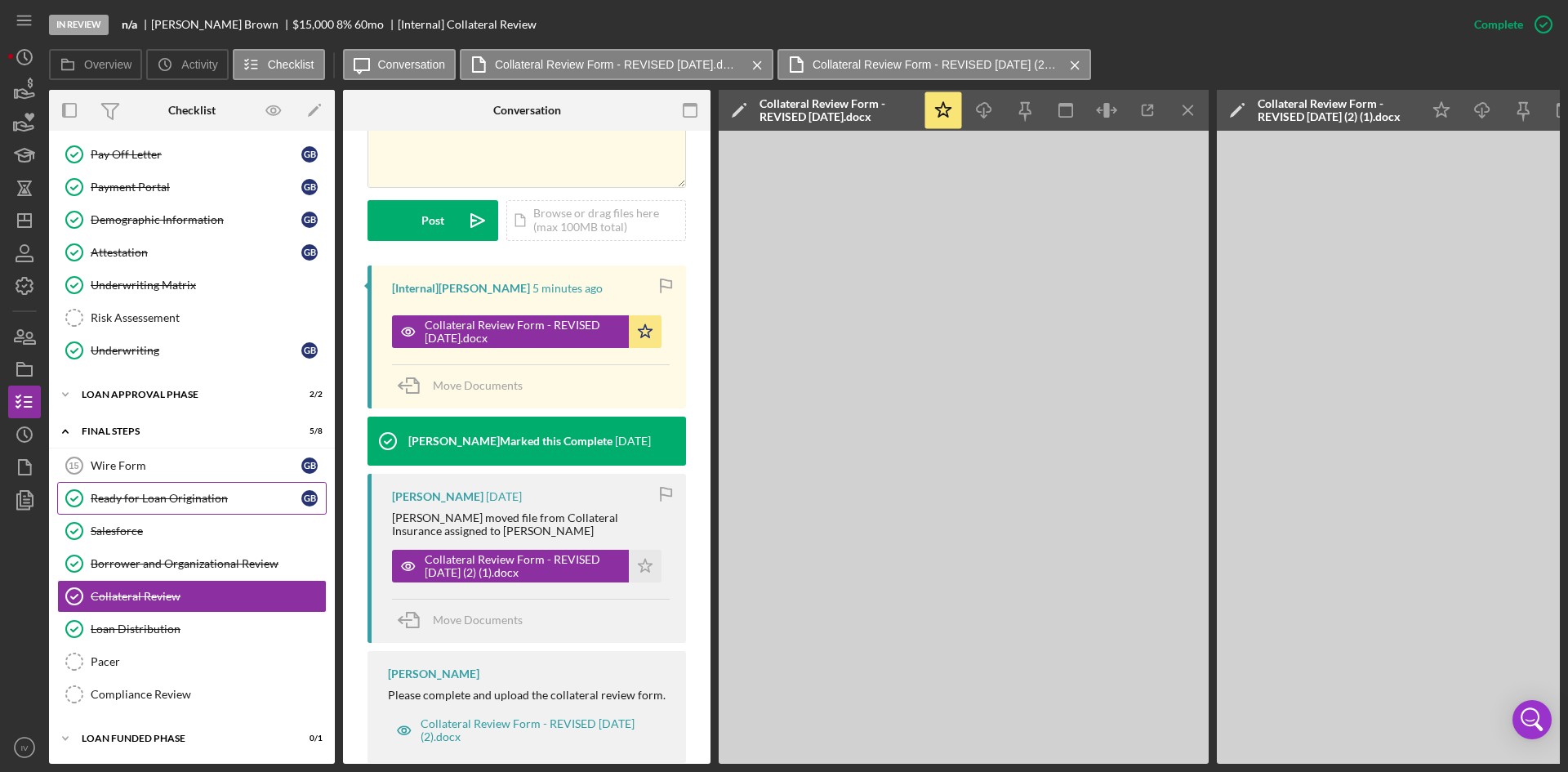
scroll to position [182, 0]
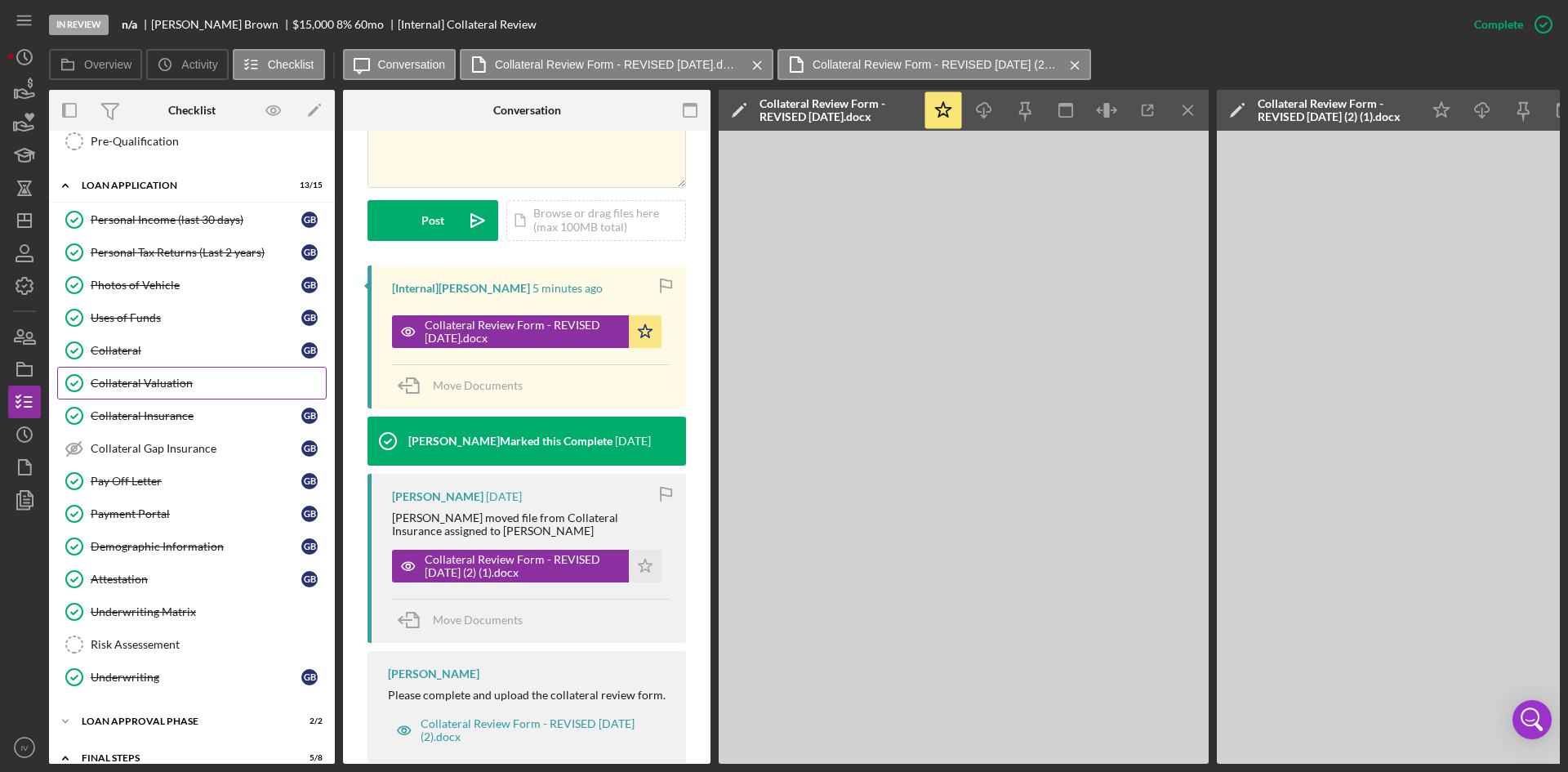
drag, startPoint x: 160, startPoint y: 383, endPoint x: 305, endPoint y: 371, distance: 145.5
click at [160, 383] on div "Collateral Valuation" at bounding box center [208, 382] width 235 height 13
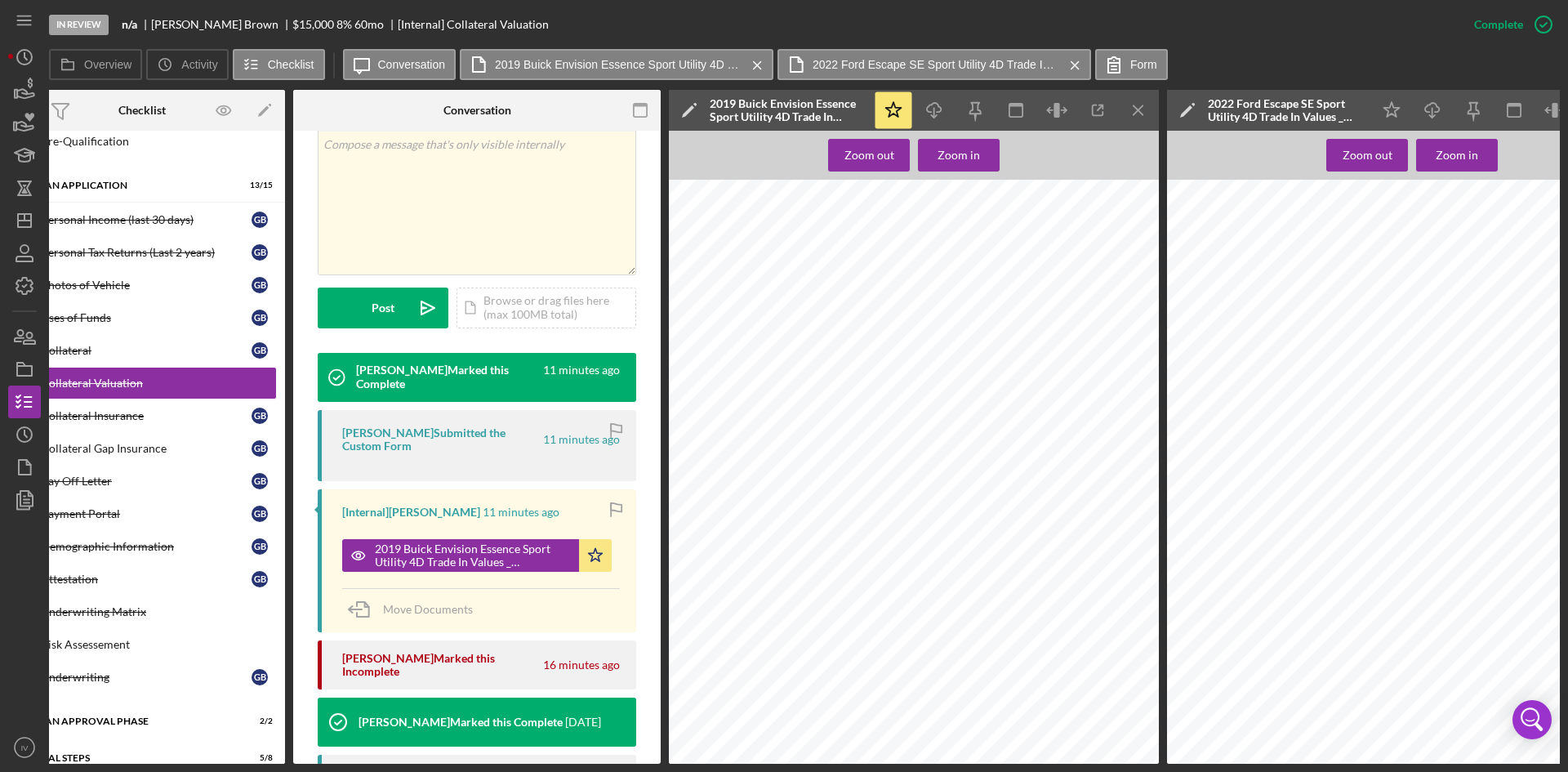
scroll to position [0, 49]
click at [889, 34] on div "In Review n/a [PERSON_NAME] $15,000 $15,000 8 % 60 mo [Internal] Collateral Val…" at bounding box center [753, 24] width 1409 height 49
click at [73, 767] on div "In Review n/a [PERSON_NAME] $15,000 $15,000 8 % 60 mo [Internal] Collateral Val…" at bounding box center [784, 386] width 1568 height 772
click at [70, 764] on div "In Review n/a [PERSON_NAME] $15,000 $15,000 8 % 60 mo [Internal] Collateral Val…" at bounding box center [784, 386] width 1568 height 772
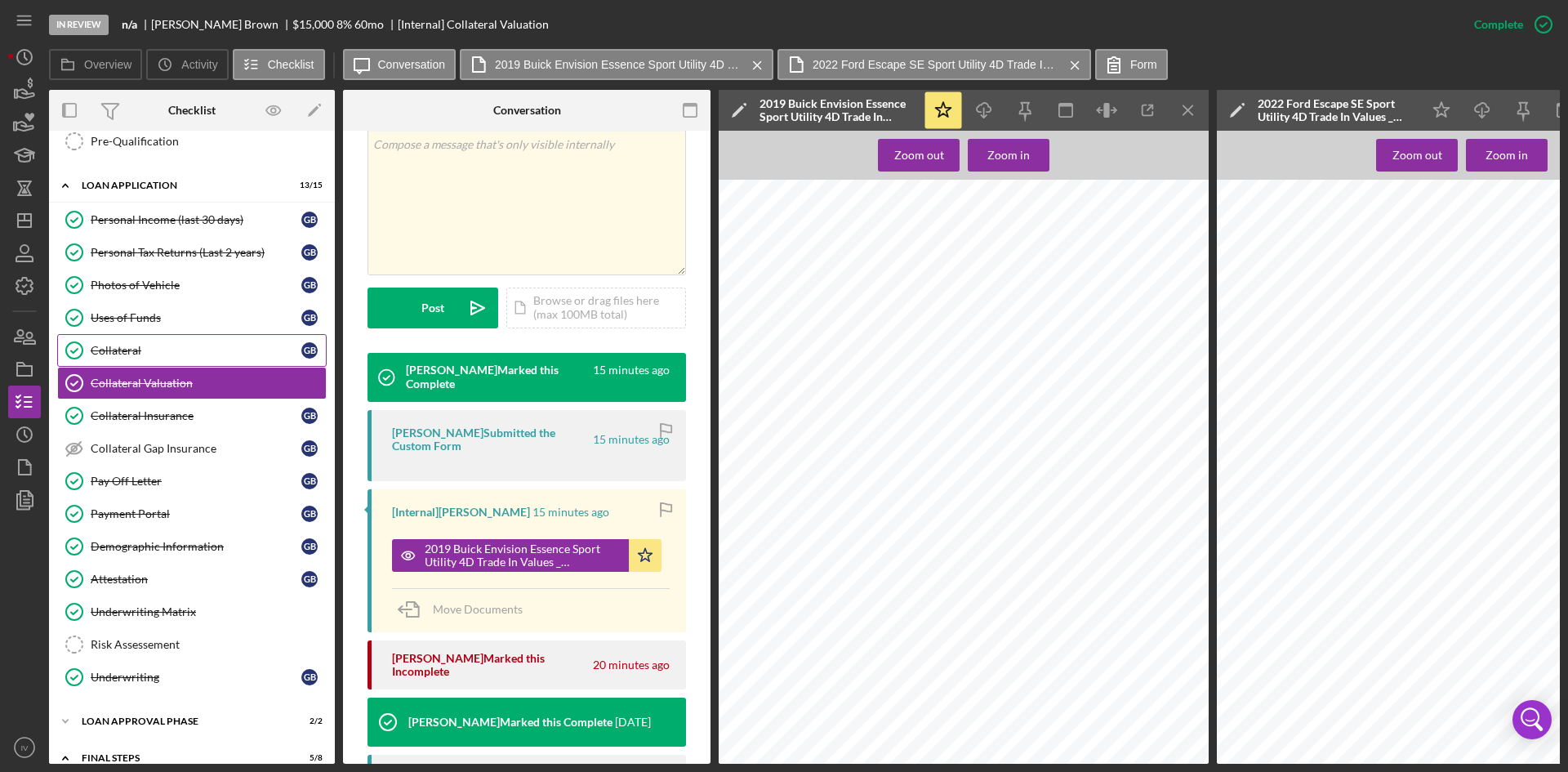
click at [177, 356] on div "Collateral" at bounding box center [196, 350] width 211 height 13
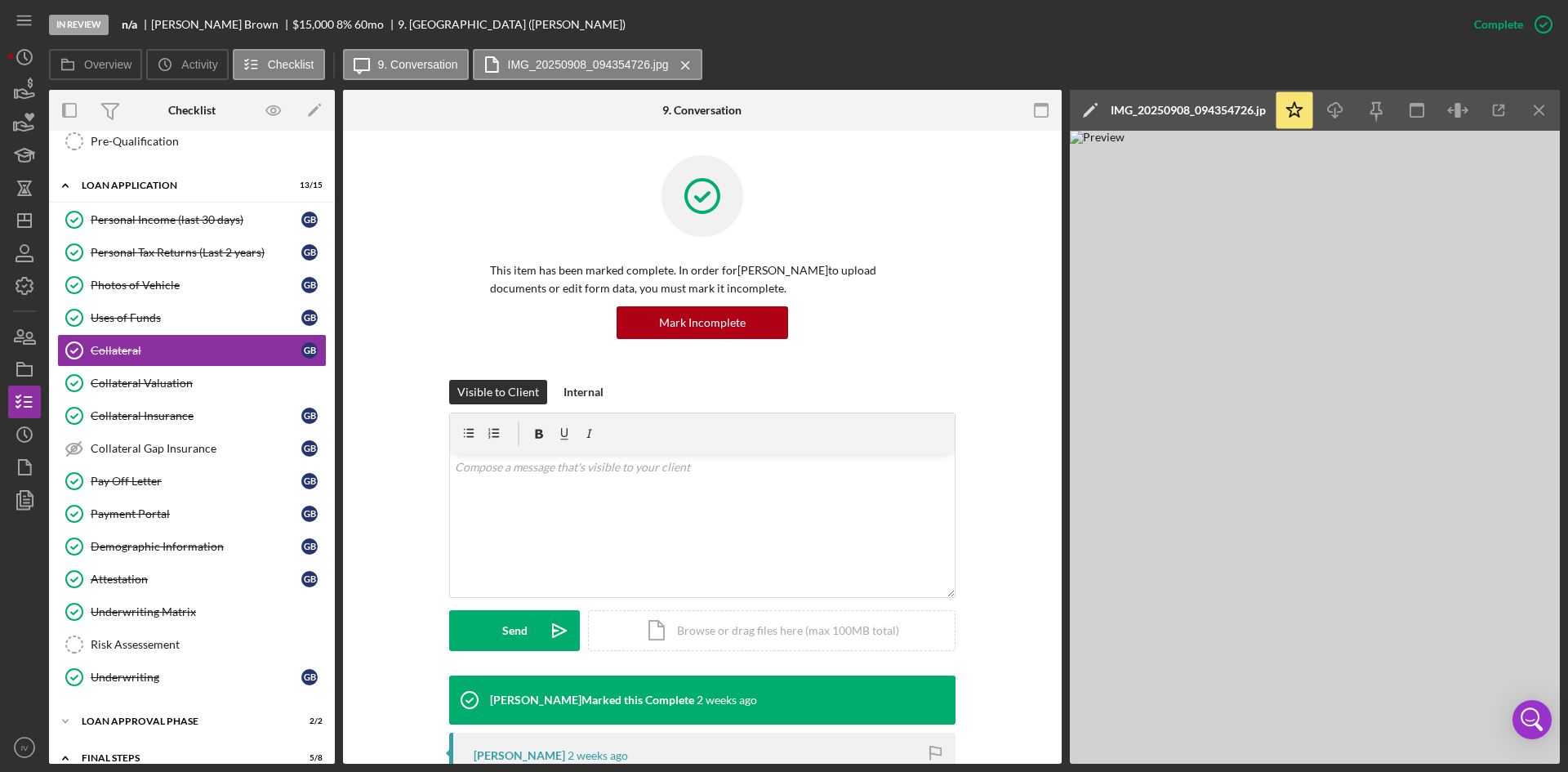
scroll to position [163, 0]
